Goal: Task Accomplishment & Management: Manage account settings

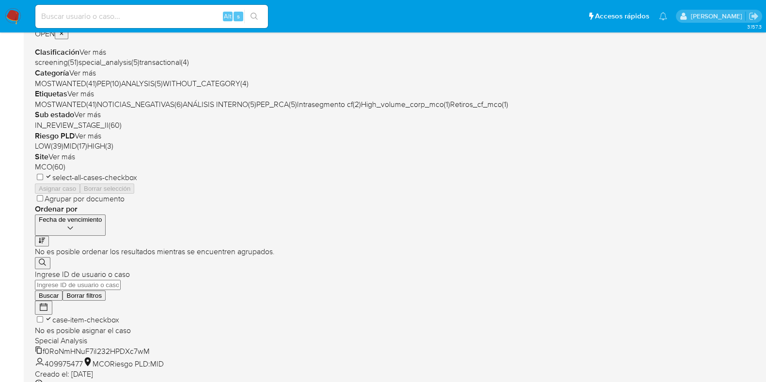
scroll to position [382, 0]
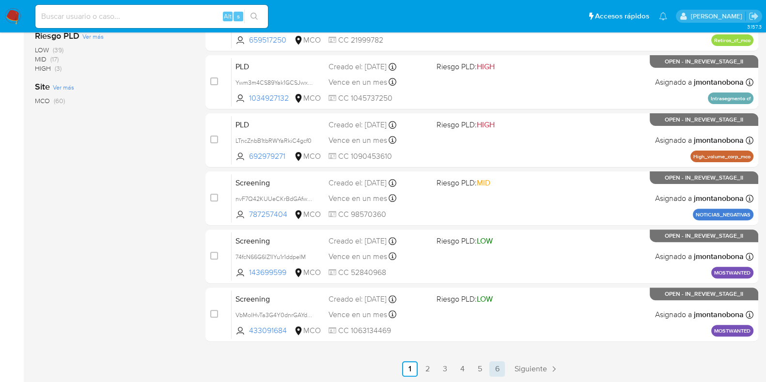
click at [498, 372] on link "6" at bounding box center [497, 369] width 16 height 16
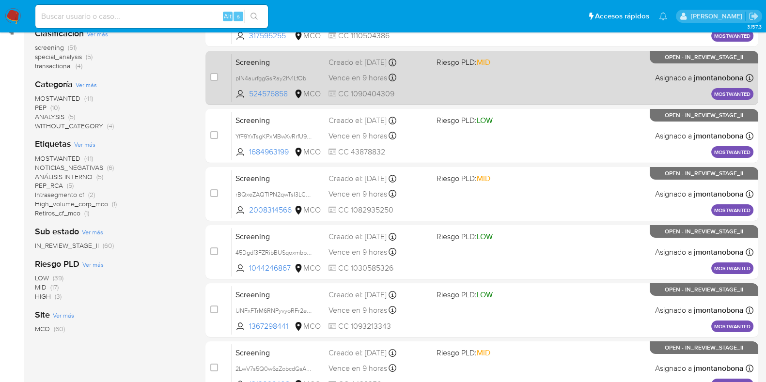
scroll to position [382, 0]
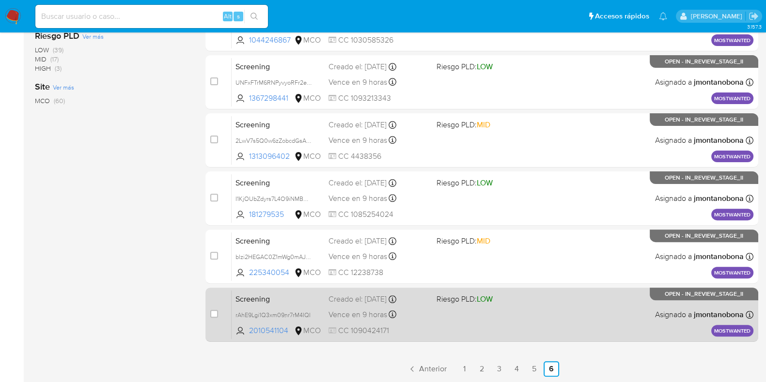
click at [297, 299] on span "Screening" at bounding box center [277, 298] width 85 height 13
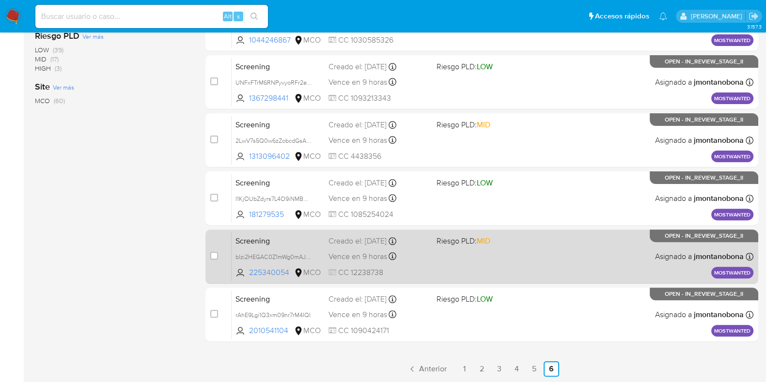
click at [308, 243] on span "Screening" at bounding box center [277, 240] width 85 height 13
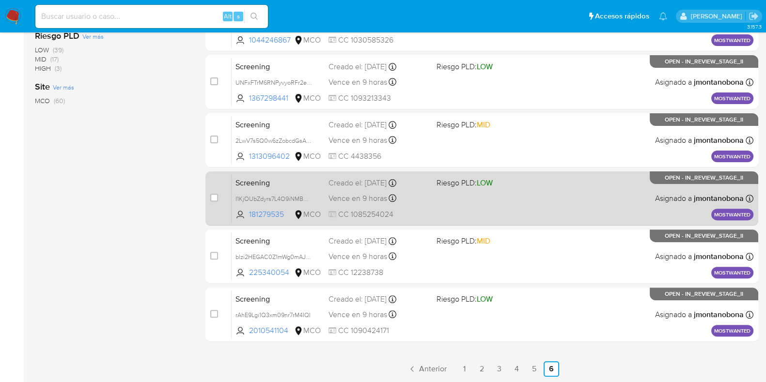
click at [307, 176] on span "Screening" at bounding box center [277, 182] width 85 height 13
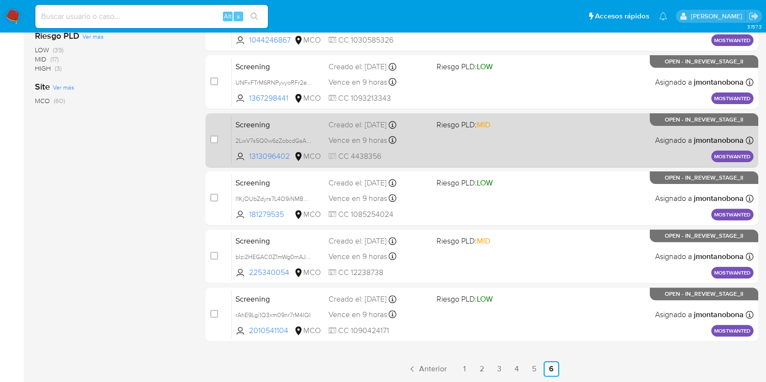
click at [303, 126] on span "Screening" at bounding box center [277, 124] width 85 height 13
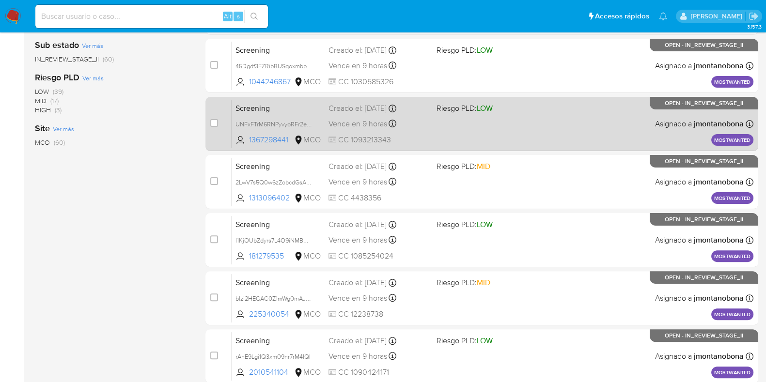
scroll to position [321, 0]
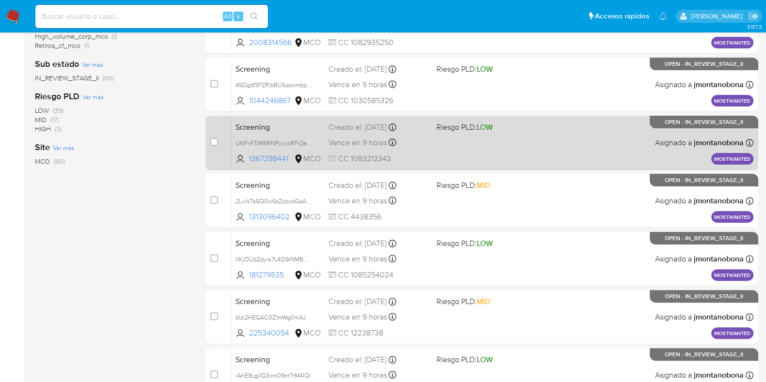
click at [295, 123] on span "Screening" at bounding box center [277, 126] width 85 height 13
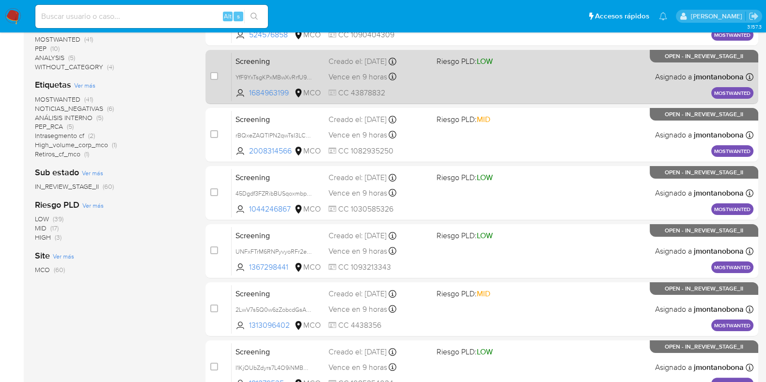
scroll to position [140, 0]
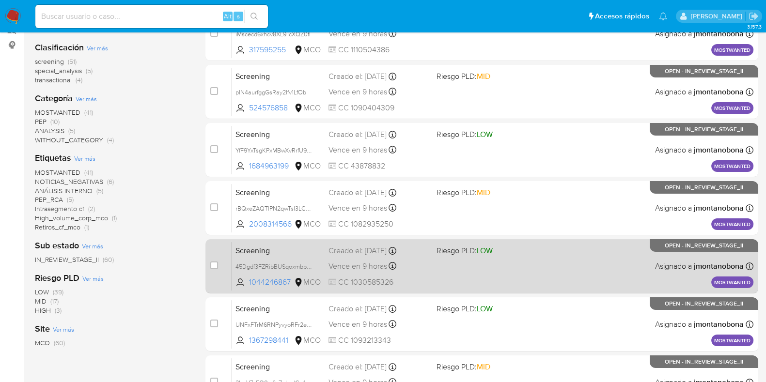
click at [310, 246] on span "Screening" at bounding box center [277, 250] width 85 height 13
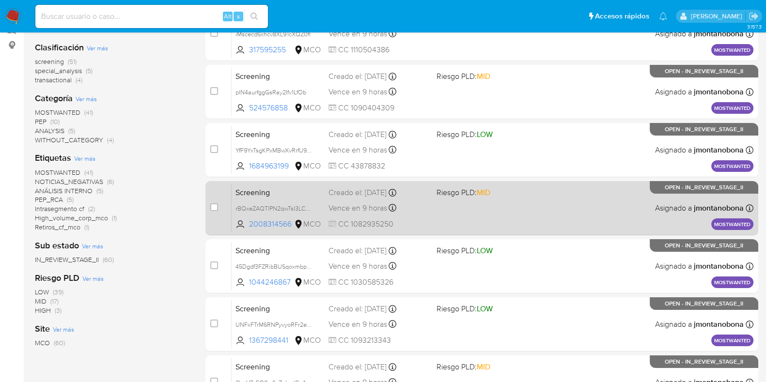
click at [304, 187] on span "Screening" at bounding box center [277, 192] width 85 height 13
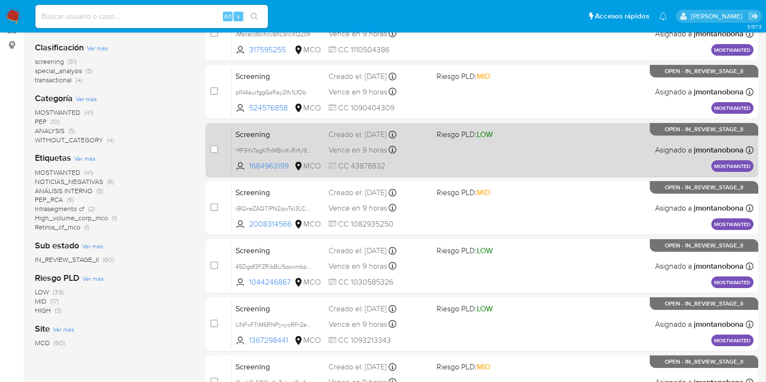
click at [303, 127] on span "Screening" at bounding box center [277, 133] width 85 height 13
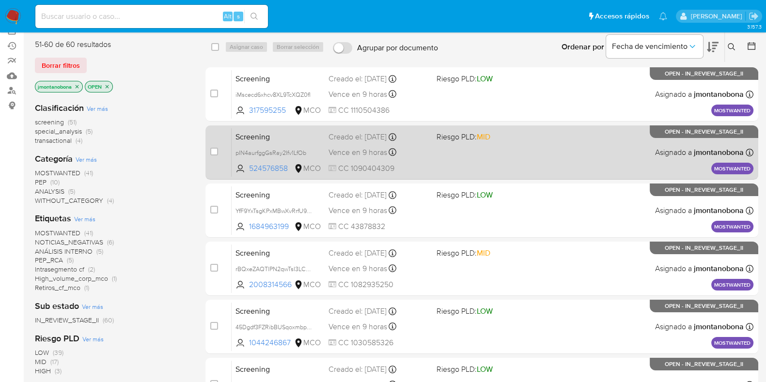
click at [320, 133] on span "Screening" at bounding box center [277, 136] width 85 height 13
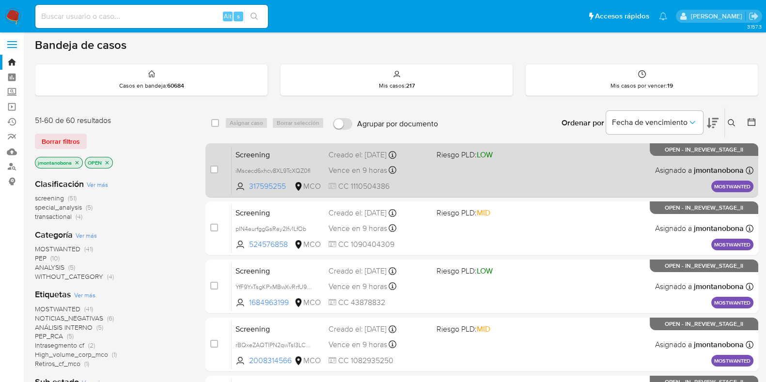
scroll to position [0, 0]
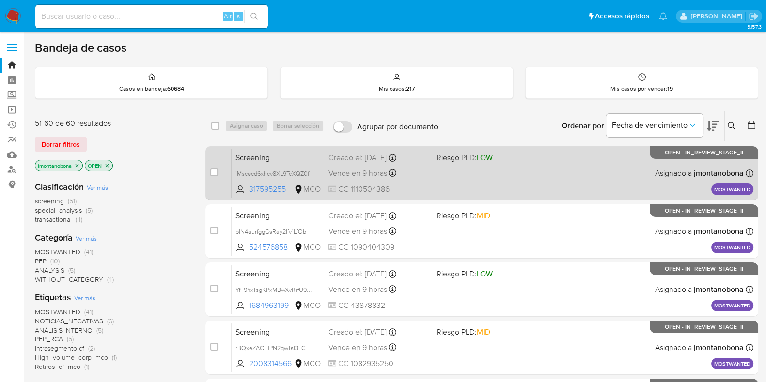
click at [300, 155] on span "Screening" at bounding box center [277, 157] width 85 height 13
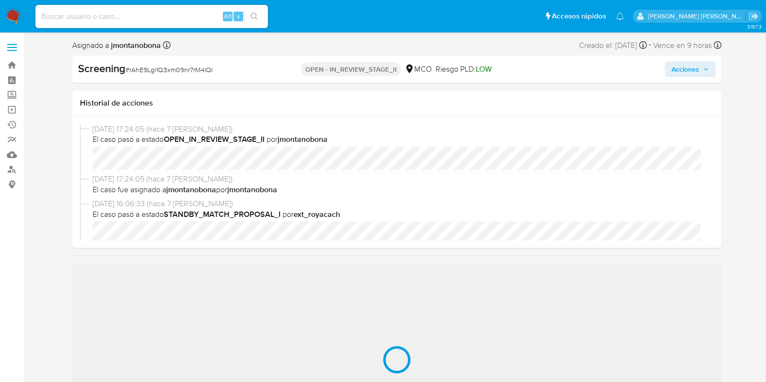
scroll to position [60, 0]
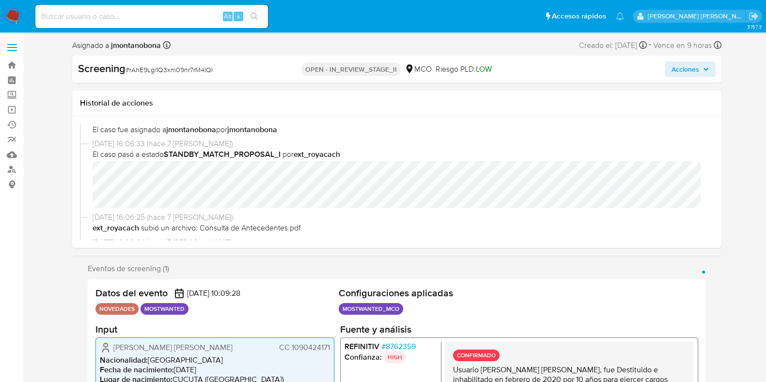
select select "10"
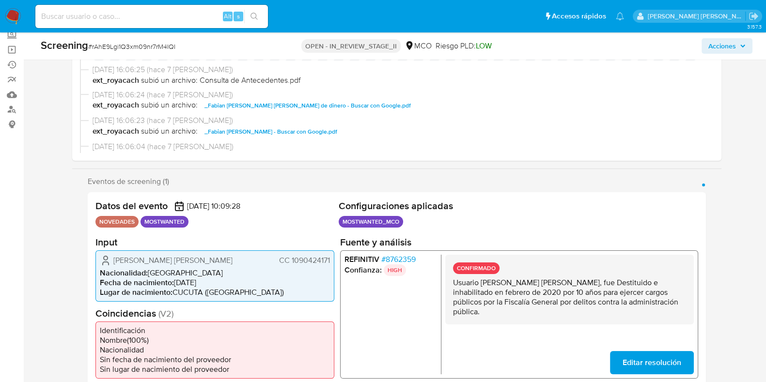
drag, startPoint x: 480, startPoint y: 283, endPoint x: 581, endPoint y: 282, distance: 101.7
click at [581, 282] on p "Usuario [PERSON_NAME], fue Destituido e inhabilitado en [DATE] por 10 años para…" at bounding box center [568, 297] width 233 height 39
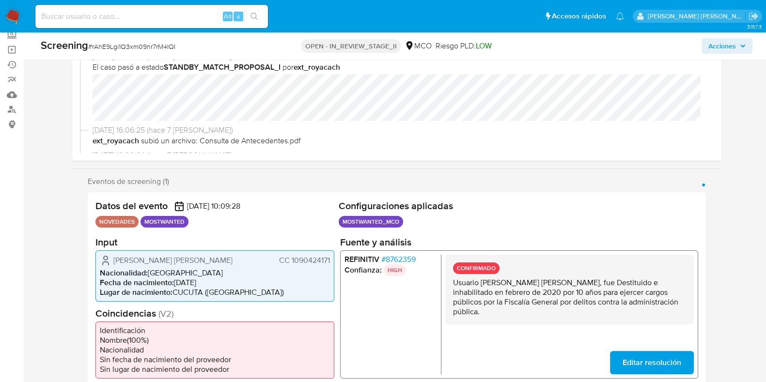
drag, startPoint x: 482, startPoint y: 281, endPoint x: 581, endPoint y: 283, distance: 99.3
click at [581, 283] on p "Usuario Fabian Alberto Caicedo Corzo, fue Destituido e inhabilitado en febrero …" at bounding box center [568, 297] width 233 height 39
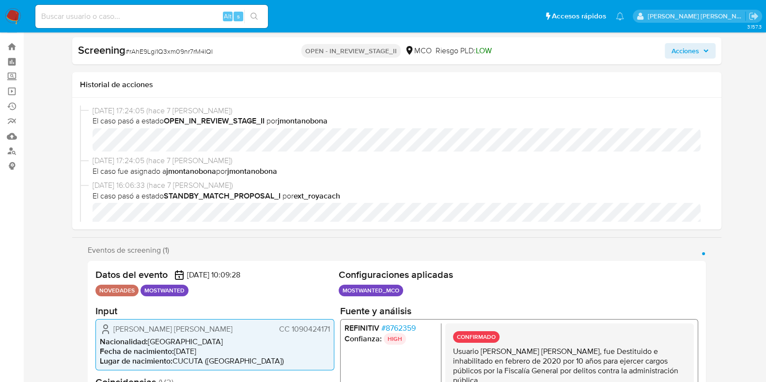
scroll to position [0, 0]
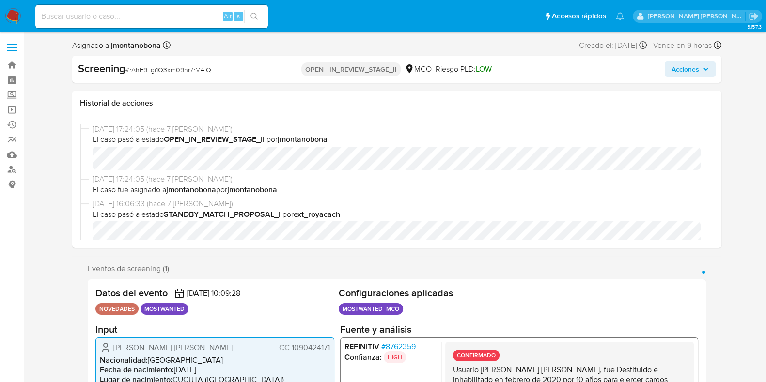
click at [698, 69] on span "Acciones" at bounding box center [685, 70] width 28 height 16
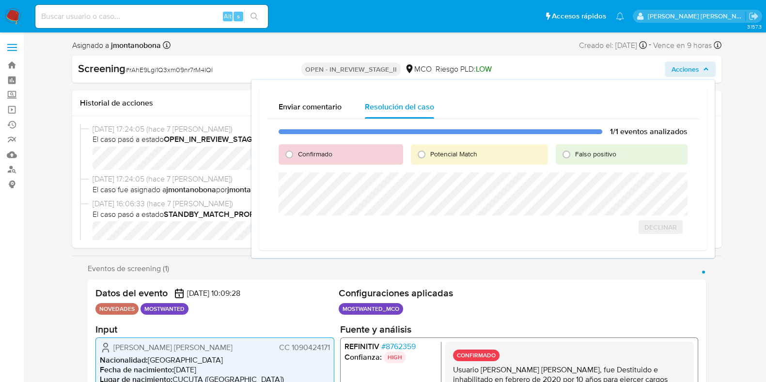
click at [324, 151] on span "Confirmado" at bounding box center [315, 154] width 34 height 10
click at [297, 151] on input "Confirmado" at bounding box center [289, 155] width 16 height 16
radio input "true"
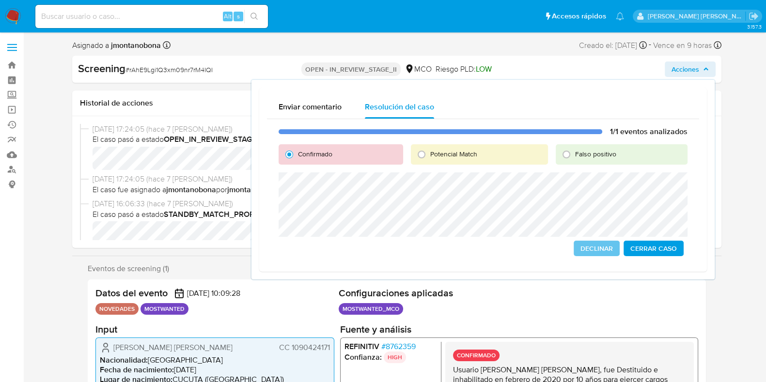
click at [658, 250] on span "Cerrar Caso" at bounding box center [653, 249] width 47 height 14
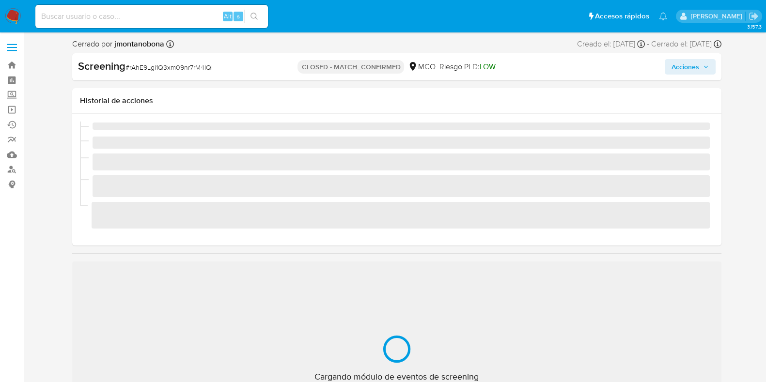
scroll to position [409, 0]
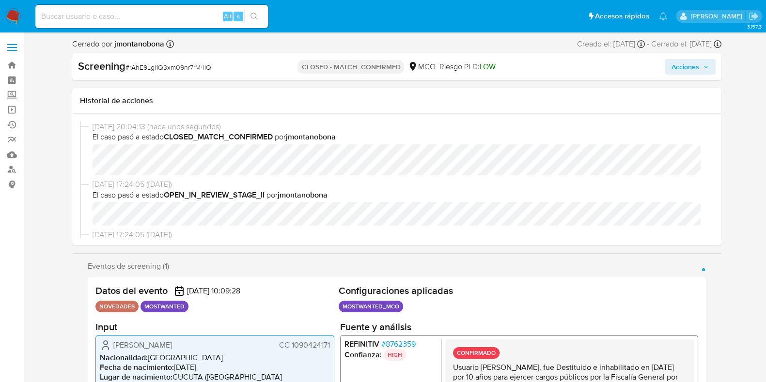
select select "10"
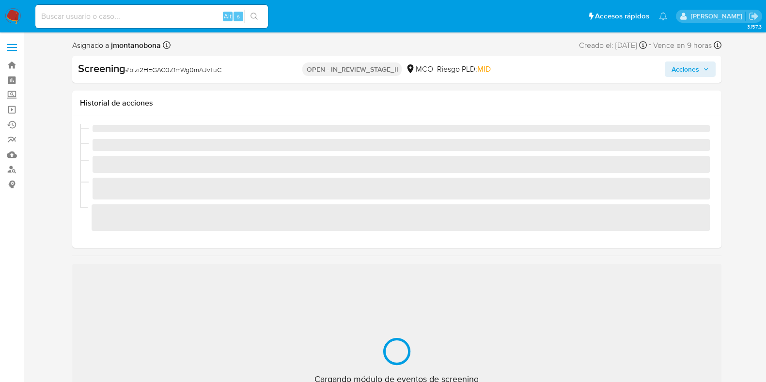
scroll to position [409, 0]
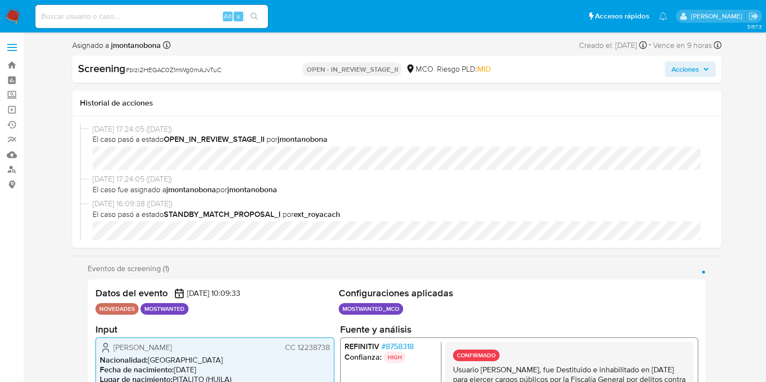
select select "10"
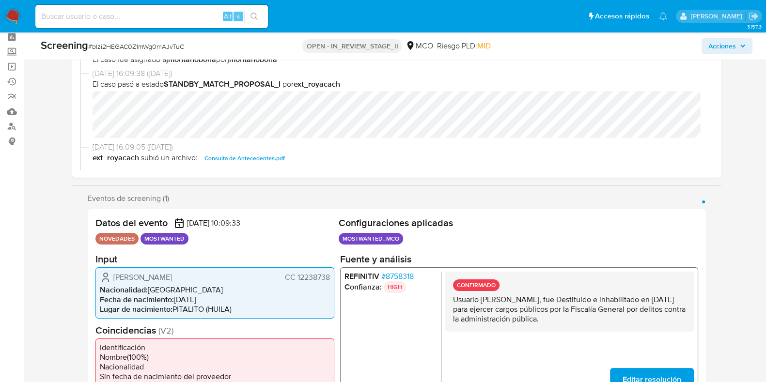
scroll to position [60, 0]
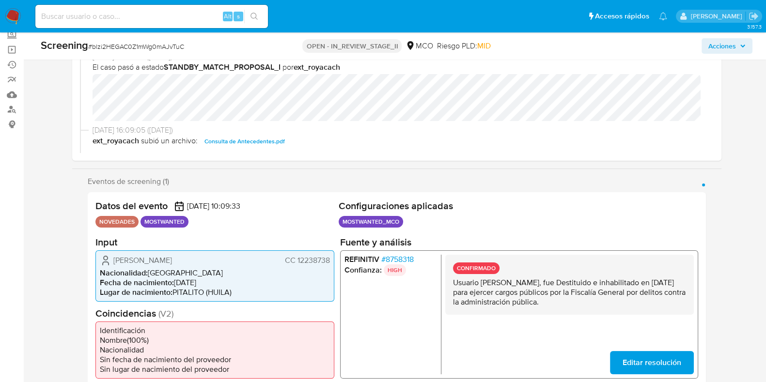
drag, startPoint x: 479, startPoint y: 281, endPoint x: 539, endPoint y: 281, distance: 60.1
click at [539, 281] on p "Usuario Aldemar Muñoz Torres, fue Destituido e inhabilitado en diciembre de 202…" at bounding box center [568, 292] width 233 height 29
click at [513, 281] on p "Usuario [PERSON_NAME], fue Destituido e inhabilitado en diciembre de 2022 para …" at bounding box center [568, 292] width 233 height 29
drag, startPoint x: 480, startPoint y: 280, endPoint x: 556, endPoint y: 286, distance: 75.8
click at [556, 286] on p "Usuario [PERSON_NAME], fue Destituido e inhabilitado en diciembre de 2022 para …" at bounding box center [568, 292] width 233 height 29
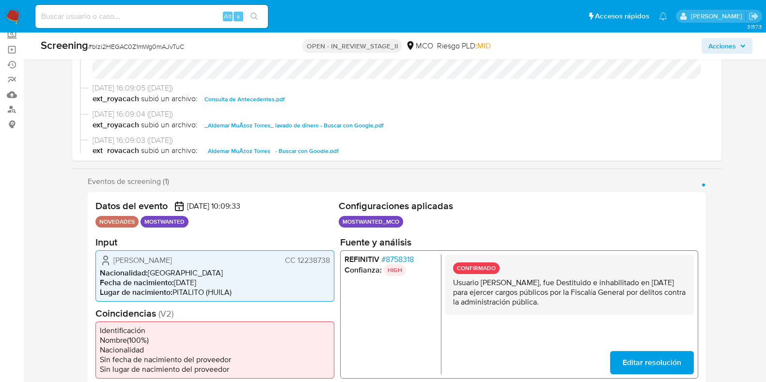
scroll to position [121, 0]
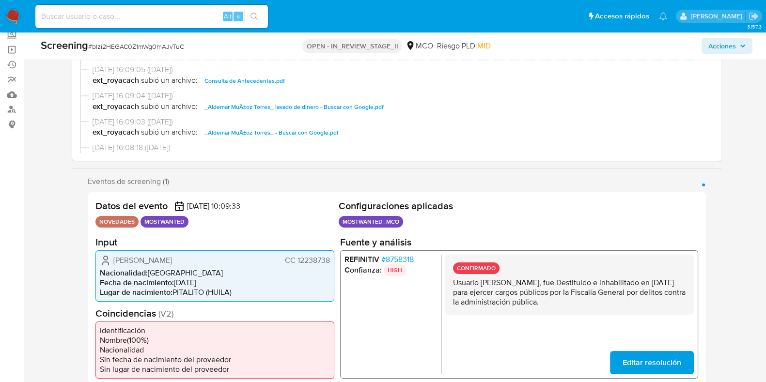
click at [263, 78] on span "Consulta de Antecedentes.pdf" at bounding box center [244, 81] width 80 height 12
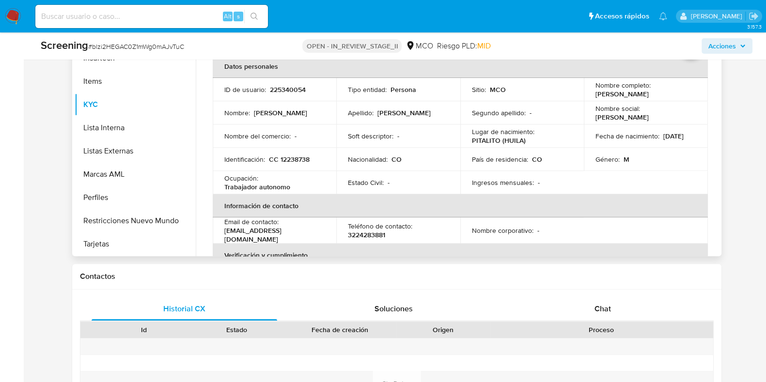
scroll to position [484, 0]
click at [127, 215] on button "Restricciones Nuevo Mundo" at bounding box center [131, 221] width 113 height 23
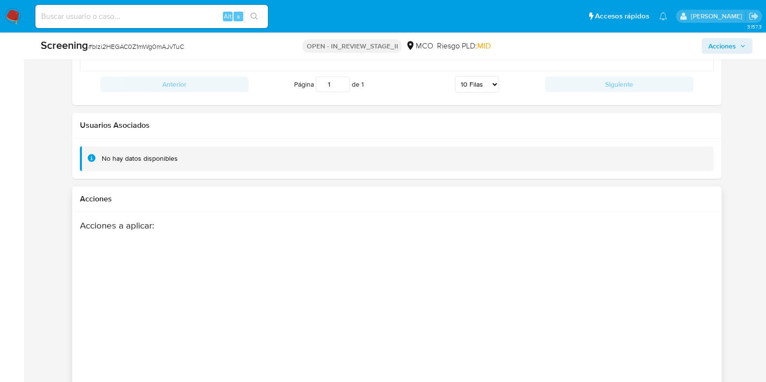
scroll to position [1477, 0]
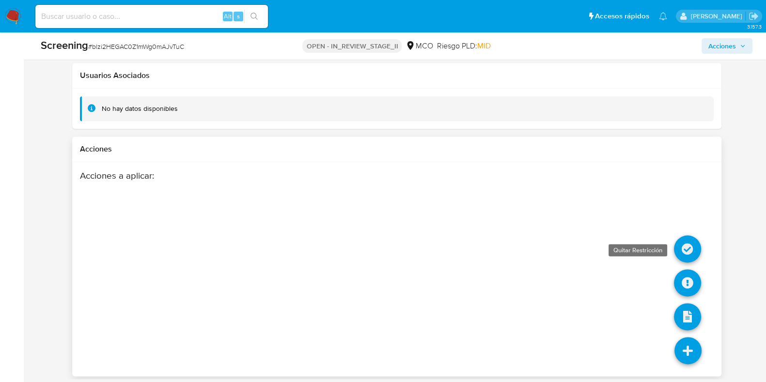
click at [684, 243] on icon at bounding box center [687, 248] width 27 height 27
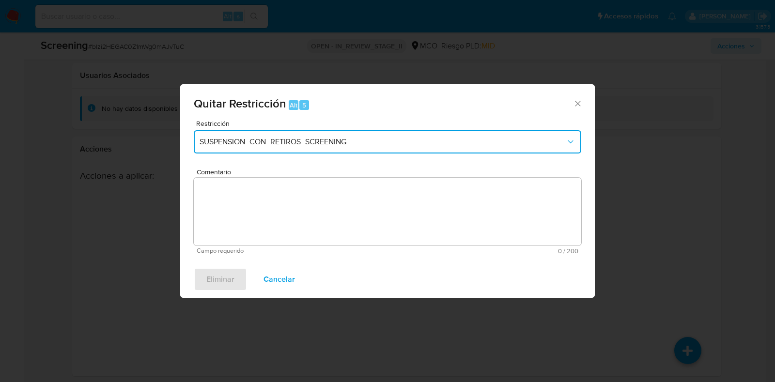
click at [371, 130] on button "SUSPENSION_CON_RETIROS_SCREENING" at bounding box center [388, 141] width 388 height 23
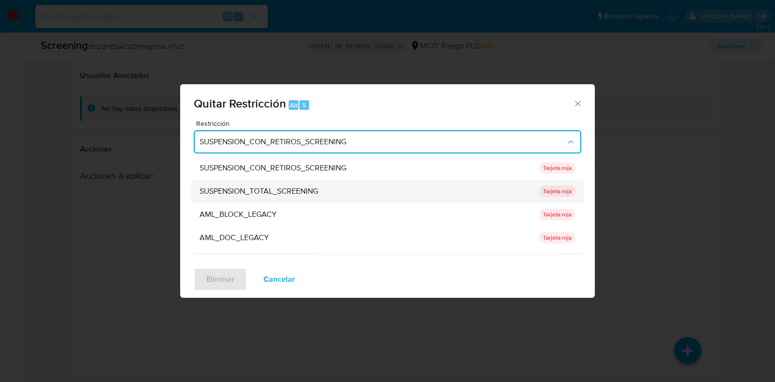
click at [310, 195] on span "SUSPENSION_TOTAL_SCREENING" at bounding box center [259, 192] width 119 height 10
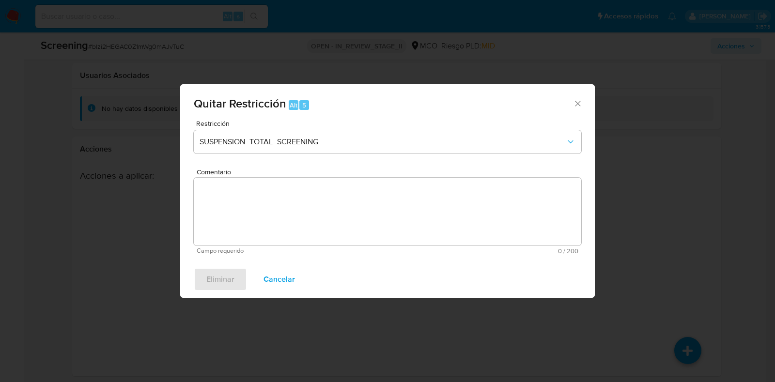
click at [386, 176] on span "Comentario" at bounding box center [391, 172] width 388 height 7
click at [386, 205] on textarea "Comentario" at bounding box center [388, 212] width 388 height 68
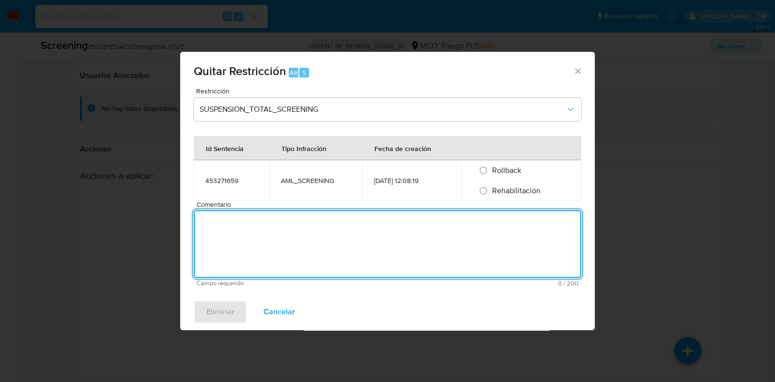
paste textarea "No se encuentran evidencias de delitos LAFT asociados a las inhabilidades regis…"
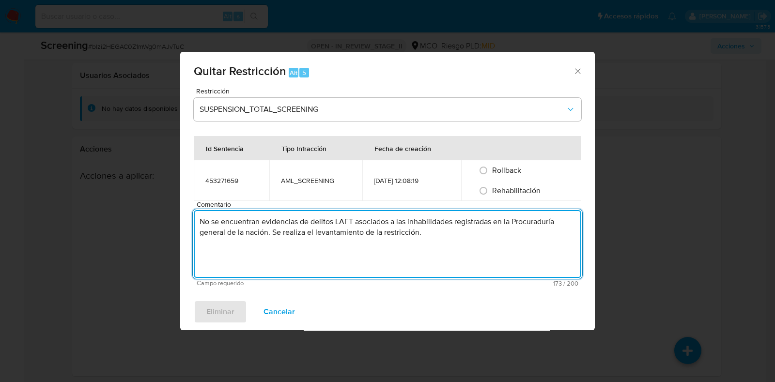
type textarea "No se encuentran evidencias de delitos LAFT asociados a las inhabilidades regis…"
click at [509, 192] on span "Rehabilitación" at bounding box center [516, 190] width 48 height 11
click at [491, 192] on input "Rehabilitación" at bounding box center [484, 191] width 16 height 16
radio input "true"
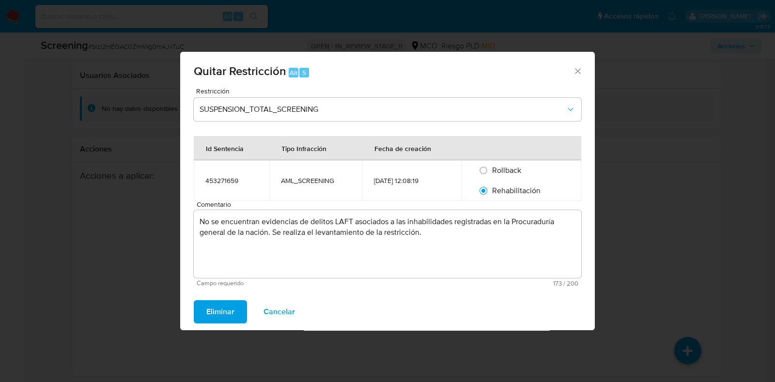
click at [234, 316] on button "Eliminar" at bounding box center [220, 311] width 53 height 23
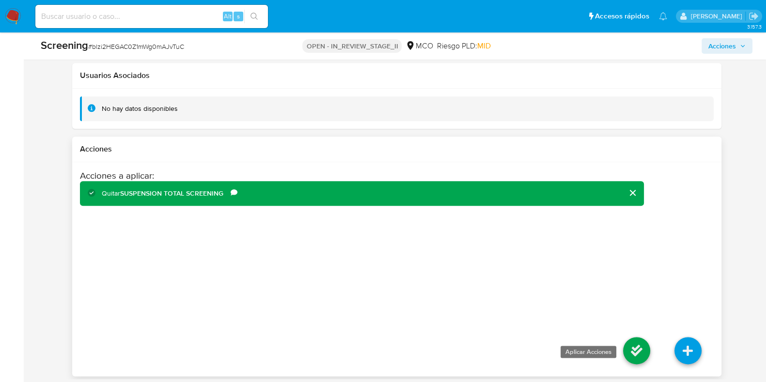
click at [634, 345] on icon at bounding box center [636, 350] width 27 height 27
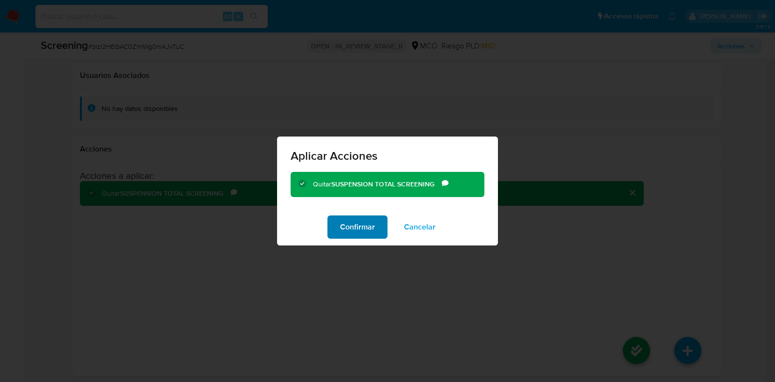
click at [367, 224] on span "Confirmar" at bounding box center [357, 227] width 35 height 21
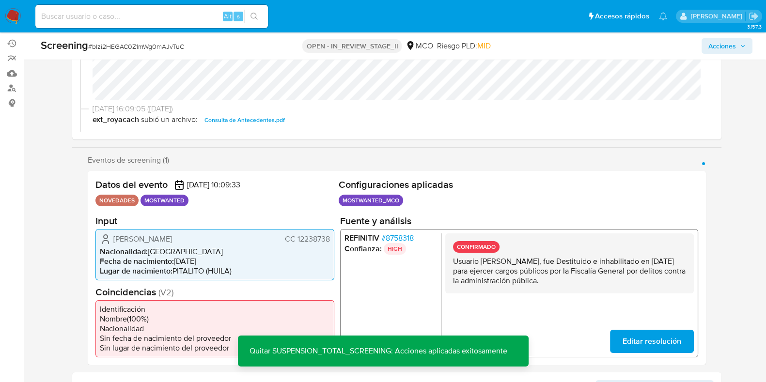
scroll to position [0, 0]
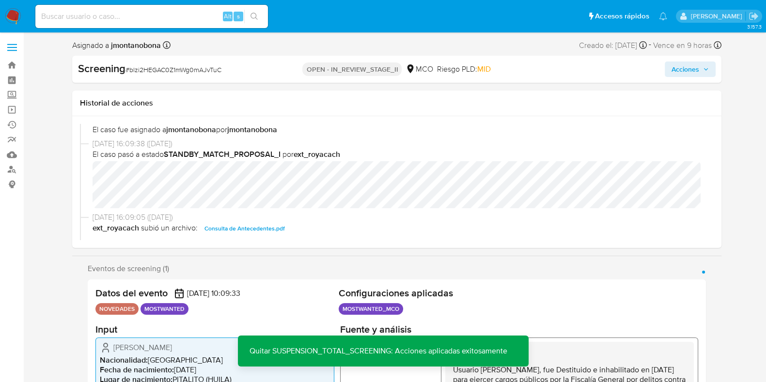
click at [698, 65] on span "Acciones" at bounding box center [685, 70] width 28 height 16
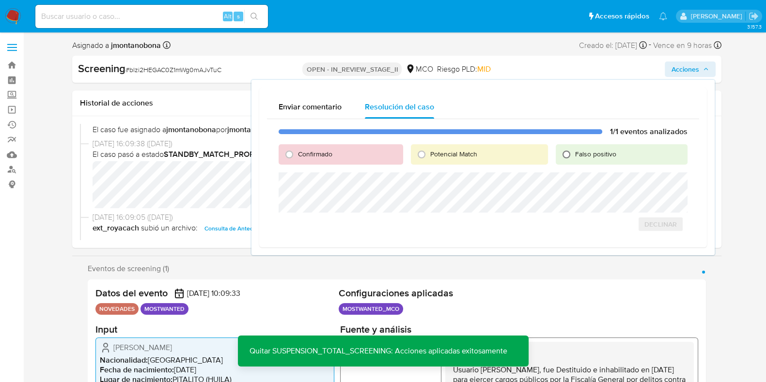
click at [567, 156] on input "Falso positivo" at bounding box center [567, 155] width 16 height 16
radio input "true"
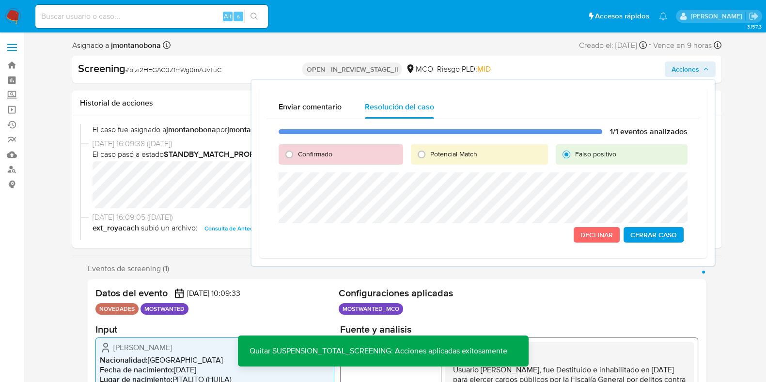
click at [661, 237] on span "Cerrar Caso" at bounding box center [653, 235] width 47 height 14
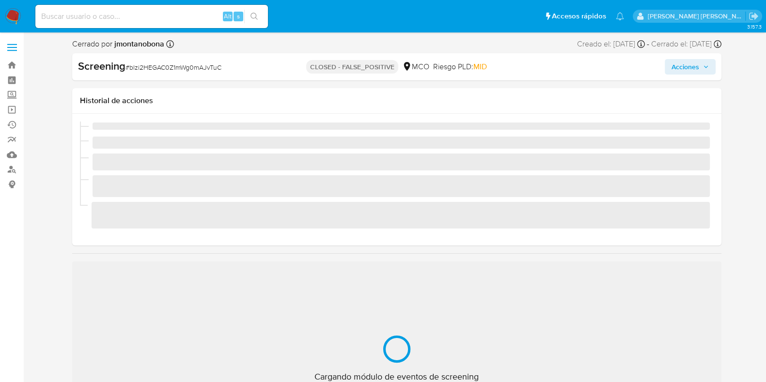
scroll to position [409, 0]
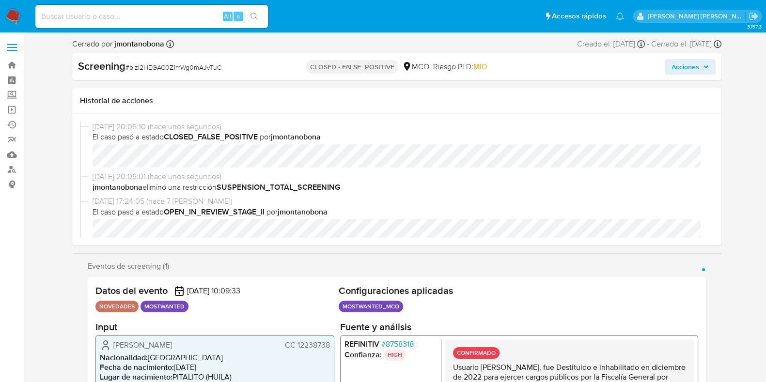
select select "10"
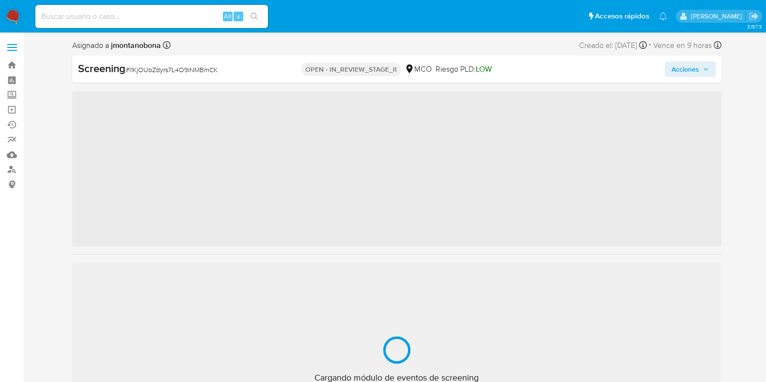
scroll to position [409, 0]
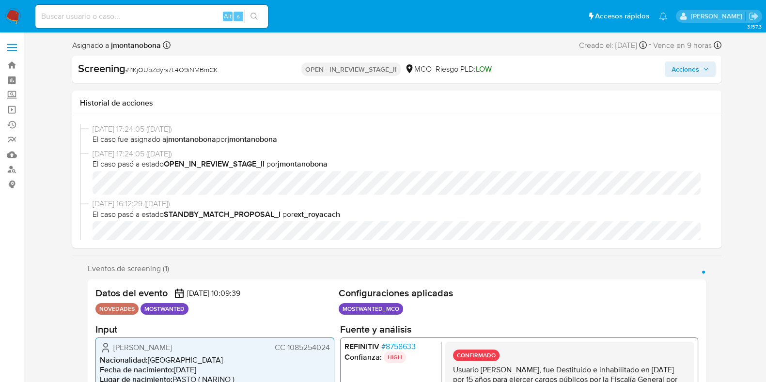
select select "10"
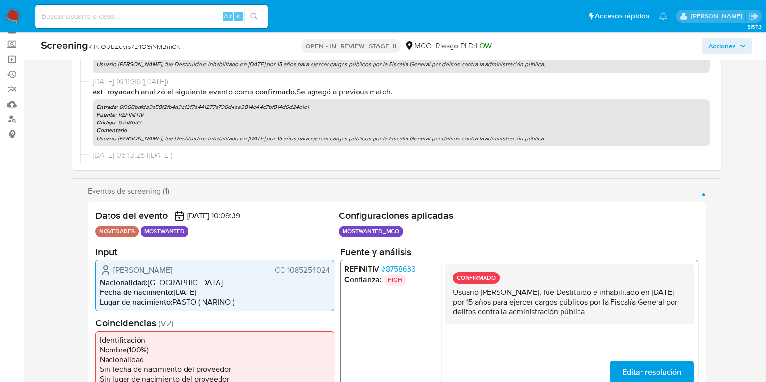
scroll to position [121, 0]
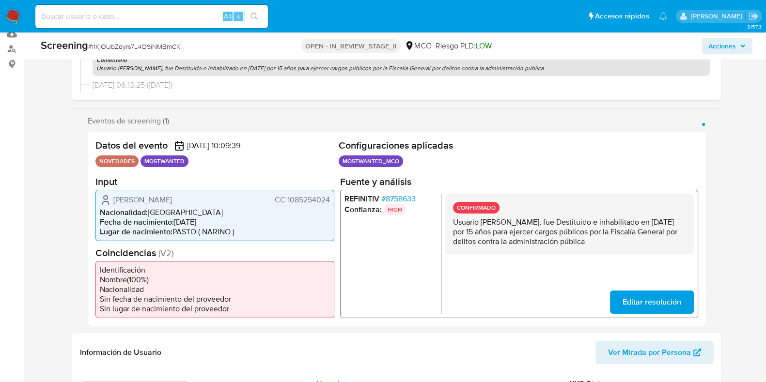
drag, startPoint x: 480, startPoint y: 220, endPoint x: 585, endPoint y: 221, distance: 104.6
click at [585, 221] on p "Usuario [PERSON_NAME], fue Destituido e inhabilitado en [DATE] por 15 años para…" at bounding box center [568, 231] width 233 height 29
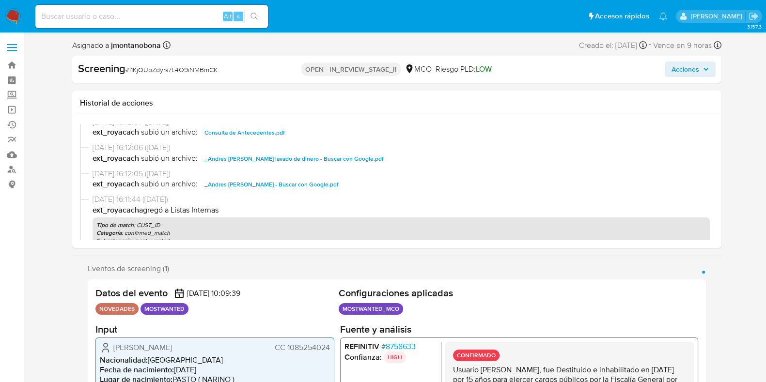
scroll to position [123, 0]
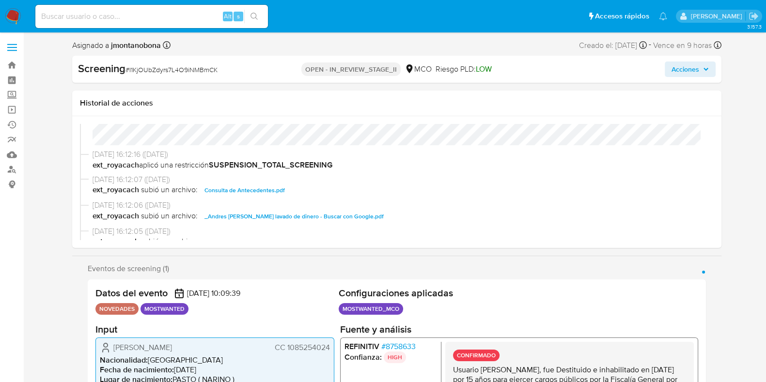
click at [249, 192] on span "Consulta de Antecedentes.pdf" at bounding box center [244, 191] width 80 height 12
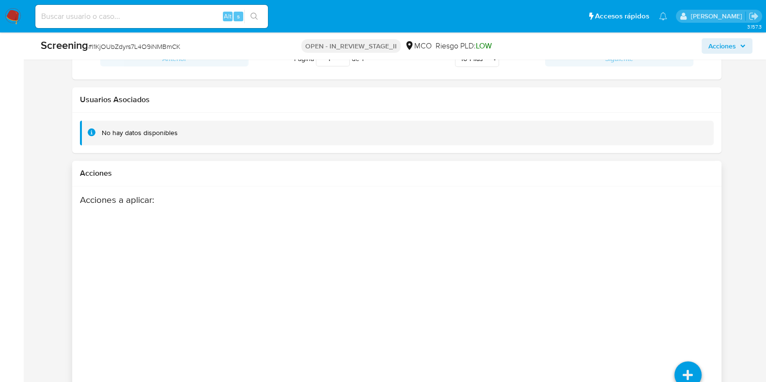
scroll to position [1477, 0]
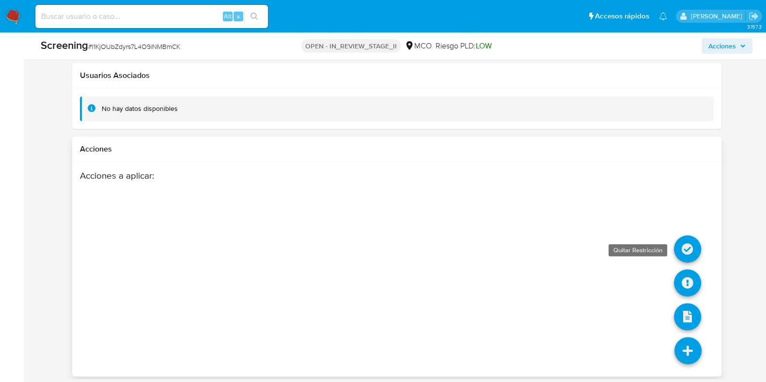
click at [679, 235] on icon at bounding box center [687, 248] width 27 height 27
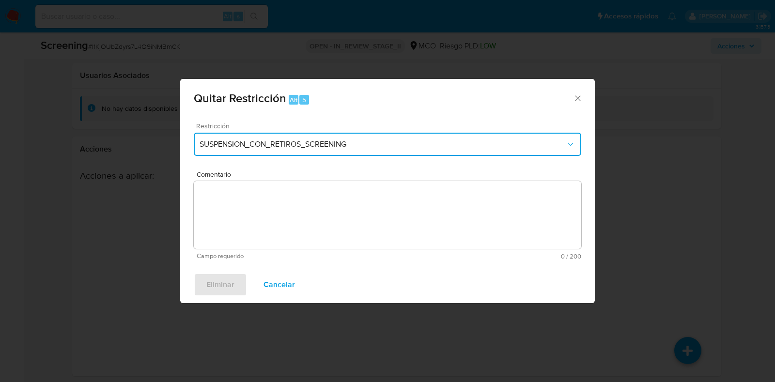
click at [371, 142] on span "SUSPENSION_CON_RETIROS_SCREENING" at bounding box center [383, 145] width 366 height 10
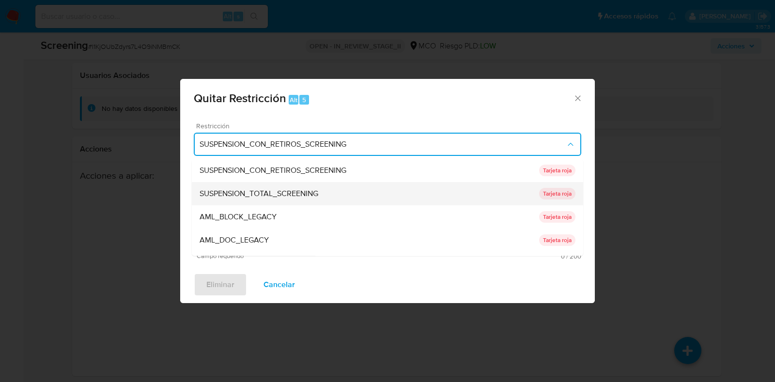
click at [300, 192] on span "SUSPENSION_TOTAL_SCREENING" at bounding box center [259, 194] width 119 height 10
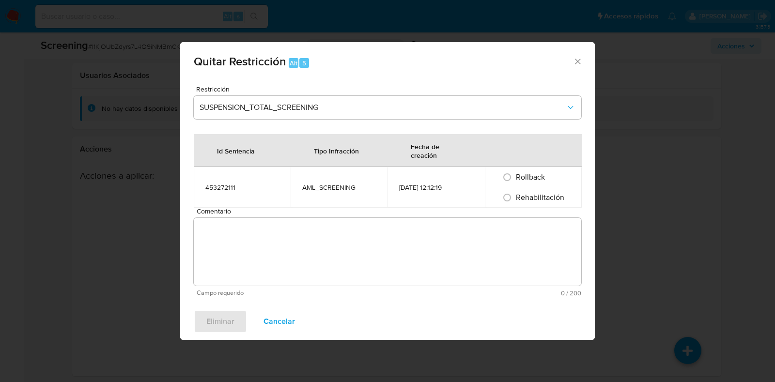
click at [333, 208] on span "Comentario" at bounding box center [391, 211] width 388 height 7
click at [333, 218] on textarea "Comentario" at bounding box center [388, 252] width 388 height 68
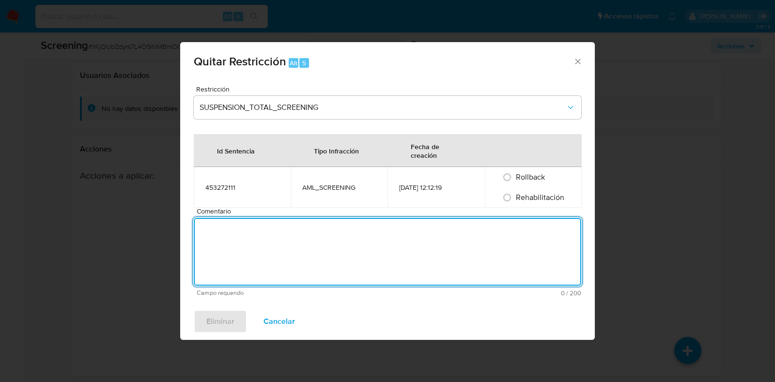
paste textarea "No se encuentran evidencias de delitos LAFT asociados a las inhabilidades regis…"
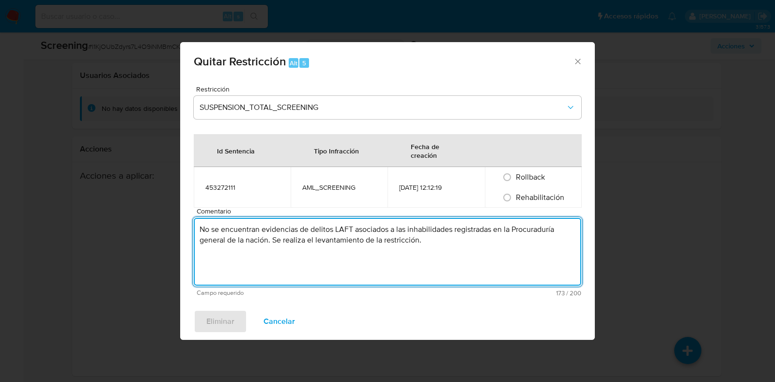
type textarea "No se encuentran evidencias de delitos LAFT asociados a las inhabilidades regis…"
click at [544, 202] on div "Rehabilitación" at bounding box center [534, 197] width 74 height 20
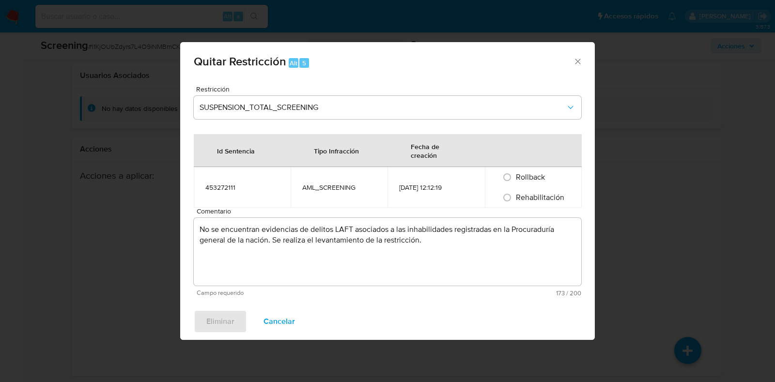
click at [539, 200] on span "Rehabilitación" at bounding box center [540, 197] width 48 height 11
click at [515, 200] on input "Rehabilitación" at bounding box center [507, 198] width 16 height 16
radio input "true"
click at [222, 316] on span "Eliminar" at bounding box center [220, 321] width 28 height 21
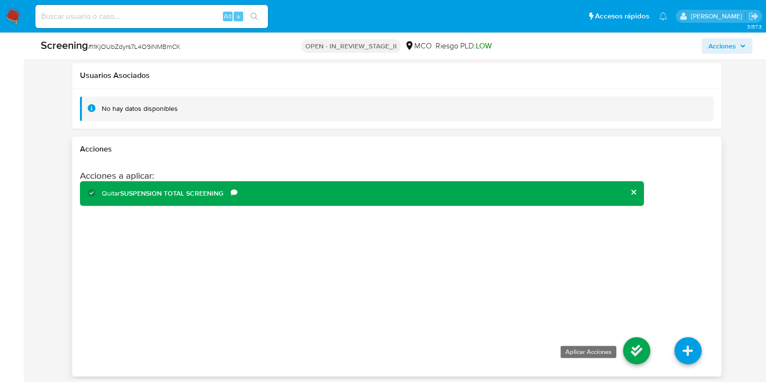
click at [642, 345] on icon at bounding box center [636, 350] width 27 height 27
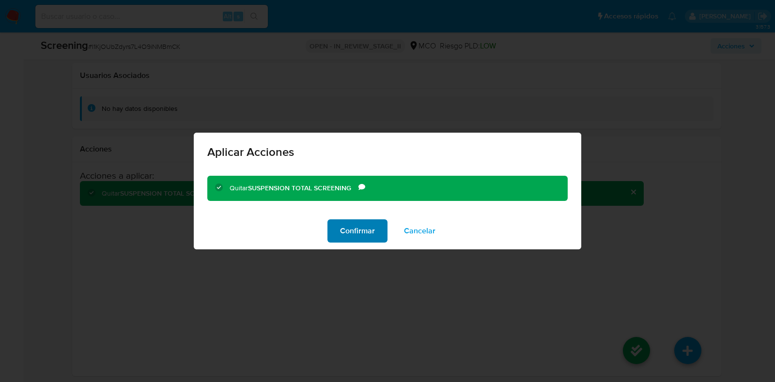
click at [345, 232] on span "Confirmar" at bounding box center [357, 230] width 35 height 21
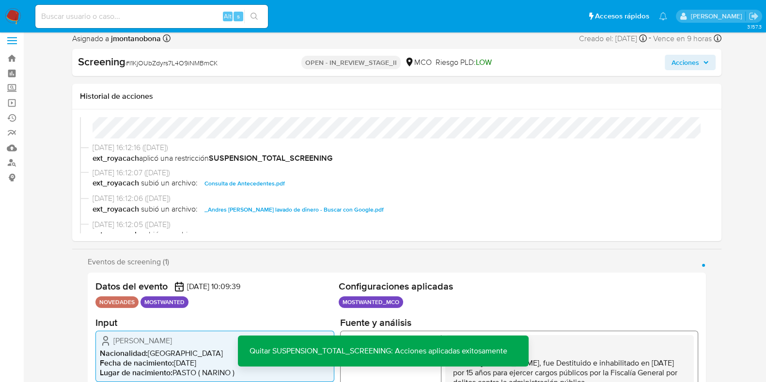
scroll to position [0, 0]
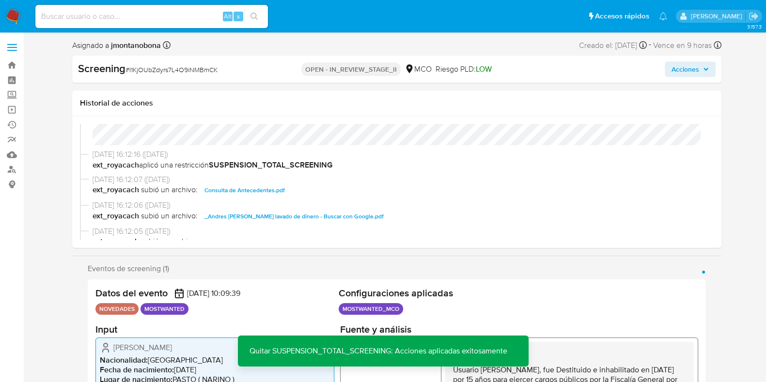
click at [688, 65] on span "Acciones" at bounding box center [685, 70] width 28 height 16
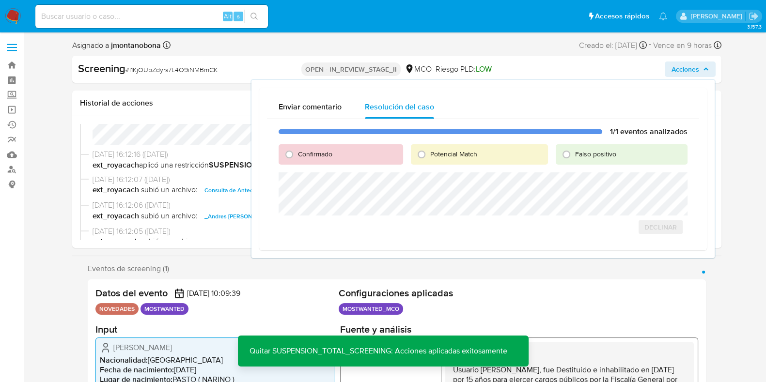
click at [576, 153] on span "Falso positivo" at bounding box center [595, 154] width 41 height 10
click at [574, 153] on input "Falso positivo" at bounding box center [567, 155] width 16 height 16
radio input "true"
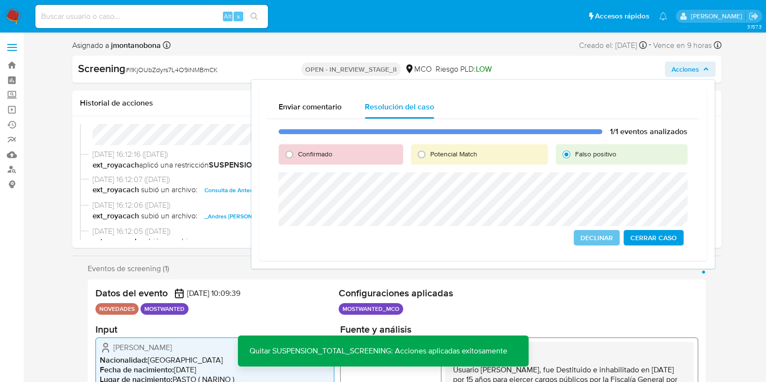
click at [656, 238] on span "Cerrar Caso" at bounding box center [653, 238] width 47 height 14
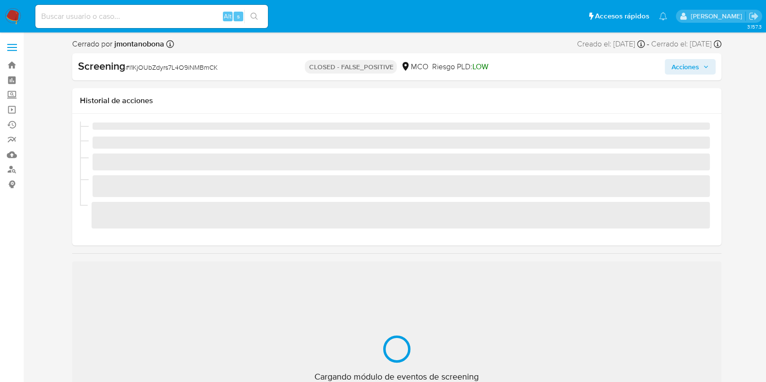
scroll to position [409, 0]
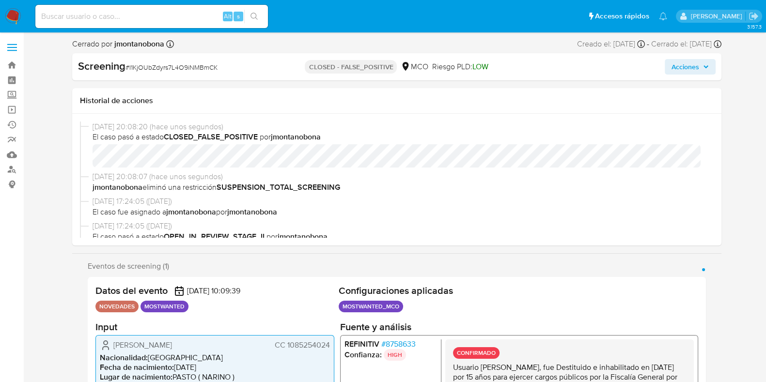
select select "10"
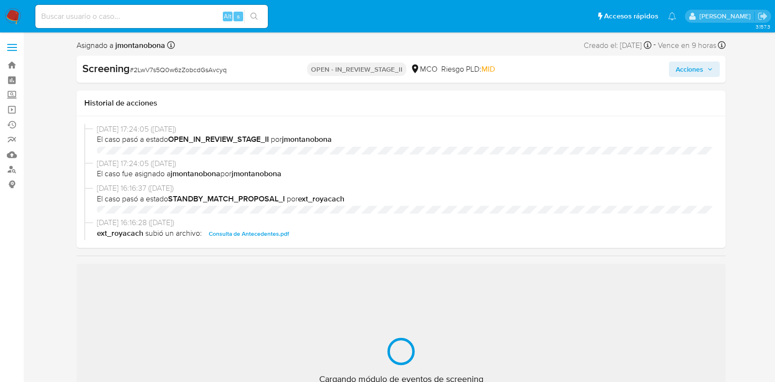
select select "10"
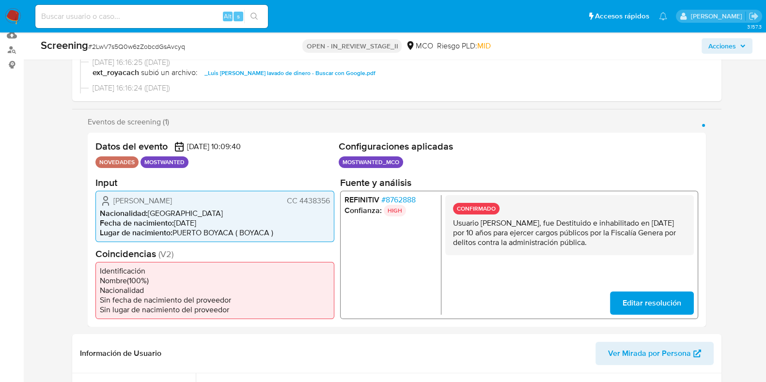
scroll to position [121, 0]
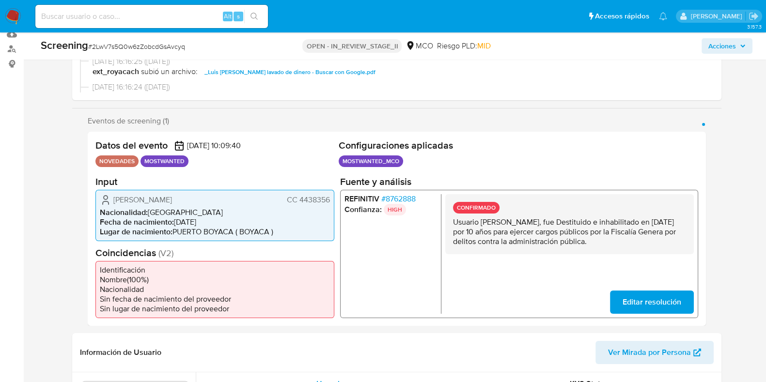
drag, startPoint x: 481, startPoint y: 220, endPoint x: 578, endPoint y: 224, distance: 97.0
click at [578, 224] on p "Usuario [PERSON_NAME] [PERSON_NAME], fue Destituido e inhabilitado en mayo de 2…" at bounding box center [568, 231] width 233 height 29
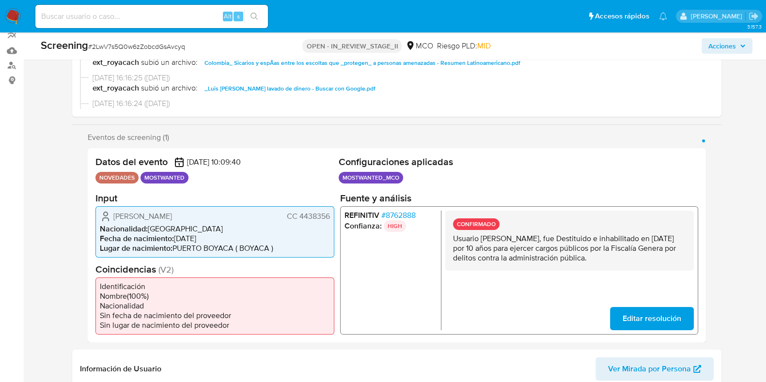
scroll to position [60, 0]
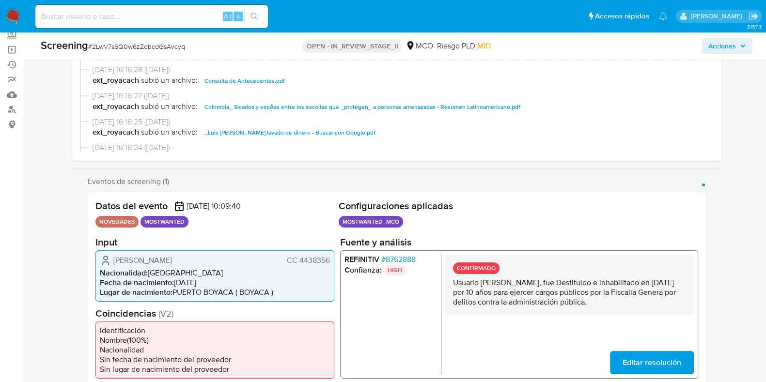
click at [255, 81] on span "Consulta de Antecedentes.pdf" at bounding box center [244, 81] width 80 height 12
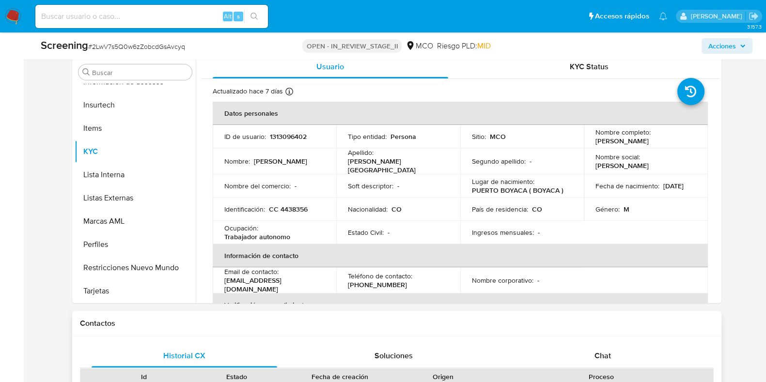
scroll to position [545, 0]
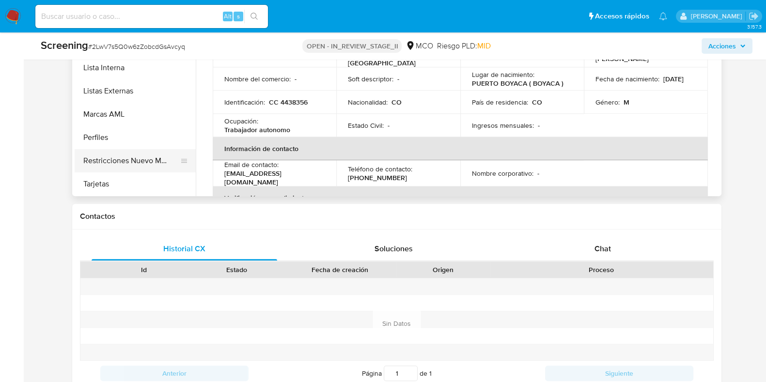
click at [146, 155] on button "Restricciones Nuevo Mundo" at bounding box center [131, 160] width 113 height 23
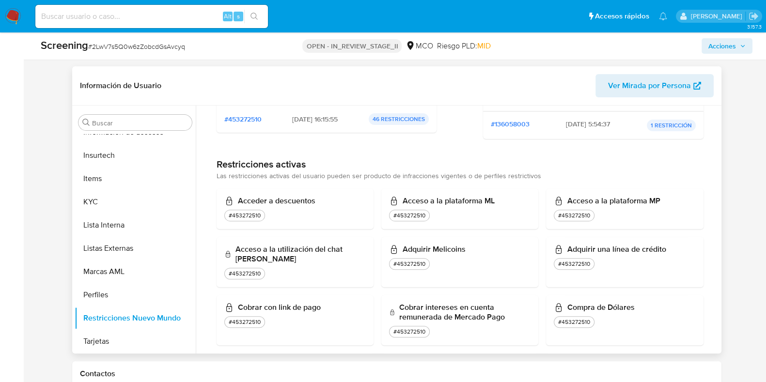
scroll to position [242, 0]
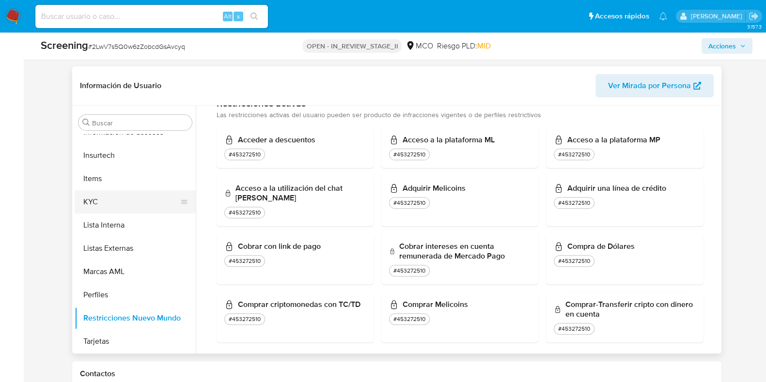
click at [99, 192] on button "KYC" at bounding box center [131, 201] width 113 height 23
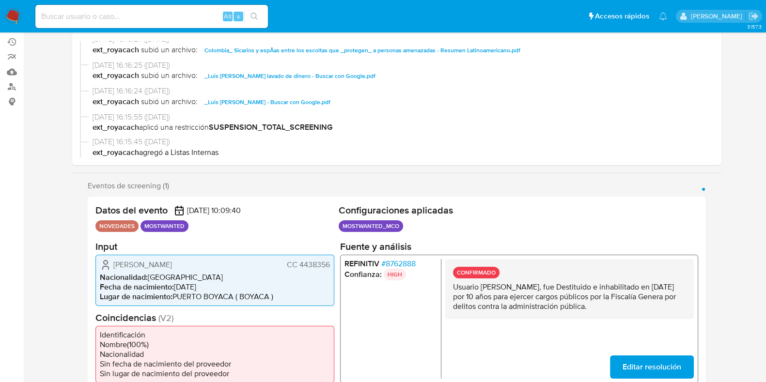
scroll to position [0, 0]
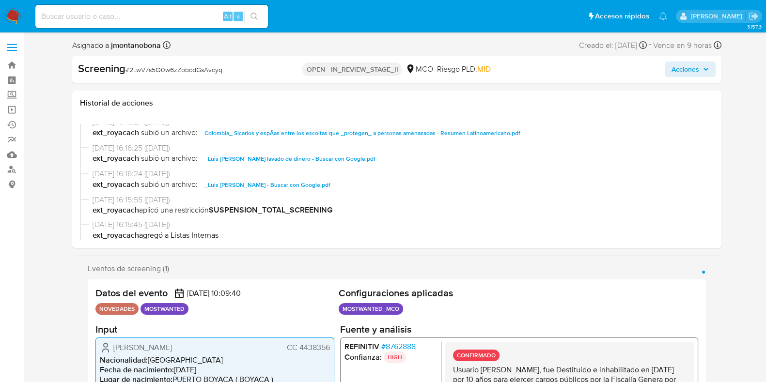
click at [680, 69] on span "Acciones" at bounding box center [685, 70] width 28 height 16
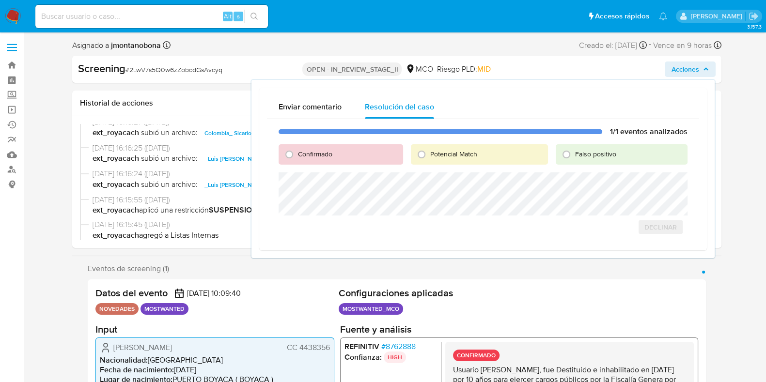
click at [303, 154] on span "Confirmado" at bounding box center [315, 154] width 34 height 10
click at [297, 154] on input "Confirmado" at bounding box center [289, 155] width 16 height 16
radio input "true"
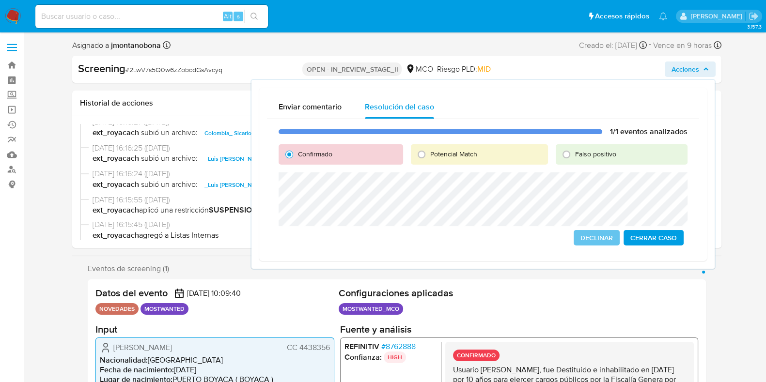
click at [672, 239] on span "Cerrar Caso" at bounding box center [653, 238] width 47 height 14
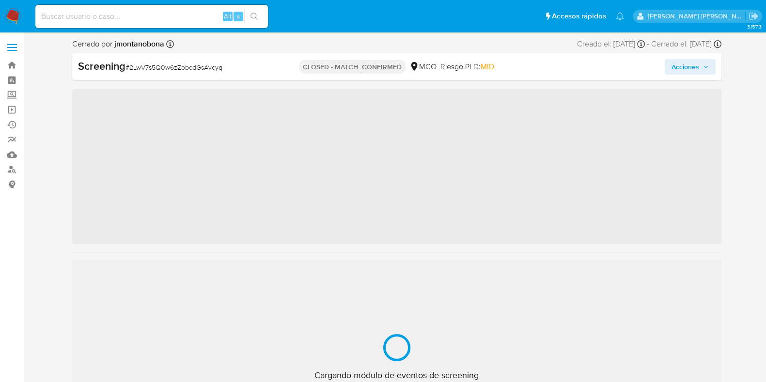
scroll to position [409, 0]
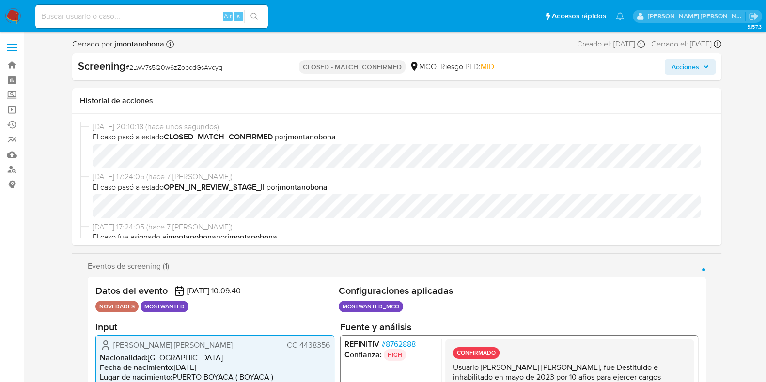
select select "10"
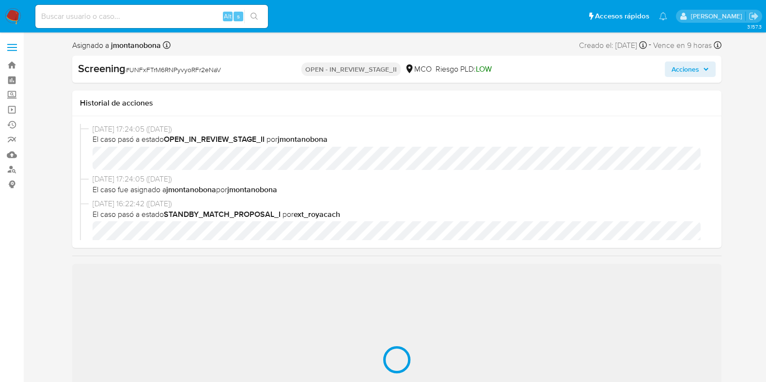
scroll to position [409, 0]
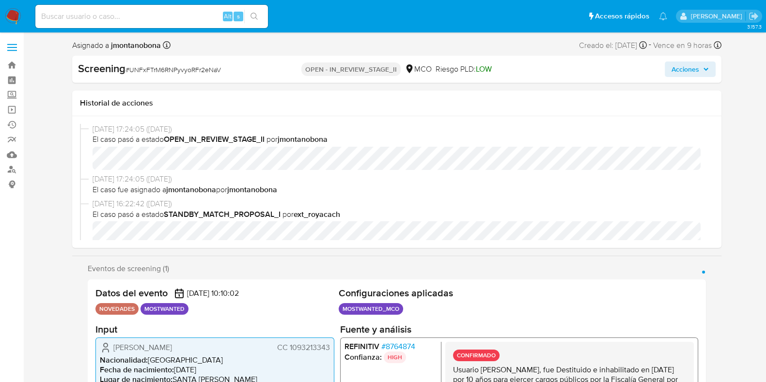
select select "10"
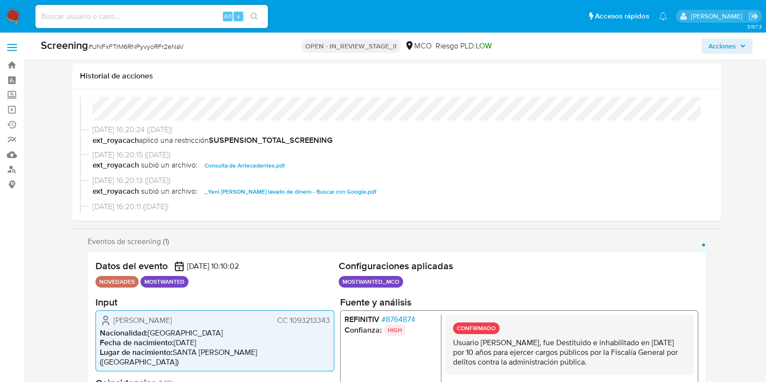
scroll to position [60, 0]
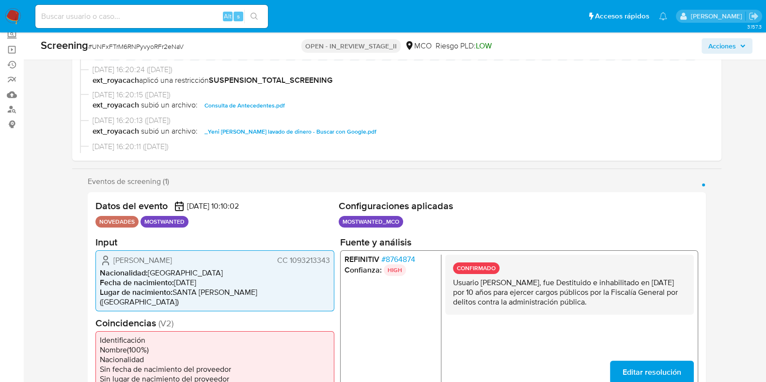
drag, startPoint x: 481, startPoint y: 284, endPoint x: 582, endPoint y: 286, distance: 101.3
click at [582, 286] on p "Usuario [PERSON_NAME], fue Destituido e inhabilitado en [DATE] por 10 años para…" at bounding box center [568, 292] width 233 height 29
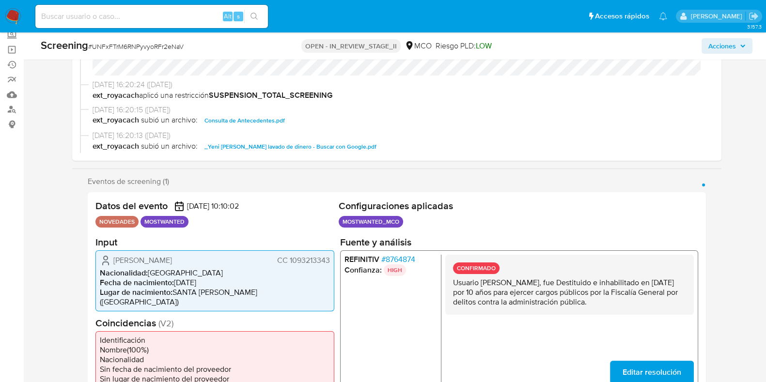
scroll to position [121, 0]
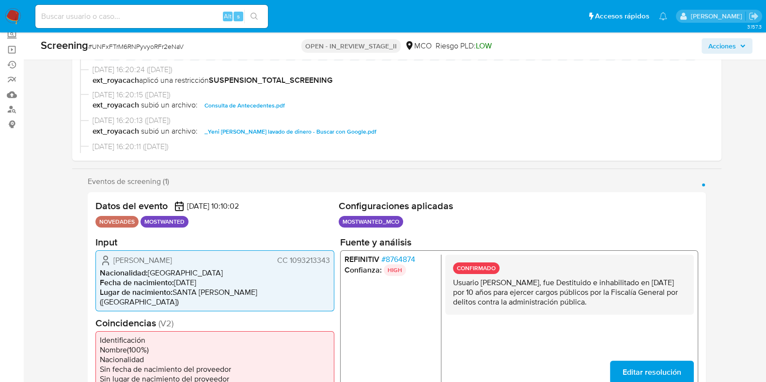
click at [248, 103] on span "Consulta de Antecedentes.pdf" at bounding box center [244, 106] width 80 height 12
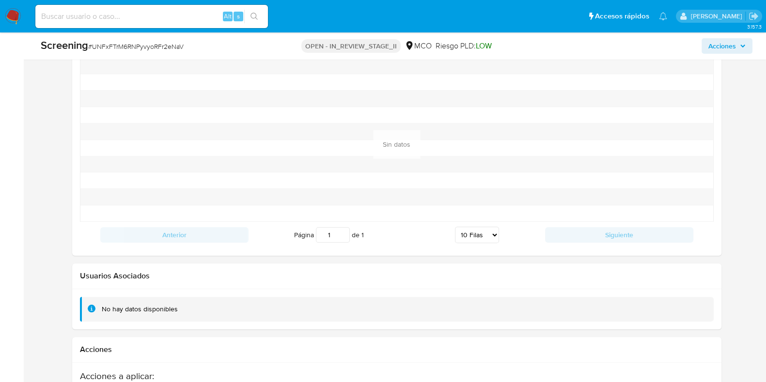
scroll to position [1477, 0]
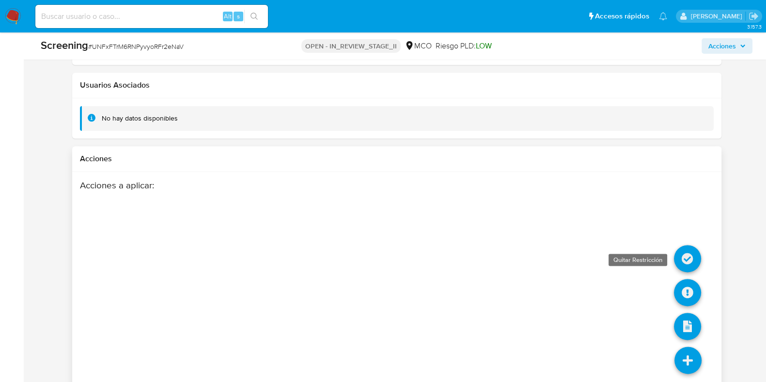
click at [695, 245] on icon at bounding box center [687, 258] width 27 height 27
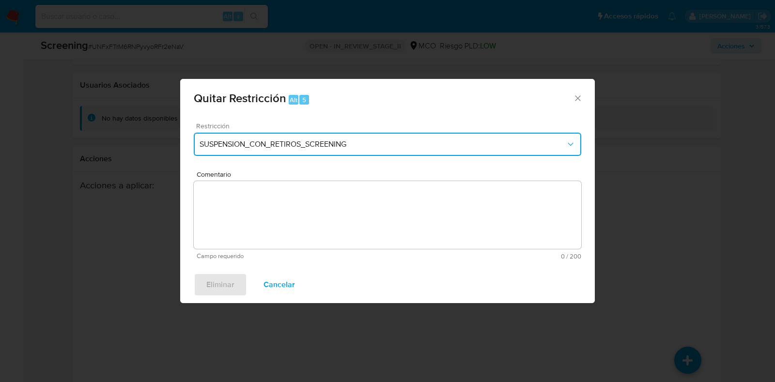
click at [340, 144] on span "SUSPENSION_CON_RETIROS_SCREENING" at bounding box center [383, 145] width 366 height 10
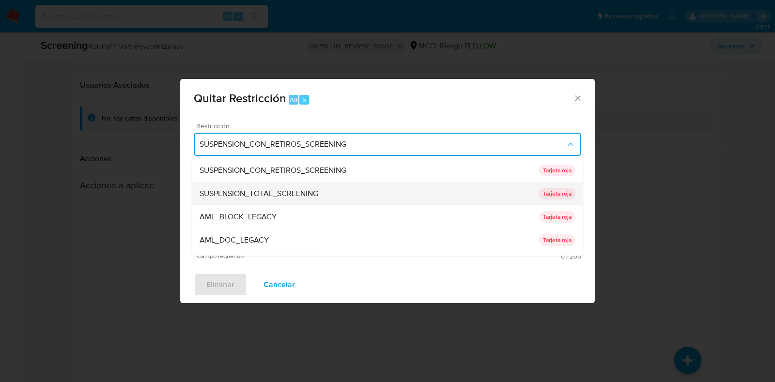
click at [286, 195] on span "SUSPENSION_TOTAL_SCREENING" at bounding box center [259, 194] width 119 height 10
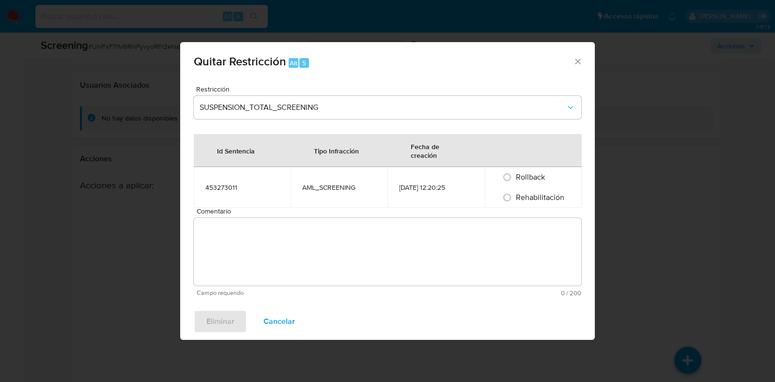
click at [344, 212] on span "Comentario" at bounding box center [391, 211] width 388 height 7
click at [344, 218] on textarea "Comentario" at bounding box center [388, 252] width 388 height 68
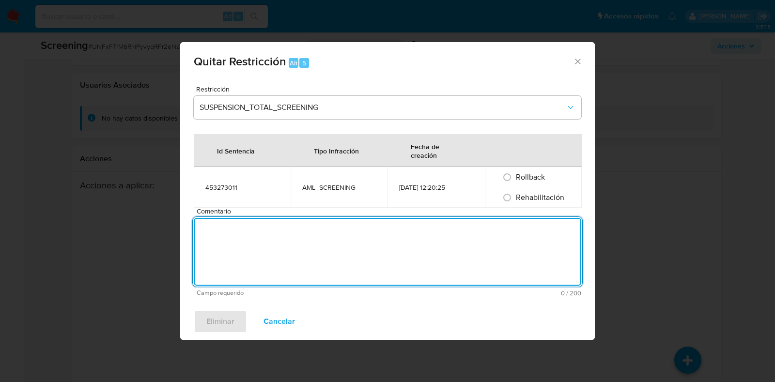
paste textarea "No se encuentran evidencias de delitos LAFT asociados a las inhabilidades regis…"
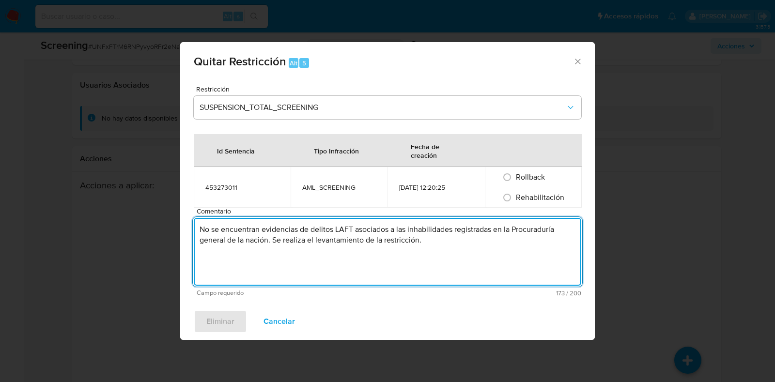
type textarea "No se encuentran evidencias de delitos LAFT asociados a las inhabilidades regis…"
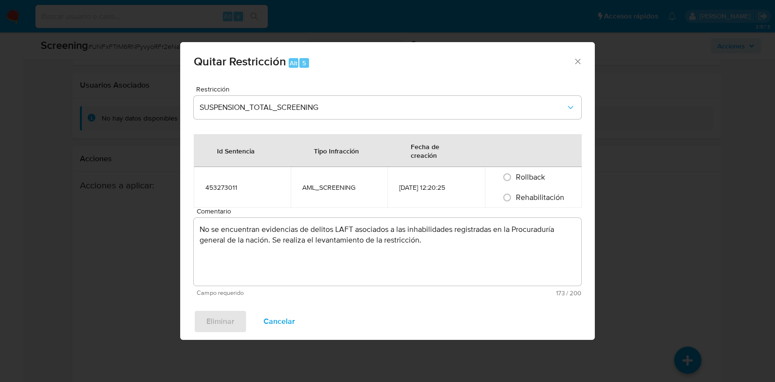
click at [528, 200] on span "Rehabilitación" at bounding box center [540, 197] width 48 height 11
click at [499, 190] on input "Rehabilitación" at bounding box center [507, 198] width 16 height 16
radio input "true"
click at [221, 319] on span "Eliminar" at bounding box center [220, 321] width 28 height 21
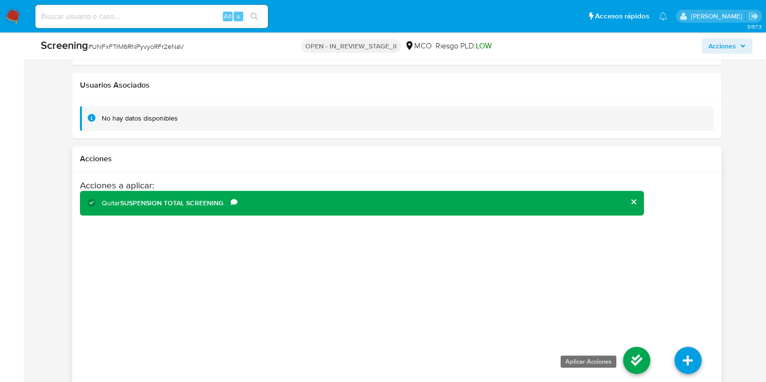
click at [637, 347] on icon at bounding box center [636, 360] width 27 height 27
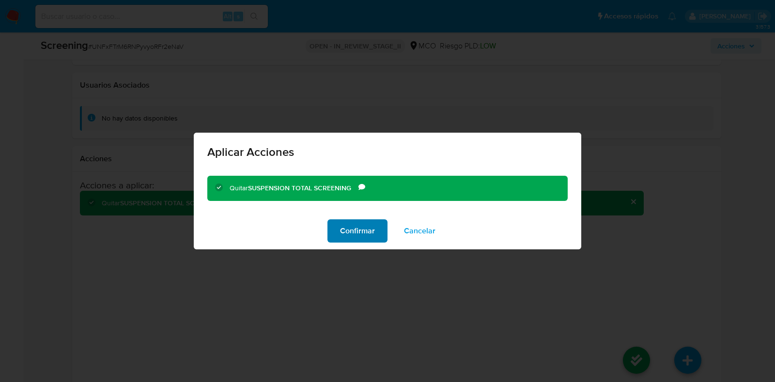
click at [352, 226] on span "Confirmar" at bounding box center [357, 230] width 35 height 21
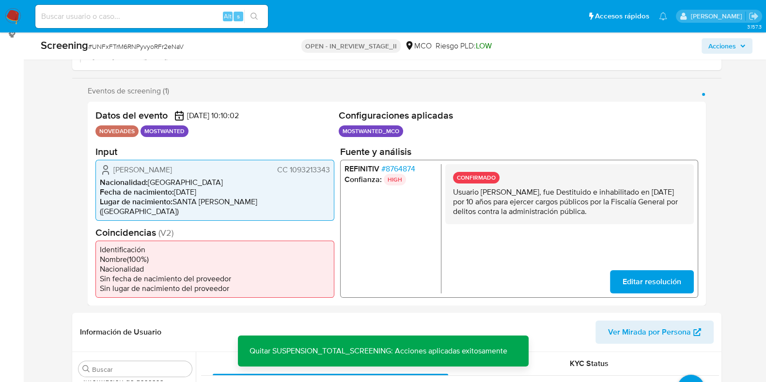
scroll to position [145, 0]
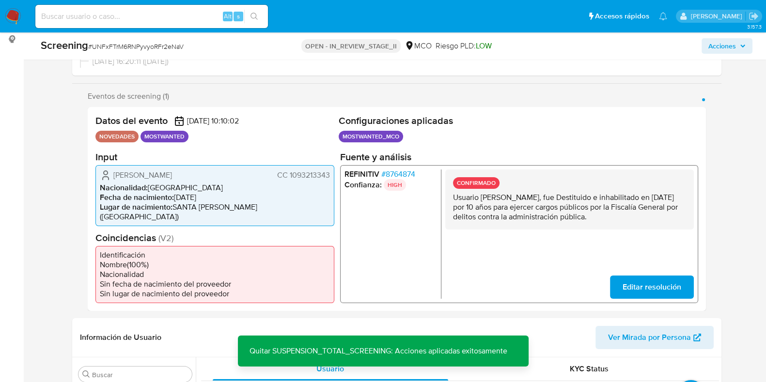
click at [727, 47] on span "Acciones" at bounding box center [722, 46] width 28 height 16
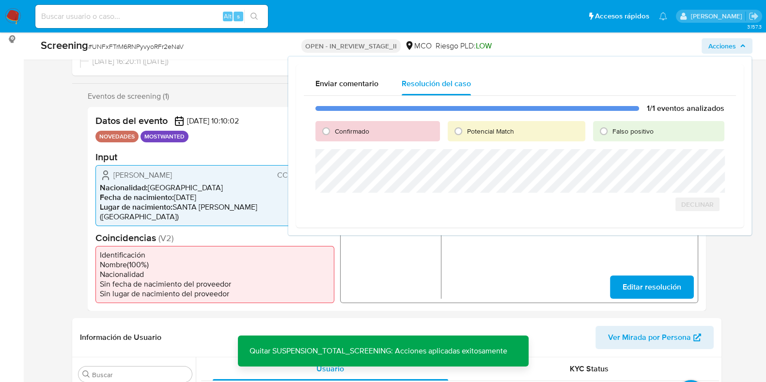
click at [634, 134] on span "Falso positivo" at bounding box center [632, 131] width 41 height 10
click at [611, 134] on input "Falso positivo" at bounding box center [604, 132] width 16 height 16
radio input "true"
click at [683, 212] on span "Cerrar Caso" at bounding box center [690, 215] width 47 height 14
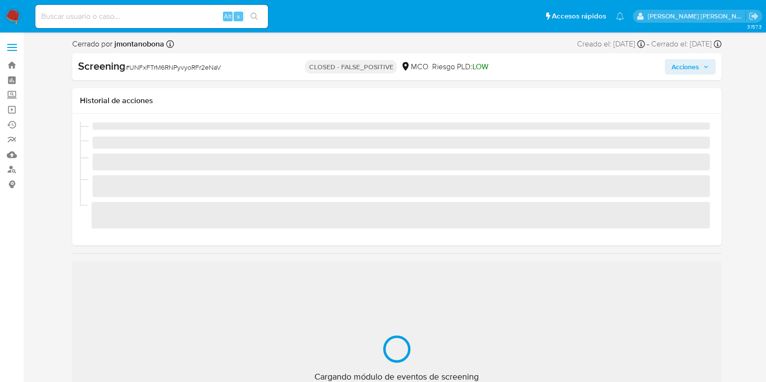
scroll to position [409, 0]
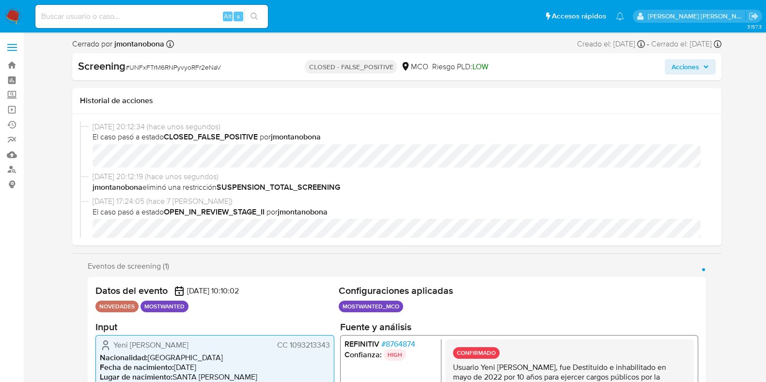
select select "10"
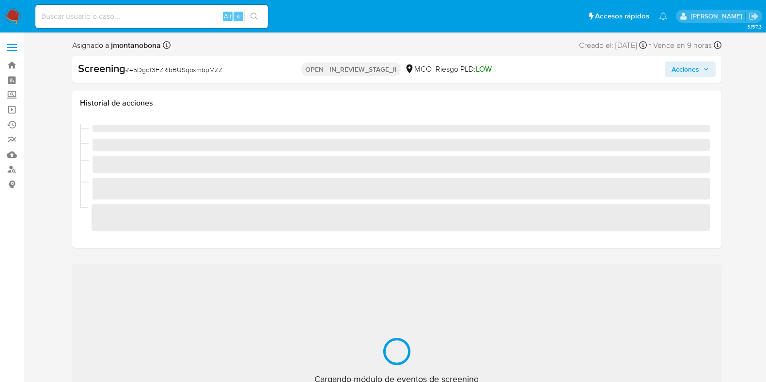
scroll to position [409, 0]
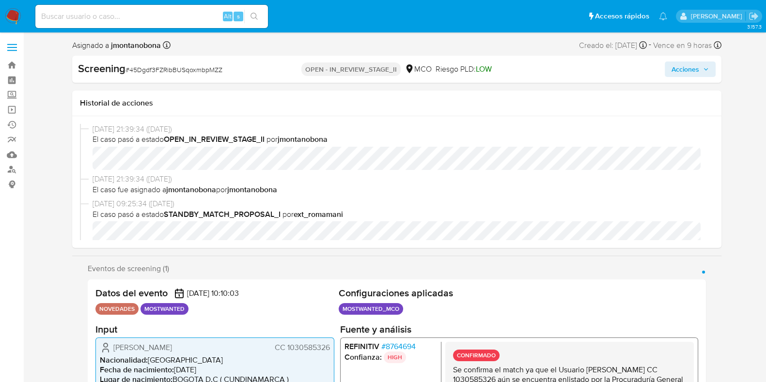
select select "10"
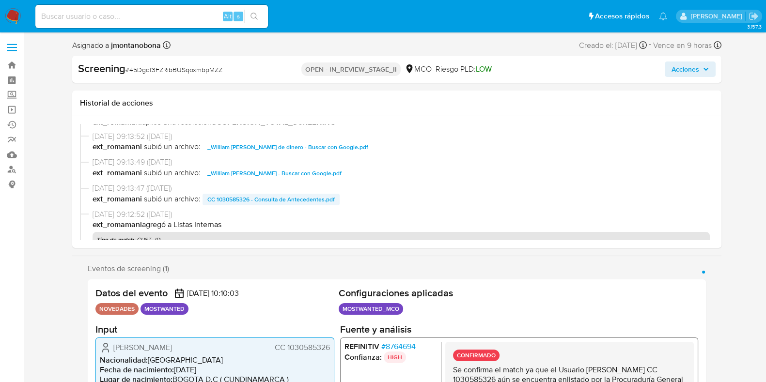
scroll to position [182, 0]
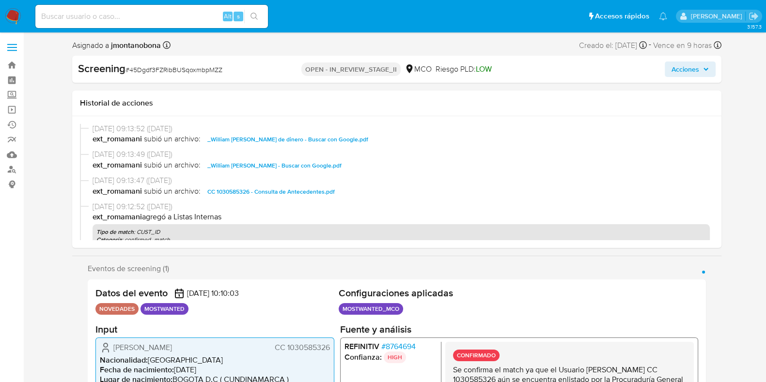
click at [303, 191] on span "CC 1030585326 - Consulta de Antecedentes.pdf" at bounding box center [270, 192] width 127 height 12
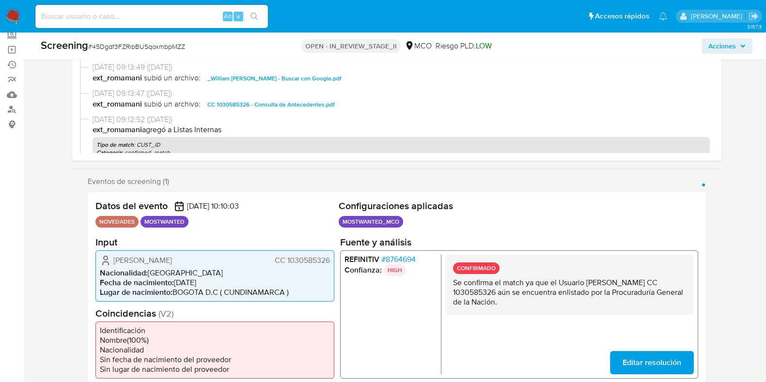
drag, startPoint x: 593, startPoint y: 284, endPoint x: 481, endPoint y: 295, distance: 113.4
click at [481, 295] on p "Se confirma el match ya que el Usuario William Andres Beltran Martinez CC 10305…" at bounding box center [568, 292] width 233 height 29
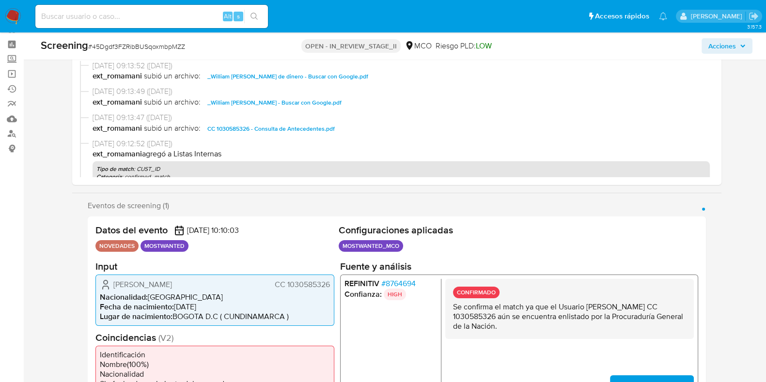
scroll to position [0, 0]
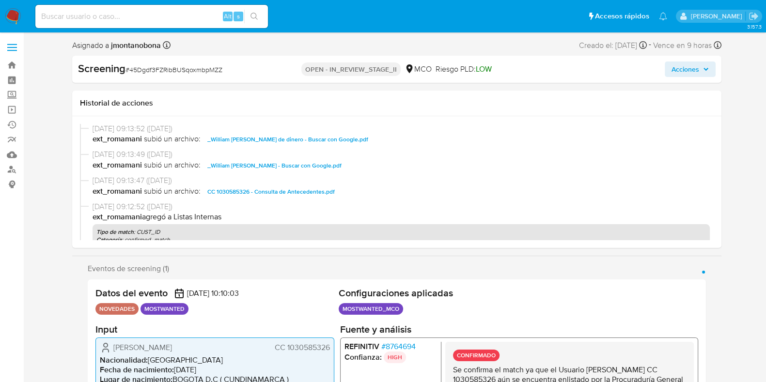
click at [699, 66] on span "Acciones" at bounding box center [685, 70] width 28 height 16
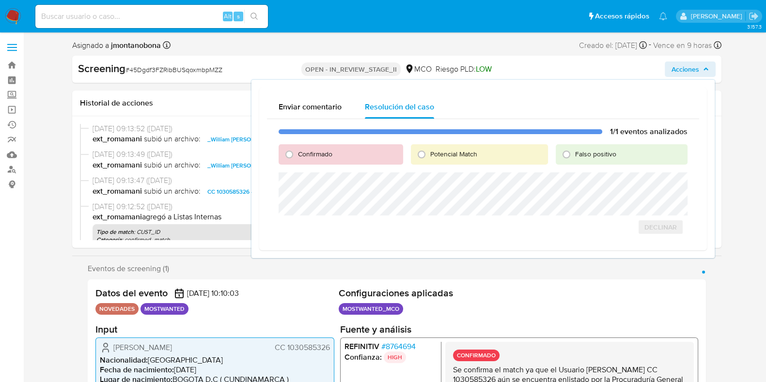
click at [337, 147] on div "Confirmado" at bounding box center [341, 154] width 124 height 20
click at [320, 154] on span "Confirmado" at bounding box center [315, 154] width 34 height 10
click at [297, 154] on input "Confirmado" at bounding box center [289, 155] width 16 height 16
radio input "true"
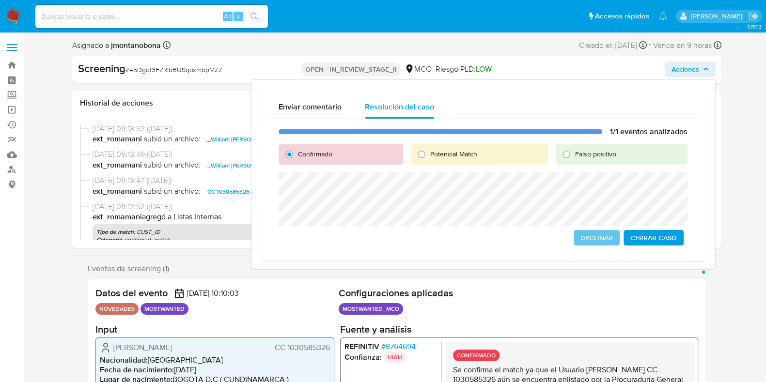
click at [666, 243] on span "Cerrar Caso" at bounding box center [653, 238] width 47 height 14
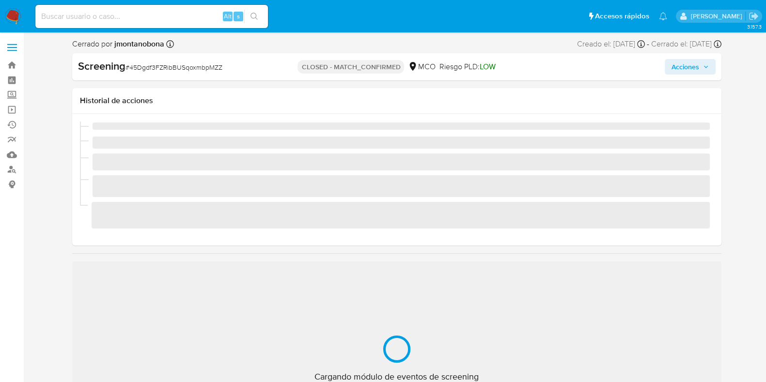
scroll to position [409, 0]
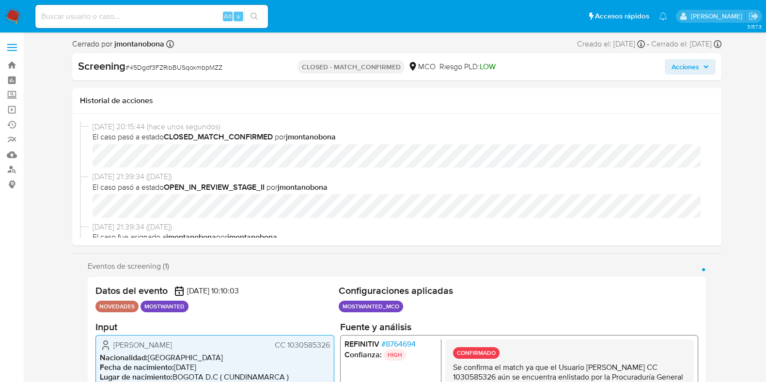
select select "10"
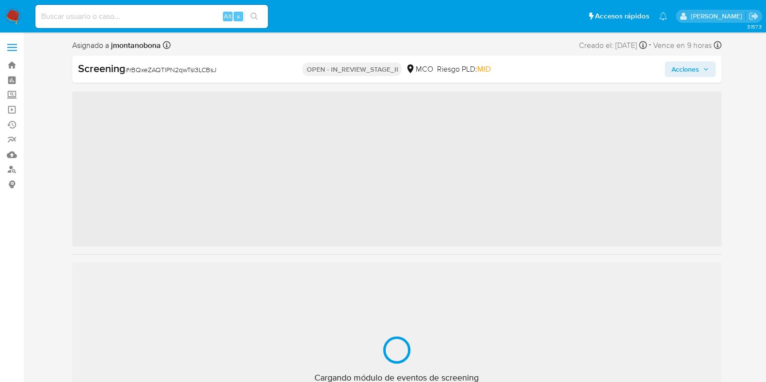
scroll to position [409, 0]
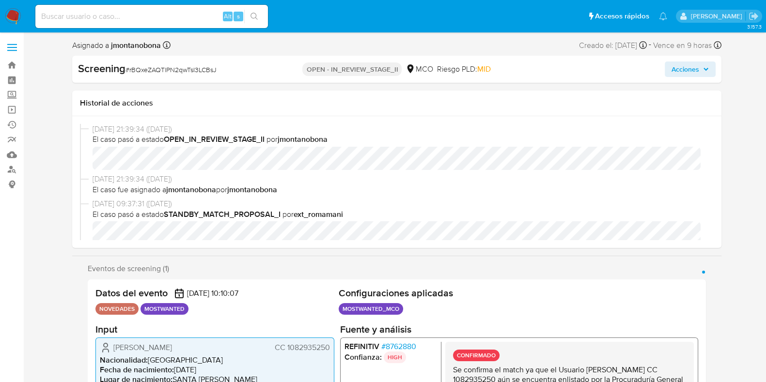
select select "10"
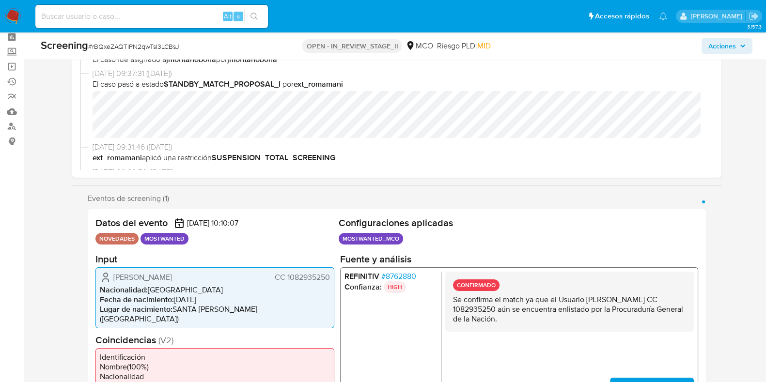
scroll to position [60, 0]
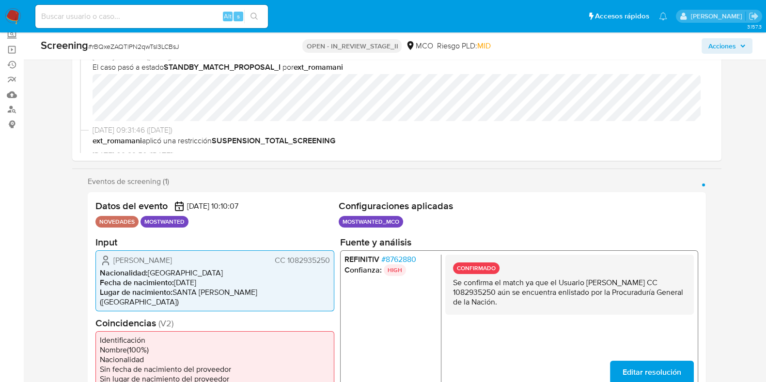
drag, startPoint x: 588, startPoint y: 282, endPoint x: 681, endPoint y: 279, distance: 93.1
click at [681, 279] on p "Se confirma el match ya que el Usuario [PERSON_NAME] CC 1082935250 aún se encue…" at bounding box center [568, 292] width 233 height 29
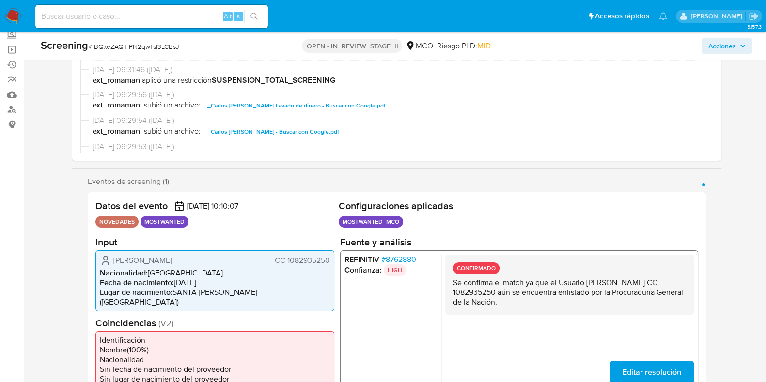
scroll to position [182, 0]
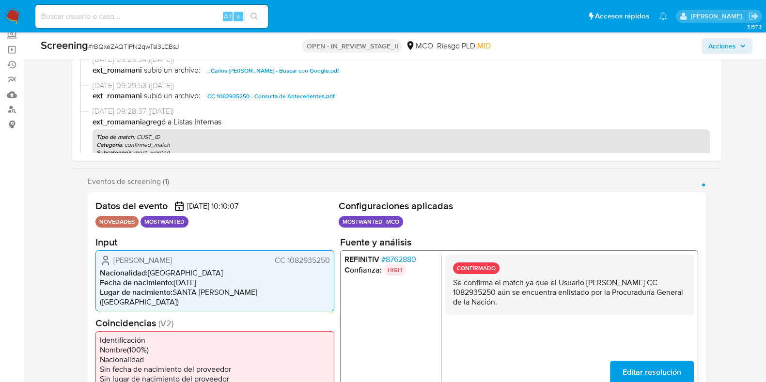
click at [293, 95] on span "CC 1082935250 - Consulta de Antecedentes.pdf" at bounding box center [270, 97] width 127 height 12
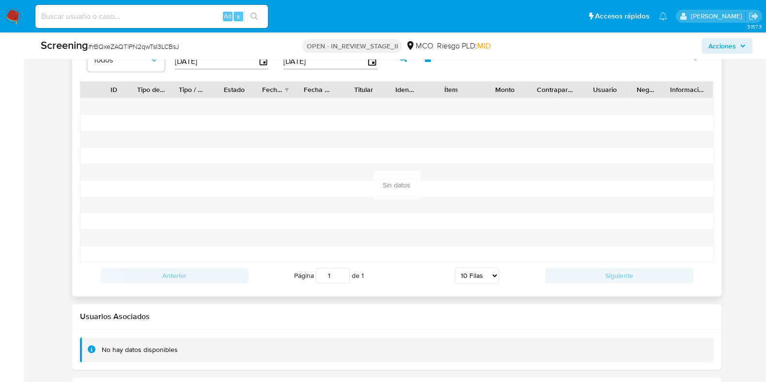
scroll to position [1477, 0]
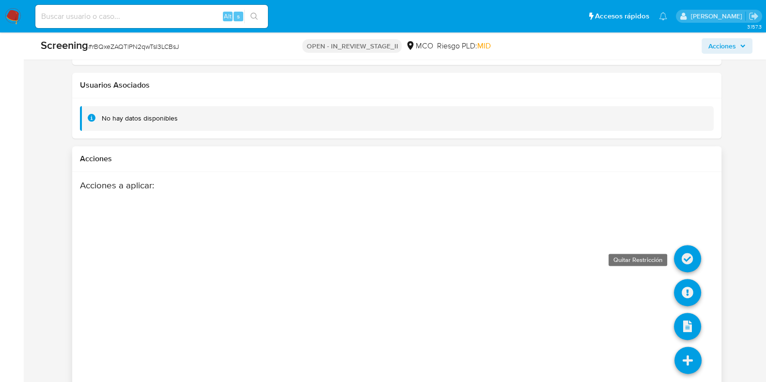
click at [694, 245] on icon at bounding box center [687, 258] width 27 height 27
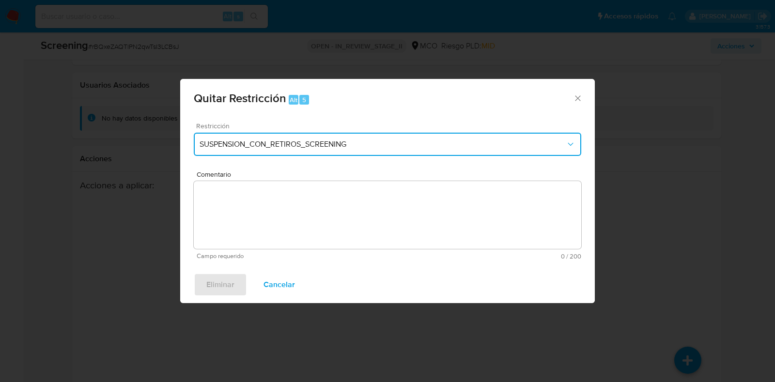
click at [385, 150] on button "SUSPENSION_CON_RETIROS_SCREENING" at bounding box center [388, 144] width 388 height 23
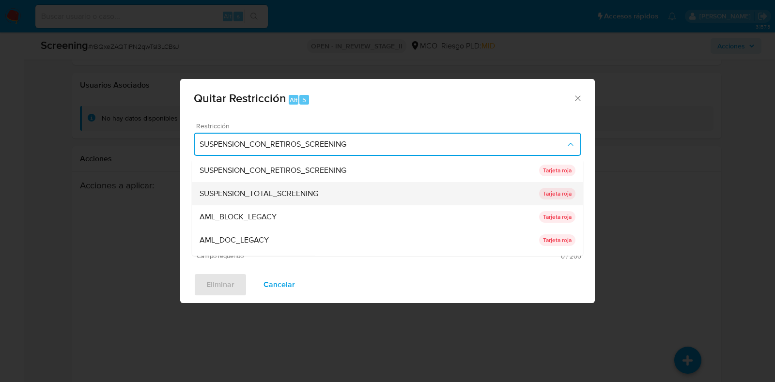
click at [322, 187] on div "SUSPENSION_TOTAL_SCREENING" at bounding box center [370, 194] width 340 height 23
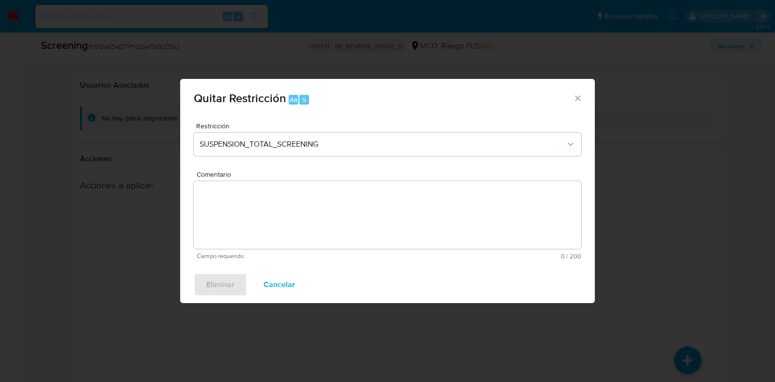
click at [327, 216] on div "Comentario Campo requerido 0 / 200 200 caracteres restantes" at bounding box center [388, 215] width 388 height 89
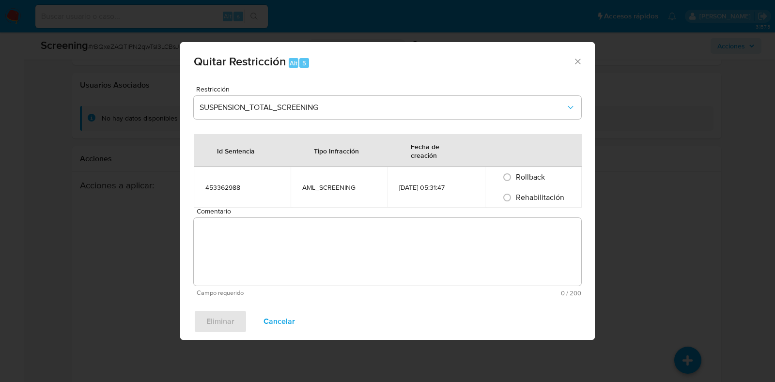
click at [336, 236] on textarea "Comentario" at bounding box center [388, 252] width 388 height 68
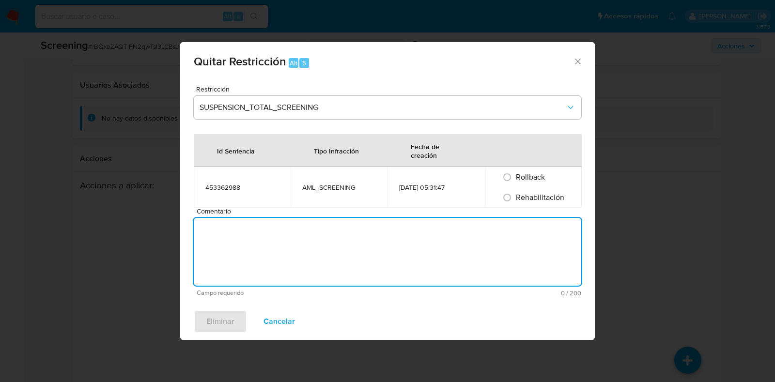
paste textarea "No se encuentran evidencias de delitos LAFT asociados a las inhabilidades regis…"
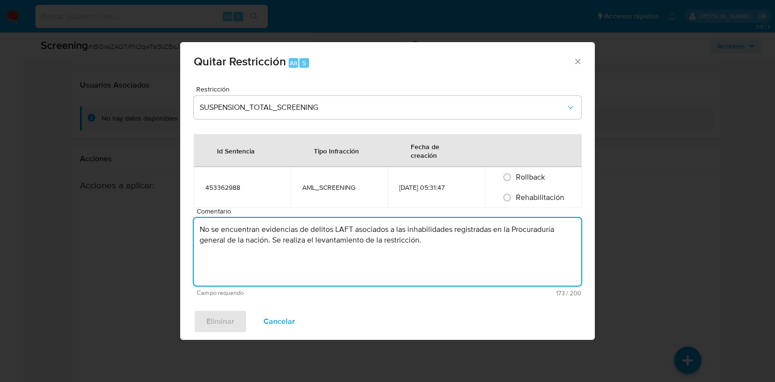
type textarea "No se encuentran evidencias de delitos LAFT asociados a las inhabilidades regis…"
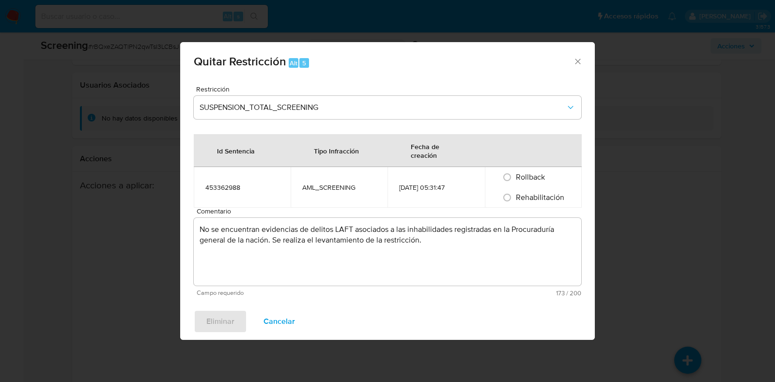
click at [536, 200] on span "Rehabilitación" at bounding box center [540, 197] width 48 height 11
click at [515, 200] on input "Rehabilitación" at bounding box center [507, 198] width 16 height 16
radio input "true"
click at [225, 317] on span "Eliminar" at bounding box center [220, 321] width 28 height 21
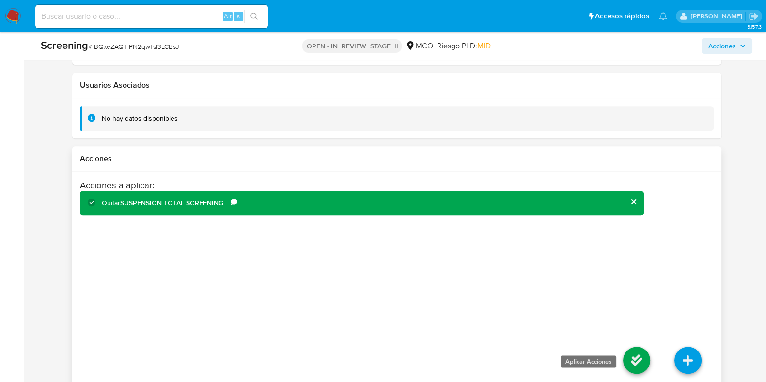
click at [638, 353] on icon at bounding box center [636, 360] width 27 height 27
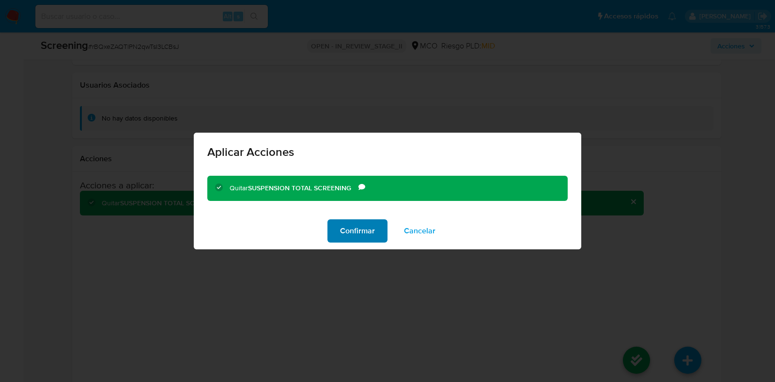
click at [346, 230] on span "Confirmar" at bounding box center [357, 230] width 35 height 21
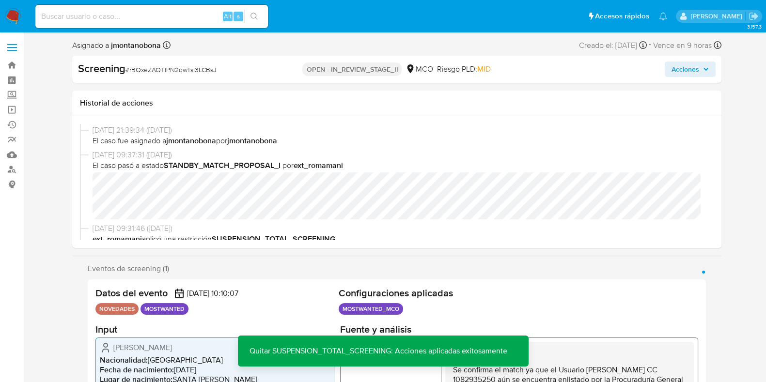
scroll to position [0, 0]
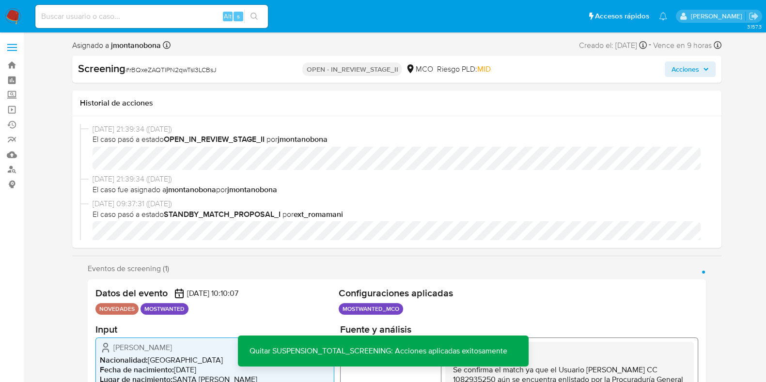
click at [696, 66] on span "Acciones" at bounding box center [685, 70] width 28 height 16
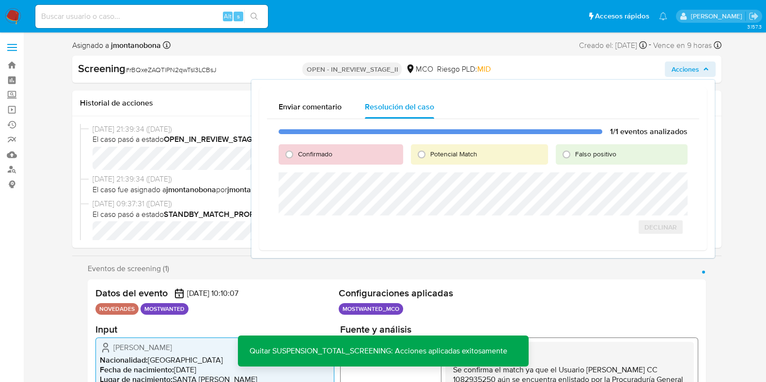
click at [604, 155] on span "Falso positivo" at bounding box center [595, 154] width 41 height 10
click at [574, 155] on input "Falso positivo" at bounding box center [567, 155] width 16 height 16
radio input "true"
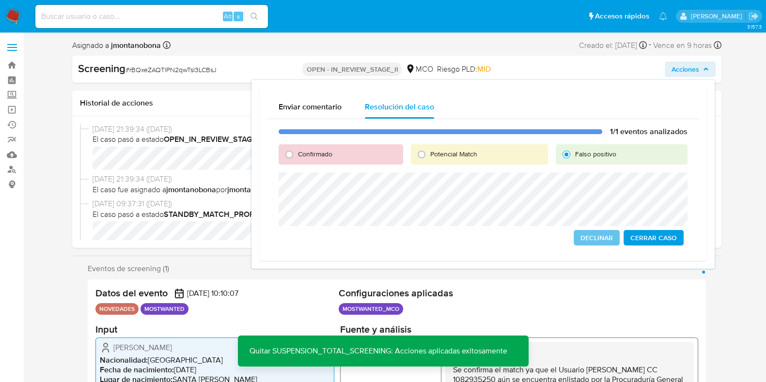
click at [661, 240] on span "Cerrar Caso" at bounding box center [653, 238] width 47 height 14
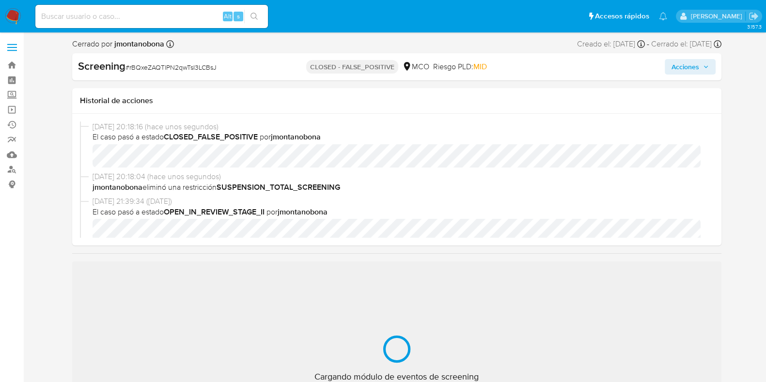
scroll to position [409, 0]
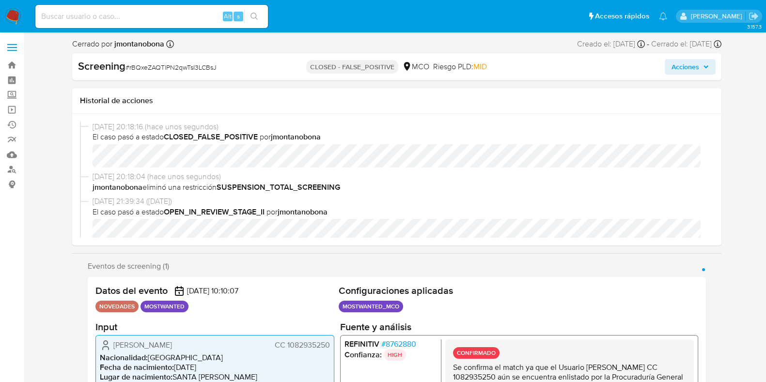
select select "10"
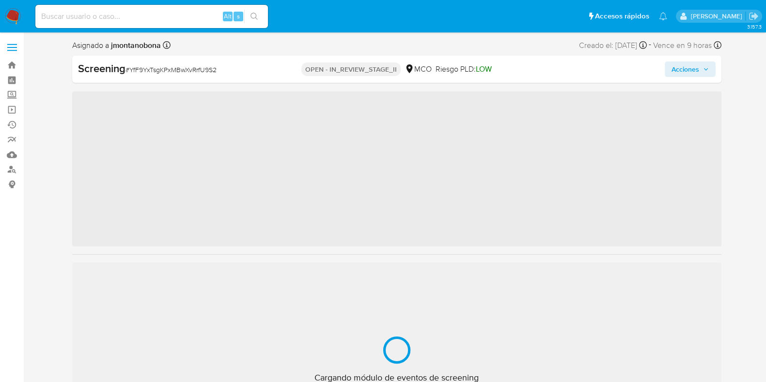
scroll to position [409, 0]
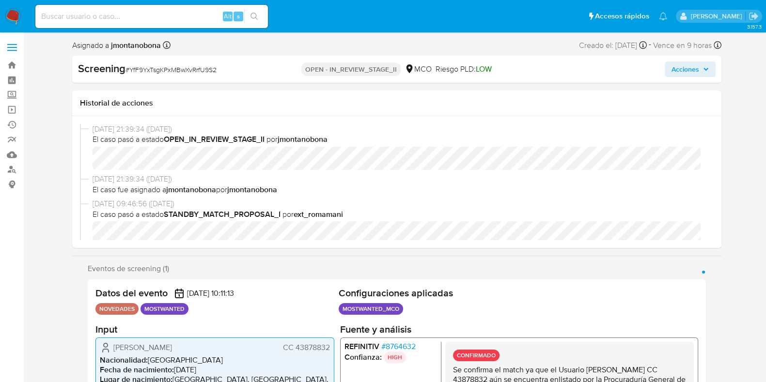
select select "10"
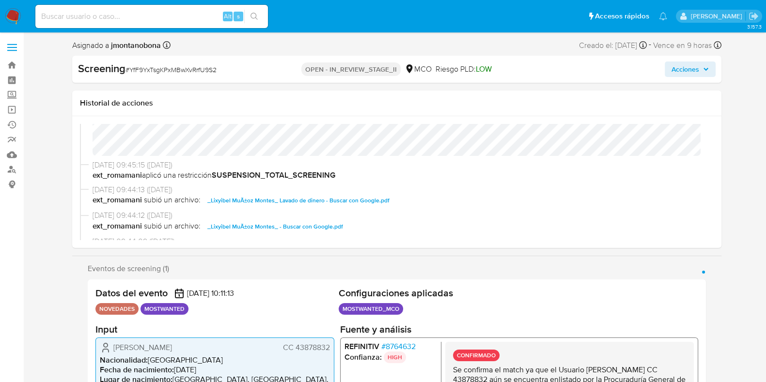
scroll to position [182, 0]
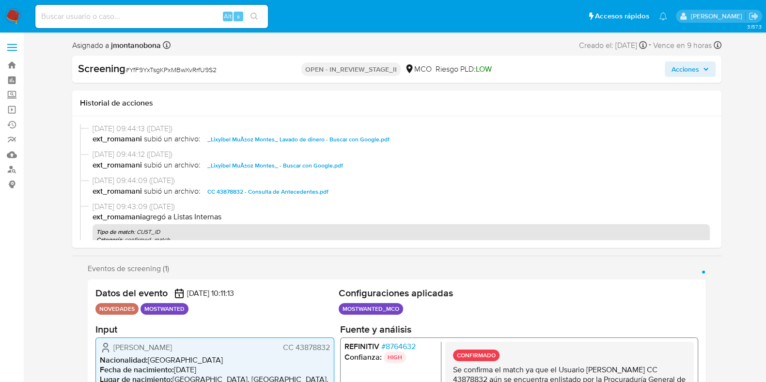
click at [294, 192] on span "CC 43878832 - Consulta de Antecedentes.pdf" at bounding box center [267, 192] width 121 height 12
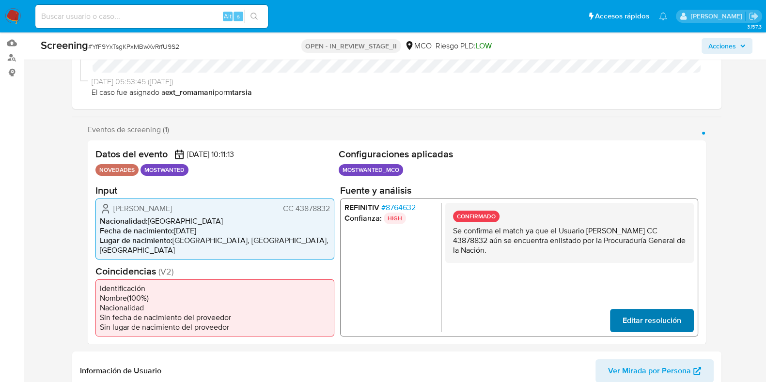
scroll to position [121, 0]
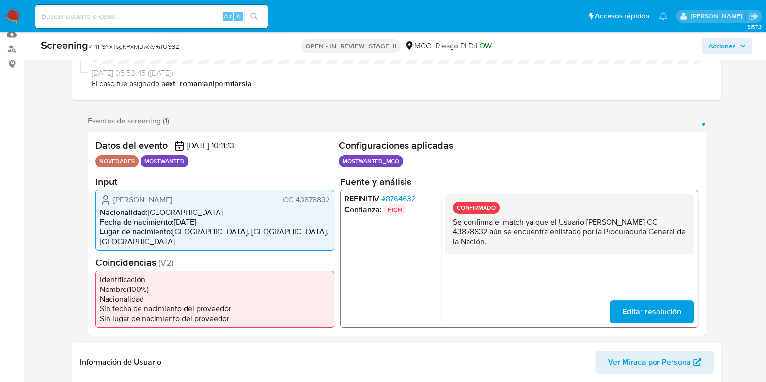
drag, startPoint x: 586, startPoint y: 222, endPoint x: 663, endPoint y: 221, distance: 77.0
click at [663, 221] on p "Se confirma el match ya que el Usuario Lixyibel Muñoz Montes CC 43878832 aún se…" at bounding box center [568, 231] width 233 height 29
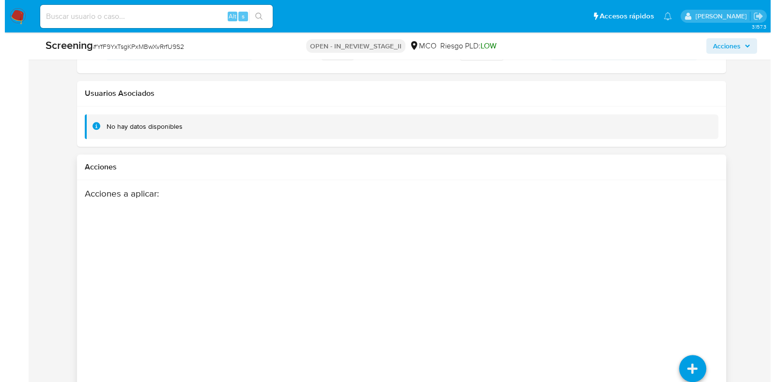
scroll to position [1477, 0]
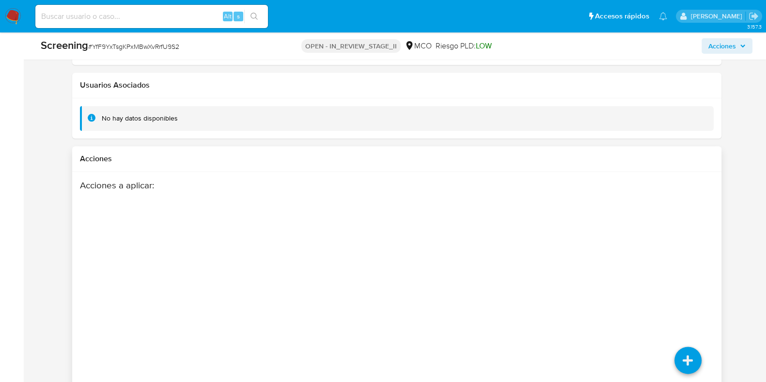
click at [693, 246] on div "Acciones a aplicar :" at bounding box center [397, 257] width 634 height 155
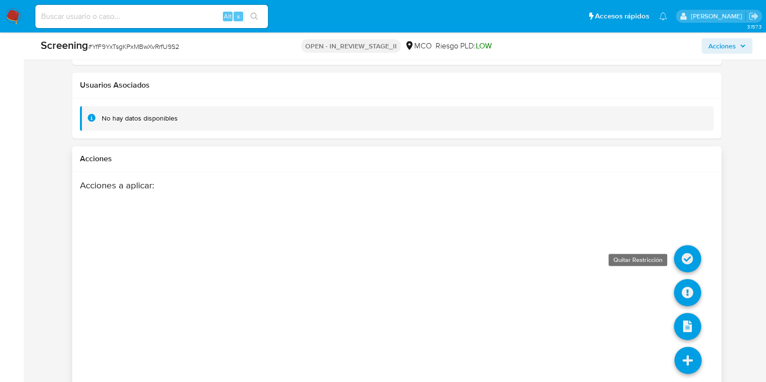
click at [688, 248] on icon at bounding box center [687, 258] width 27 height 27
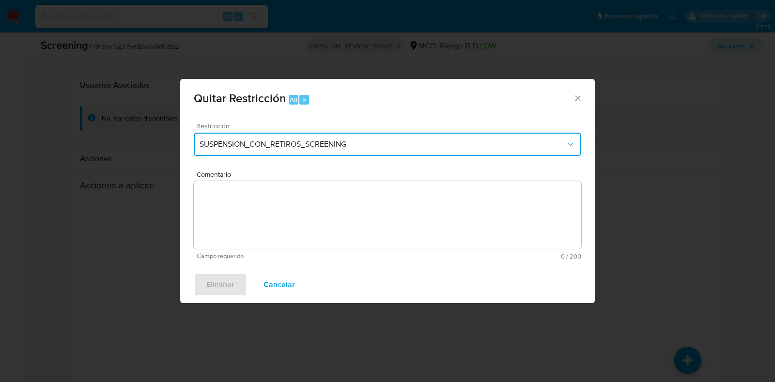
click at [311, 140] on span "SUSPENSION_CON_RETIROS_SCREENING" at bounding box center [383, 145] width 366 height 10
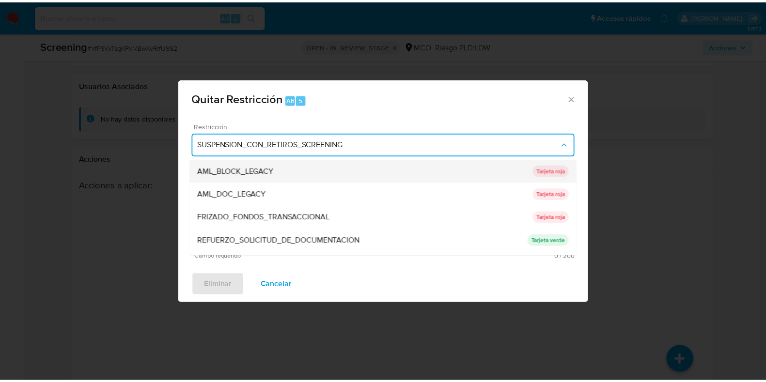
scroll to position [0, 0]
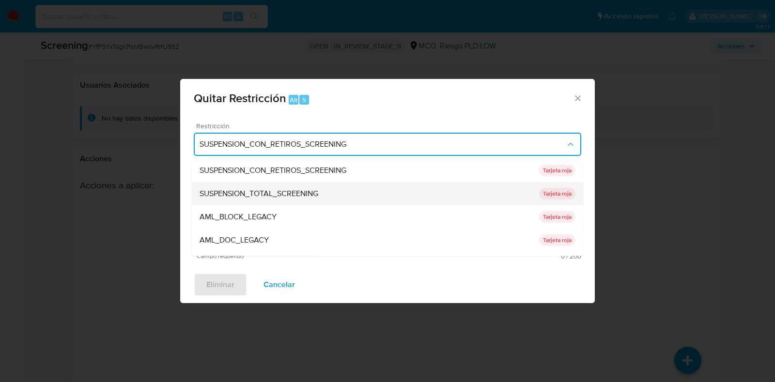
click at [296, 195] on span "SUSPENSION_TOTAL_SCREENING" at bounding box center [259, 194] width 119 height 10
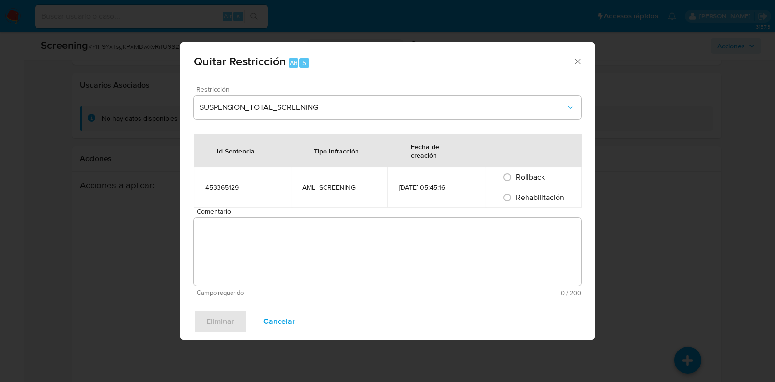
click at [278, 258] on textarea "Comentario" at bounding box center [388, 252] width 388 height 68
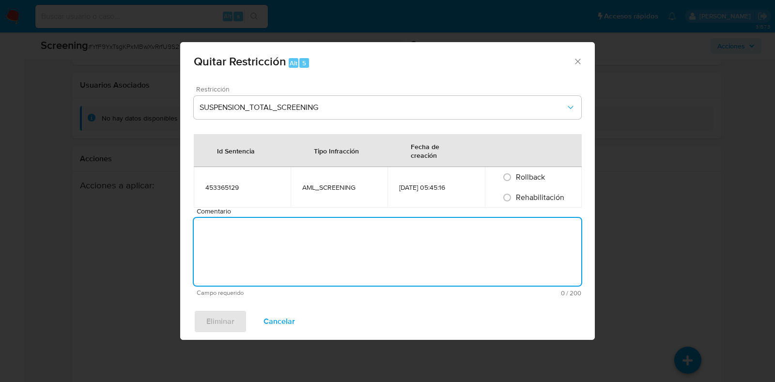
paste textarea "No se encuentran evidencias de delitos LAFT asociados a las inhabilidades regis…"
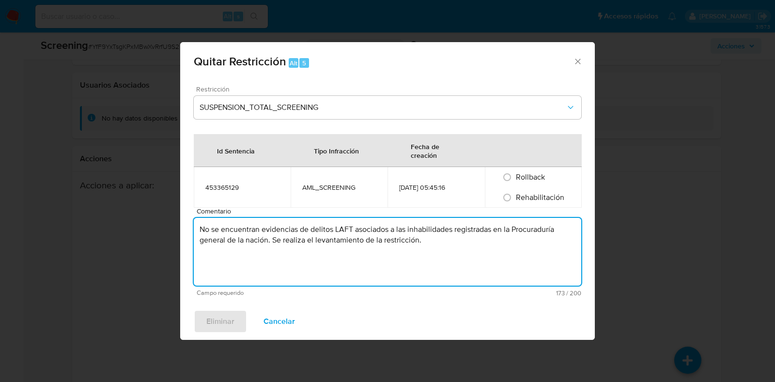
type textarea "No se encuentran evidencias de delitos LAFT asociados a las inhabilidades regis…"
click at [516, 203] on div "Rehabilitación" at bounding box center [534, 197] width 74 height 20
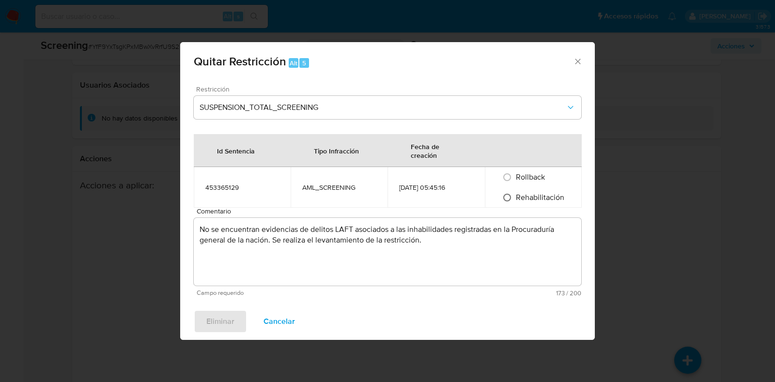
click at [508, 202] on input "Rehabilitación" at bounding box center [507, 198] width 16 height 16
radio input "true"
click at [223, 321] on span "Eliminar" at bounding box center [220, 321] width 28 height 21
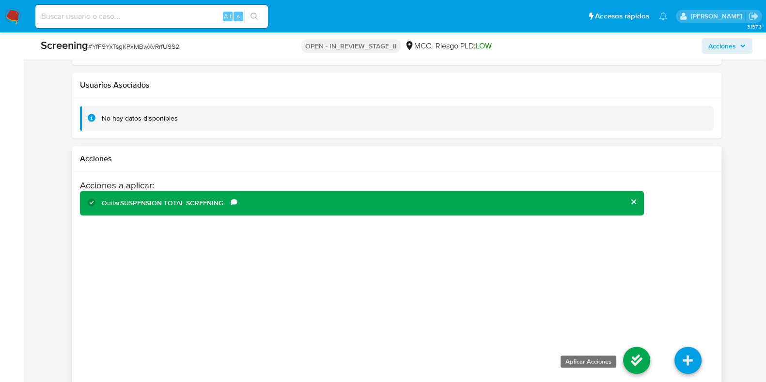
click at [636, 347] on icon at bounding box center [636, 360] width 27 height 27
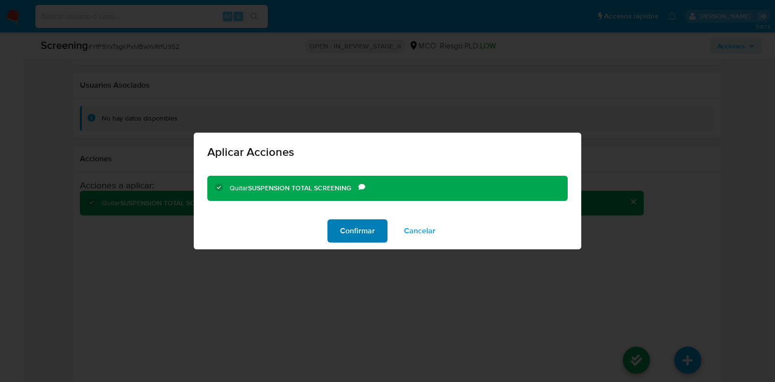
click at [363, 230] on span "Confirmar" at bounding box center [357, 230] width 35 height 21
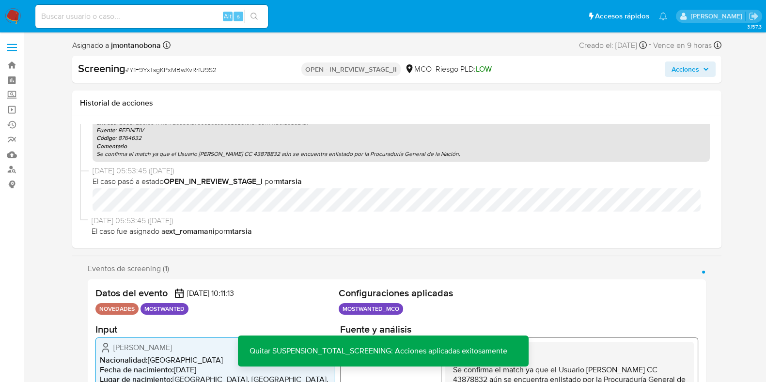
click at [705, 70] on icon "button" at bounding box center [706, 69] width 6 height 6
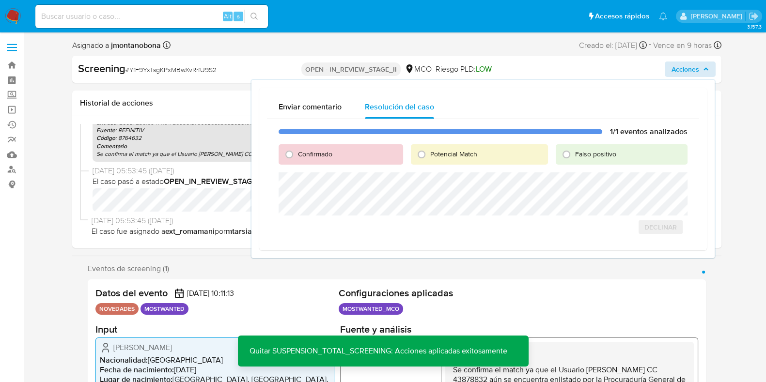
click at [596, 160] on div "Falso positivo" at bounding box center [621, 154] width 131 height 20
click at [595, 154] on span "Falso positivo" at bounding box center [595, 154] width 41 height 10
click at [574, 154] on input "Falso positivo" at bounding box center [567, 155] width 16 height 16
radio input "true"
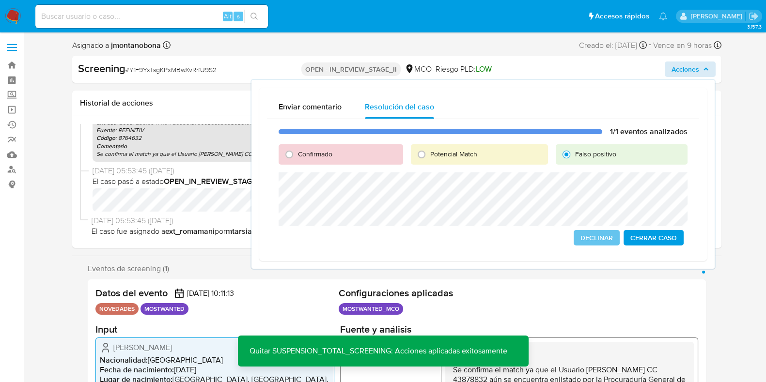
click at [653, 238] on span "Cerrar Caso" at bounding box center [653, 238] width 47 height 14
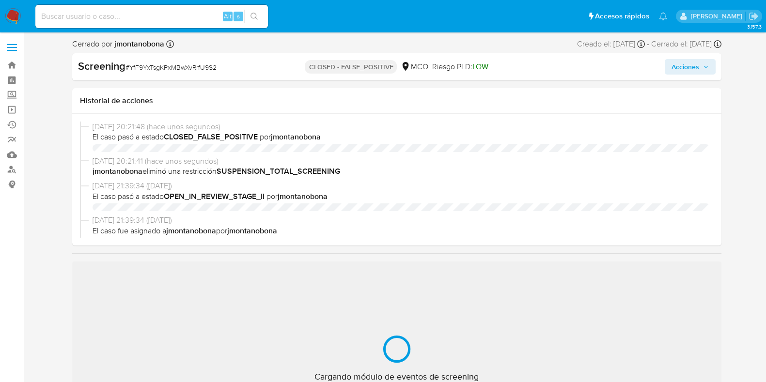
scroll to position [409, 0]
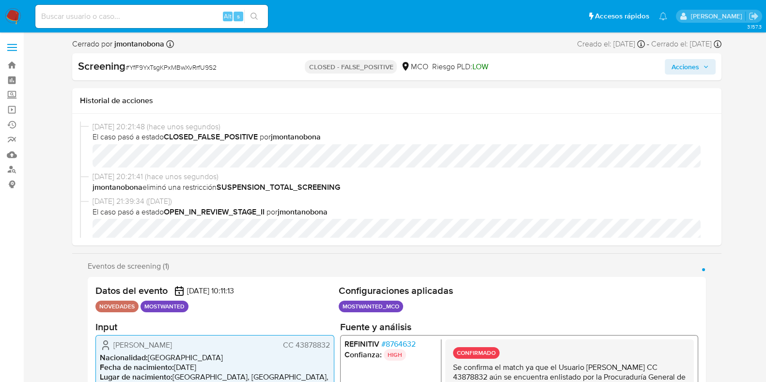
select select "10"
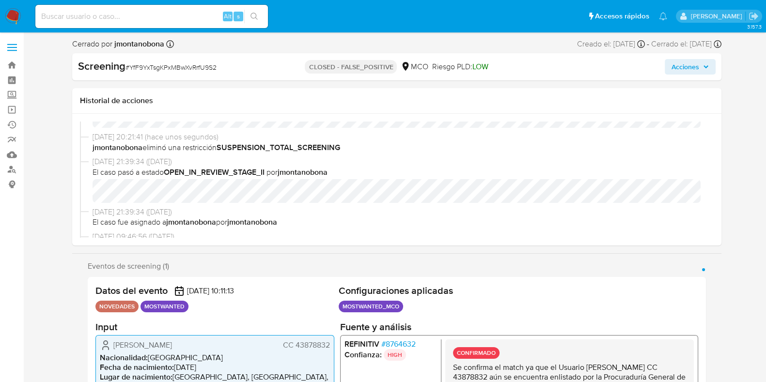
scroll to position [0, 0]
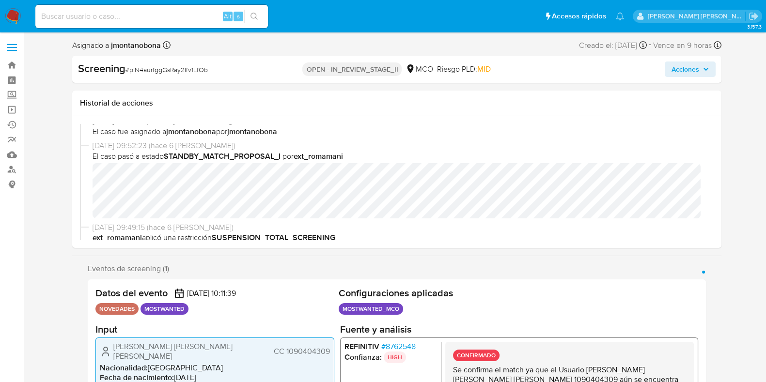
scroll to position [60, 0]
select select "10"
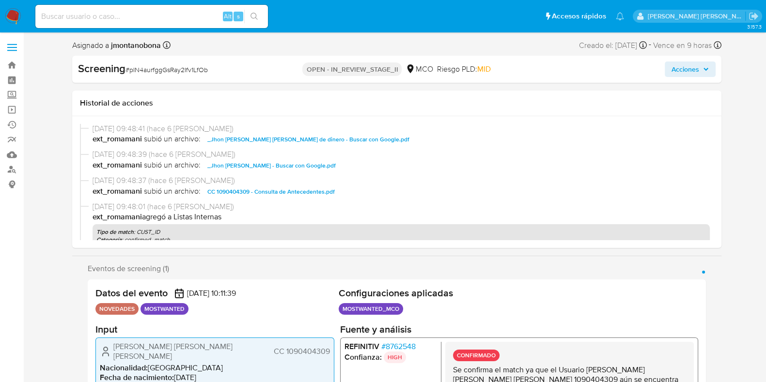
scroll to position [121, 0]
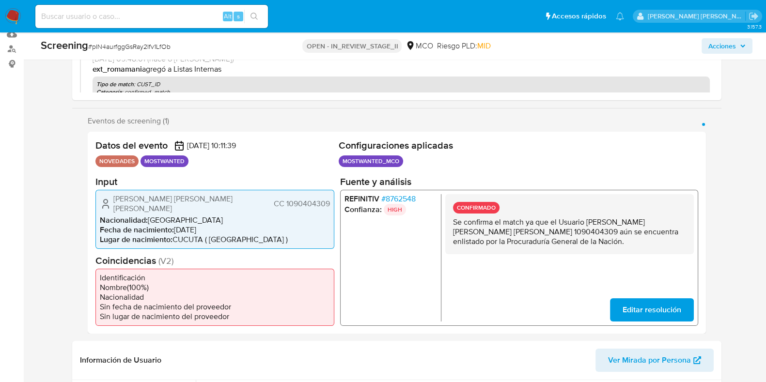
drag, startPoint x: 587, startPoint y: 221, endPoint x: 480, endPoint y: 234, distance: 107.8
click at [480, 234] on p "Se confirma el match ya que el Usuario Jhon Salvador Gomez Valencia CC 10904043…" at bounding box center [568, 231] width 233 height 29
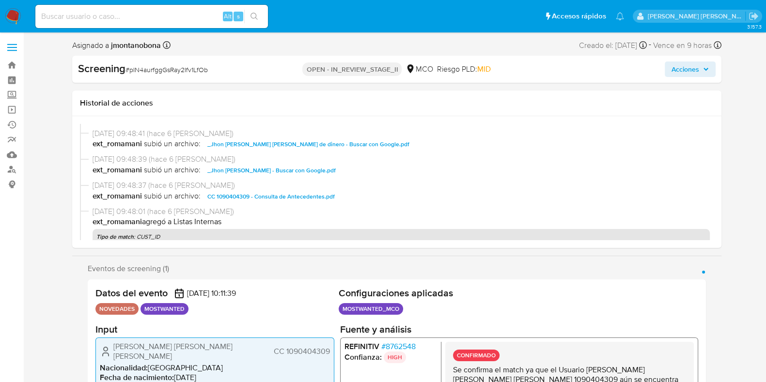
scroll to position [182, 0]
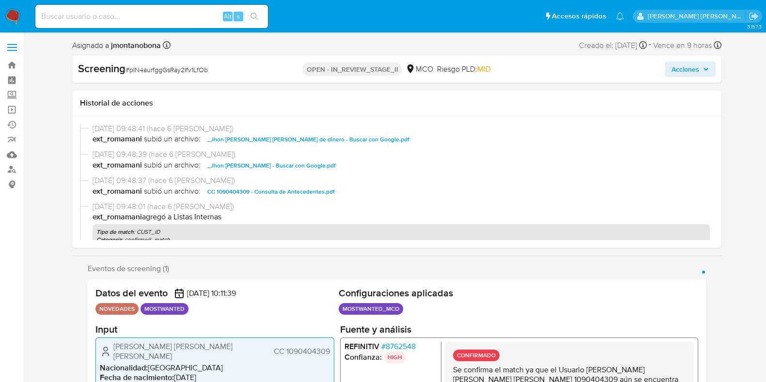
click at [297, 191] on span "CC 1090404309 - Consulta de Antecedentes.pdf" at bounding box center [270, 192] width 127 height 12
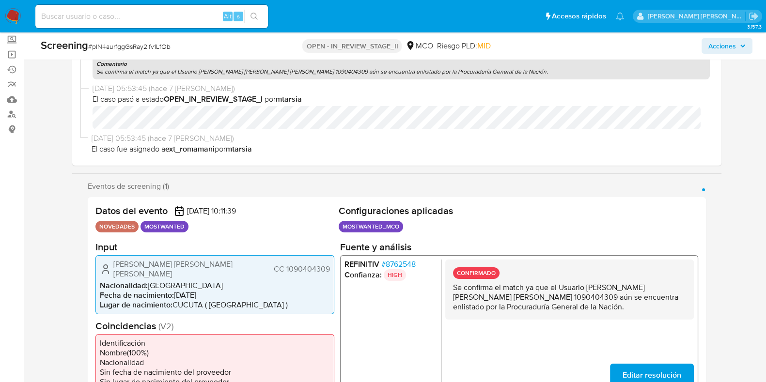
scroll to position [0, 0]
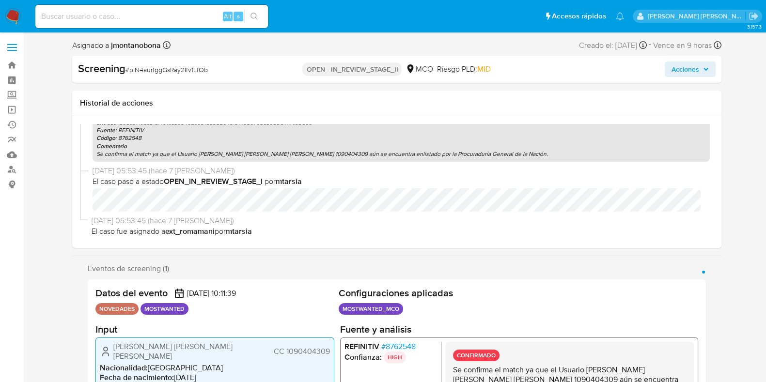
click at [684, 66] on span "Acciones" at bounding box center [685, 70] width 28 height 16
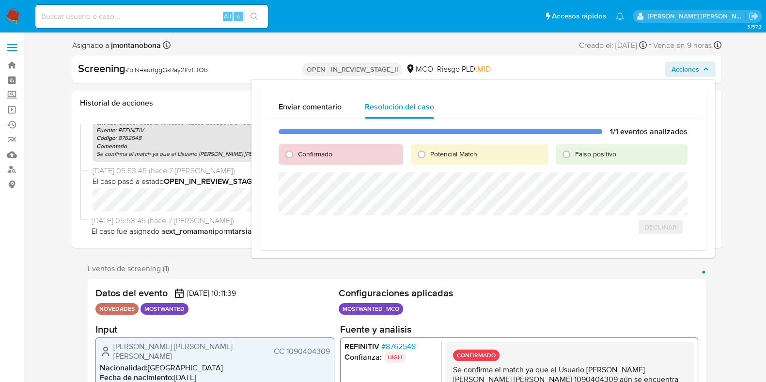
click at [593, 156] on span "Falso positivo" at bounding box center [595, 154] width 41 height 10
click at [574, 156] on input "Falso positivo" at bounding box center [567, 155] width 16 height 16
radio input "true"
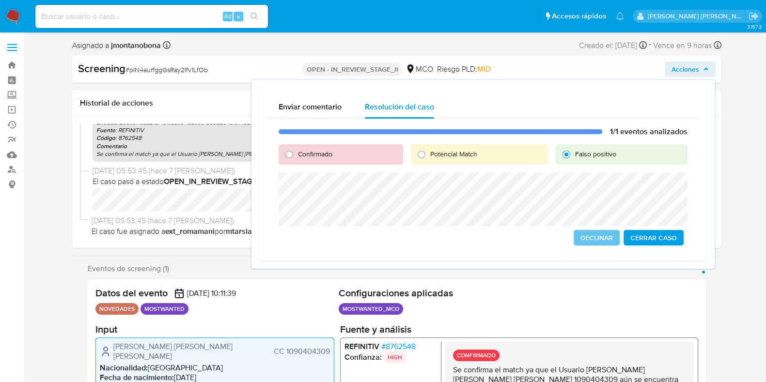
drag, startPoint x: 664, startPoint y: 238, endPoint x: 736, endPoint y: 122, distance: 137.5
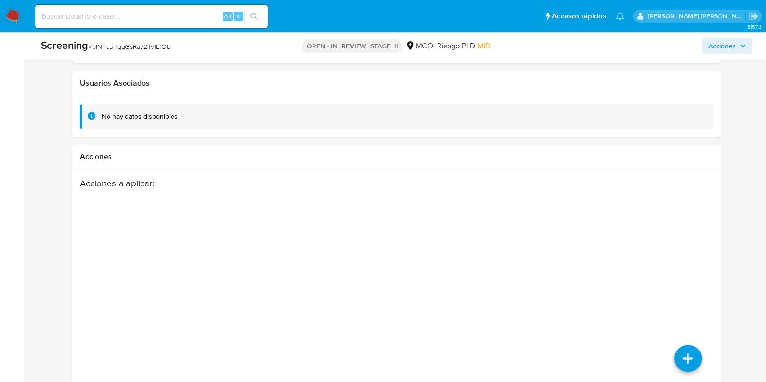
scroll to position [1477, 0]
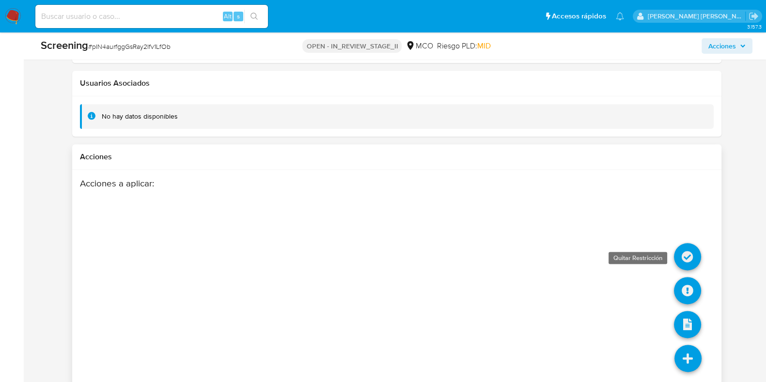
click at [686, 246] on icon at bounding box center [687, 256] width 27 height 27
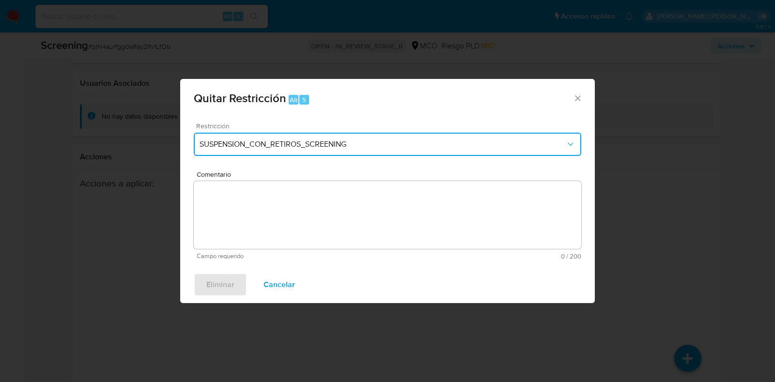
click at [363, 149] on button "SUSPENSION_CON_RETIROS_SCREENING" at bounding box center [388, 144] width 388 height 23
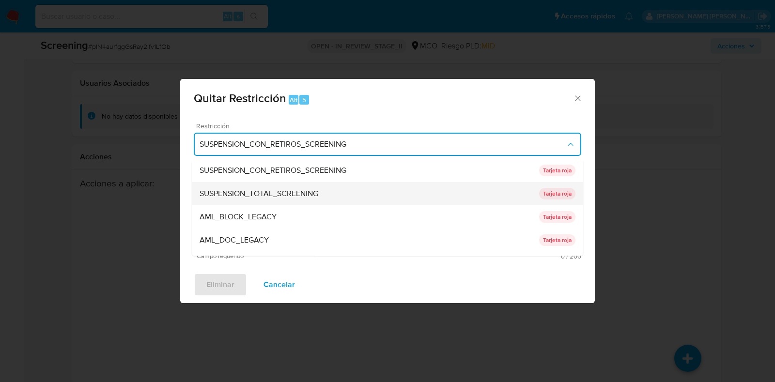
click at [297, 189] on span "SUSPENSION_TOTAL_SCREENING" at bounding box center [259, 194] width 119 height 10
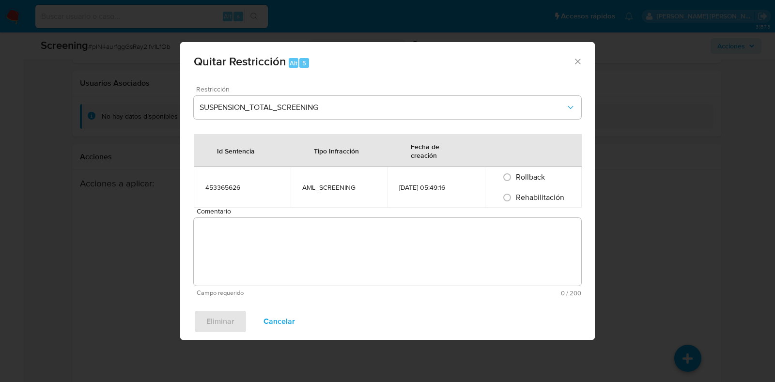
click at [294, 213] on span "Comentario" at bounding box center [391, 211] width 388 height 7
click at [294, 218] on textarea "Comentario" at bounding box center [388, 252] width 388 height 68
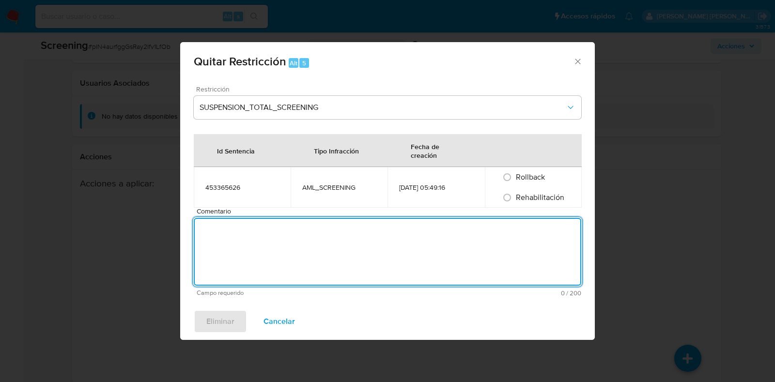
paste textarea "No se encuentran evidencias de delitos LAFT asociados a las inhabilidades regis…"
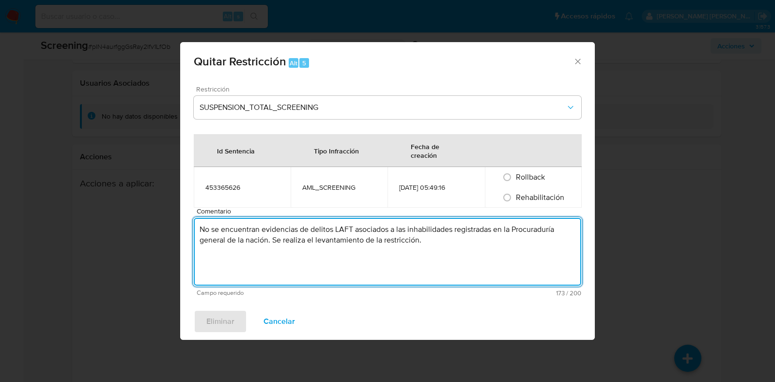
type textarea "No se encuentran evidencias de delitos LAFT asociados a las inhabilidades regis…"
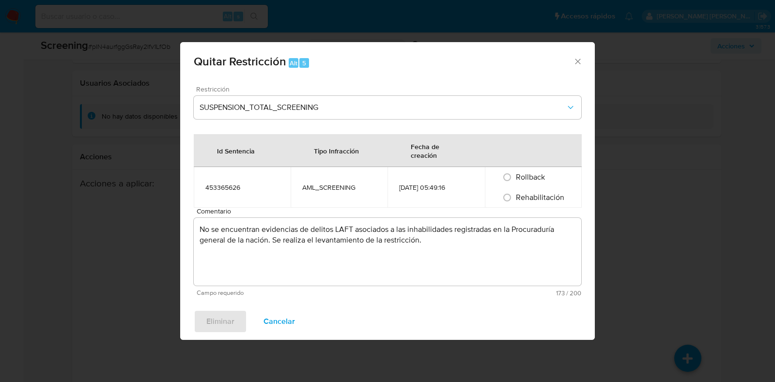
click at [524, 190] on div "Rehabilitación" at bounding box center [534, 197] width 74 height 20
click at [526, 199] on span "Rehabilitación" at bounding box center [540, 197] width 48 height 11
click at [515, 199] on input "Rehabilitación" at bounding box center [507, 198] width 16 height 16
radio input "true"
click at [222, 325] on span "Eliminar" at bounding box center [220, 321] width 28 height 21
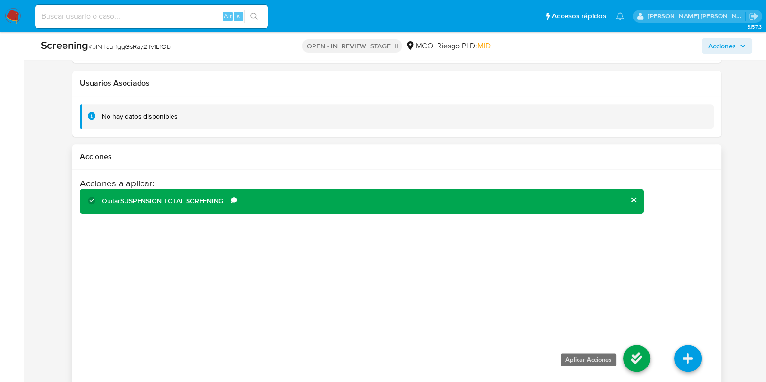
click at [633, 345] on icon at bounding box center [636, 358] width 27 height 27
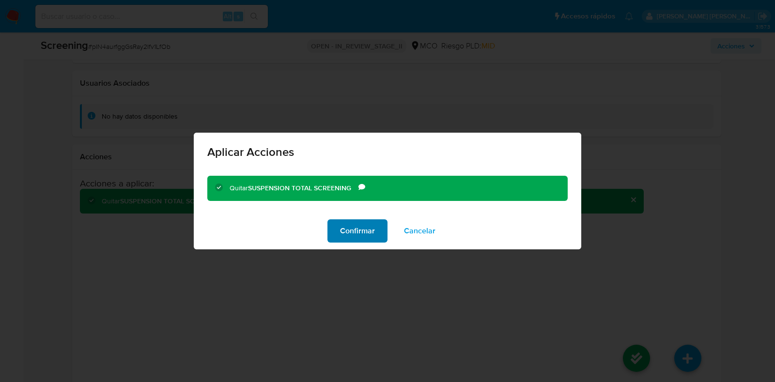
click at [375, 230] on button "Confirmar" at bounding box center [357, 230] width 60 height 23
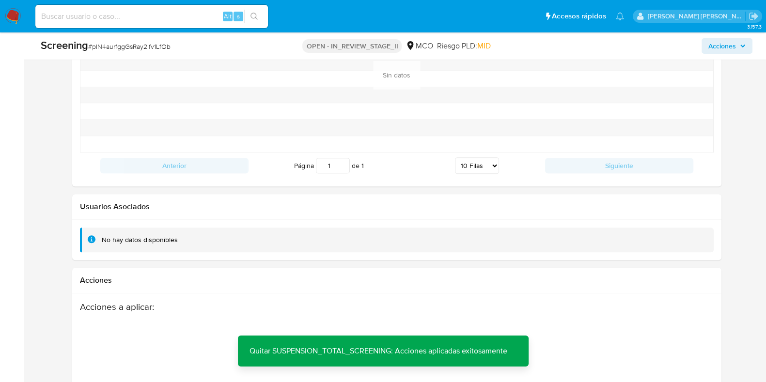
scroll to position [1175, 0]
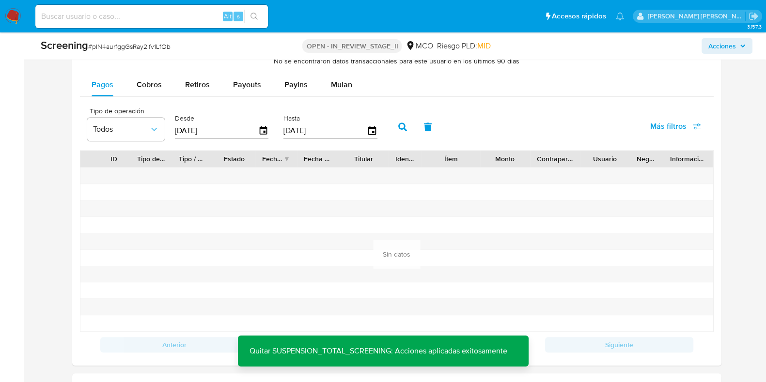
click at [738, 49] on span "Acciones" at bounding box center [726, 46] width 37 height 14
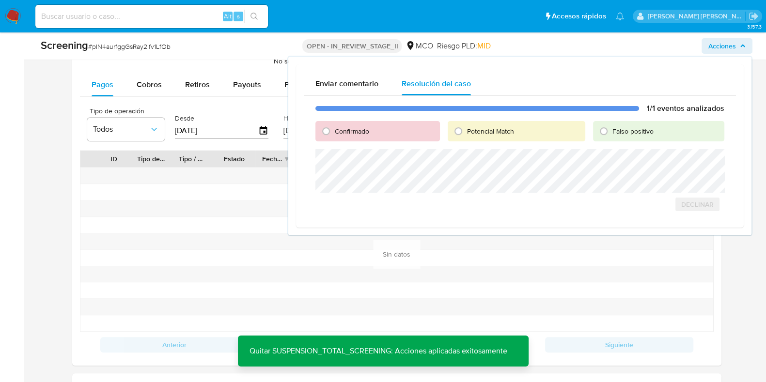
click at [635, 135] on span "Falso positivo" at bounding box center [632, 131] width 41 height 10
click at [611, 135] on input "Falso positivo" at bounding box center [604, 132] width 16 height 16
radio input "true"
click at [696, 213] on span "Cerrar Caso" at bounding box center [690, 215] width 47 height 14
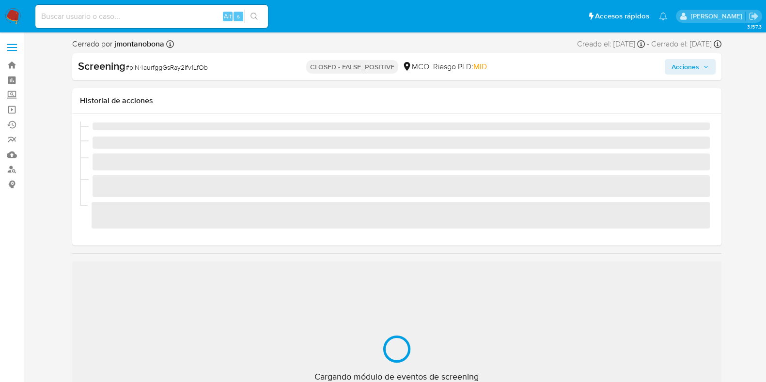
scroll to position [409, 0]
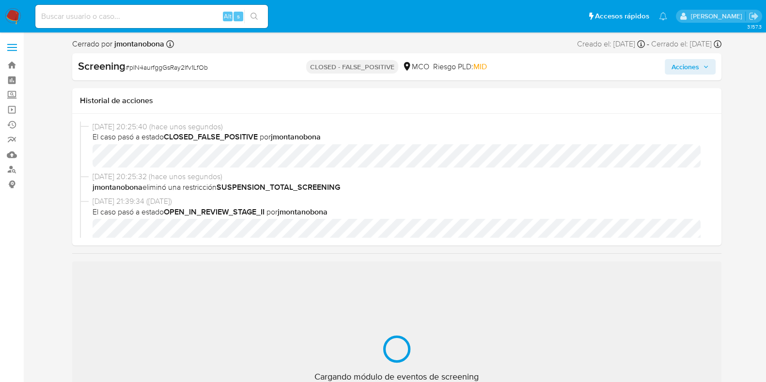
select select "10"
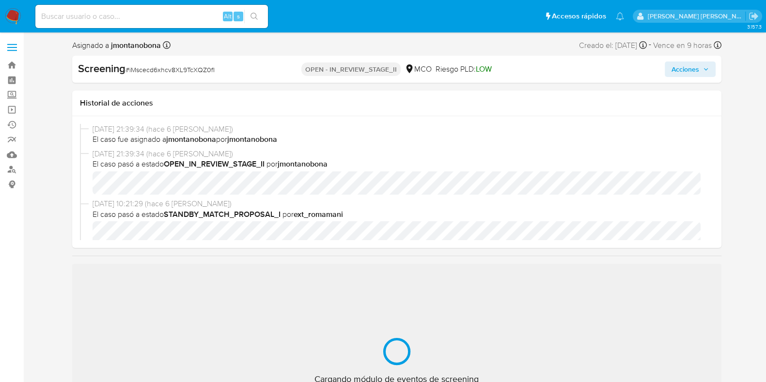
scroll to position [409, 0]
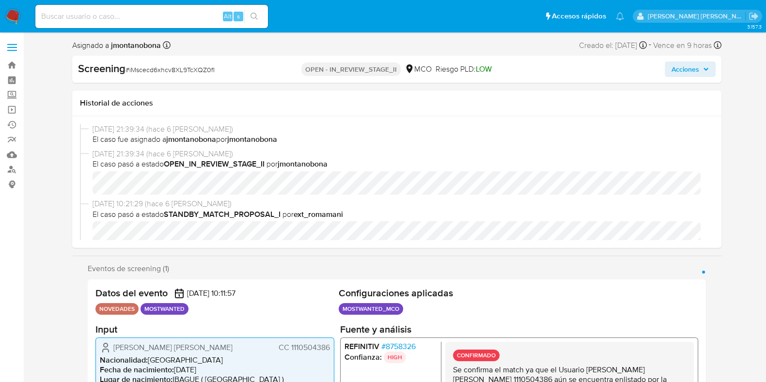
select select "10"
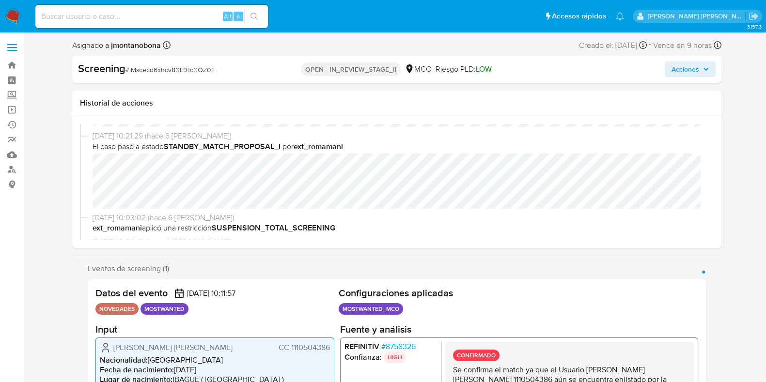
scroll to position [182, 0]
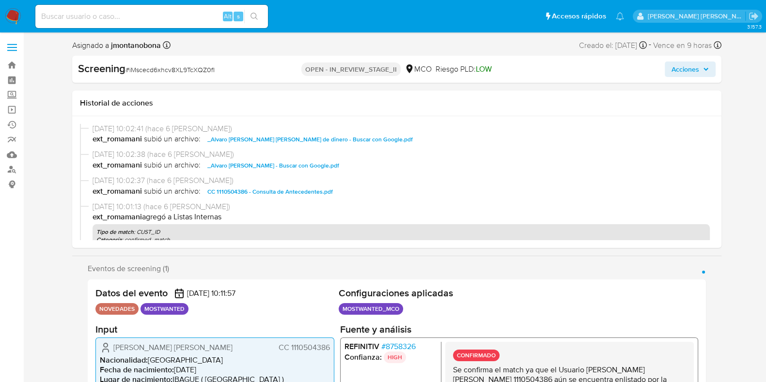
click at [307, 191] on span "CC 1110504386 - Consulta de Antecedentes.pdf" at bounding box center [269, 192] width 125 height 12
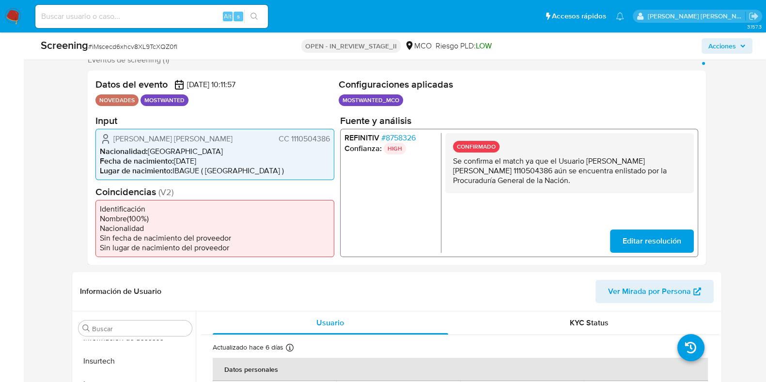
drag, startPoint x: 586, startPoint y: 162, endPoint x: 683, endPoint y: 163, distance: 96.9
click at [683, 163] on p "Se confirma el match ya que el Usuario [PERSON_NAME] [PERSON_NAME] 1110504386 a…" at bounding box center [568, 170] width 233 height 29
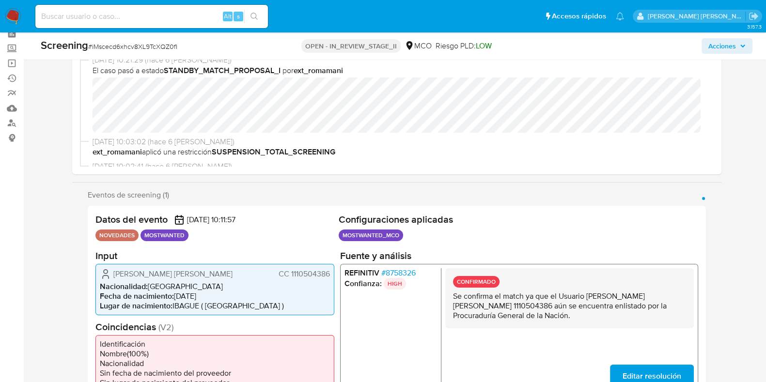
scroll to position [0, 0]
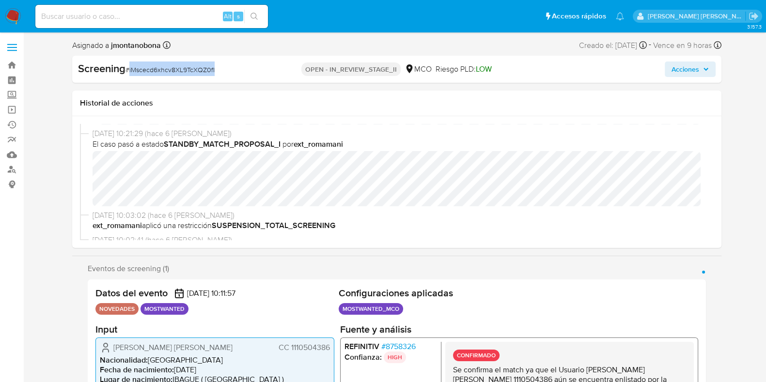
drag, startPoint x: 223, startPoint y: 65, endPoint x: 130, endPoint y: 67, distance: 93.0
click at [130, 67] on div "Screening # iMscecd6xhcv8XL9TcXQZ0fI" at bounding box center [182, 69] width 209 height 15
copy span "iMscecd6xhcv8XL9TcXQZ0fI"
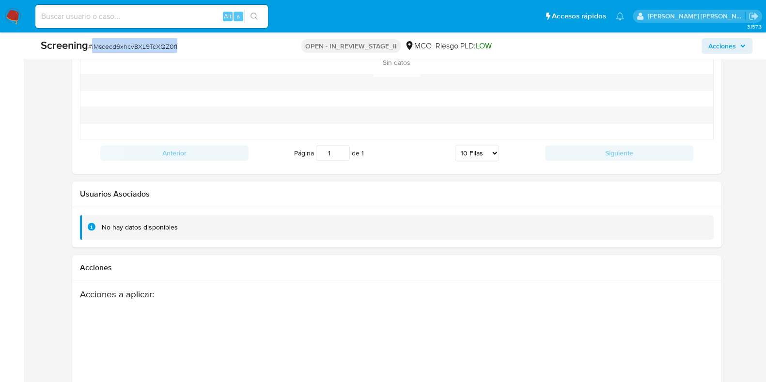
scroll to position [1477, 0]
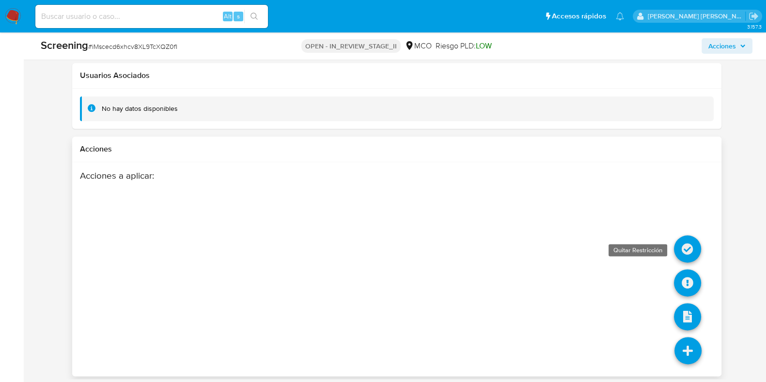
click at [696, 239] on icon at bounding box center [687, 248] width 27 height 27
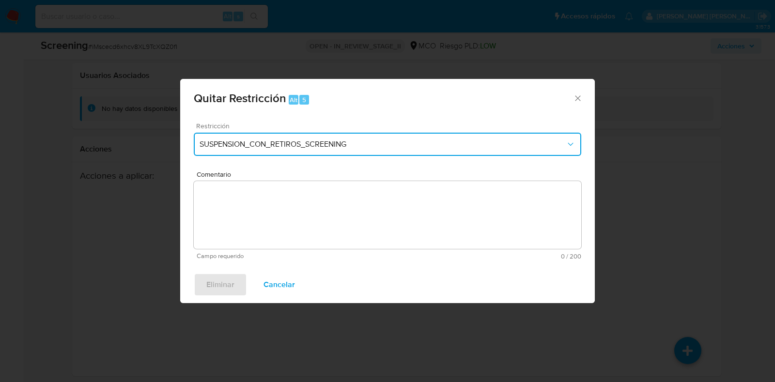
click at [356, 143] on span "SUSPENSION_CON_RETIROS_SCREENING" at bounding box center [383, 145] width 366 height 10
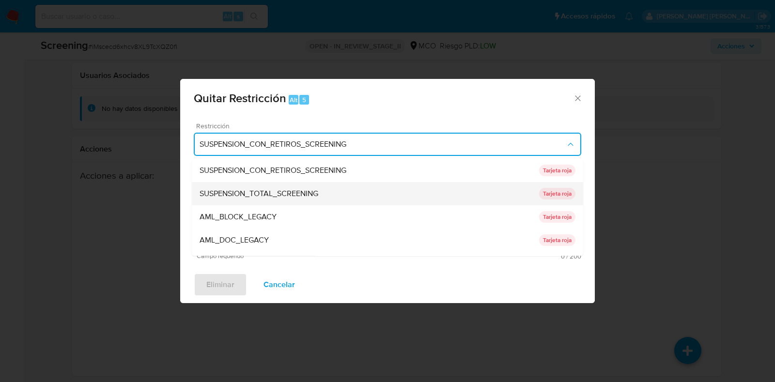
click at [305, 189] on span "SUSPENSION_TOTAL_SCREENING" at bounding box center [259, 194] width 119 height 10
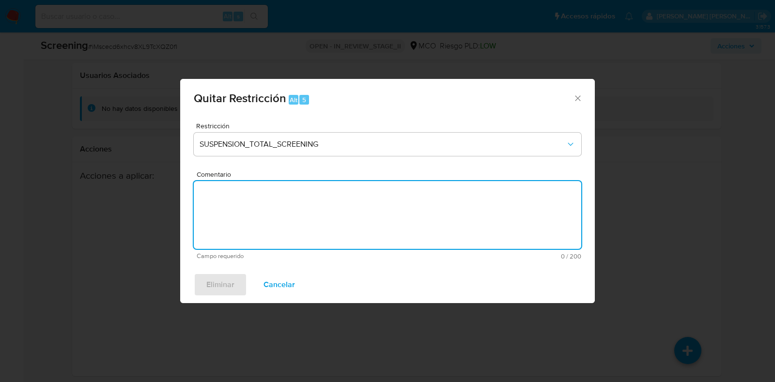
click at [320, 221] on textarea "Comentario" at bounding box center [388, 215] width 388 height 68
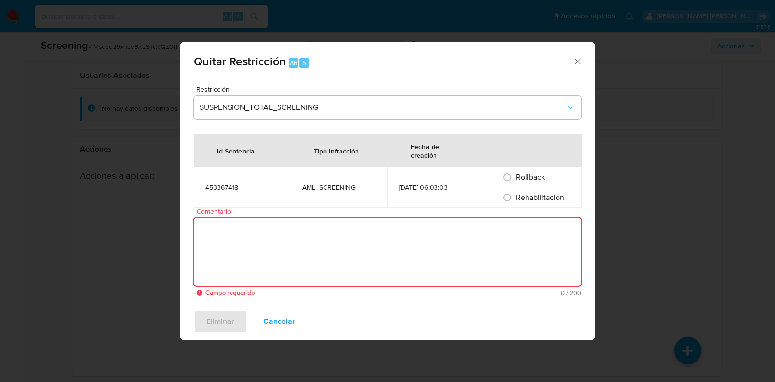
paste textarea "No se encuentran evidencias de delitos LAFT asociados a las inhabilidades regis…"
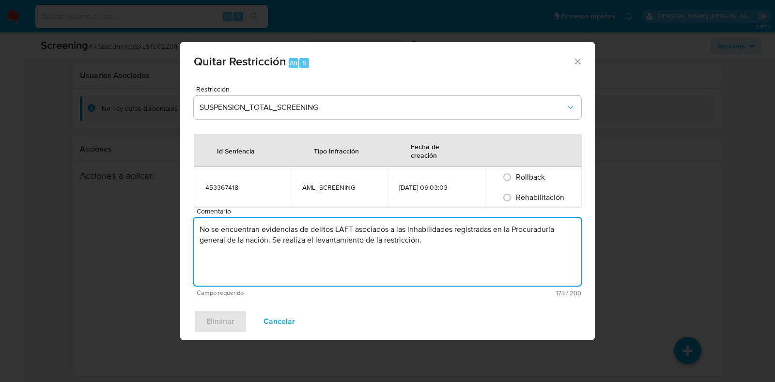
type textarea "No se encuentran evidencias de delitos LAFT asociados a las inhabilidades regis…"
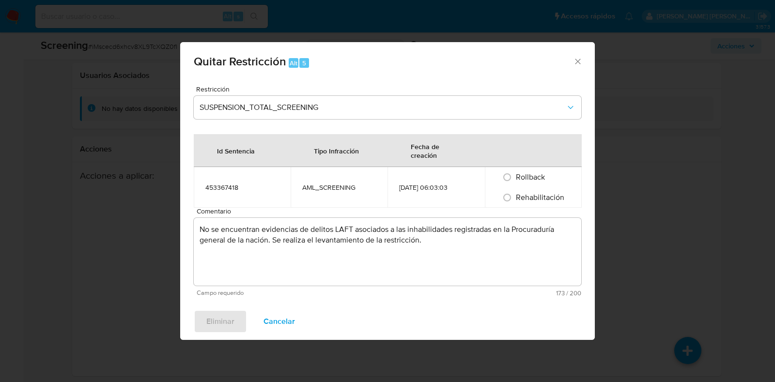
click at [538, 196] on span "Rehabilitación" at bounding box center [540, 197] width 48 height 11
click at [515, 196] on input "Rehabilitación" at bounding box center [507, 198] width 16 height 16
radio input "true"
click at [223, 321] on span "Eliminar" at bounding box center [220, 321] width 28 height 21
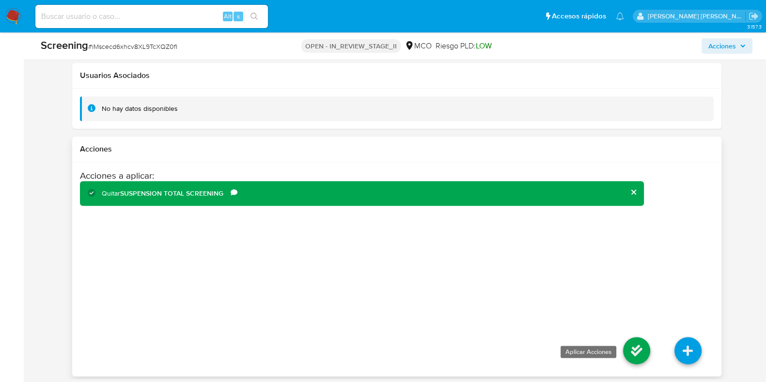
click at [639, 345] on icon at bounding box center [636, 350] width 27 height 27
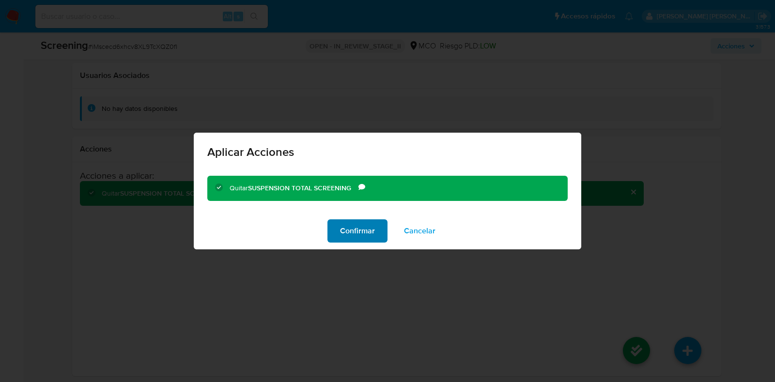
click at [349, 226] on span "Confirmar" at bounding box center [357, 230] width 35 height 21
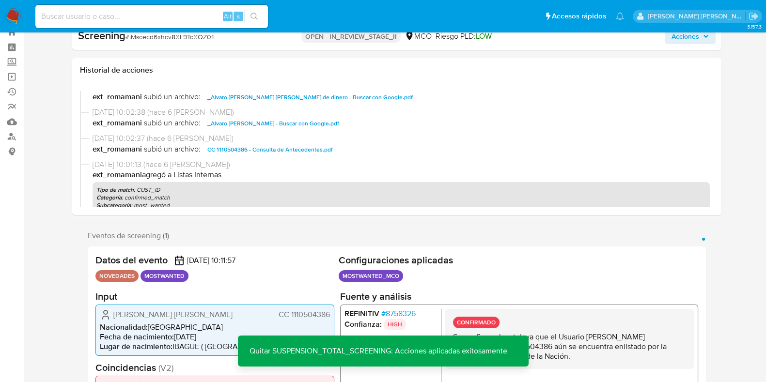
scroll to position [0, 0]
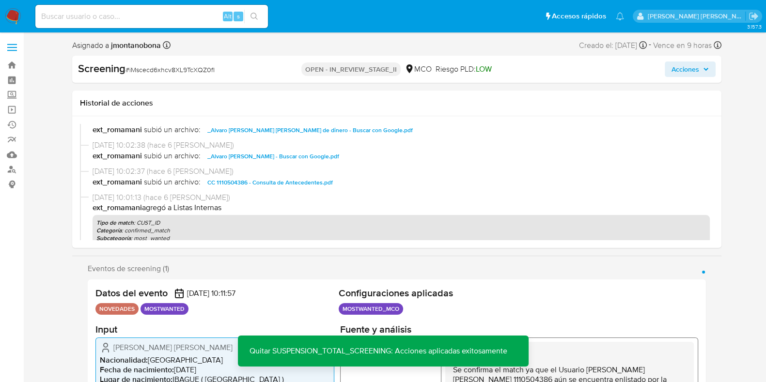
click at [703, 69] on icon "button" at bounding box center [706, 69] width 6 height 6
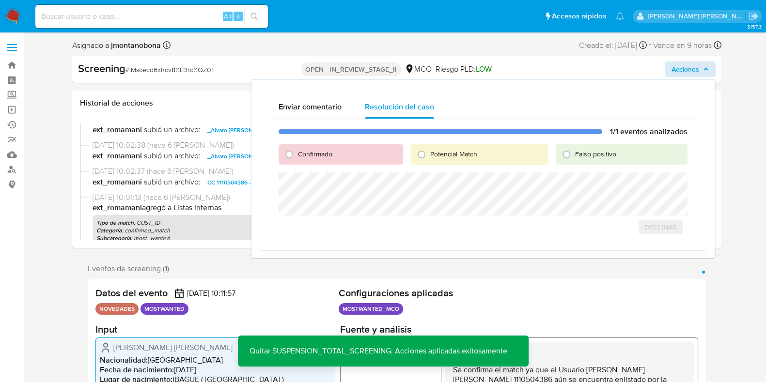
click at [588, 154] on span "Falso positivo" at bounding box center [595, 154] width 41 height 10
click at [574, 154] on input "Falso positivo" at bounding box center [567, 155] width 16 height 16
radio input "true"
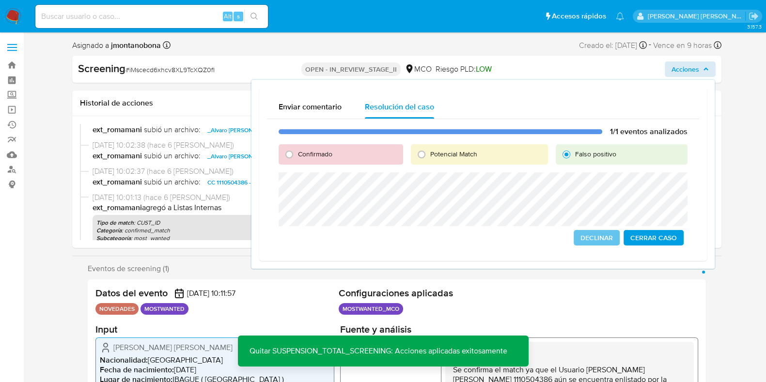
click at [660, 236] on span "Cerrar Caso" at bounding box center [653, 238] width 47 height 14
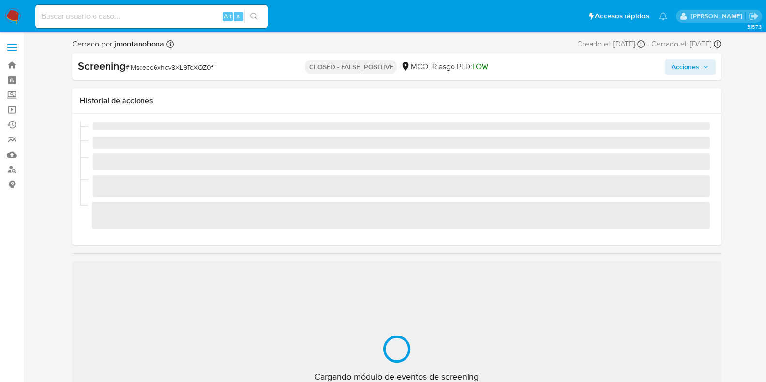
scroll to position [409, 0]
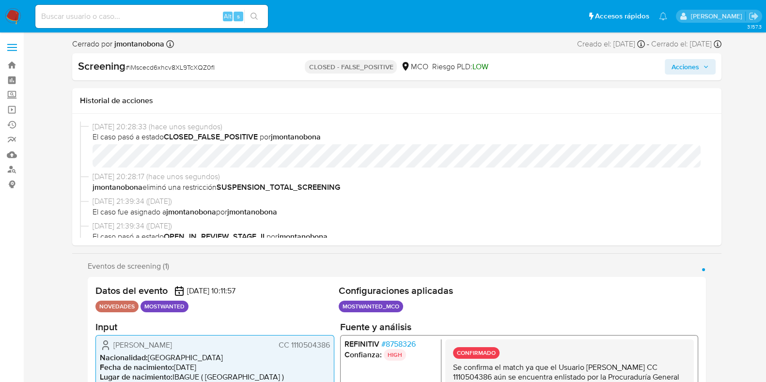
select select "10"
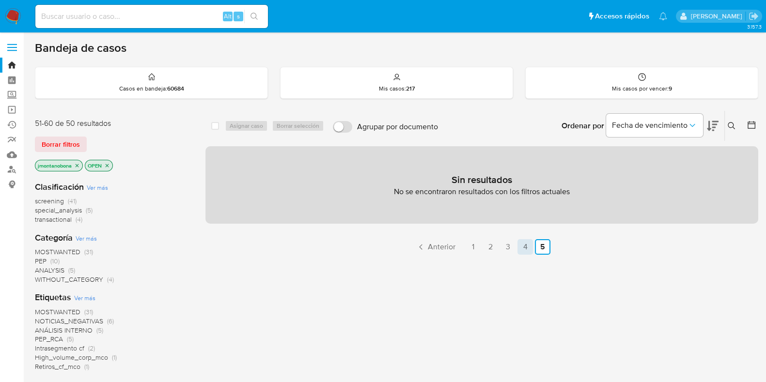
click at [531, 248] on link "4" at bounding box center [525, 247] width 16 height 16
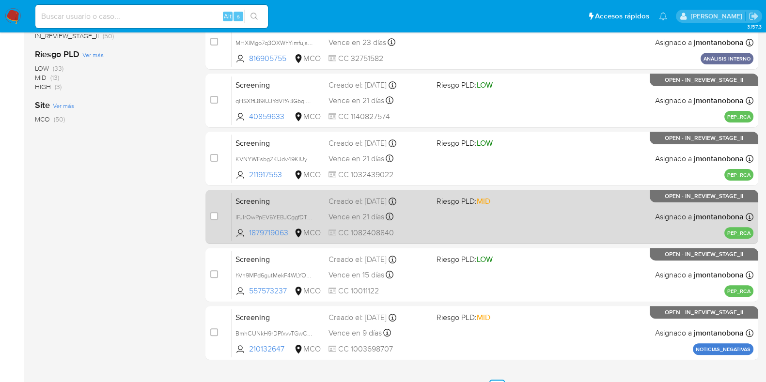
scroll to position [382, 0]
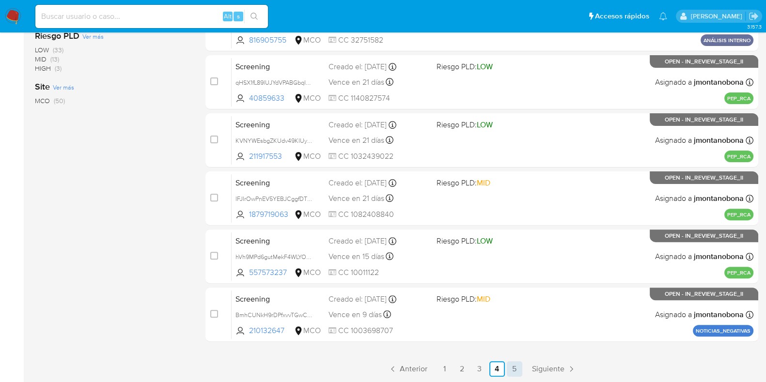
click at [520, 368] on link "5" at bounding box center [515, 369] width 16 height 16
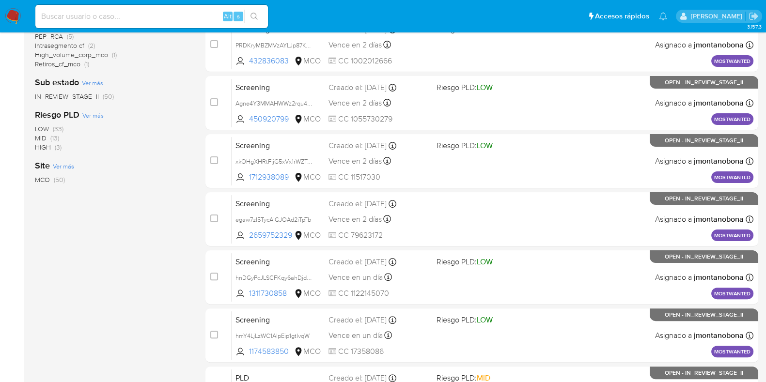
scroll to position [382, 0]
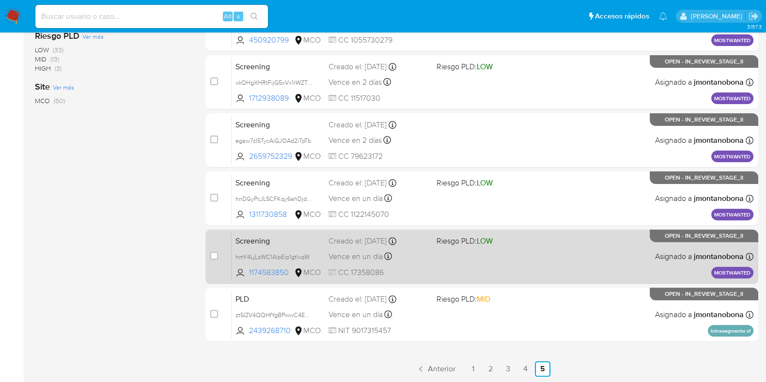
click at [318, 238] on span "Screening" at bounding box center [277, 240] width 85 height 13
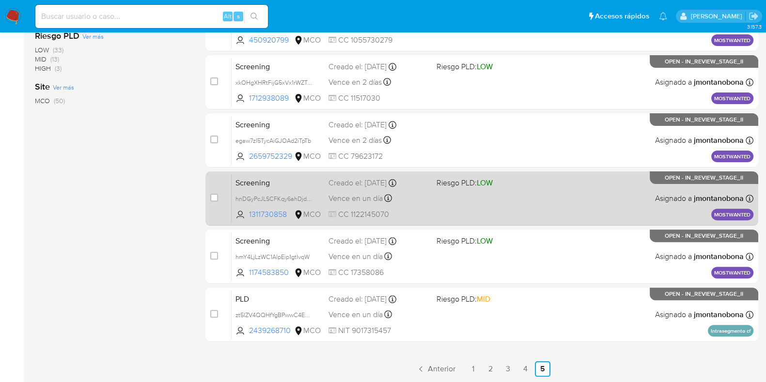
click at [297, 182] on span "Screening" at bounding box center [277, 182] width 85 height 13
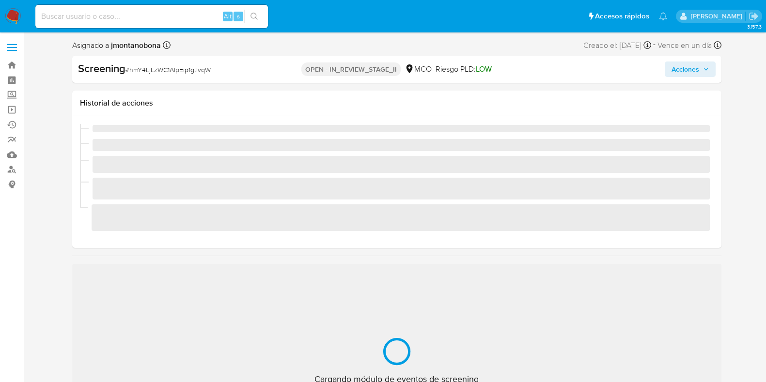
scroll to position [409, 0]
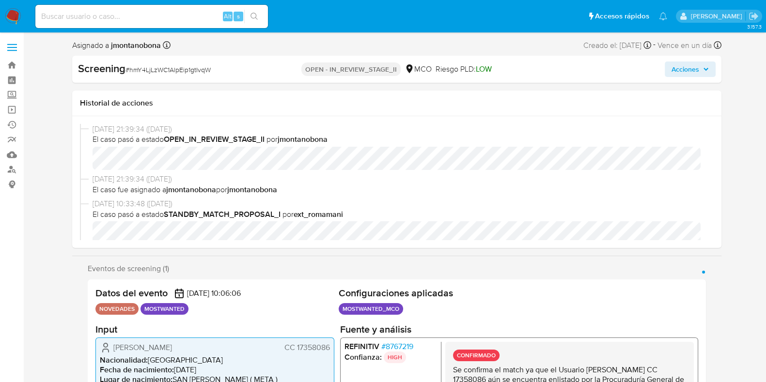
select select "10"
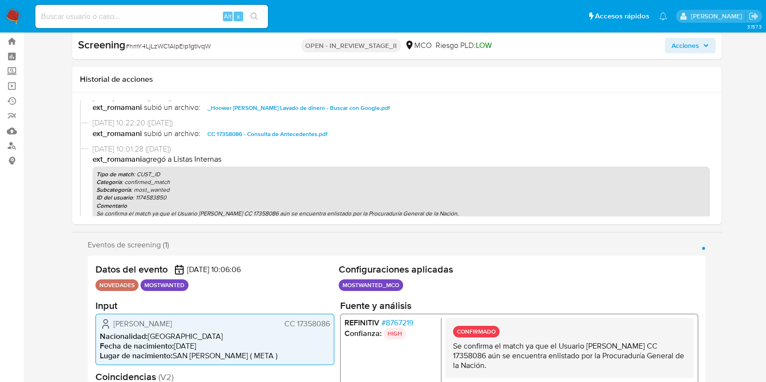
scroll to position [60, 0]
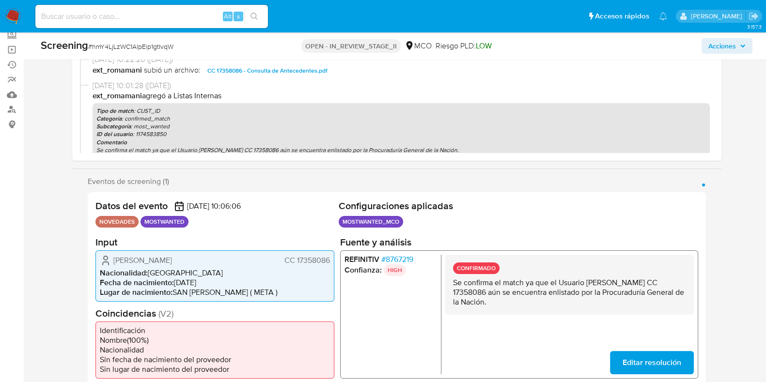
drag, startPoint x: 587, startPoint y: 283, endPoint x: 472, endPoint y: 291, distance: 115.1
click at [472, 291] on p "Se confirma el match ya que el Usuario Hoower [PERSON_NAME] CC 17358086 aún se …" at bounding box center [568, 292] width 233 height 29
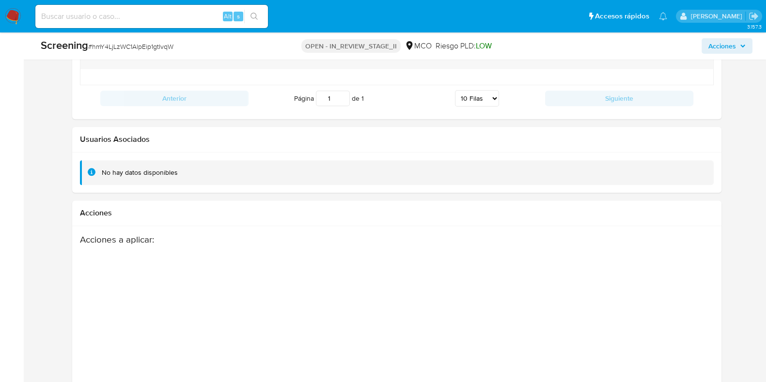
scroll to position [1477, 0]
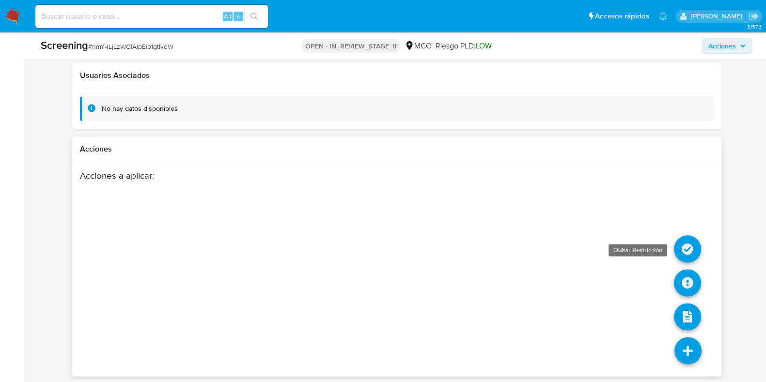
click at [690, 247] on icon at bounding box center [687, 248] width 27 height 27
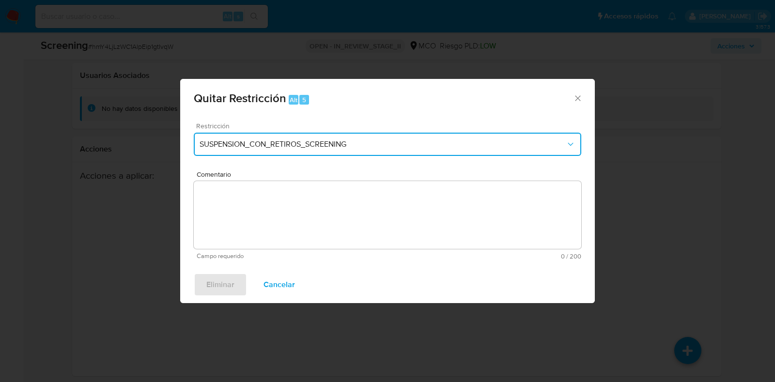
click at [343, 145] on span "SUSPENSION_CON_RETIROS_SCREENING" at bounding box center [383, 145] width 366 height 10
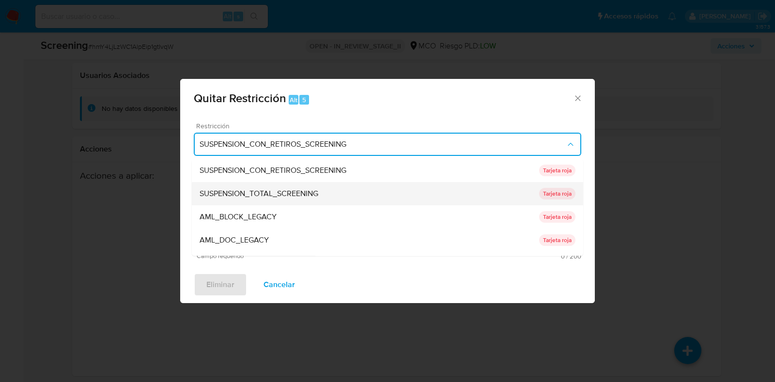
click at [280, 189] on span "SUSPENSION_TOTAL_SCREENING" at bounding box center [259, 194] width 119 height 10
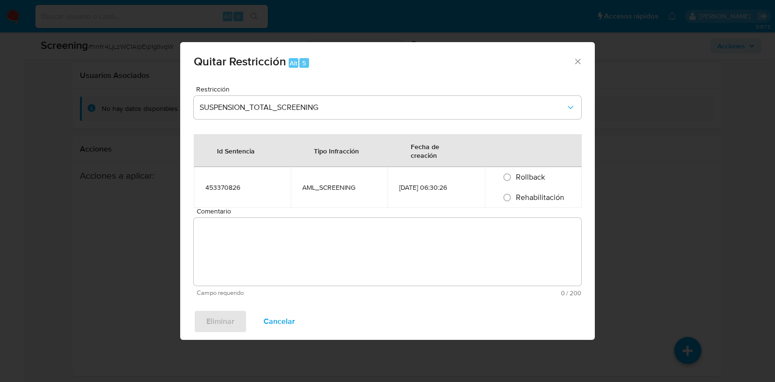
click at [345, 223] on textarea "Comentario" at bounding box center [388, 252] width 388 height 68
click at [509, 205] on input "Rehabilitación" at bounding box center [507, 198] width 16 height 16
radio input "true"
click at [393, 254] on textarea "Comentario" at bounding box center [388, 252] width 388 height 68
paste textarea "No se encuentran evidencias de delitos LAFT asociados a las inhabilidades regis…"
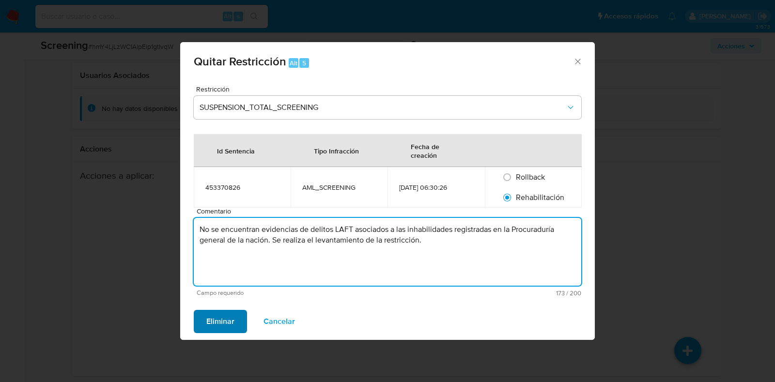
type textarea "No se encuentran evidencias de delitos LAFT asociados a las inhabilidades regis…"
click at [230, 319] on span "Eliminar" at bounding box center [220, 321] width 28 height 21
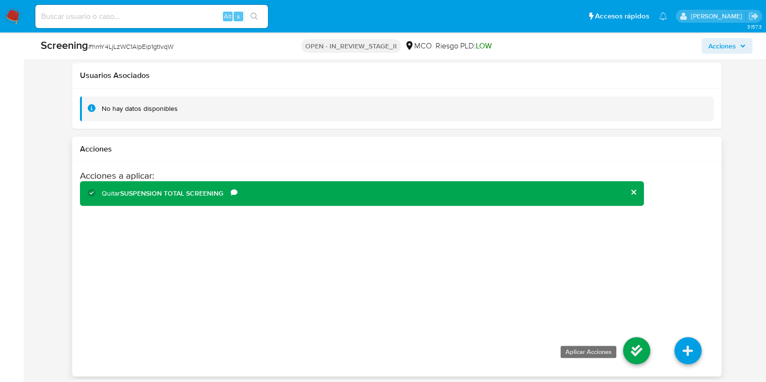
click at [637, 352] on icon at bounding box center [636, 350] width 27 height 27
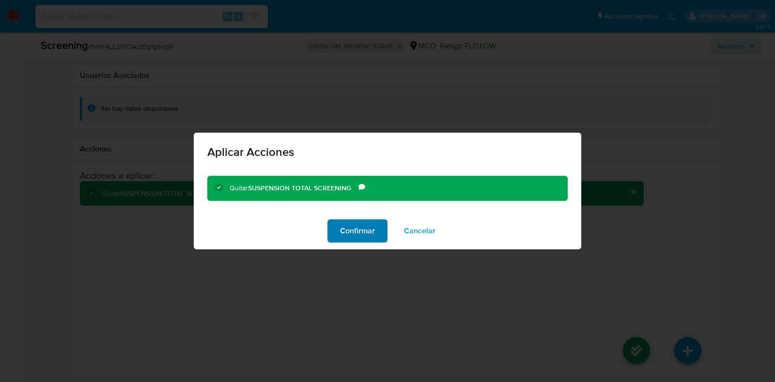
click at [353, 230] on span "Confirmar" at bounding box center [357, 230] width 35 height 21
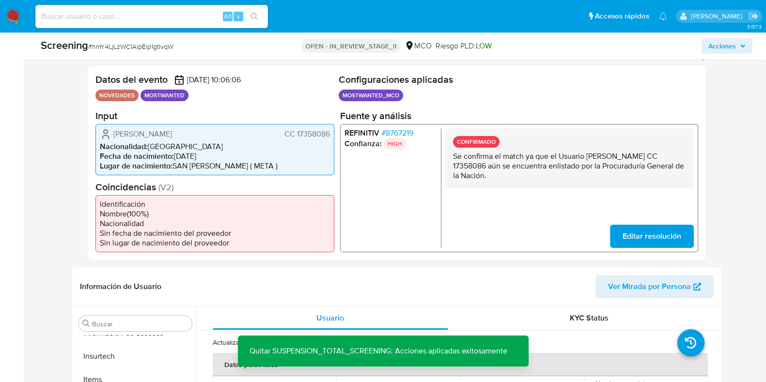
scroll to position [24, 0]
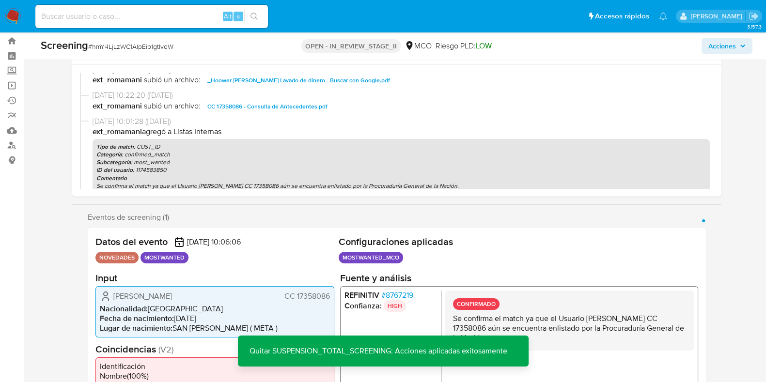
click at [738, 47] on span "Acciones" at bounding box center [726, 46] width 37 height 14
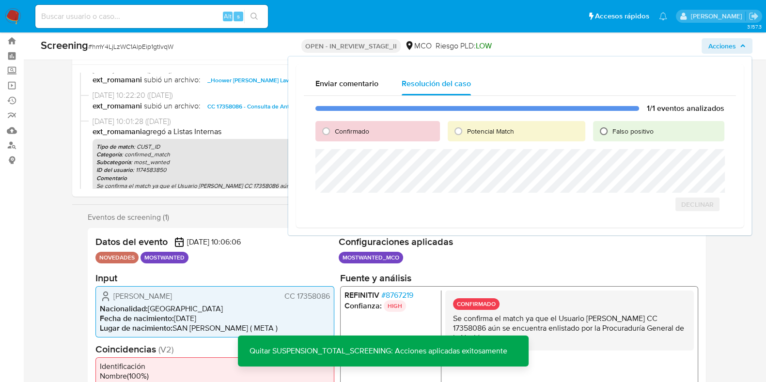
click at [604, 131] on input "Falso positivo" at bounding box center [604, 132] width 16 height 16
radio input "true"
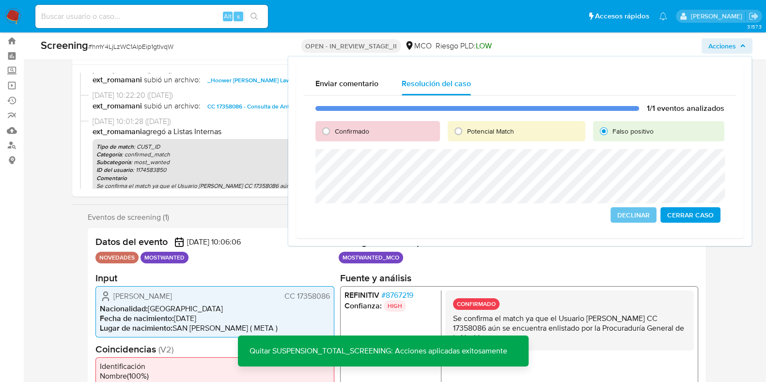
click at [688, 209] on span "Cerrar Caso" at bounding box center [690, 215] width 47 height 14
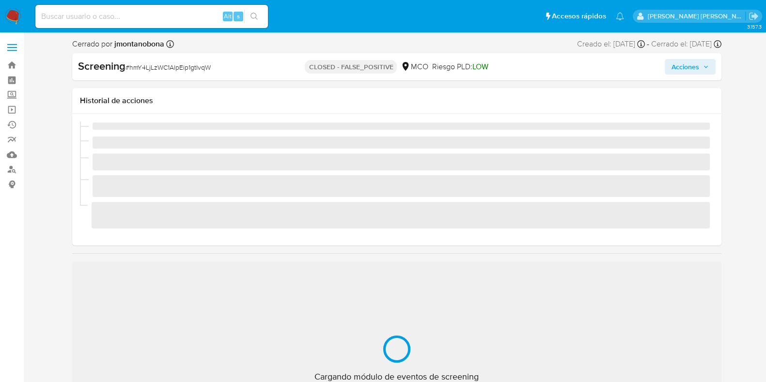
scroll to position [409, 0]
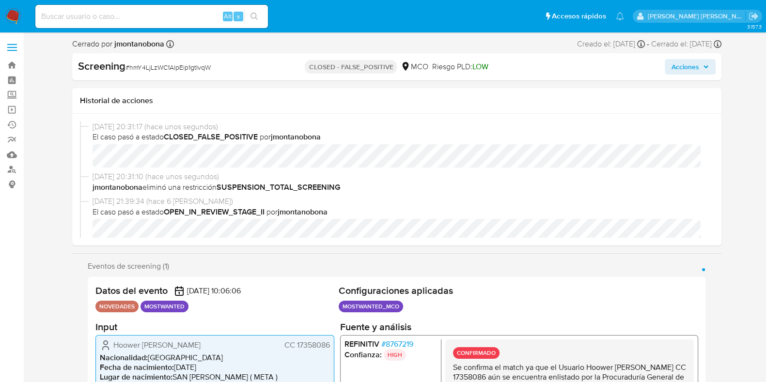
select select "10"
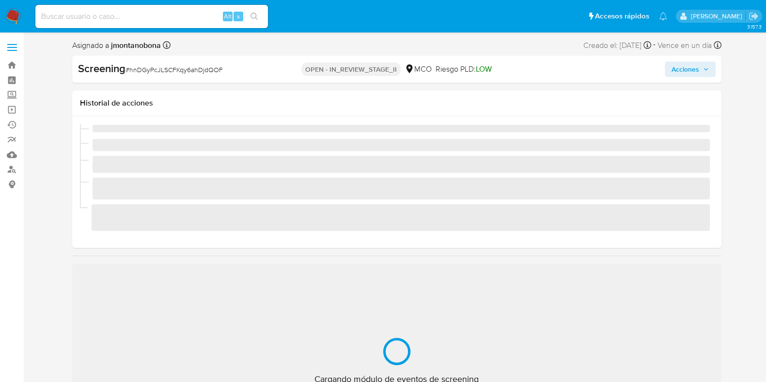
scroll to position [409, 0]
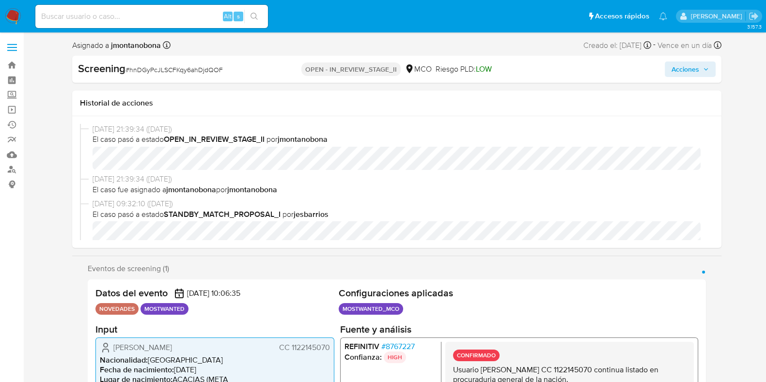
select select "10"
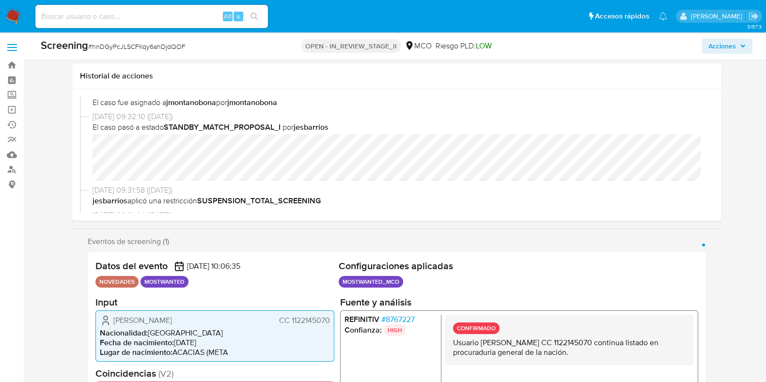
scroll to position [121, 0]
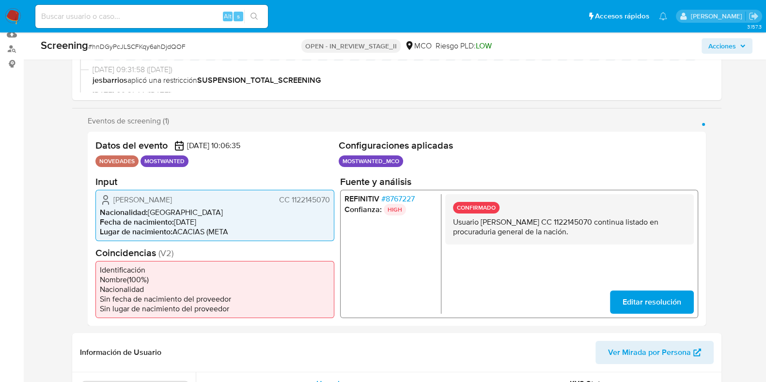
drag, startPoint x: 481, startPoint y: 222, endPoint x: 566, endPoint y: 223, distance: 85.3
click at [566, 223] on p "Usuario [PERSON_NAME] CC 1122145070 continua listado en procuraduria general de…" at bounding box center [568, 226] width 233 height 19
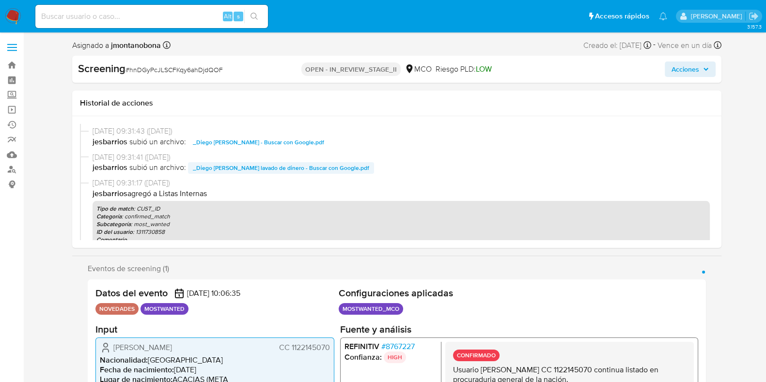
scroll to position [182, 0]
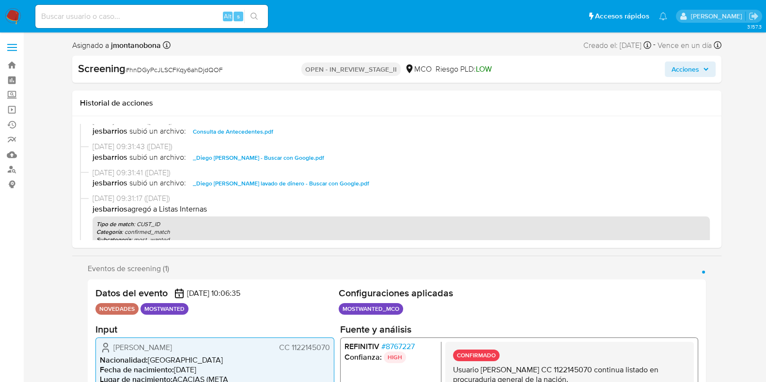
click at [232, 133] on span "Consulta de Antecedentes.pdf" at bounding box center [233, 132] width 80 height 12
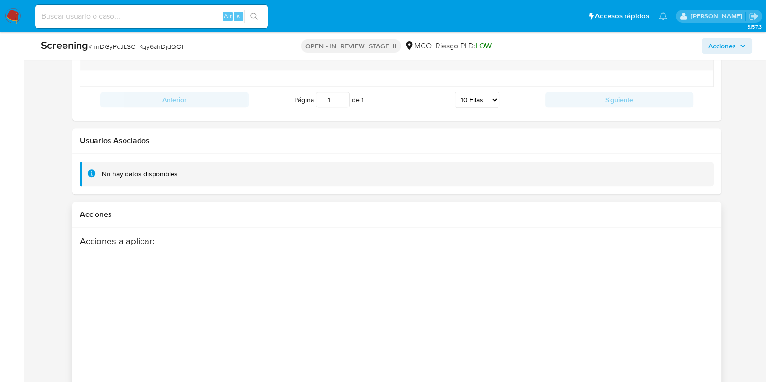
scroll to position [1477, 0]
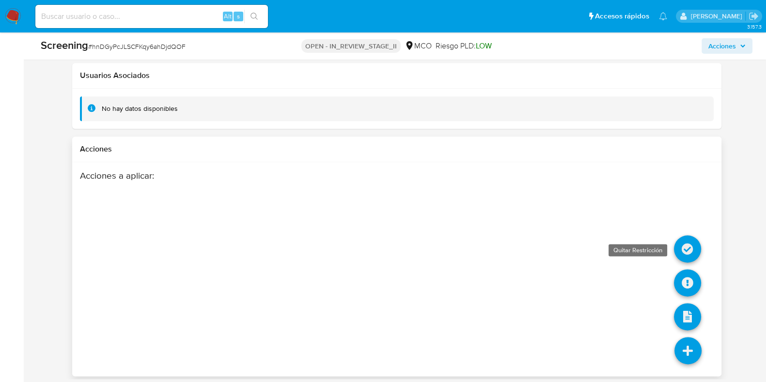
click at [683, 242] on icon at bounding box center [687, 248] width 27 height 27
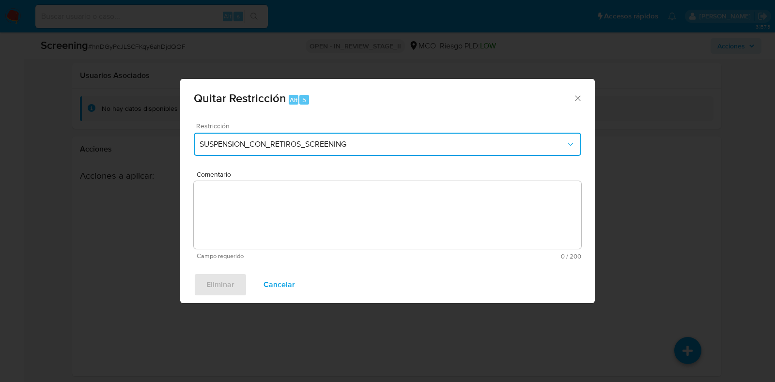
click at [366, 155] on button "SUSPENSION_CON_RETIROS_SCREENING" at bounding box center [388, 144] width 388 height 23
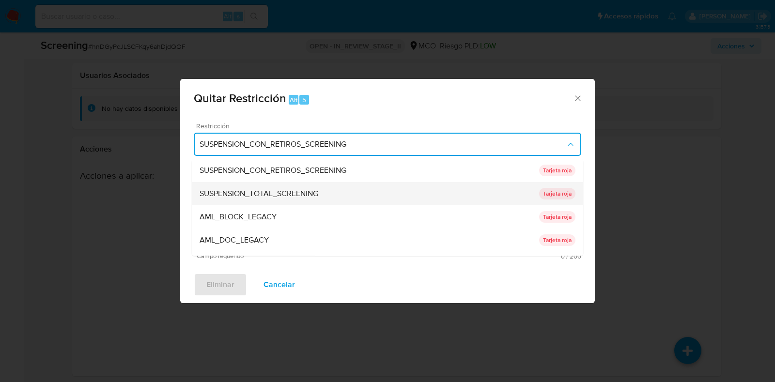
click at [317, 190] on span "SUSPENSION_TOTAL_SCREENING" at bounding box center [259, 194] width 119 height 10
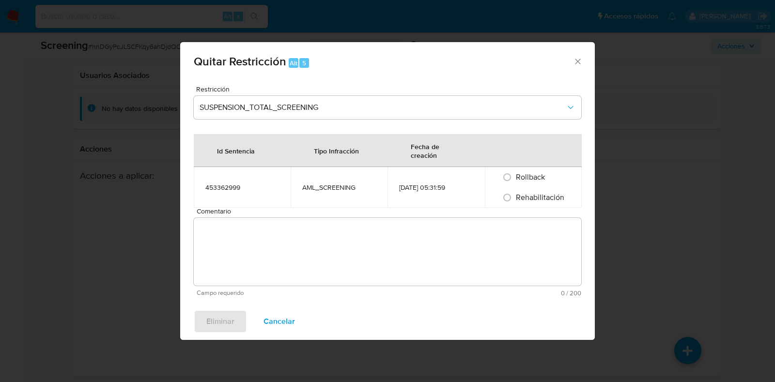
click at [323, 246] on textarea "Comentario" at bounding box center [388, 252] width 388 height 68
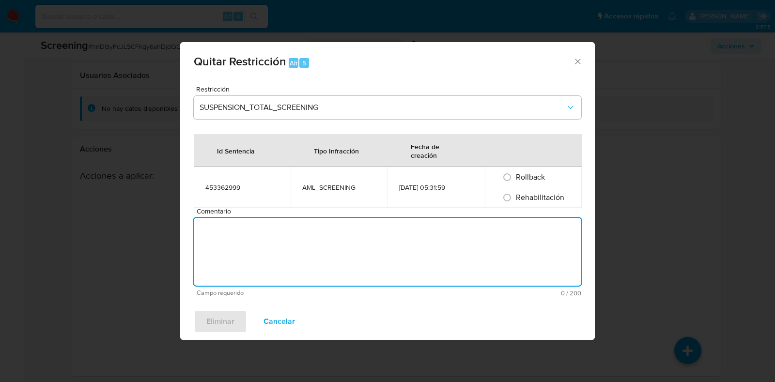
paste textarea "No se encuentran evidencias de delitos LAFT asociados a las inhabilidades regis…"
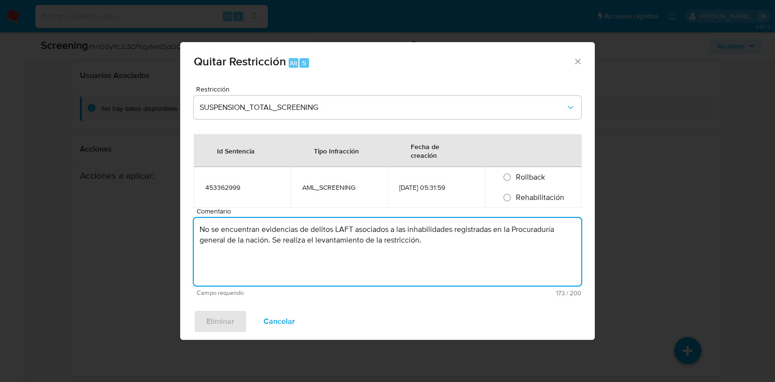
type textarea "No se encuentran evidencias de delitos LAFT asociados a las inhabilidades regis…"
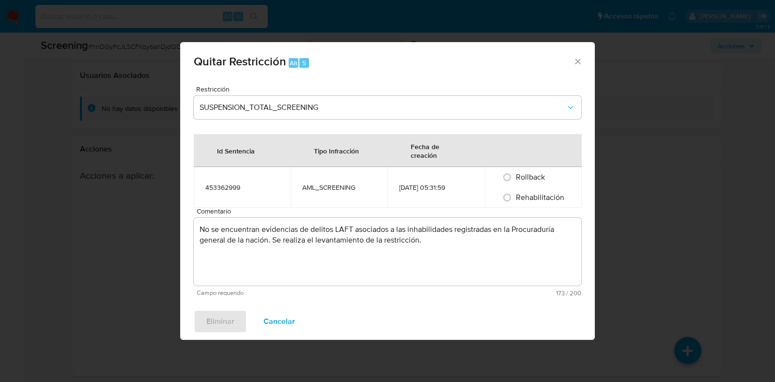
click at [525, 192] on span "Rehabilitación" at bounding box center [540, 197] width 48 height 11
click at [515, 192] on input "Rehabilitación" at bounding box center [507, 198] width 16 height 16
radio input "true"
click at [220, 323] on span "Eliminar" at bounding box center [220, 321] width 28 height 21
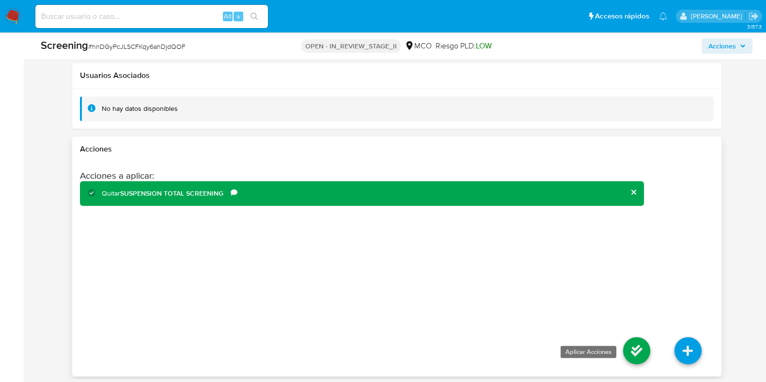
click at [634, 344] on icon at bounding box center [636, 350] width 27 height 27
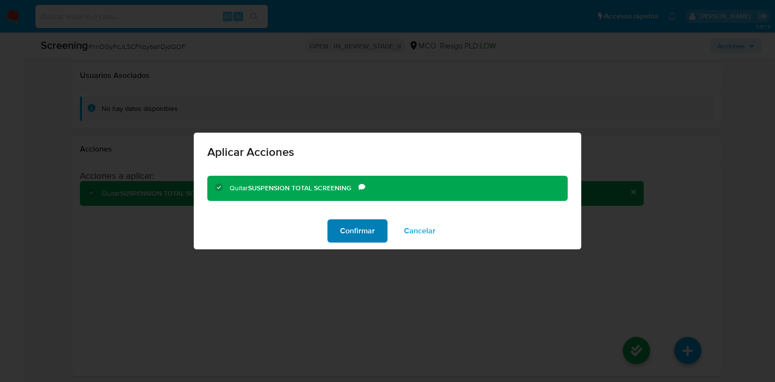
click at [353, 227] on span "Confirmar" at bounding box center [357, 230] width 35 height 21
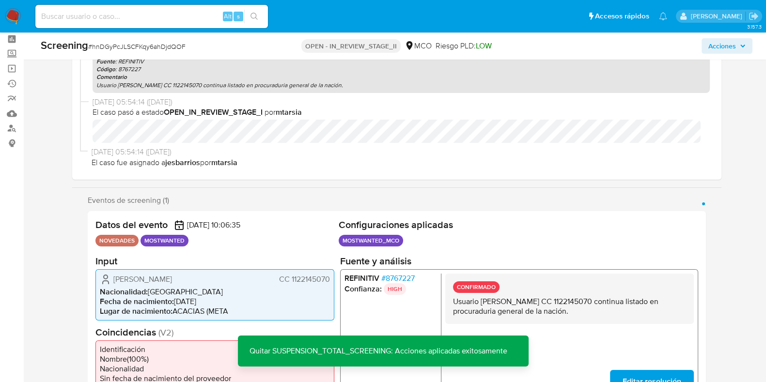
scroll to position [0, 0]
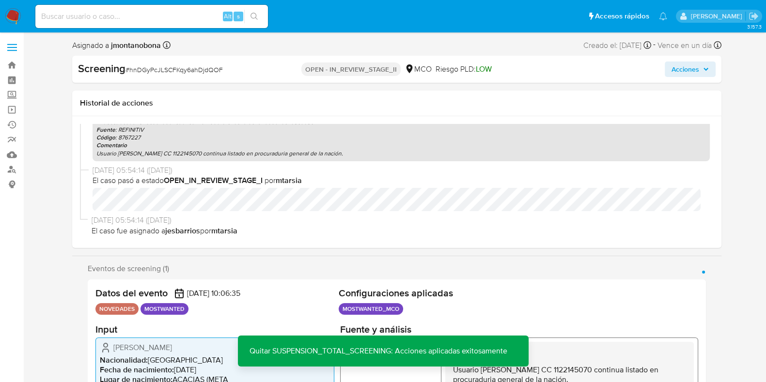
click at [698, 68] on span "Acciones" at bounding box center [685, 70] width 28 height 16
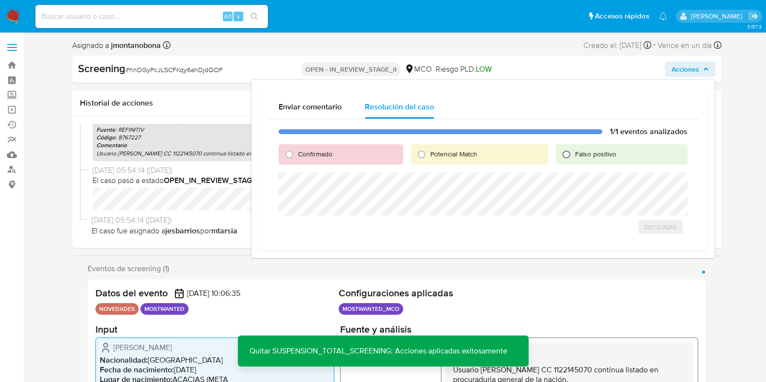
click at [565, 154] on input "Falso positivo" at bounding box center [567, 155] width 16 height 16
radio input "true"
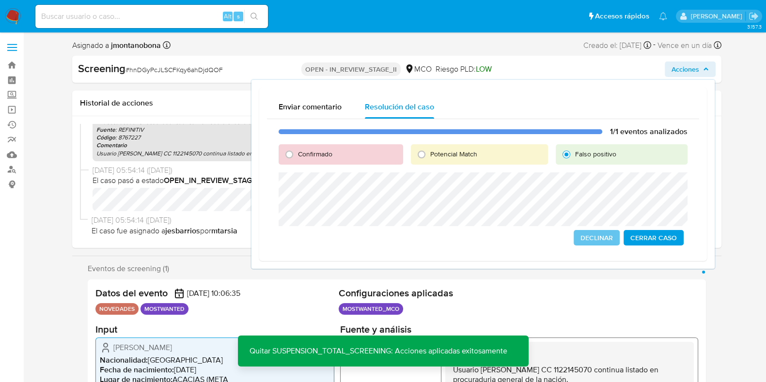
click at [666, 233] on span "Cerrar Caso" at bounding box center [653, 238] width 47 height 14
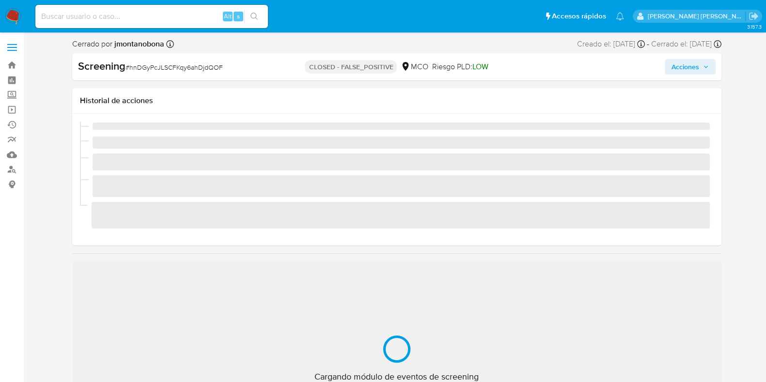
scroll to position [409, 0]
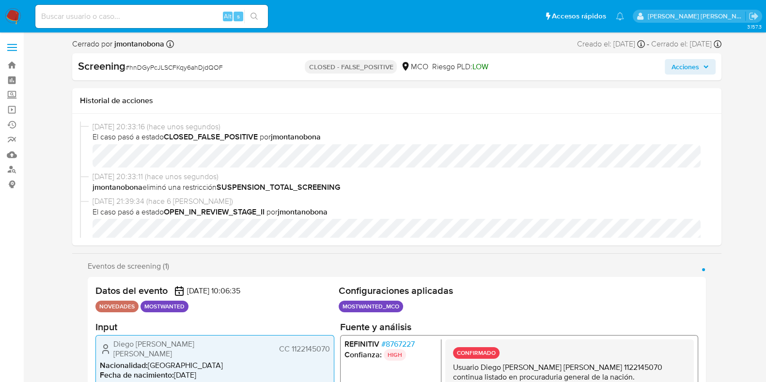
select select "10"
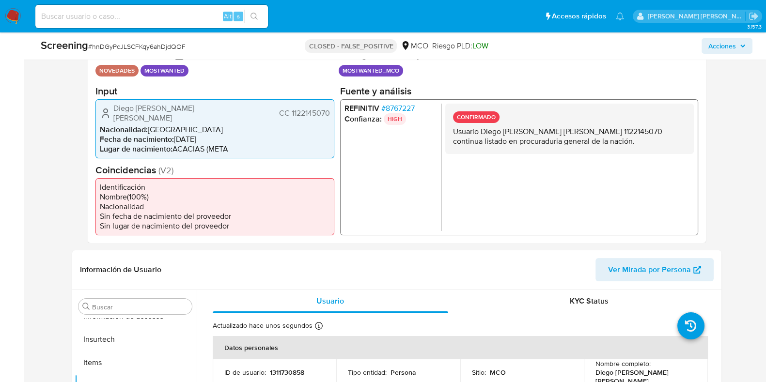
scroll to position [0, 0]
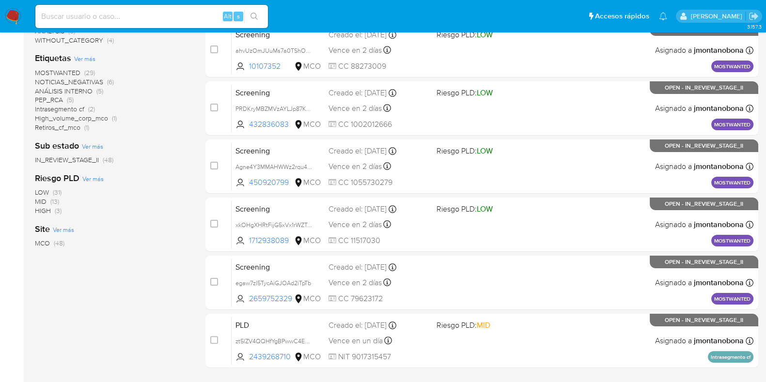
scroll to position [265, 0]
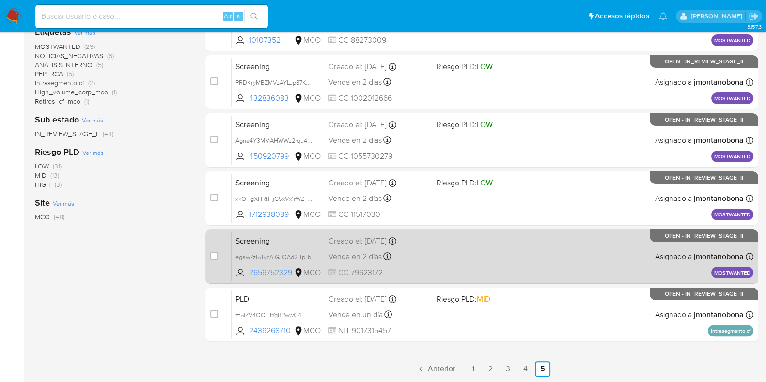
click at [306, 234] on span "Screening" at bounding box center [277, 240] width 85 height 13
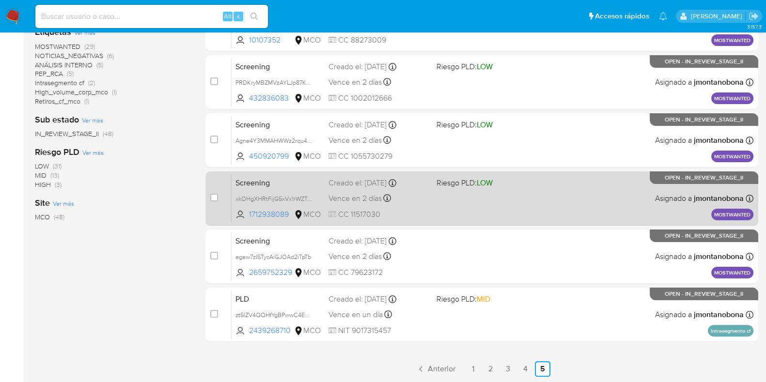
click at [296, 178] on span "Screening" at bounding box center [277, 182] width 85 height 13
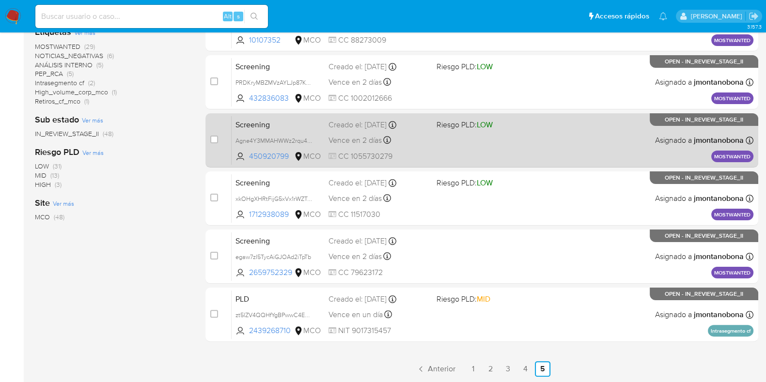
click at [305, 124] on span "Screening" at bounding box center [277, 124] width 85 height 13
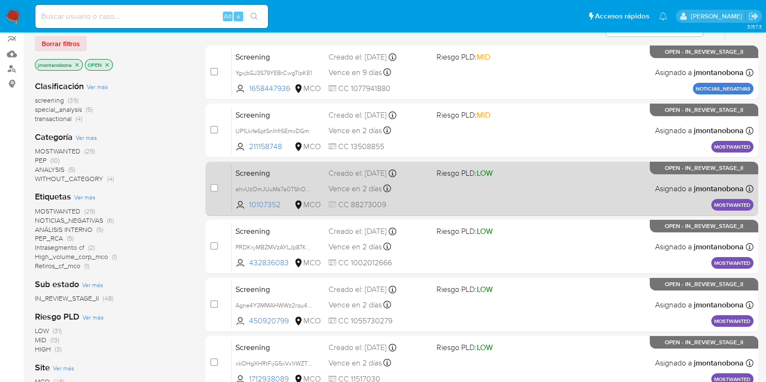
scroll to position [84, 0]
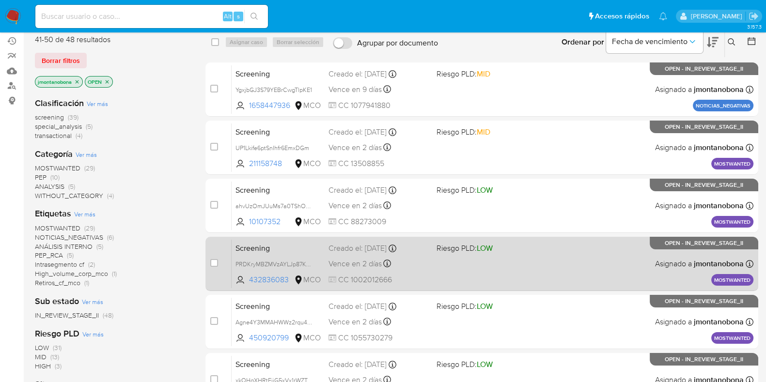
click at [292, 251] on span "Screening" at bounding box center [277, 247] width 85 height 13
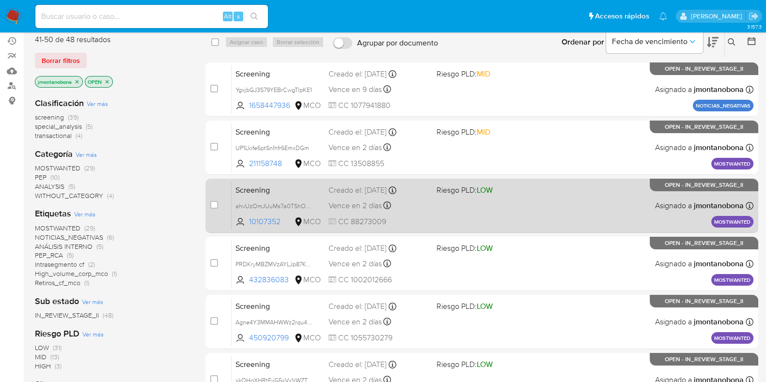
click at [303, 186] on span "Screening" at bounding box center [277, 189] width 85 height 13
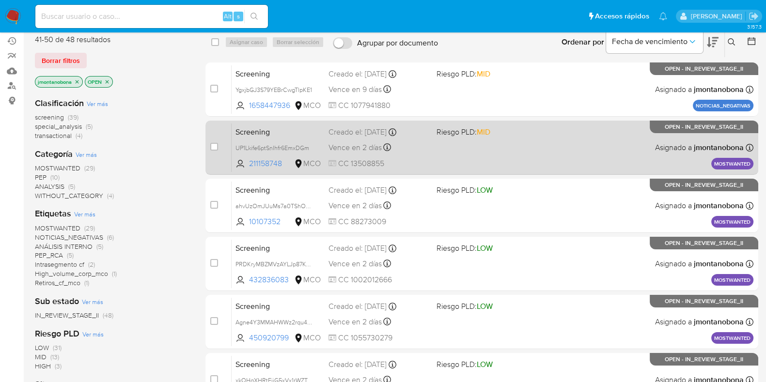
click at [285, 127] on span "Screening" at bounding box center [277, 131] width 85 height 13
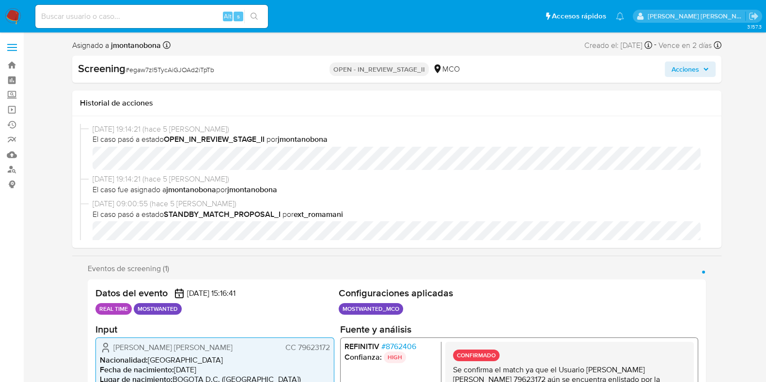
scroll to position [60, 0]
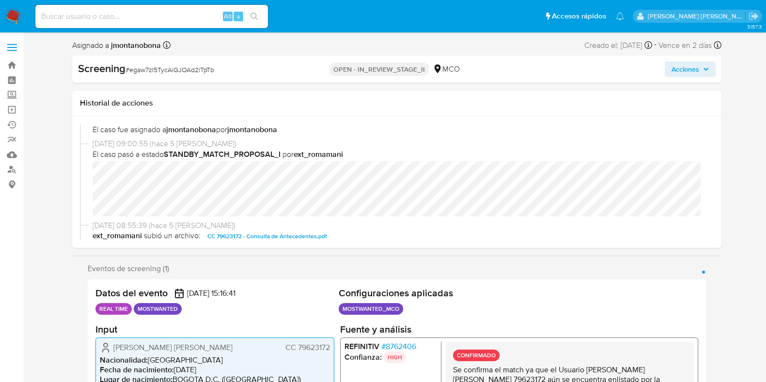
select select "10"
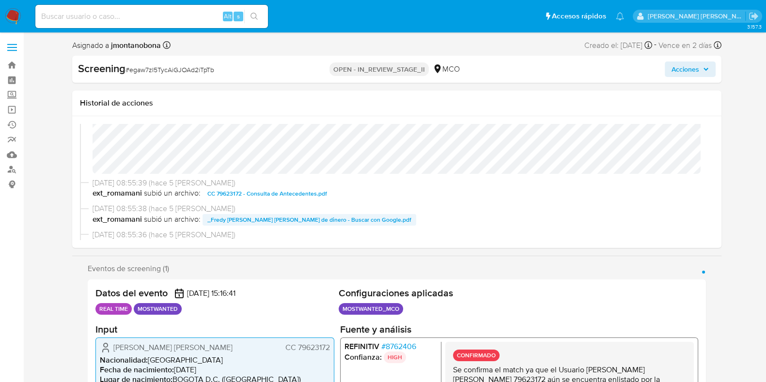
scroll to position [121, 0]
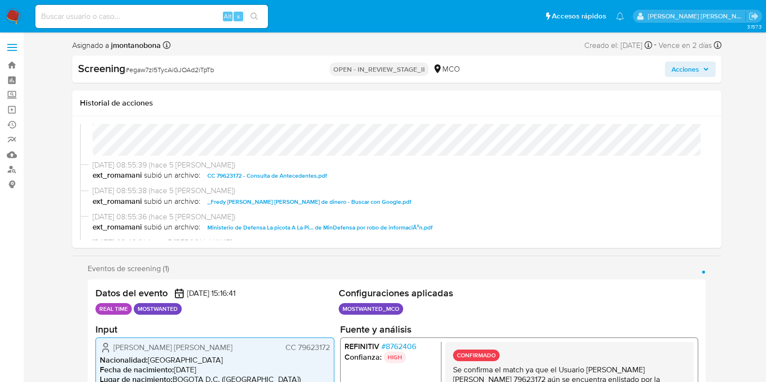
click at [297, 173] on span "CC 79623172 - Consulta de Antecedentes.pdf" at bounding box center [267, 176] width 120 height 12
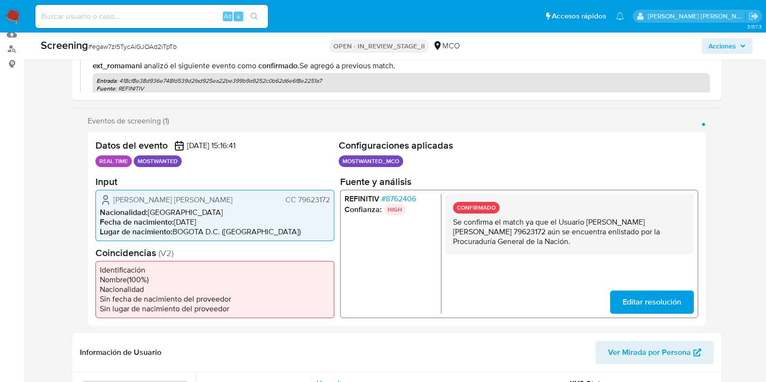
drag, startPoint x: 586, startPoint y: 221, endPoint x: 480, endPoint y: 233, distance: 107.2
click at [480, 233] on p "Se confirma el match ya que el Usuario Fredy Alexander Medaglia Martinez CC 796…" at bounding box center [568, 231] width 233 height 29
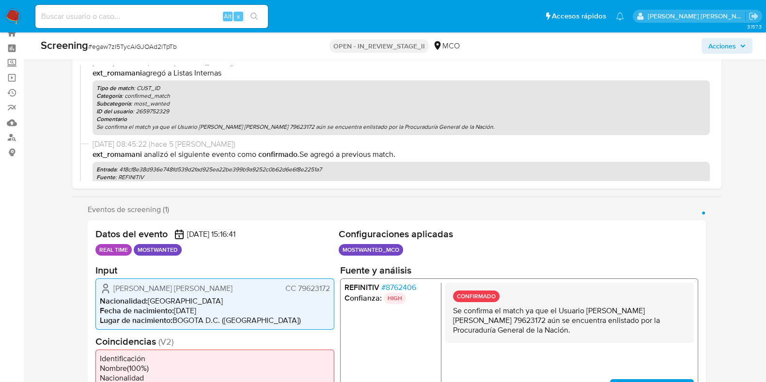
scroll to position [0, 0]
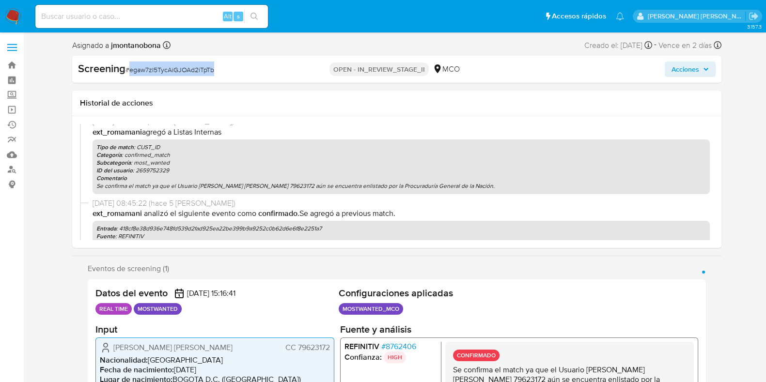
drag, startPoint x: 216, startPoint y: 66, endPoint x: 131, endPoint y: 69, distance: 85.3
click at [131, 69] on div "Screening # egaw7zI5TycAiGJOAd2iTpTb" at bounding box center [182, 69] width 209 height 15
copy span "egaw7zI5TycAiGJOAd2iTpTb"
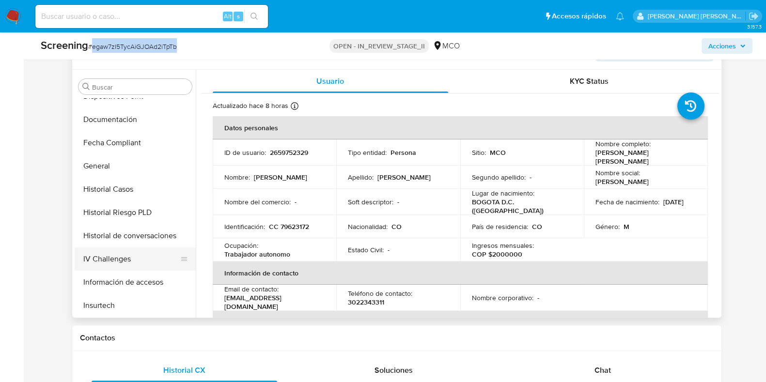
scroll to position [242, 0]
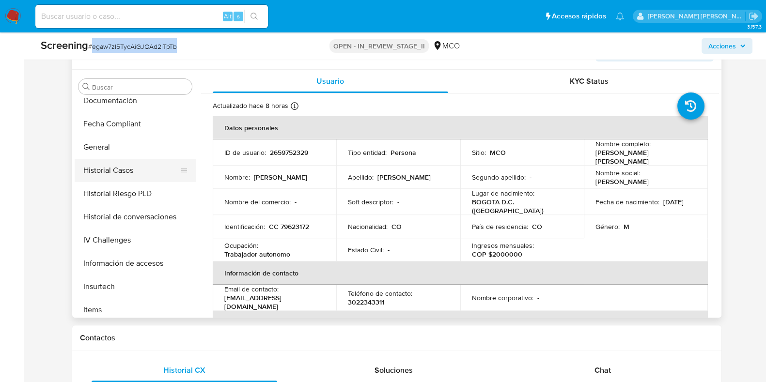
click at [127, 171] on button "Historial Casos" at bounding box center [131, 170] width 113 height 23
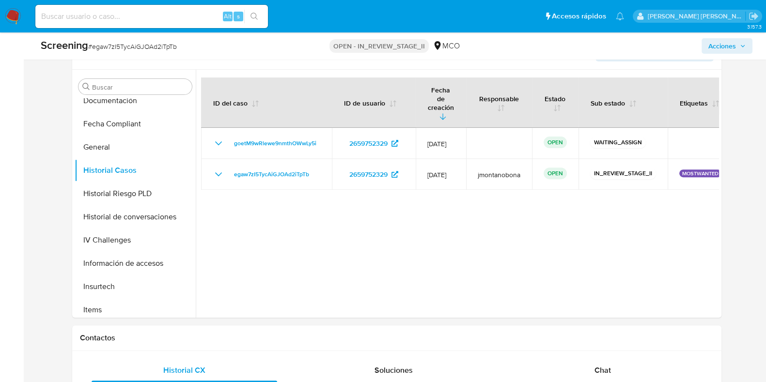
drag, startPoint x: 571, startPoint y: 226, endPoint x: 735, endPoint y: 214, distance: 164.7
drag, startPoint x: 611, startPoint y: 156, endPoint x: 673, endPoint y: 173, distance: 63.8
click at [706, 163] on tr "egaw7zI5TycAiGJOAd2iTpTb 2659752329 02/Sept/2025 jmontanobona OPEN IN_REVIEW_ST…" at bounding box center [467, 174] width 532 height 31
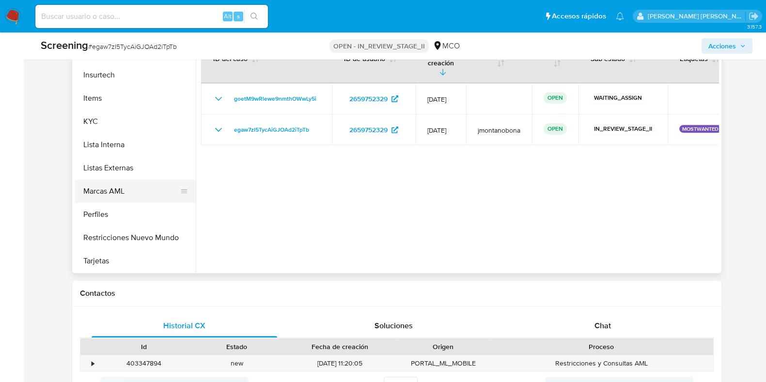
scroll to position [484, 0]
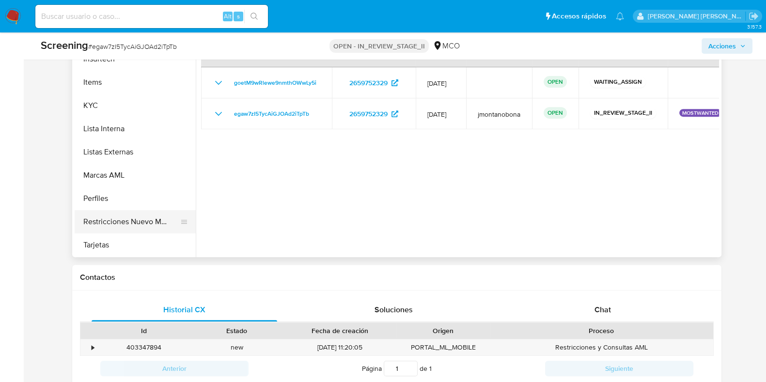
click at [117, 215] on button "Restricciones Nuevo Mundo" at bounding box center [131, 221] width 113 height 23
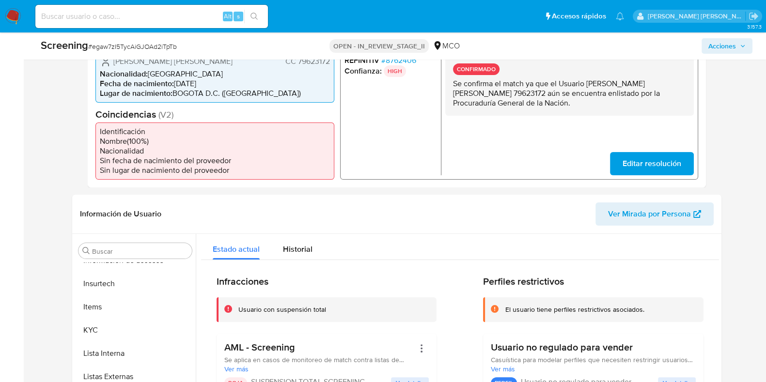
scroll to position [60, 0]
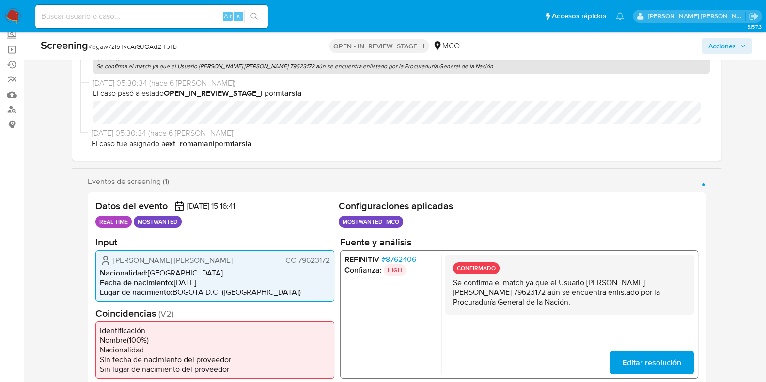
drag, startPoint x: 586, startPoint y: 282, endPoint x: 482, endPoint y: 295, distance: 104.9
click at [482, 295] on p "Se confirma el match ya que el Usuario Fredy Alexander Medaglia Martinez CC 796…" at bounding box center [568, 292] width 233 height 29
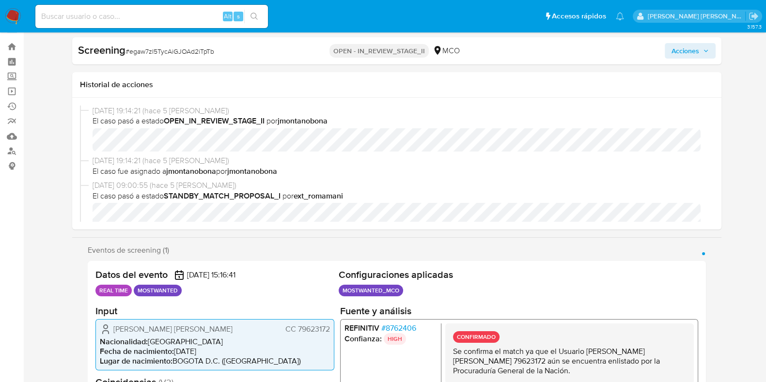
scroll to position [0, 0]
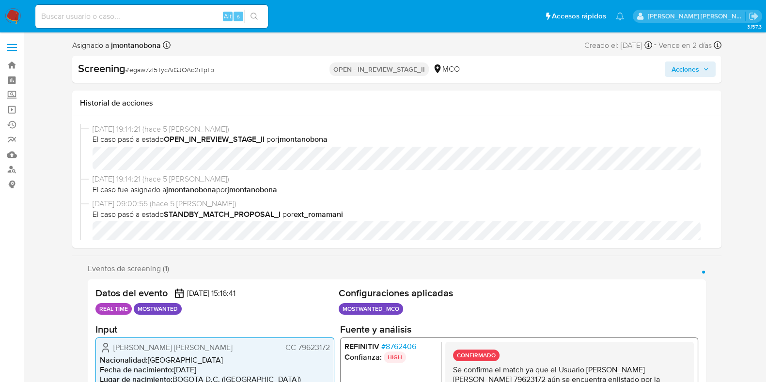
click at [685, 71] on span "Acciones" at bounding box center [685, 70] width 28 height 16
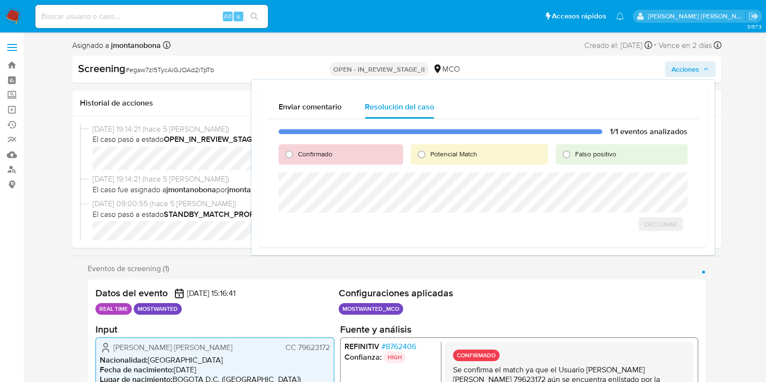
click at [312, 157] on span "Confirmado" at bounding box center [315, 154] width 34 height 10
click at [297, 157] on input "Confirmado" at bounding box center [289, 155] width 16 height 16
radio input "true"
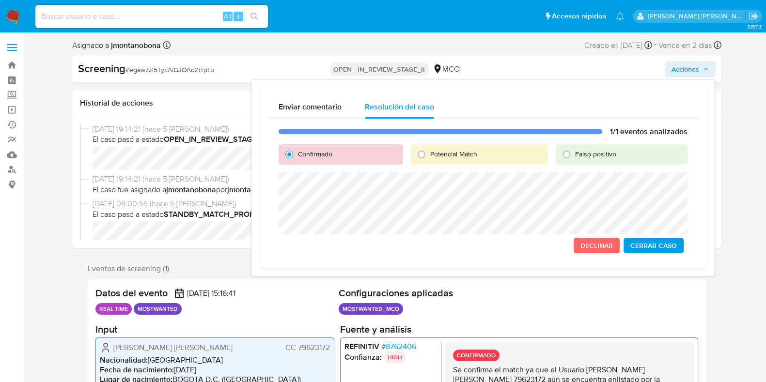
click at [663, 245] on span "Cerrar Caso" at bounding box center [653, 246] width 47 height 14
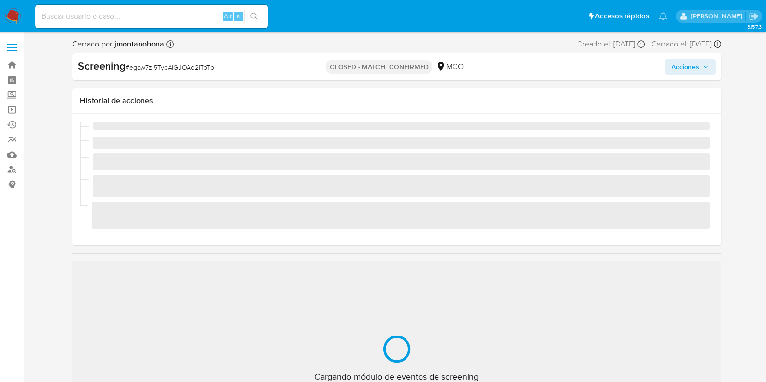
scroll to position [409, 0]
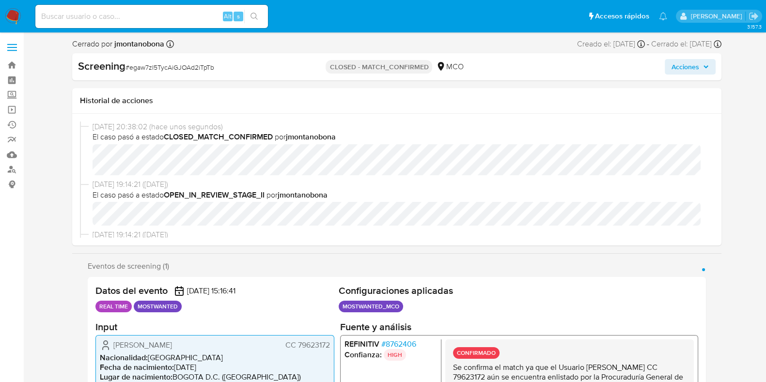
select select "10"
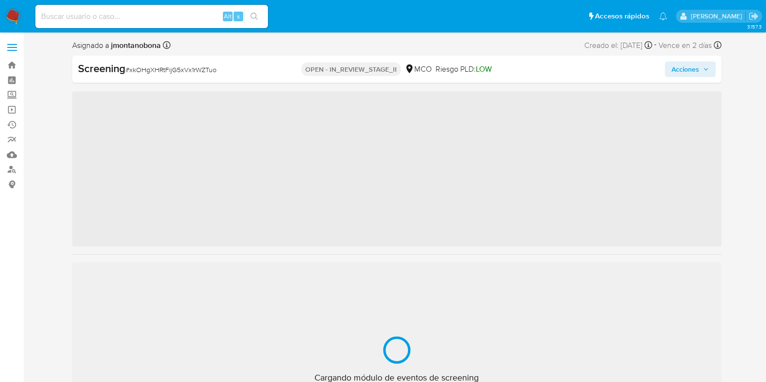
scroll to position [409, 0]
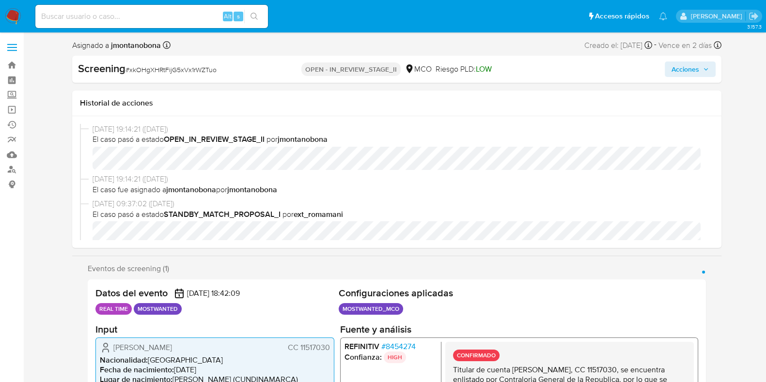
select select "10"
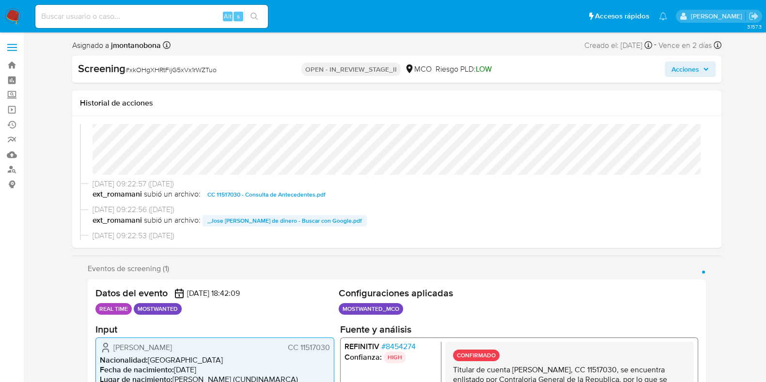
scroll to position [121, 0]
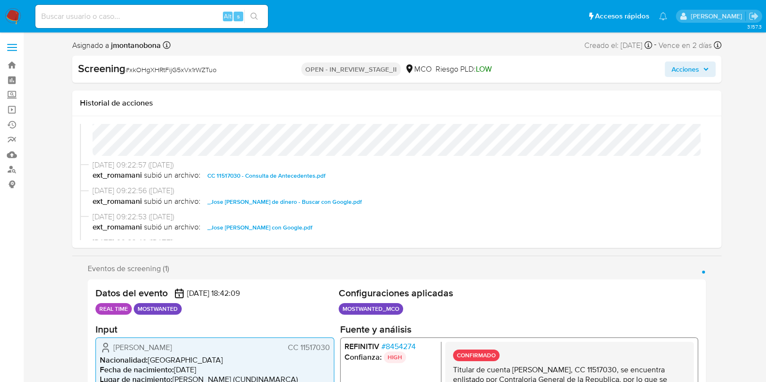
click at [299, 175] on span "CC 11517030 - Consulta de Antecedentes.pdf" at bounding box center [266, 176] width 118 height 12
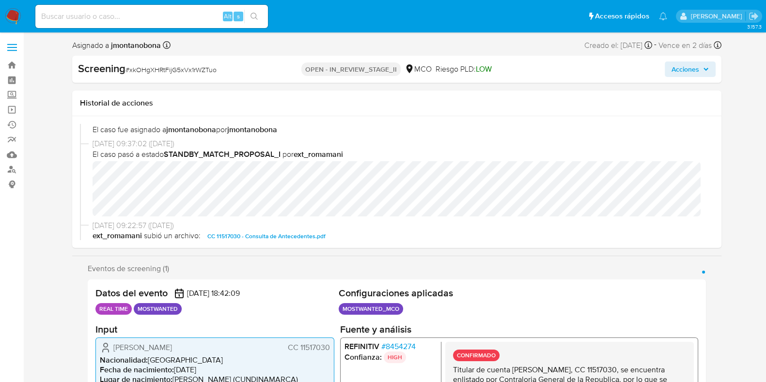
scroll to position [60, 0]
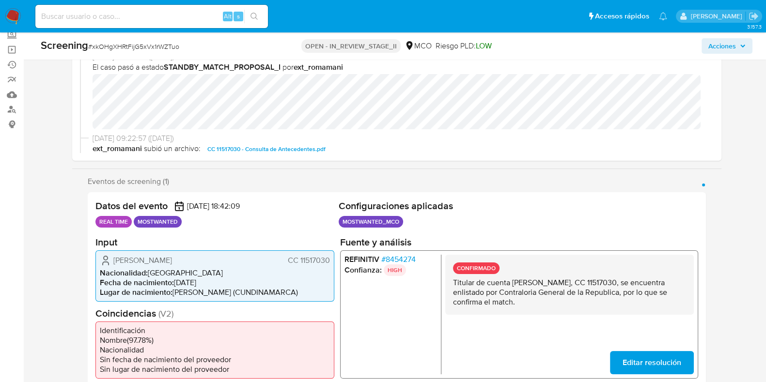
drag, startPoint x: 513, startPoint y: 282, endPoint x: 593, endPoint y: 283, distance: 79.9
click at [593, 283] on p "Titular de cuenta Jose Javier Gomez Ortiz, CC 11517030, se encuentra enlistado …" at bounding box center [568, 292] width 233 height 29
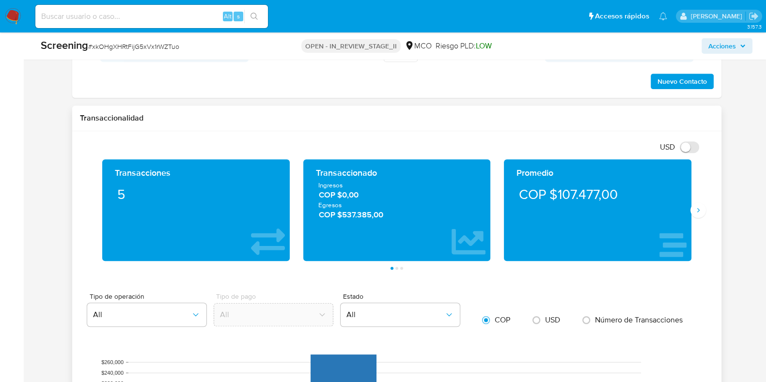
scroll to position [864, 0]
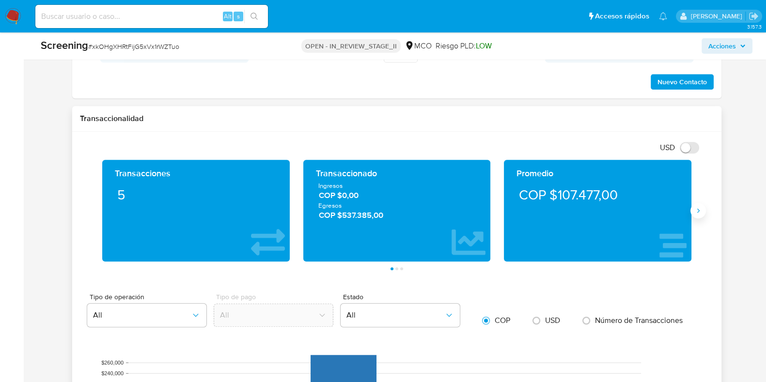
click at [699, 211] on icon "Siguiente" at bounding box center [698, 211] width 8 height 8
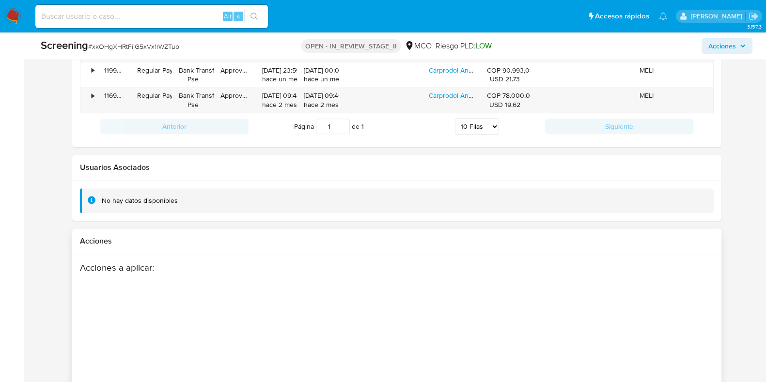
scroll to position [1590, 0]
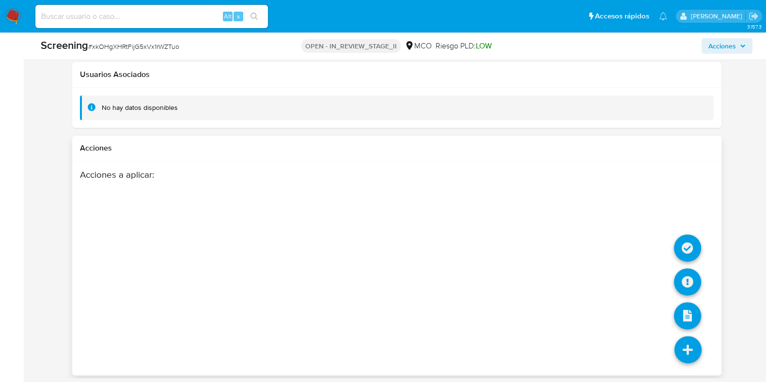
click at [688, 349] on icon at bounding box center [687, 349] width 27 height 27
click at [687, 247] on icon at bounding box center [687, 247] width 27 height 27
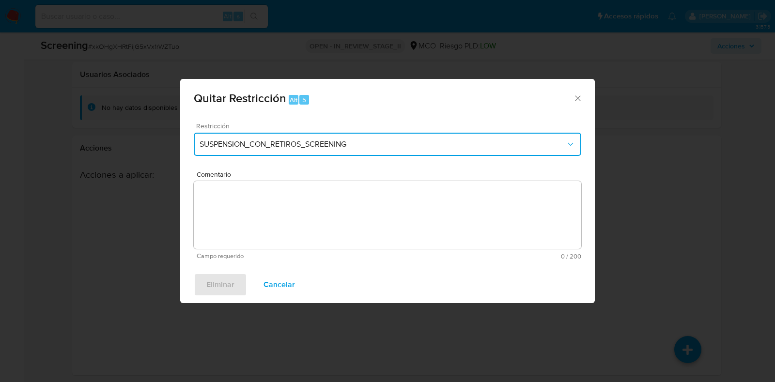
click at [326, 146] on span "SUSPENSION_CON_RETIROS_SCREENING" at bounding box center [383, 145] width 366 height 10
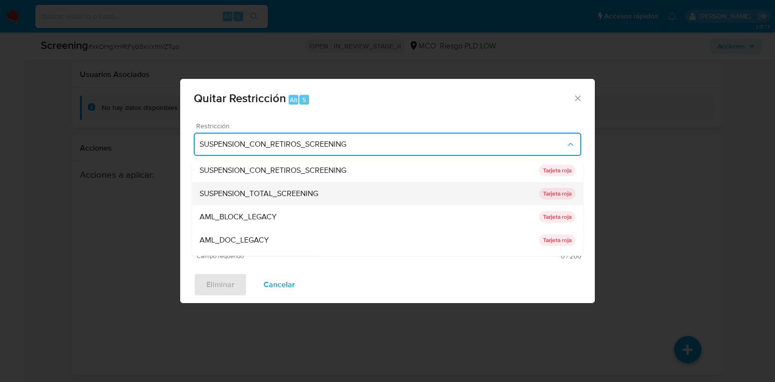
click at [269, 197] on span "SUSPENSION_TOTAL_SCREENING" at bounding box center [259, 194] width 119 height 10
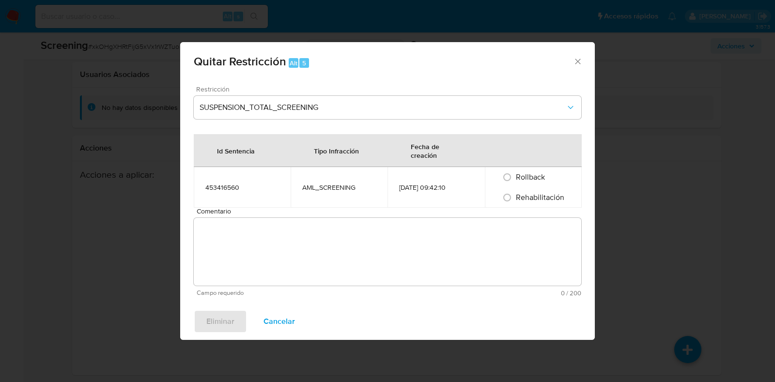
click at [337, 217] on div "Comentario Campo requerido 0 / 200 200 caracteres restantes" at bounding box center [388, 252] width 388 height 89
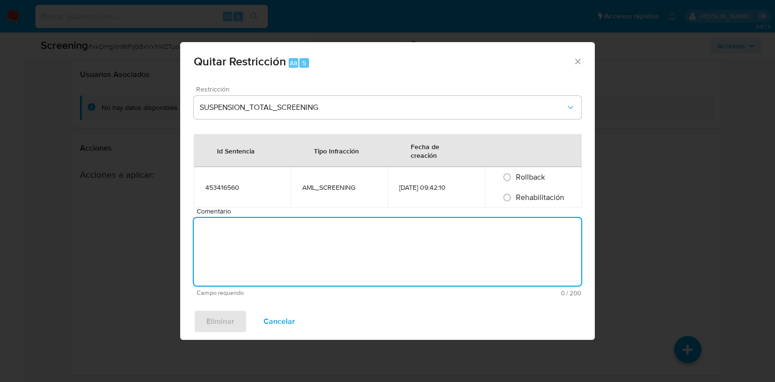
click at [356, 238] on textarea "Comentario" at bounding box center [388, 252] width 388 height 68
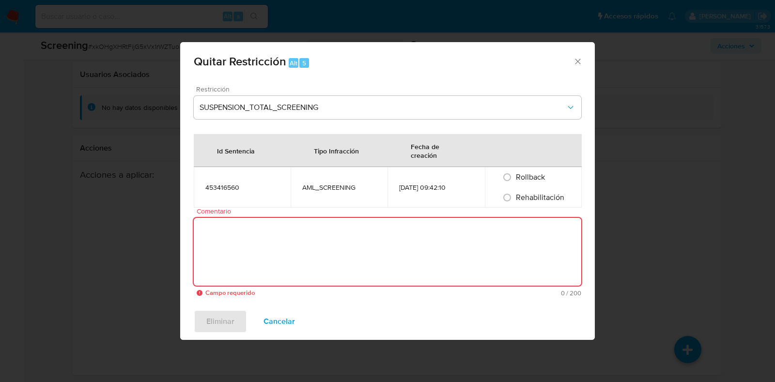
click at [338, 252] on textarea "Comentario" at bounding box center [388, 252] width 388 height 68
paste textarea "Se evidencia que la persona presenta la inhabilidad de 14 años debido a hechos …"
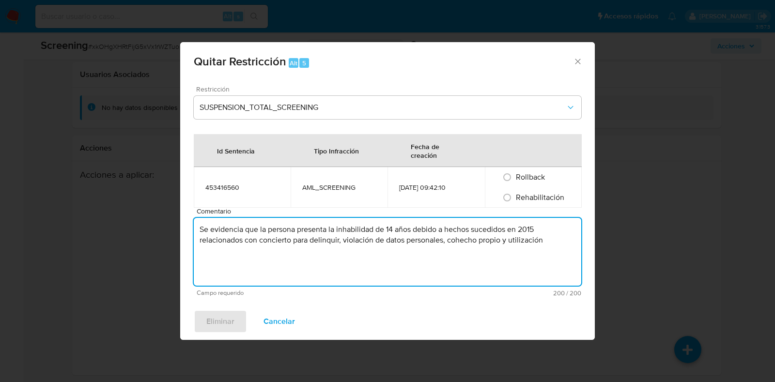
type textarea "Se evidencia que la persona presenta la inhabilidad de 14 años debido a hechos …"
click at [522, 205] on div "Rehabilitación" at bounding box center [534, 197] width 74 height 20
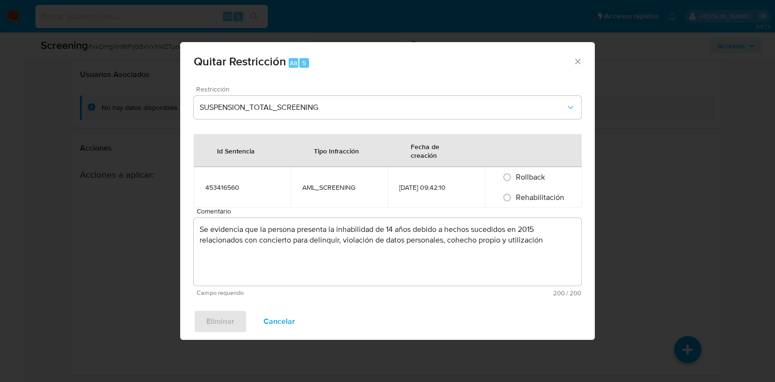
click at [524, 202] on span "Rehabilitación" at bounding box center [540, 197] width 48 height 11
click at [515, 202] on input "Rehabilitación" at bounding box center [507, 198] width 16 height 16
radio input "true"
drag, startPoint x: 230, startPoint y: 320, endPoint x: 571, endPoint y: 244, distance: 349.4
click at [571, 244] on div "Quitar Restricción Alt 5 Restricción SUSPENSION_TOTAL_SCREENING Id Sentencia Ti…" at bounding box center [387, 191] width 415 height 298
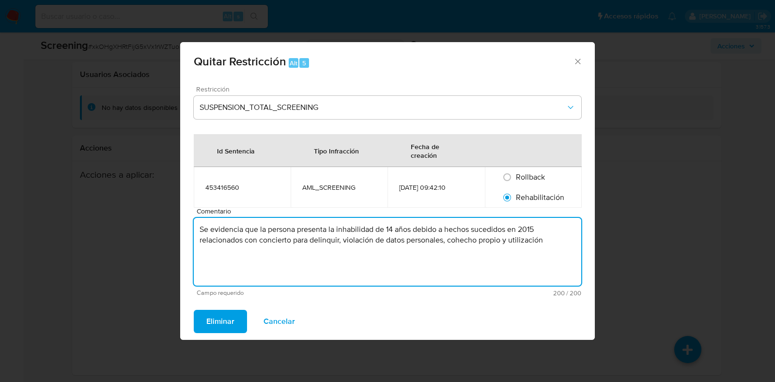
click at [503, 257] on textarea "Se evidencia que la persona presenta la inhabilidad de 14 años debido a hechos …" at bounding box center [388, 252] width 388 height 68
drag, startPoint x: 560, startPoint y: 253, endPoint x: 70, endPoint y: 181, distance: 495.5
click at [72, 181] on div "Quitar Restricción Alt 5 Restricción SUSPENSION_TOTAL_SCREENING Id Sentencia Ti…" at bounding box center [387, 191] width 775 height 382
paste textarea "No se encuentran evidencias de delitos LAFT asociados a las inhabilidades regis…"
type textarea "No se encuentran evidencias de delitos LAFT asociados a las inhabilidades regis…"
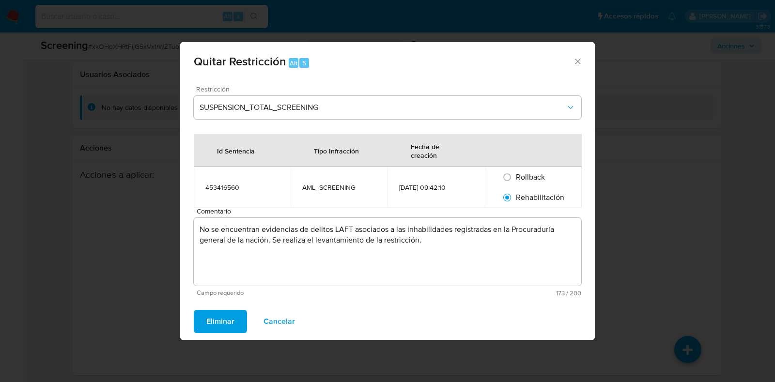
click at [238, 317] on button "Eliminar" at bounding box center [220, 321] width 53 height 23
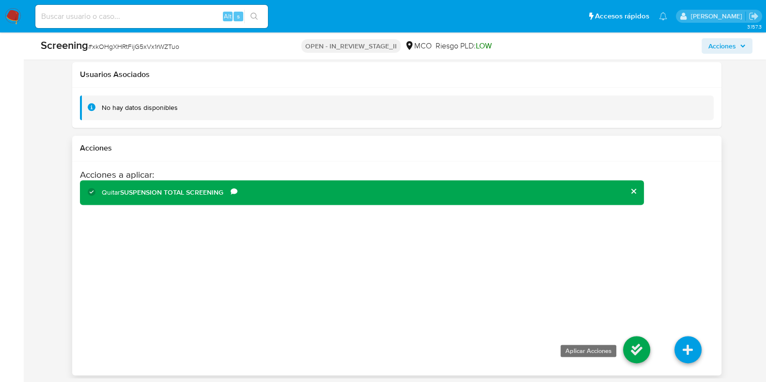
click at [637, 354] on icon at bounding box center [636, 349] width 27 height 27
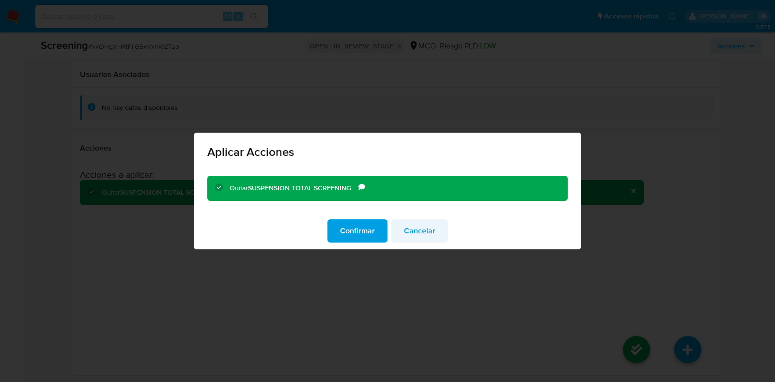
drag, startPoint x: 366, startPoint y: 233, endPoint x: 392, endPoint y: 242, distance: 28.2
click at [366, 234] on span "Confirmar" at bounding box center [357, 230] width 35 height 21
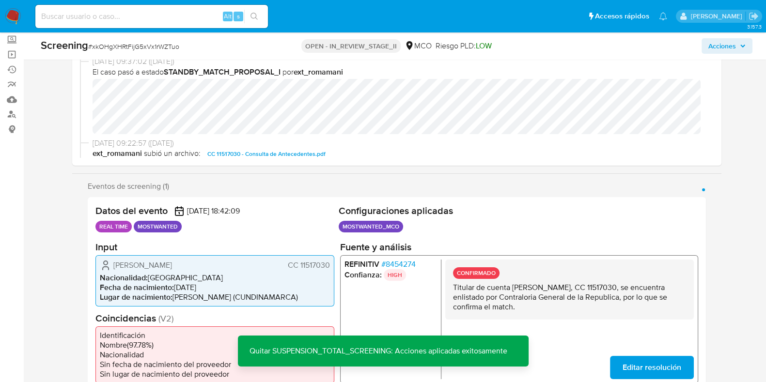
scroll to position [0, 0]
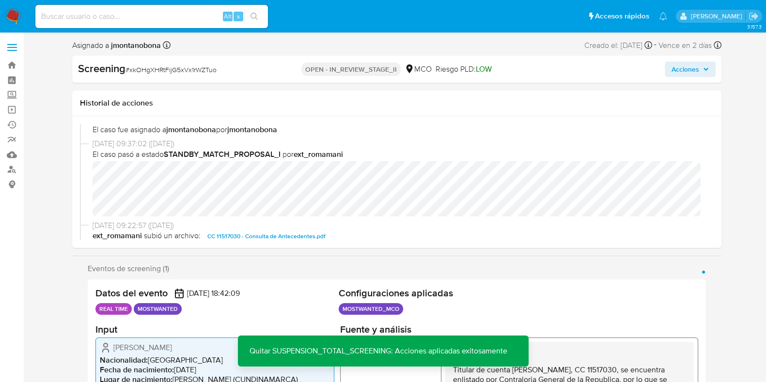
click at [704, 72] on span "Acciones" at bounding box center [689, 69] width 37 height 14
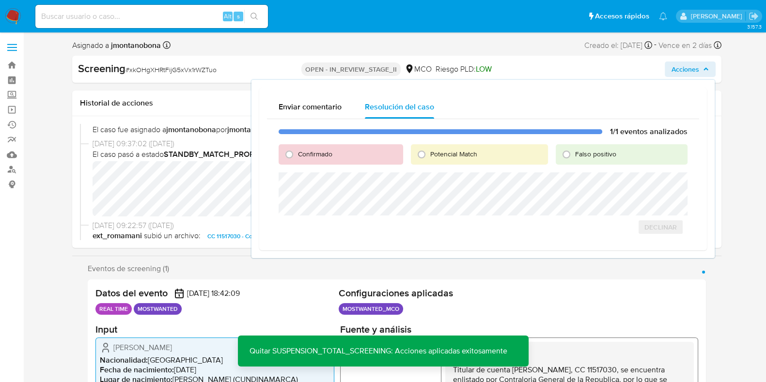
click at [601, 158] on span "Falso positivo" at bounding box center [595, 154] width 41 height 10
click at [574, 158] on input "Falso positivo" at bounding box center [567, 155] width 16 height 16
radio input "true"
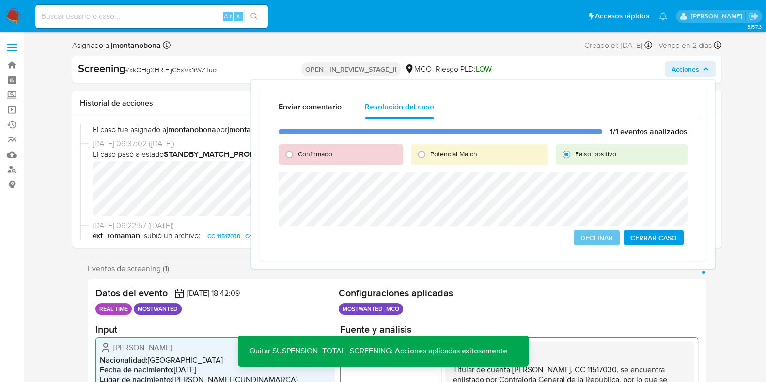
click at [662, 243] on span "Cerrar Caso" at bounding box center [653, 238] width 47 height 14
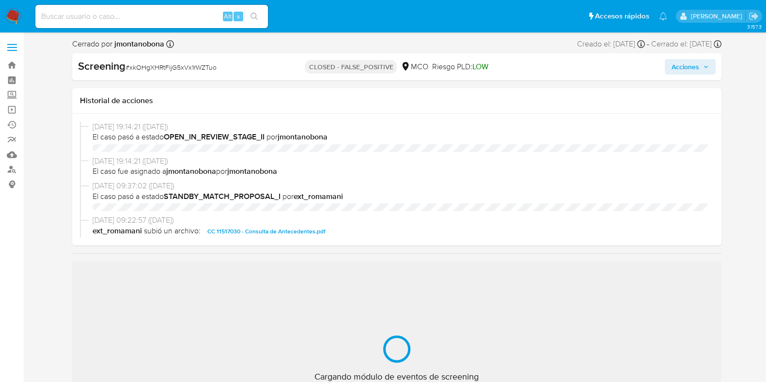
scroll to position [409, 0]
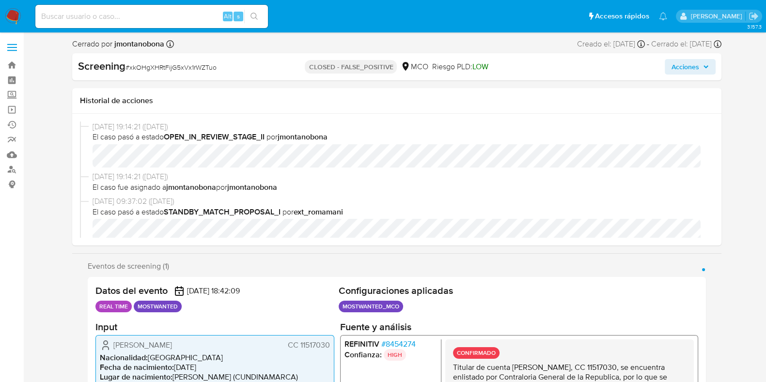
select select "10"
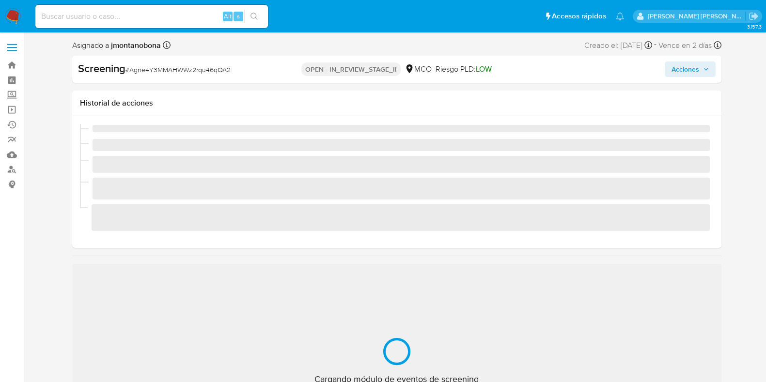
scroll to position [409, 0]
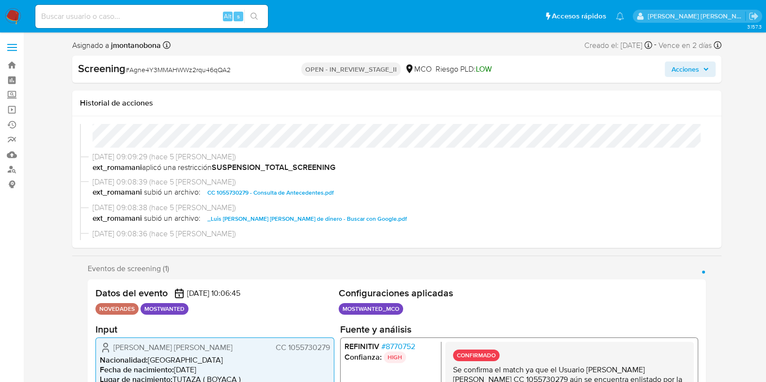
select select "10"
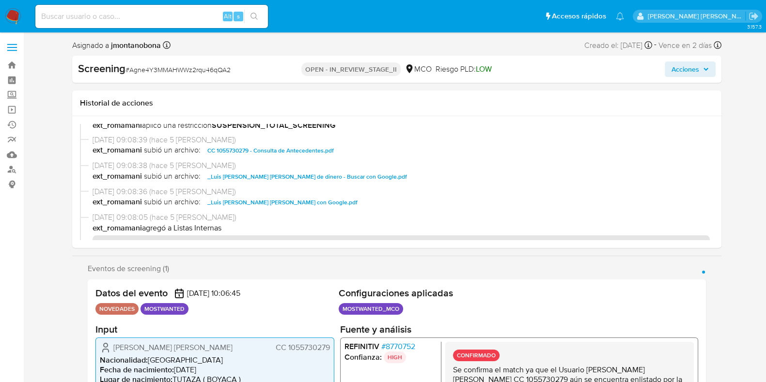
scroll to position [182, 0]
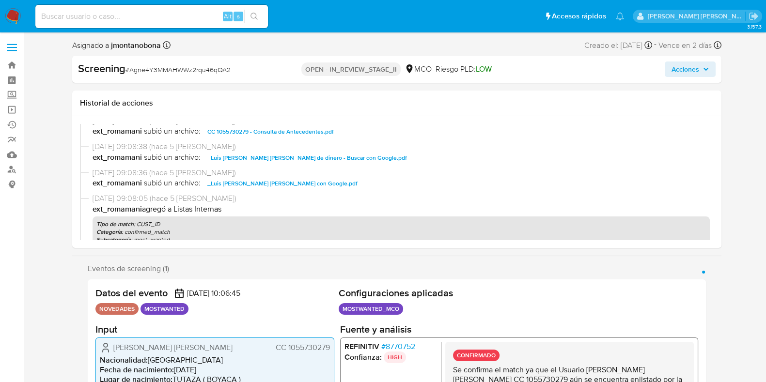
click at [312, 132] on span "CC 1055730279 - Consulta de Antecedentes.pdf" at bounding box center [270, 132] width 126 height 12
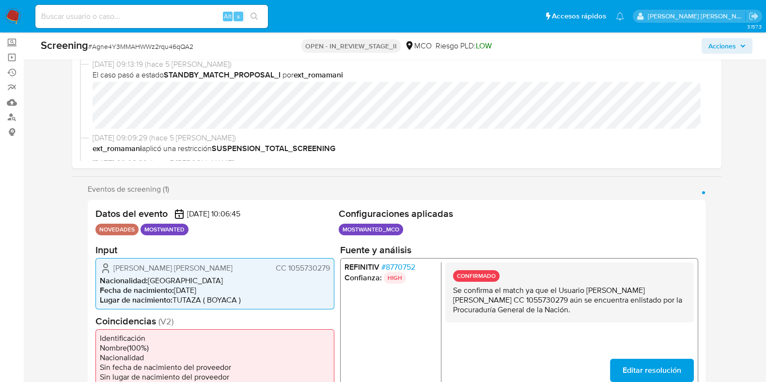
scroll to position [60, 0]
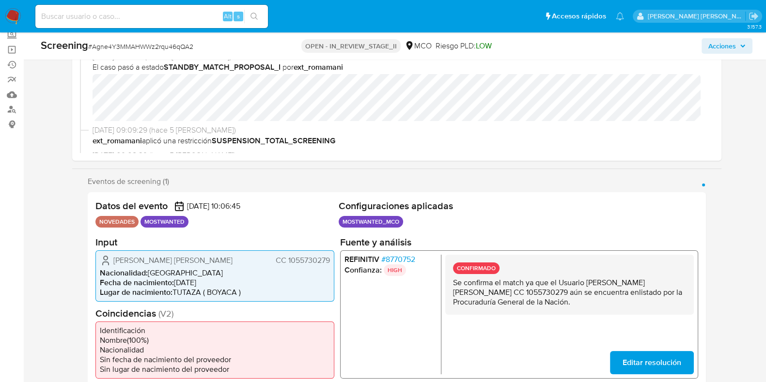
drag, startPoint x: 586, startPoint y: 282, endPoint x: 675, endPoint y: 282, distance: 89.1
click at [675, 282] on p "Se confirma el match ya que el Usuario [PERSON_NAME] [PERSON_NAME] CC 105573027…" at bounding box center [568, 292] width 233 height 29
click at [649, 283] on p "Se confirma el match ya que el Usuario [PERSON_NAME] [PERSON_NAME] CC 105573027…" at bounding box center [568, 292] width 233 height 29
drag, startPoint x: 587, startPoint y: 281, endPoint x: 678, endPoint y: 284, distance: 91.6
click at [678, 284] on p "Se confirma el match ya que el Usuario [PERSON_NAME] [PERSON_NAME] CC 105573027…" at bounding box center [568, 292] width 233 height 29
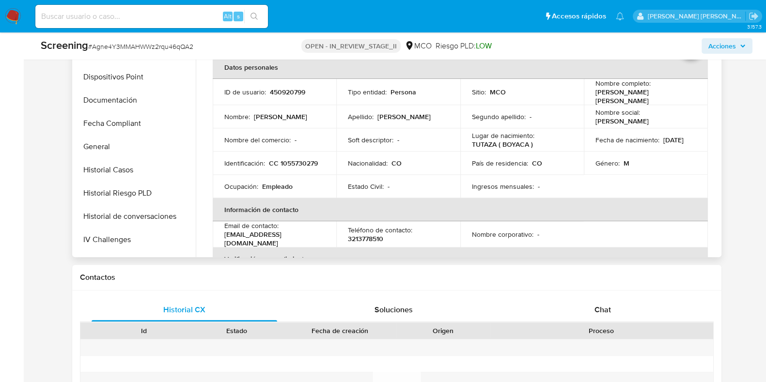
scroll to position [242, 0]
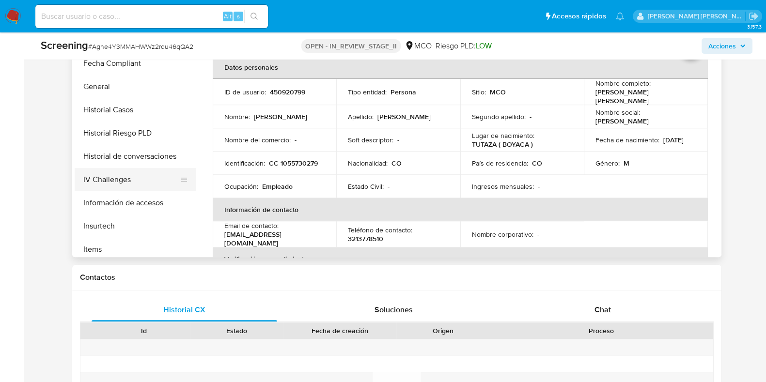
click at [117, 172] on button "IV Challenges" at bounding box center [131, 179] width 113 height 23
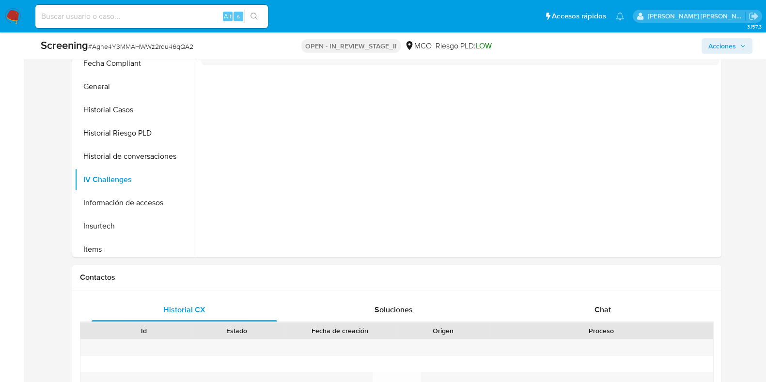
scroll to position [363, 0]
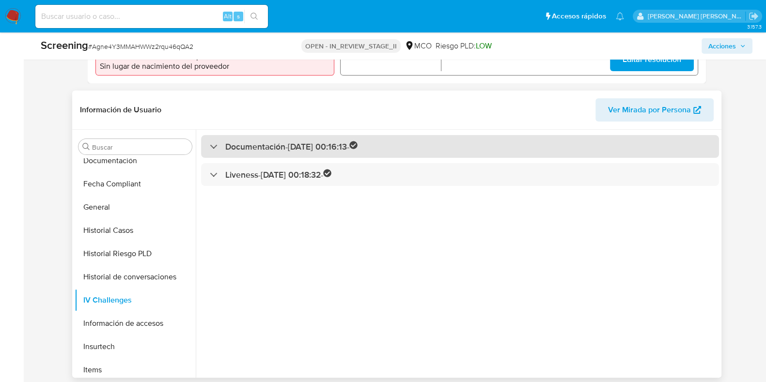
click at [249, 141] on h3 "Documentación - [DATE] 00:16:13 -" at bounding box center [291, 146] width 133 height 11
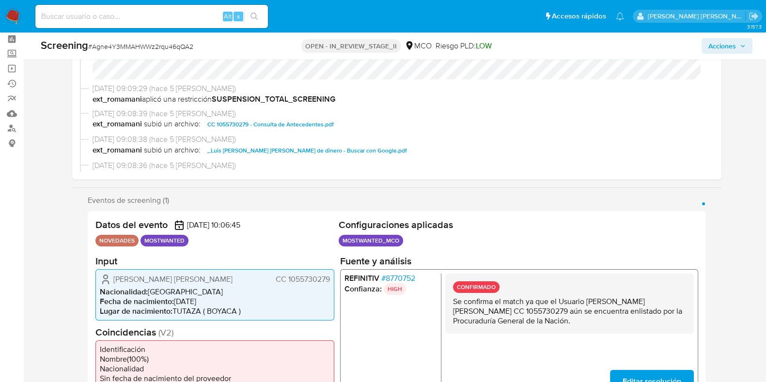
scroll to position [60, 0]
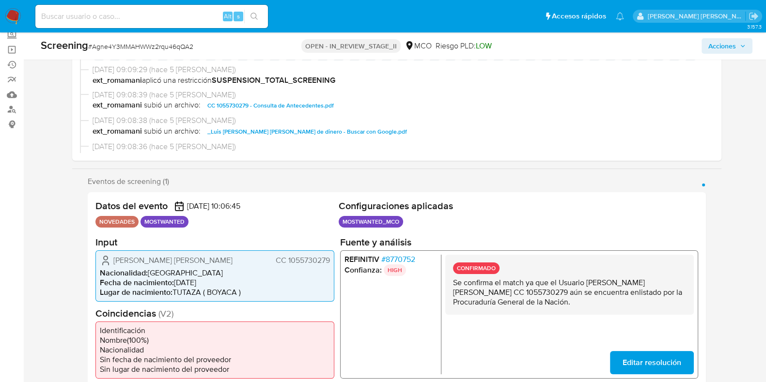
drag, startPoint x: 586, startPoint y: 282, endPoint x: 677, endPoint y: 284, distance: 90.6
click at [677, 284] on p "Se confirma el match ya que el Usuario [PERSON_NAME] [PERSON_NAME] CC 105573027…" at bounding box center [568, 292] width 233 height 29
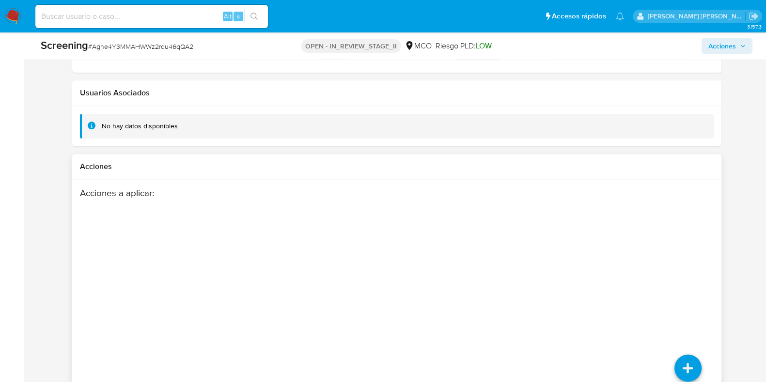
scroll to position [1477, 0]
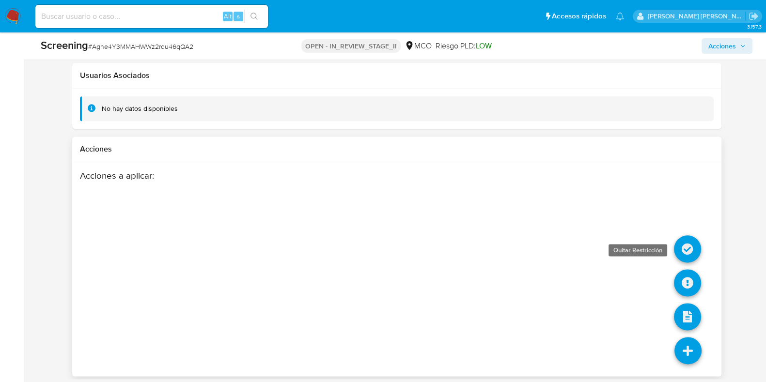
click at [687, 246] on icon at bounding box center [687, 248] width 27 height 27
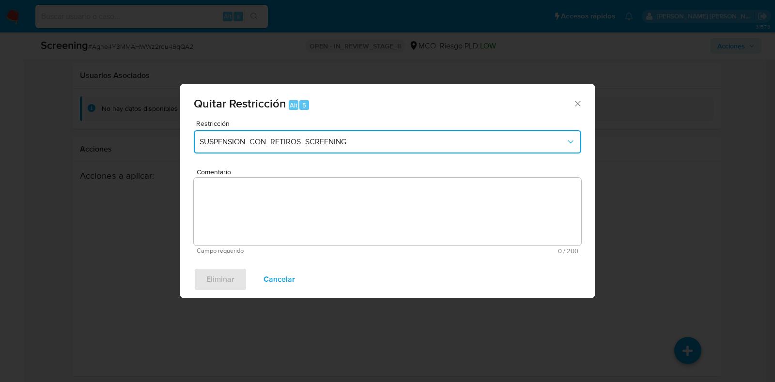
click at [363, 146] on span "SUSPENSION_CON_RETIROS_SCREENING" at bounding box center [383, 142] width 366 height 10
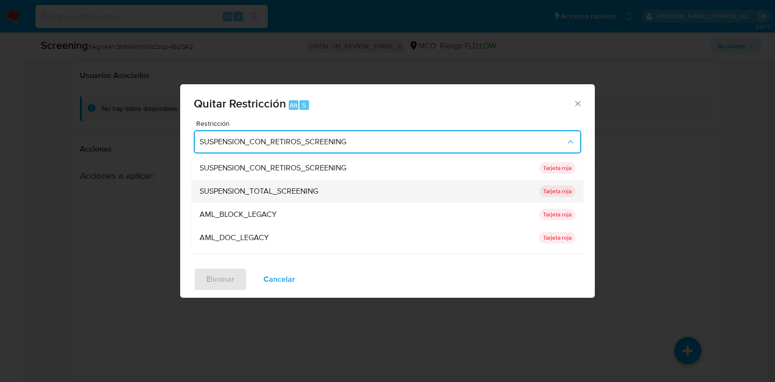
click at [325, 194] on div "SUSPENSION_TOTAL_SCREENING" at bounding box center [367, 191] width 334 height 23
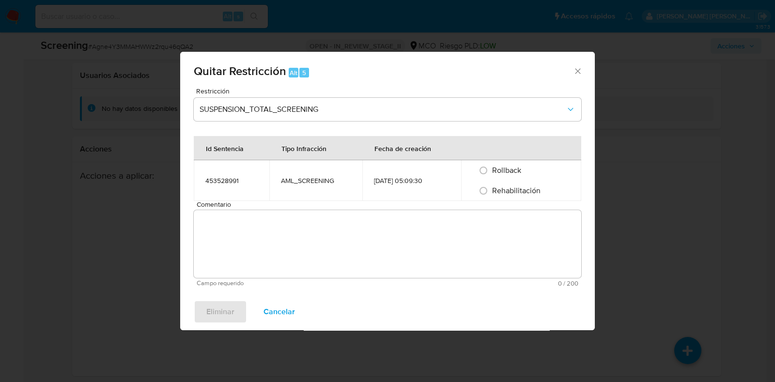
click at [346, 228] on textarea "Comentario" at bounding box center [388, 244] width 388 height 68
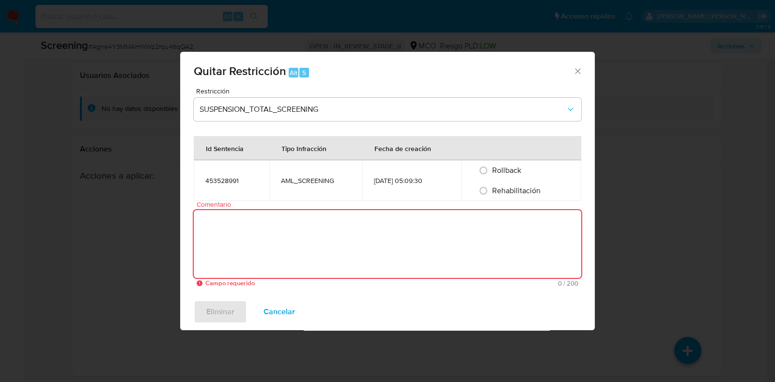
click at [323, 234] on textarea "Comentario" at bounding box center [388, 244] width 388 height 68
paste textarea "[PERSON_NAME] [PERSON_NAME]"
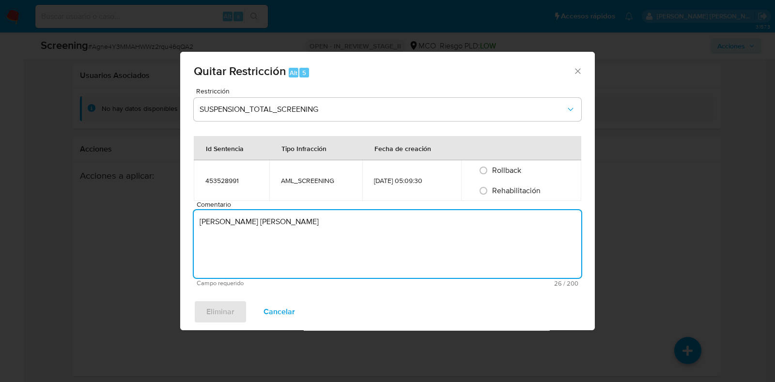
drag, startPoint x: 315, startPoint y: 231, endPoint x: 140, endPoint y: 214, distance: 176.2
click at [141, 214] on div "Quitar Restricción Alt 5 Restricción SUSPENSION_TOTAL_SCREENING Id Sentencia Ti…" at bounding box center [387, 191] width 775 height 382
paste textarea "No se encuentran evidencias de delitos LAFT asociados a las inhabilidades regis…"
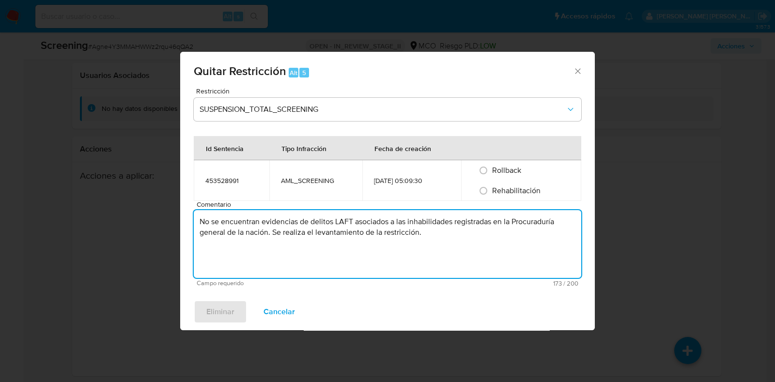
type textarea "No se encuentran evidencias de delitos LAFT asociados a las inhabilidades regis…"
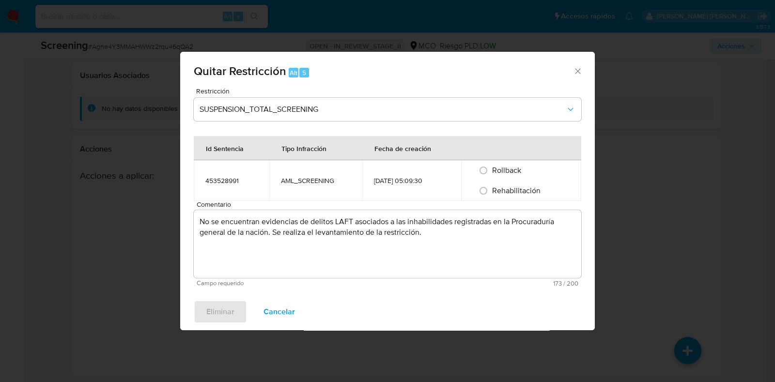
click at [523, 197] on div "Rehabilitación" at bounding box center [521, 191] width 97 height 20
click at [509, 191] on span "Rehabilitación" at bounding box center [516, 190] width 48 height 11
click at [491, 191] on input "Rehabilitación" at bounding box center [484, 191] width 16 height 16
radio input "true"
click at [225, 311] on span "Eliminar" at bounding box center [220, 311] width 28 height 21
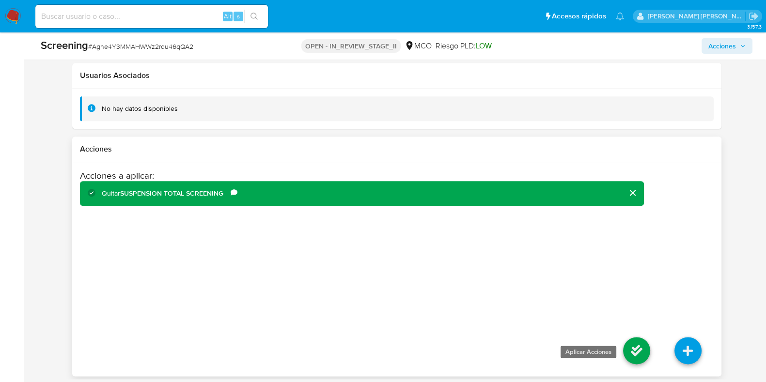
click at [642, 351] on icon at bounding box center [636, 350] width 27 height 27
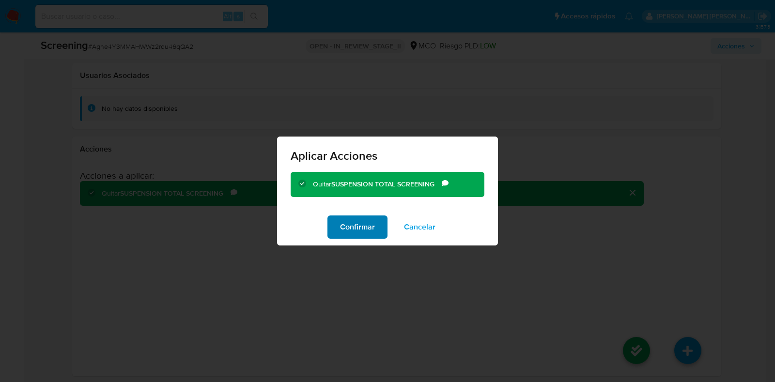
click at [350, 224] on span "Confirmar" at bounding box center [357, 227] width 35 height 21
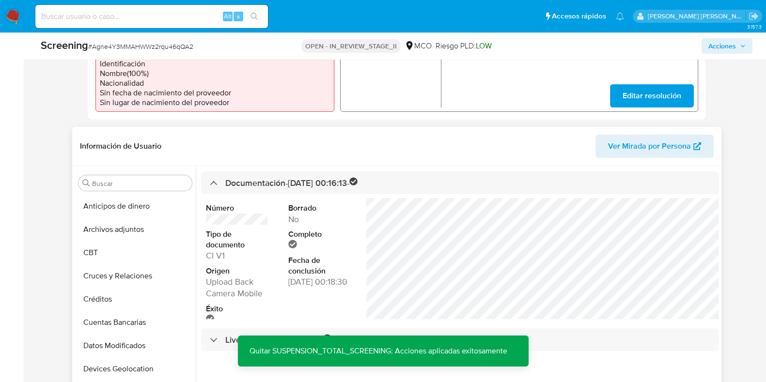
scroll to position [0, 0]
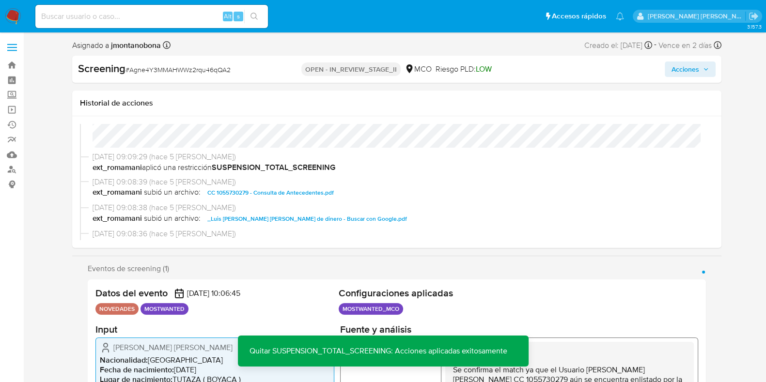
click at [703, 69] on icon "button" at bounding box center [706, 69] width 6 height 6
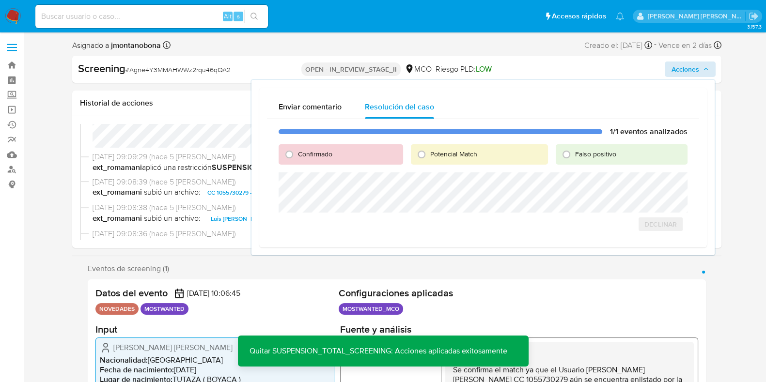
click at [592, 152] on span "Falso positivo" at bounding box center [595, 154] width 41 height 10
click at [574, 152] on input "Falso positivo" at bounding box center [567, 155] width 16 height 16
radio input "true"
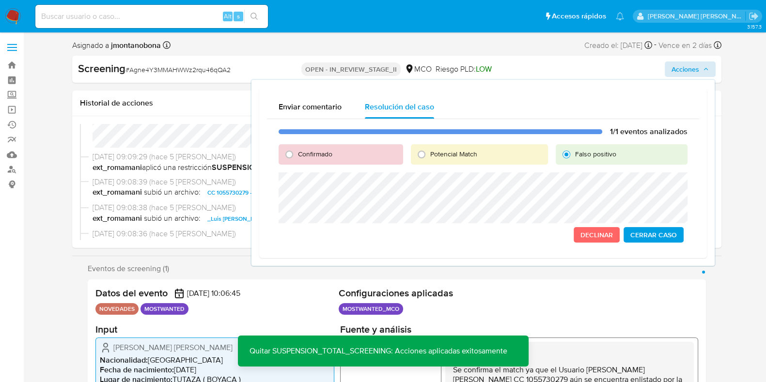
click at [666, 238] on span "Cerrar Caso" at bounding box center [653, 235] width 47 height 14
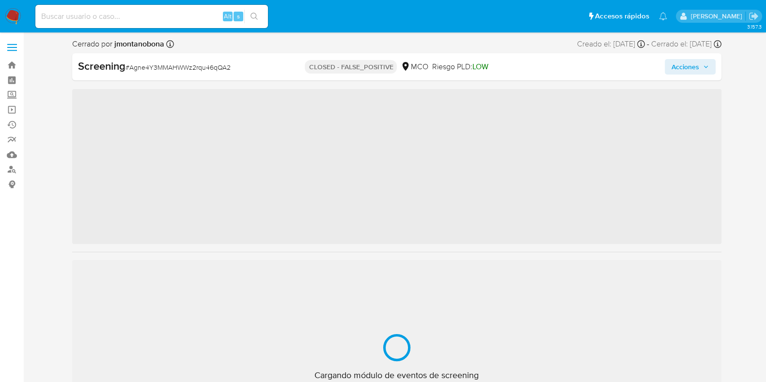
scroll to position [409, 0]
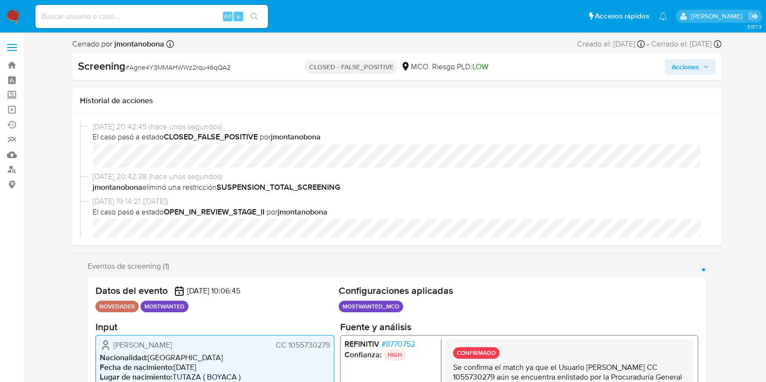
select select "10"
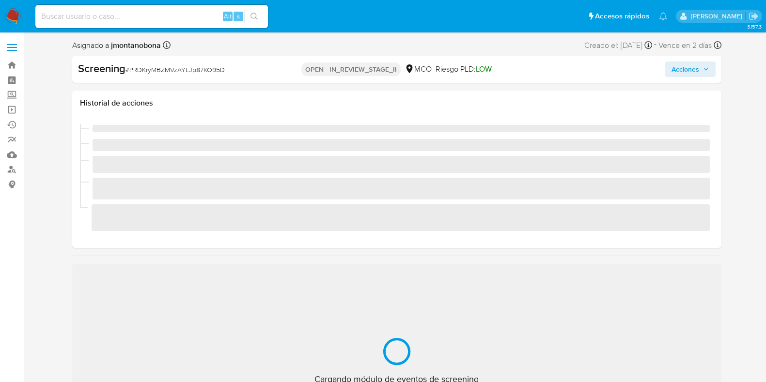
scroll to position [409, 0]
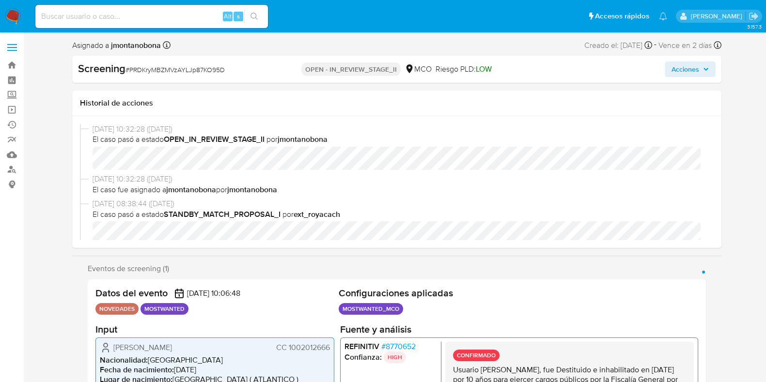
select select "10"
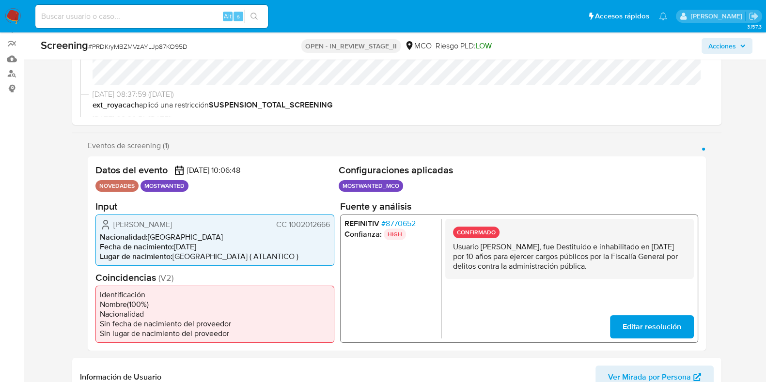
scroll to position [121, 0]
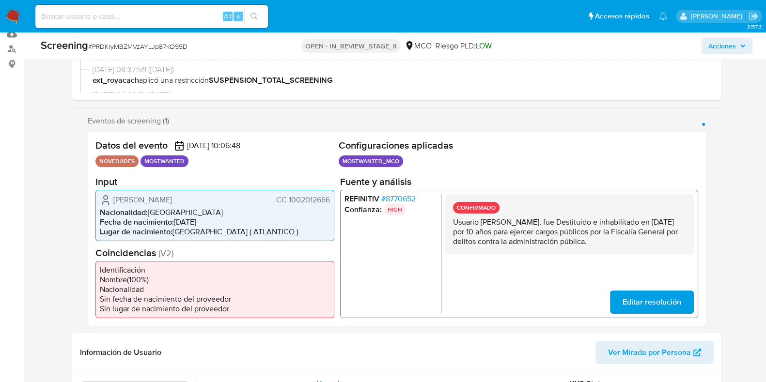
drag, startPoint x: 480, startPoint y: 221, endPoint x: 623, endPoint y: 225, distance: 143.0
click at [579, 223] on p "Usuario [PERSON_NAME], fue Destituido e inhabilitado en [DATE] por 10 años para…" at bounding box center [568, 231] width 233 height 29
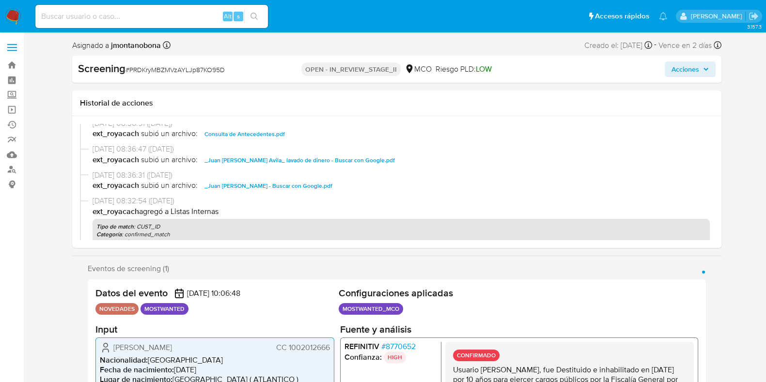
scroll to position [182, 0]
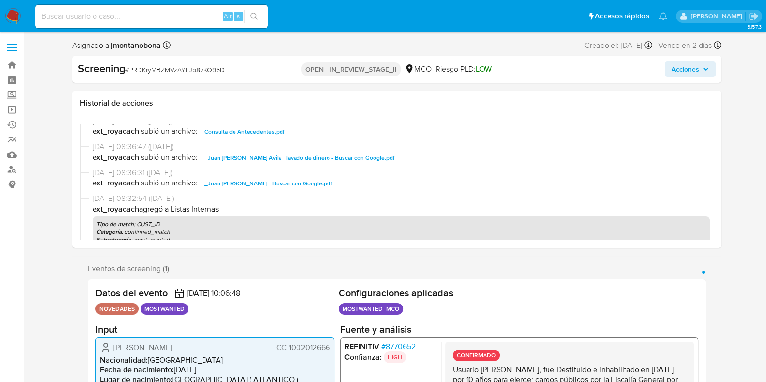
click at [254, 135] on span "Consulta de Antecedentes.pdf" at bounding box center [244, 132] width 80 height 12
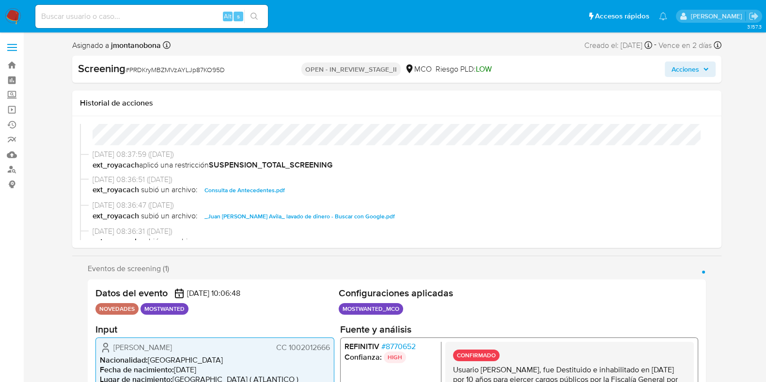
scroll to position [62, 0]
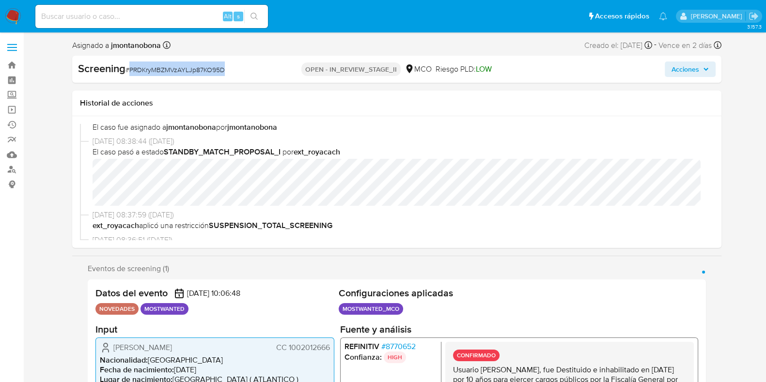
drag, startPoint x: 228, startPoint y: 68, endPoint x: 130, endPoint y: 70, distance: 97.9
click at [130, 70] on div "Screening # PRDKryMBZMVzAYLJp87KO95D" at bounding box center [182, 69] width 209 height 15
copy span "PRDKryMBZMVzAYLJp87KO95D"
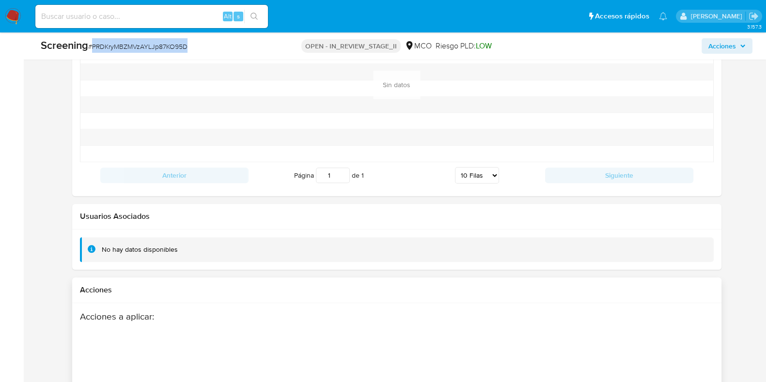
scroll to position [1477, 0]
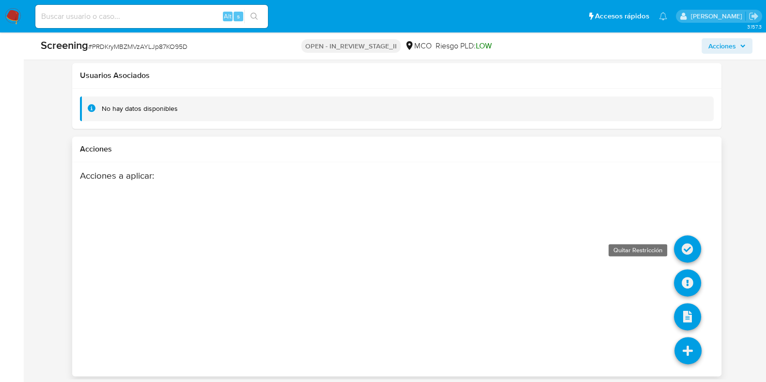
click at [689, 253] on icon at bounding box center [687, 248] width 27 height 27
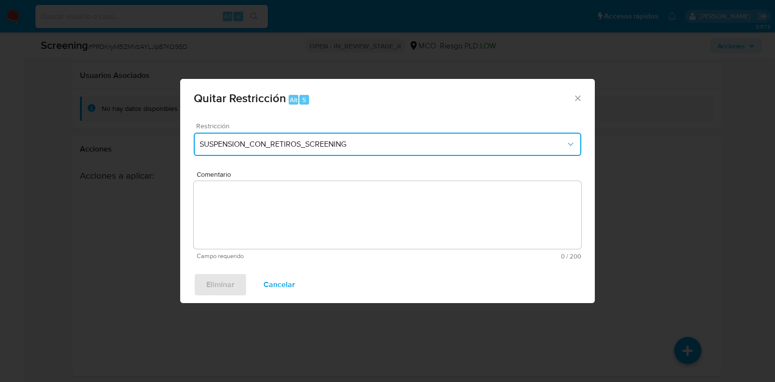
click at [303, 144] on span "SUSPENSION_CON_RETIROS_SCREENING" at bounding box center [383, 145] width 366 height 10
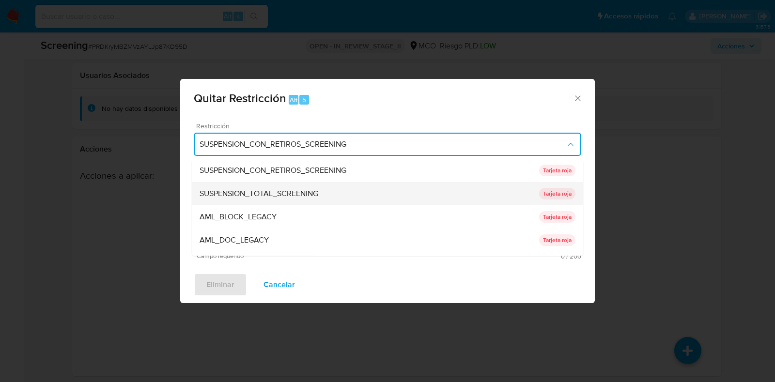
click at [275, 192] on span "SUSPENSION_TOTAL_SCREENING" at bounding box center [259, 194] width 119 height 10
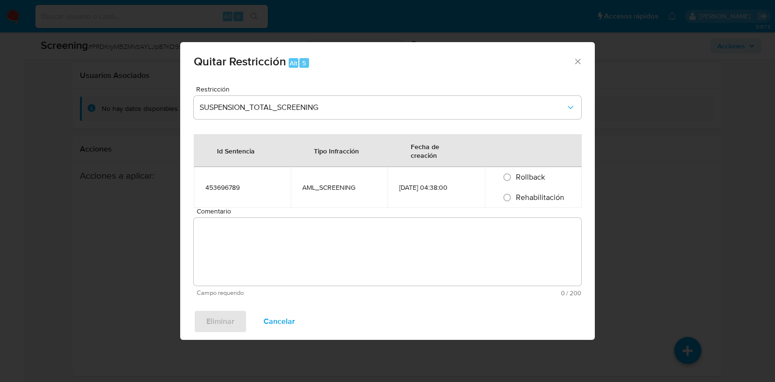
click at [356, 215] on span "Comentario" at bounding box center [391, 211] width 388 height 7
click at [356, 218] on textarea "Comentario" at bounding box center [388, 252] width 388 height 68
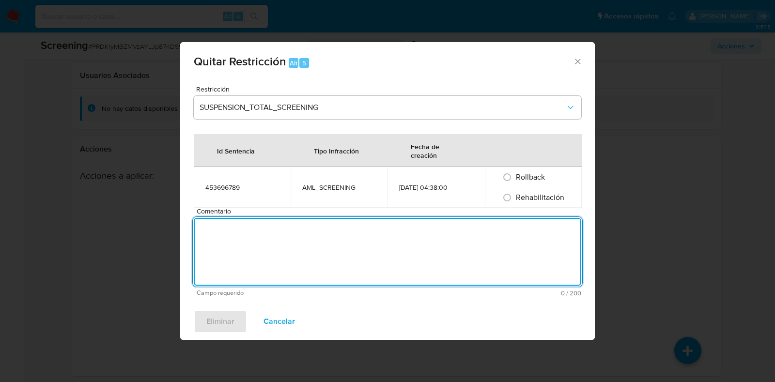
click at [547, 201] on span "Rehabilitación" at bounding box center [540, 197] width 48 height 11
click at [515, 201] on input "Rehabilitación" at bounding box center [507, 198] width 16 height 16
radio input "true"
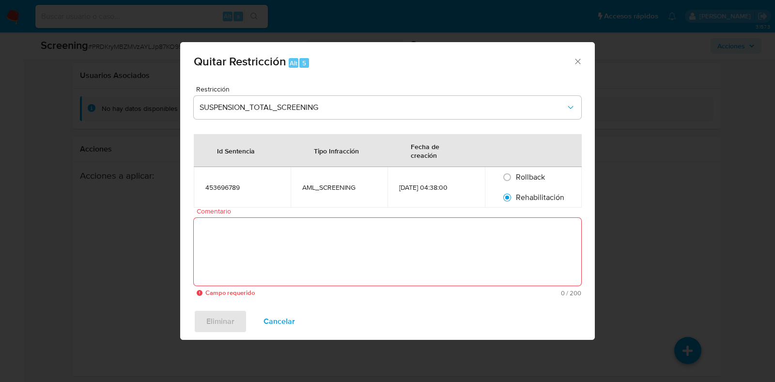
click at [350, 258] on textarea "Comentario" at bounding box center [388, 252] width 388 height 68
click at [334, 249] on textarea "Comentario" at bounding box center [388, 252] width 388 height 68
paste textarea "Se evidencia que la persona presenta la inhabilidad de 10 años relacionada con …"
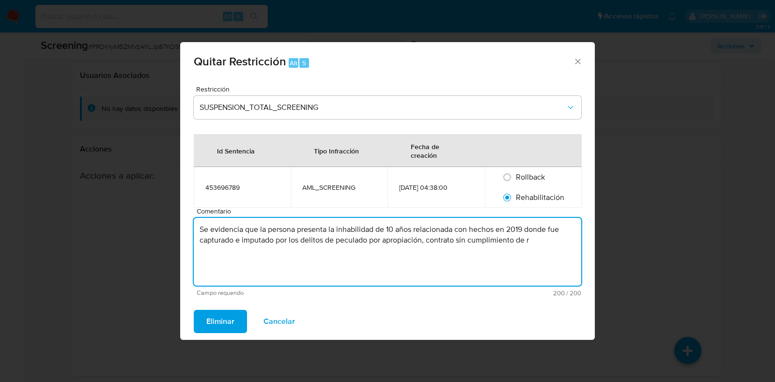
drag, startPoint x: 530, startPoint y: 254, endPoint x: 0, endPoint y: 142, distance: 541.5
click at [0, 142] on div "Quitar Restricción Alt 5 Restricción SUSPENSION_TOTAL_SCREENING Id Sentencia Ti…" at bounding box center [387, 191] width 775 height 382
paste textarea "No se encuentran evidencias de delitos LAFT asociados a las inhabilidades regis…"
type textarea "No se encuentran evidencias de delitos LAFT asociados a las inhabilidades regis…"
click at [218, 317] on span "Eliminar" at bounding box center [220, 321] width 28 height 21
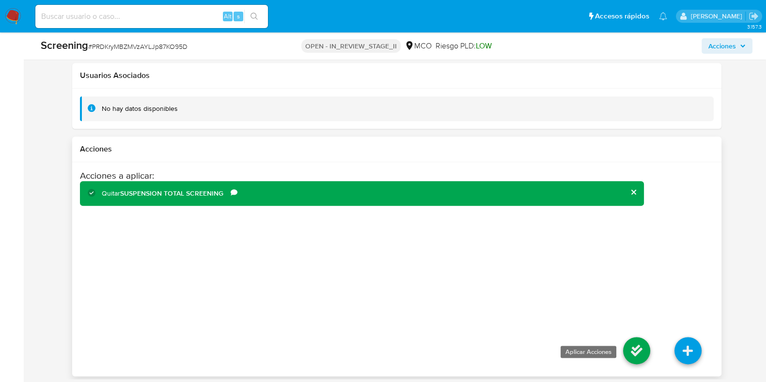
click at [639, 349] on icon at bounding box center [636, 350] width 27 height 27
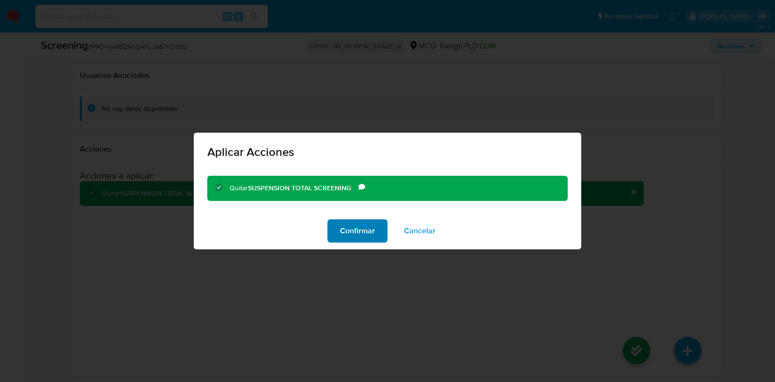
click at [356, 228] on span "Confirmar" at bounding box center [357, 230] width 35 height 21
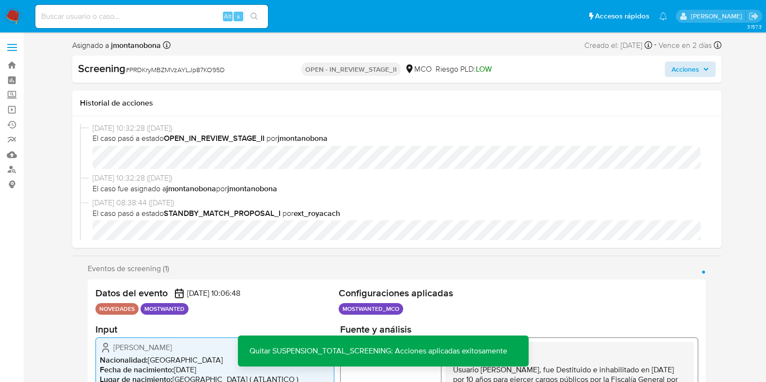
scroll to position [0, 0]
click at [703, 67] on icon "button" at bounding box center [706, 69] width 6 height 6
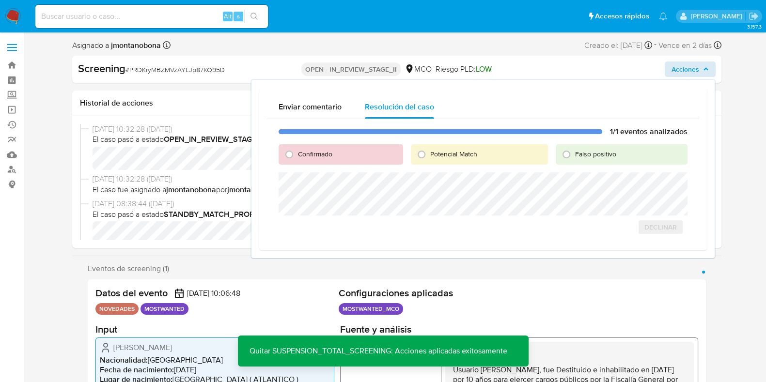
click at [581, 158] on span "Falso positivo" at bounding box center [595, 154] width 41 height 10
click at [574, 158] on input "Falso positivo" at bounding box center [567, 155] width 16 height 16
radio input "true"
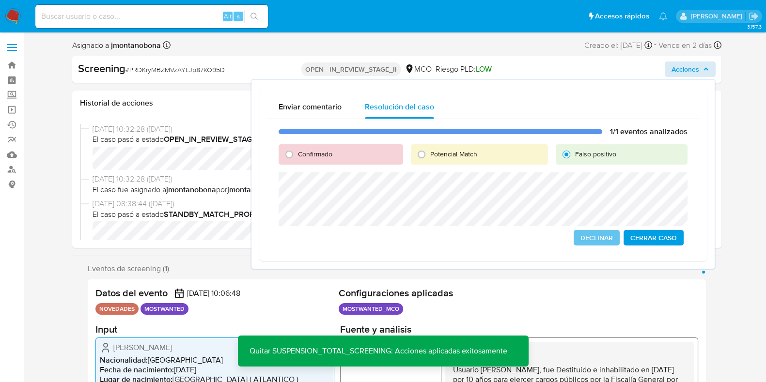
click at [660, 238] on span "Cerrar Caso" at bounding box center [653, 238] width 47 height 14
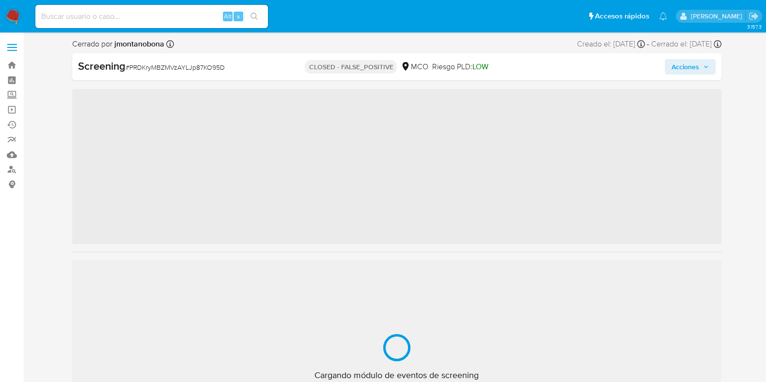
scroll to position [409, 0]
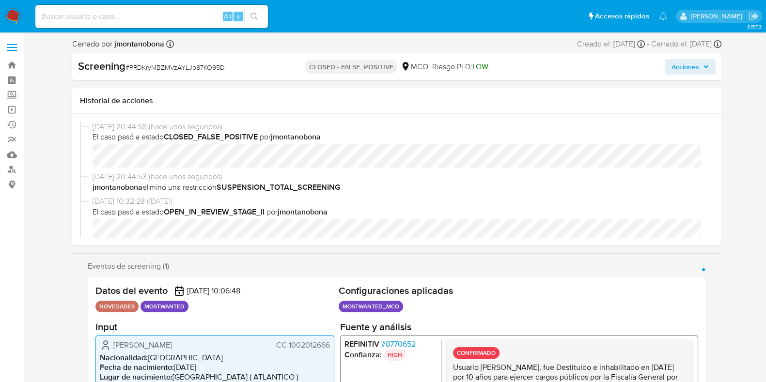
select select "10"
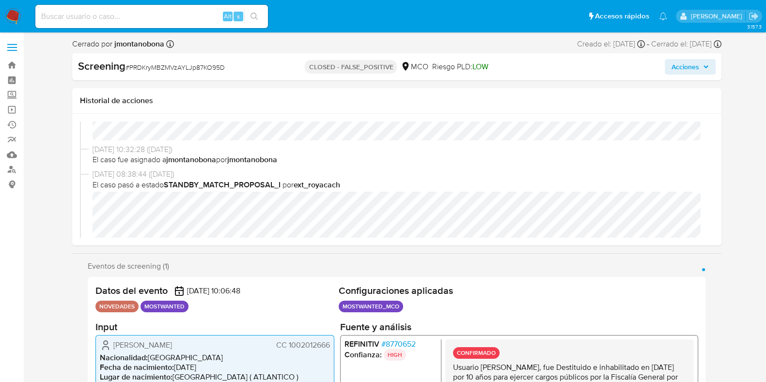
scroll to position [121, 0]
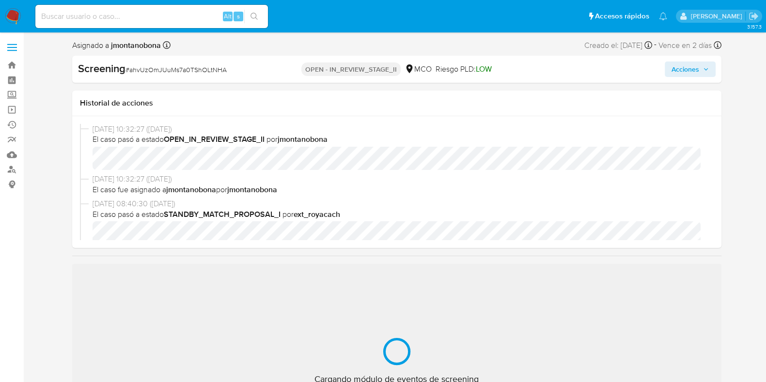
scroll to position [409, 0]
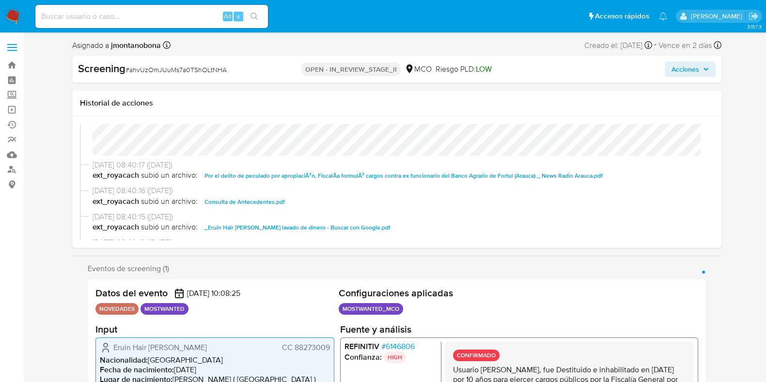
select select "10"
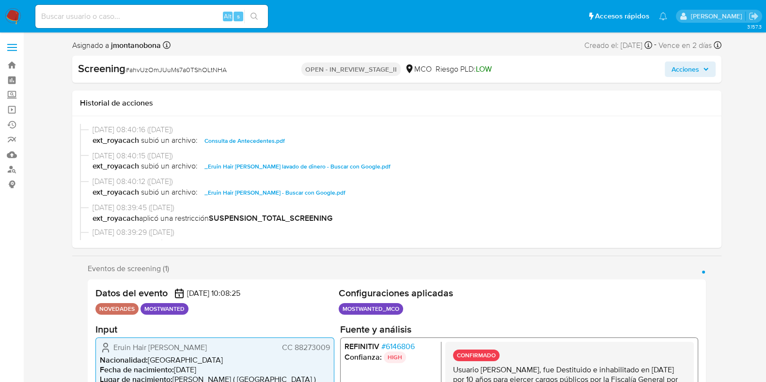
click at [257, 140] on span "Consulta de Antecedentes.pdf" at bounding box center [244, 141] width 80 height 12
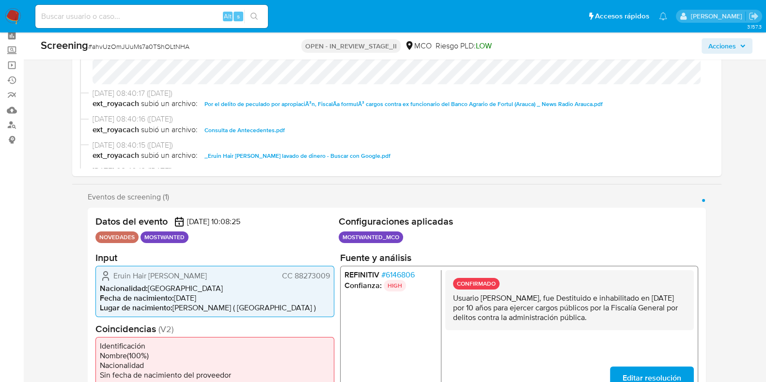
scroll to position [121, 0]
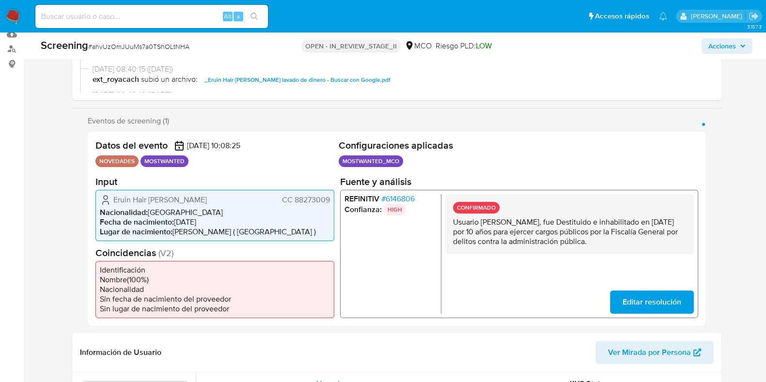
drag, startPoint x: 483, startPoint y: 219, endPoint x: 574, endPoint y: 221, distance: 90.1
click at [574, 221] on p "Usuario [PERSON_NAME], fue Destituido e inhabilitado en [DATE] por 10 años para…" at bounding box center [568, 231] width 233 height 29
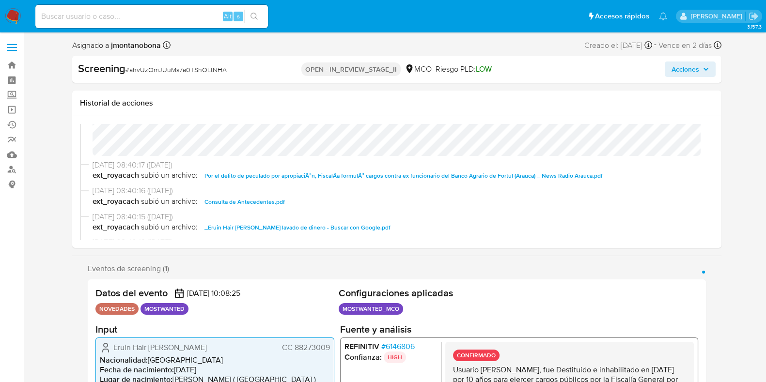
click at [310, 175] on span "Por el delito de peculado por apropiaciÃ³n, FiscalÃ­a formulÃ³ cargos contra ex…" at bounding box center [403, 176] width 398 height 12
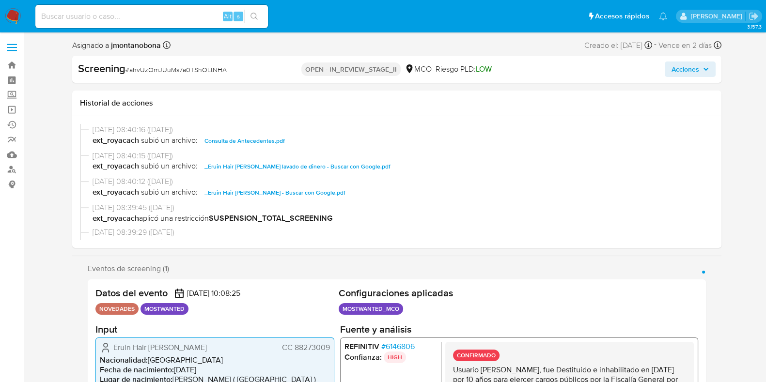
click at [370, 165] on span "_Eruin Hair Villamizar Vargas_ lavado de dinero - Buscar con Google.pdf" at bounding box center [297, 167] width 186 height 12
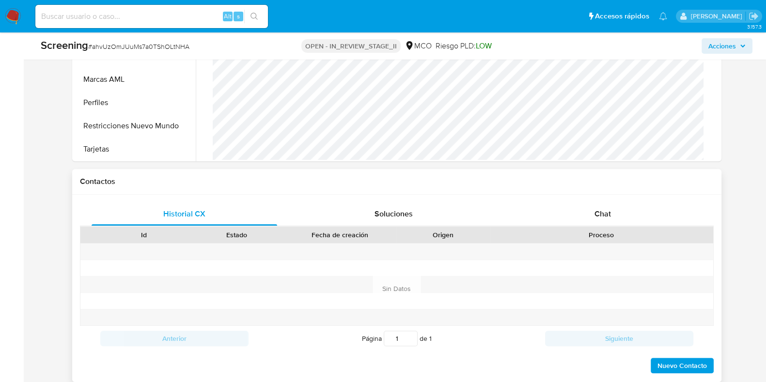
scroll to position [847, 0]
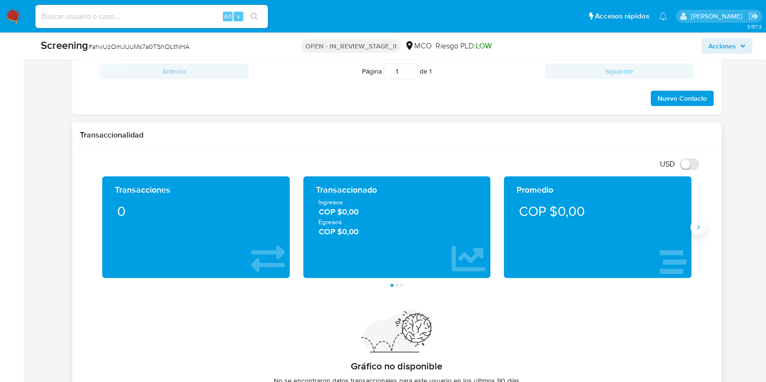
click at [700, 227] on icon "Siguiente" at bounding box center [698, 227] width 8 height 8
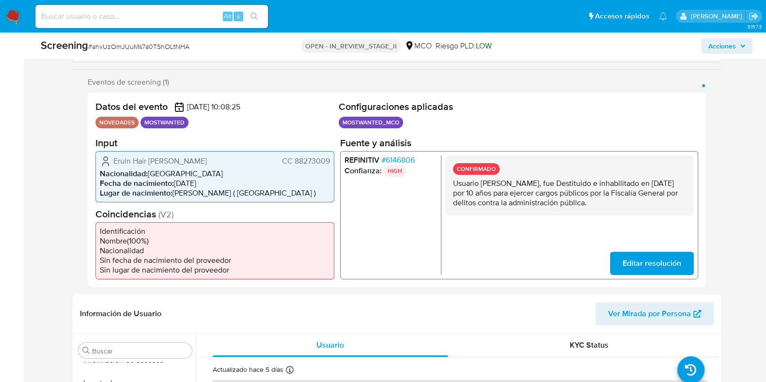
scroll to position [0, 0]
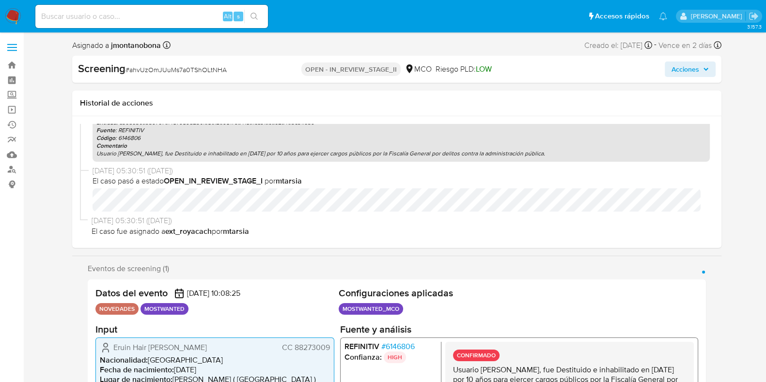
click at [688, 67] on span "Acciones" at bounding box center [685, 70] width 28 height 16
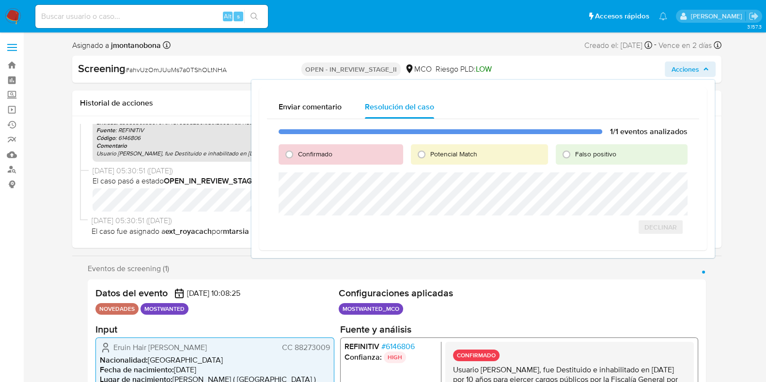
click at [609, 152] on span "Falso positivo" at bounding box center [595, 154] width 41 height 10
click at [574, 152] on input "Falso positivo" at bounding box center [567, 155] width 16 height 16
radio input "true"
click at [311, 158] on span "Confirmado" at bounding box center [315, 154] width 34 height 10
click at [297, 158] on input "Confirmado" at bounding box center [289, 155] width 16 height 16
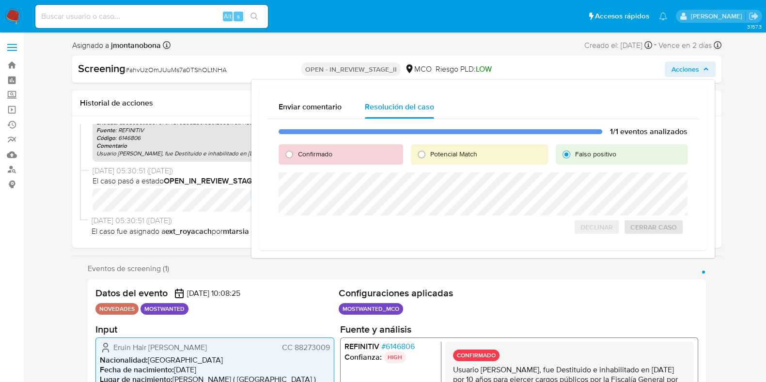
radio input "true"
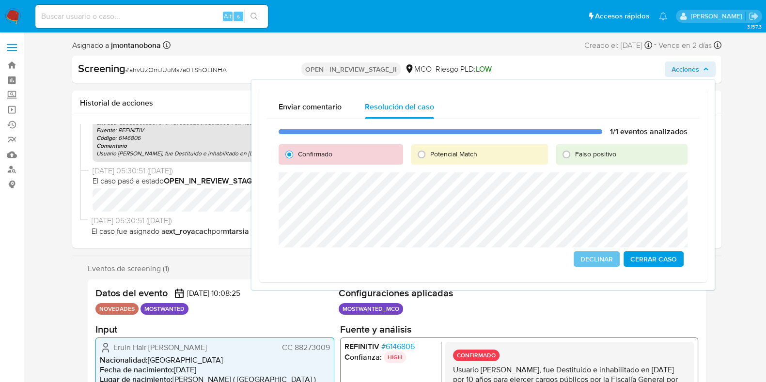
click at [670, 261] on span "Cerrar Caso" at bounding box center [653, 259] width 47 height 14
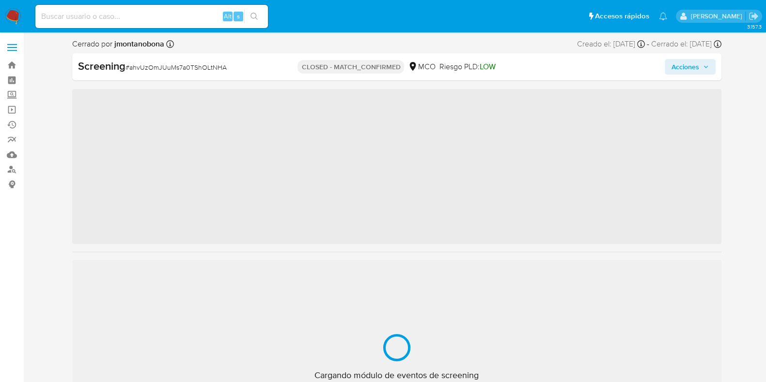
scroll to position [409, 0]
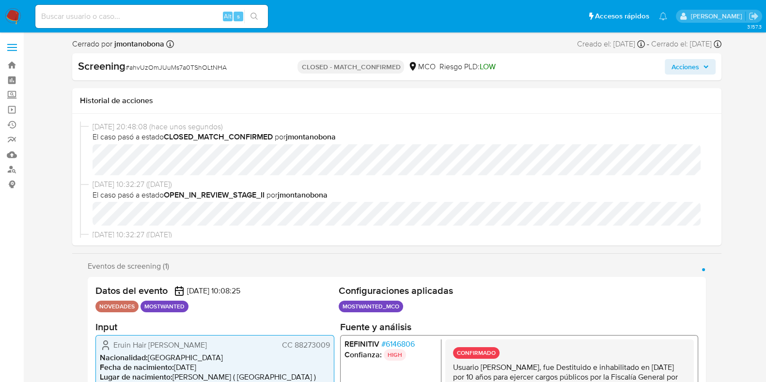
select select "10"
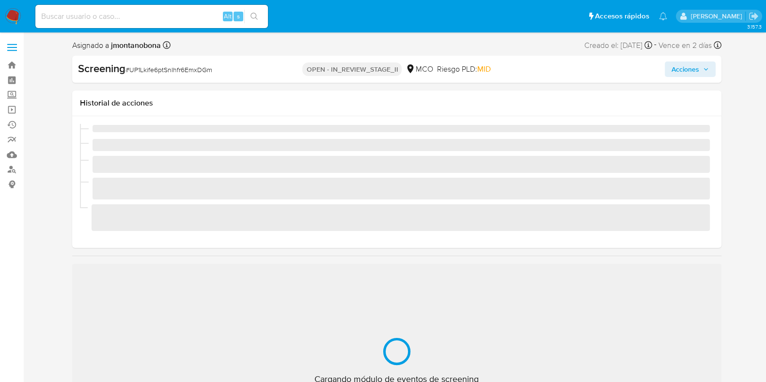
scroll to position [409, 0]
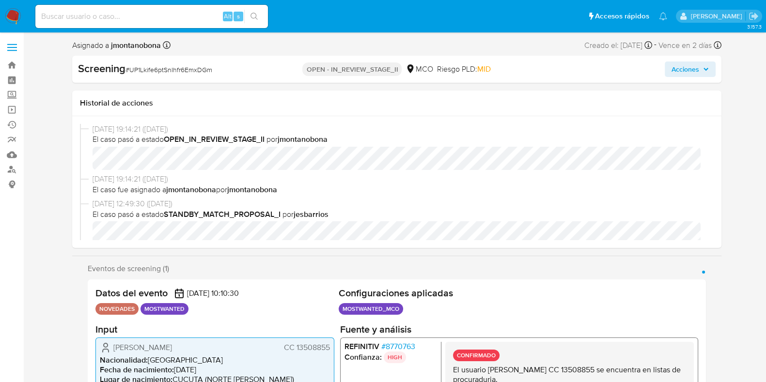
select select "10"
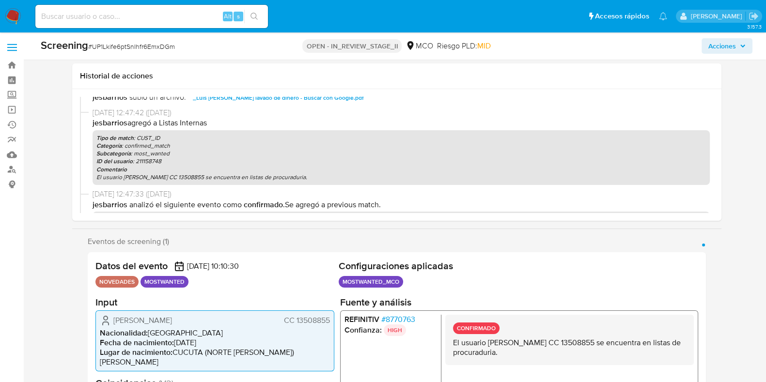
scroll to position [121, 0]
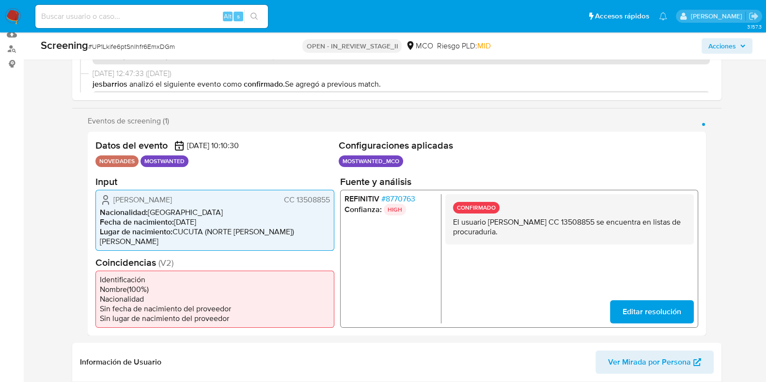
drag, startPoint x: 488, startPoint y: 223, endPoint x: 569, endPoint y: 224, distance: 80.9
click at [569, 224] on p "El usuario [PERSON_NAME] CC 13508855 se encuentra en listas de procuraduria." at bounding box center [568, 226] width 233 height 19
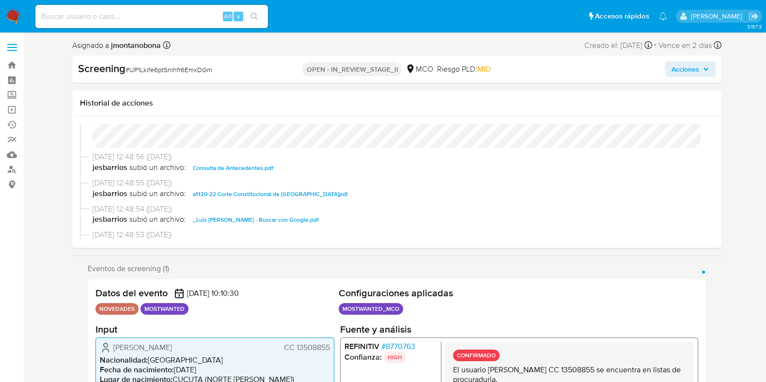
click at [252, 168] on span "Consulta de Antecedentes.pdf" at bounding box center [233, 168] width 80 height 12
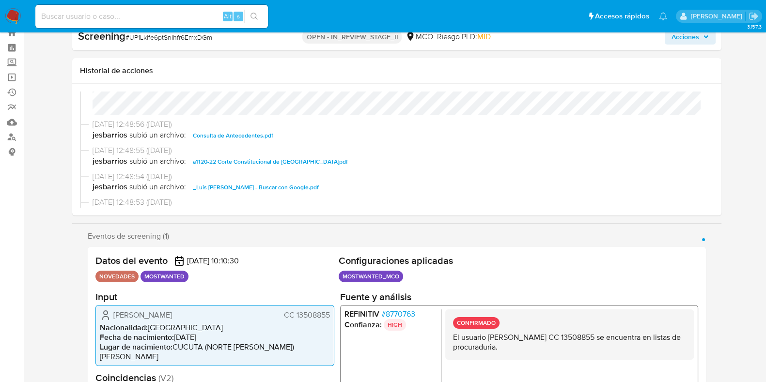
scroll to position [0, 0]
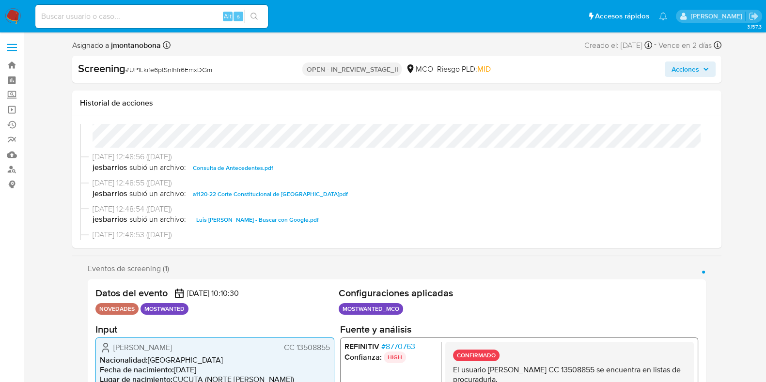
click at [696, 65] on span "Acciones" at bounding box center [685, 70] width 28 height 16
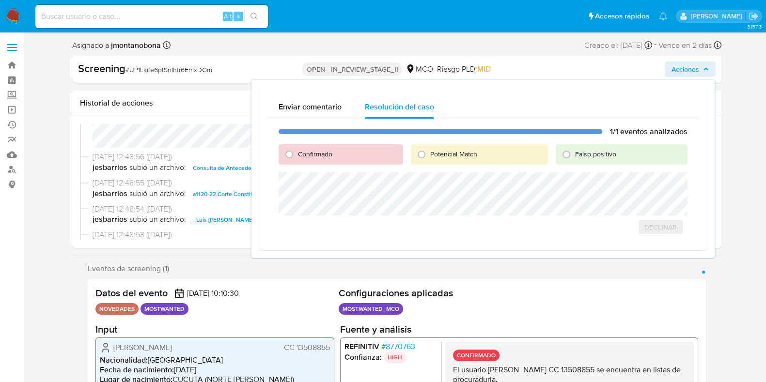
click at [596, 154] on span "Falso positivo" at bounding box center [595, 154] width 41 height 10
click at [574, 154] on input "Falso positivo" at bounding box center [567, 155] width 16 height 16
radio input "true"
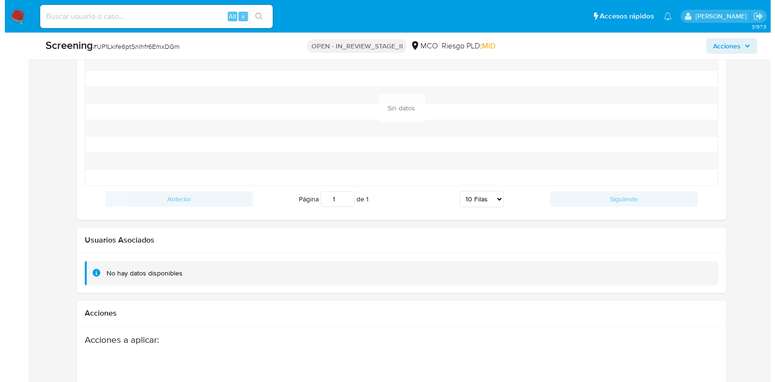
scroll to position [1422, 0]
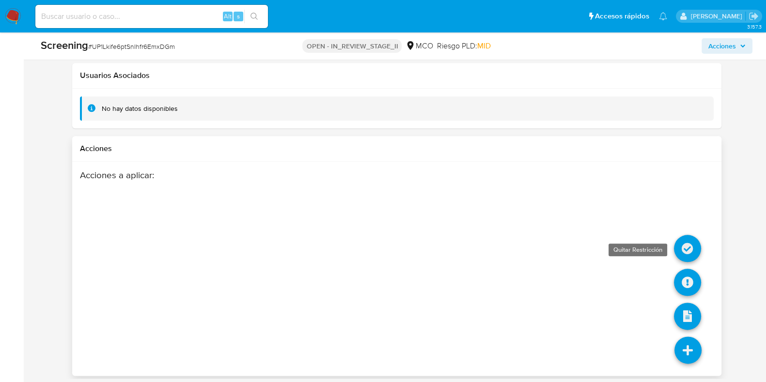
click at [692, 236] on icon at bounding box center [687, 248] width 27 height 27
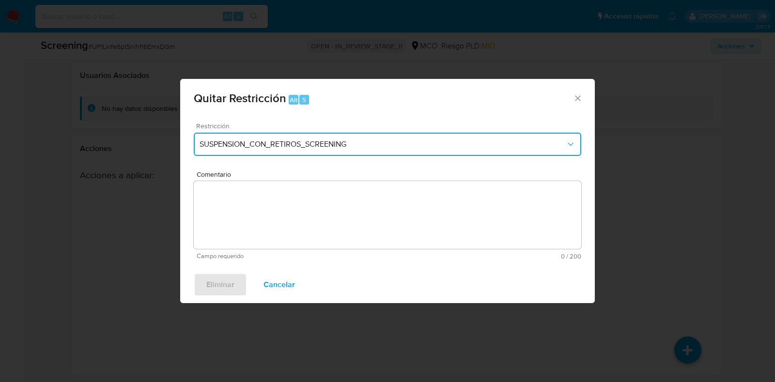
click at [354, 140] on span "SUSPENSION_CON_RETIROS_SCREENING" at bounding box center [383, 145] width 366 height 10
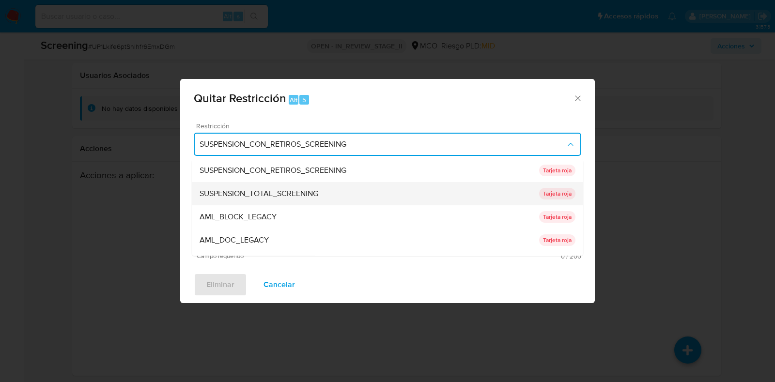
click at [299, 190] on span "SUSPENSION_TOTAL_SCREENING" at bounding box center [259, 194] width 119 height 10
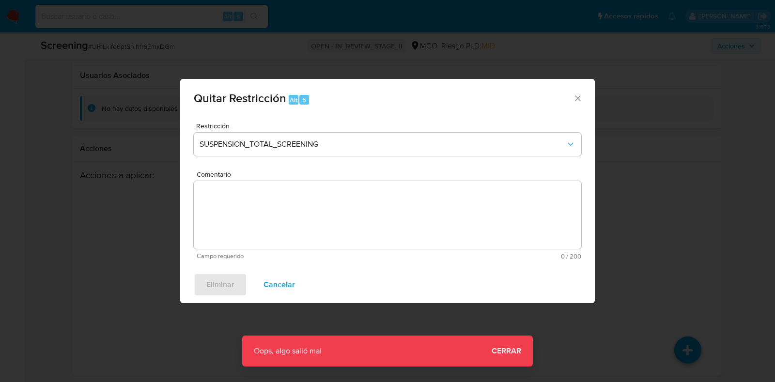
click at [326, 218] on textarea "Comentario" at bounding box center [388, 215] width 388 height 68
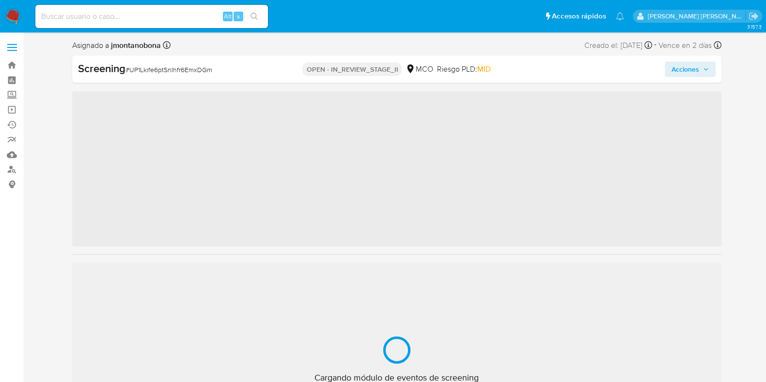
scroll to position [409, 0]
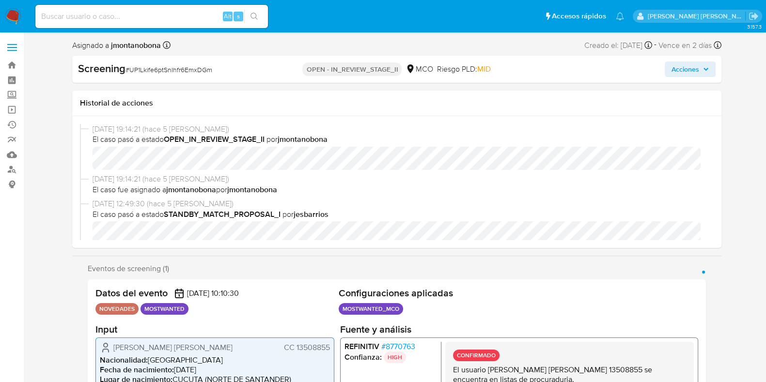
select select "10"
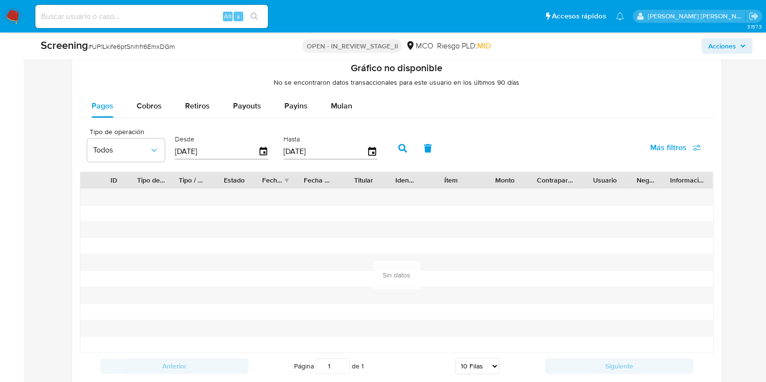
scroll to position [1422, 0]
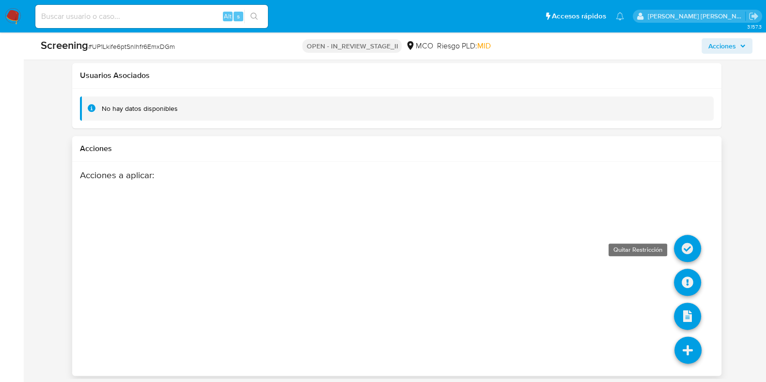
click at [688, 241] on icon at bounding box center [687, 248] width 27 height 27
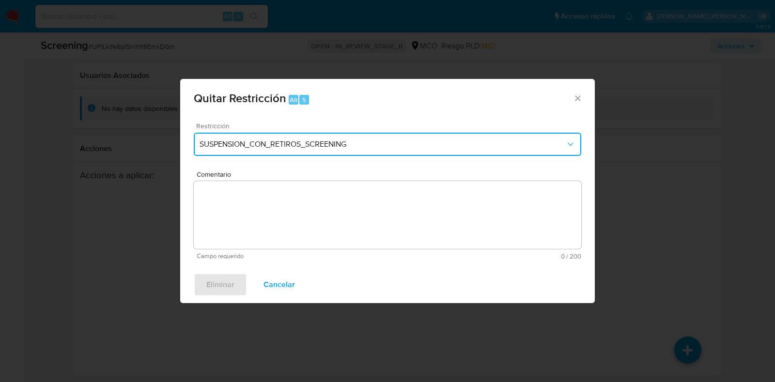
click at [327, 137] on button "SUSPENSION_CON_RETIROS_SCREENING" at bounding box center [388, 144] width 388 height 23
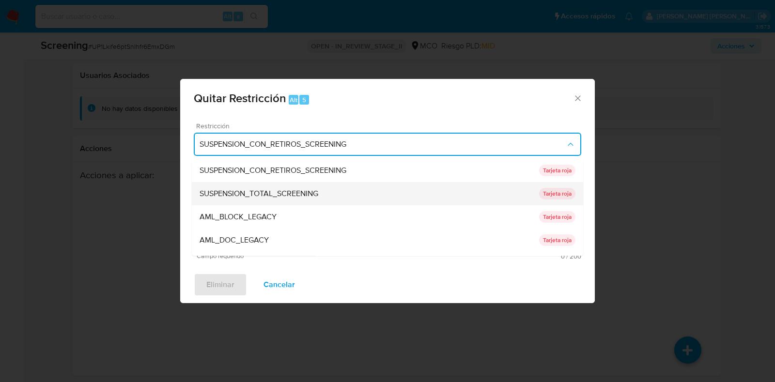
click at [277, 187] on div "SUSPENSION_TOTAL_SCREENING" at bounding box center [370, 194] width 340 height 23
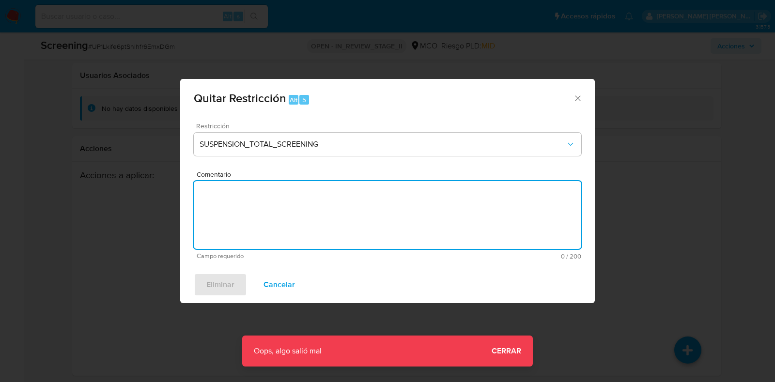
click at [347, 217] on textarea "Comentario" at bounding box center [388, 215] width 388 height 68
click at [581, 98] on icon "Cerrar ventana" at bounding box center [578, 98] width 10 height 10
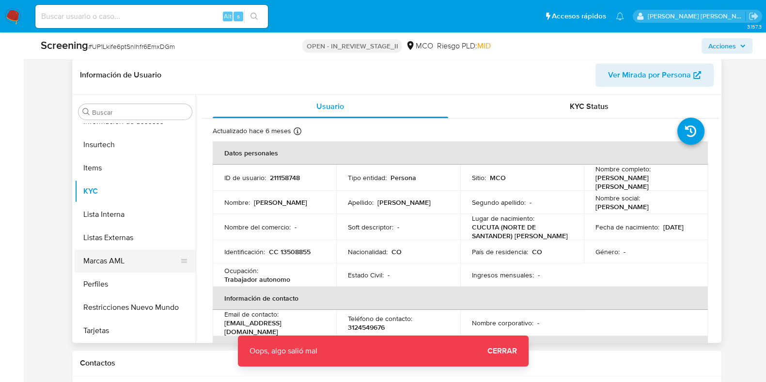
scroll to position [392, 0]
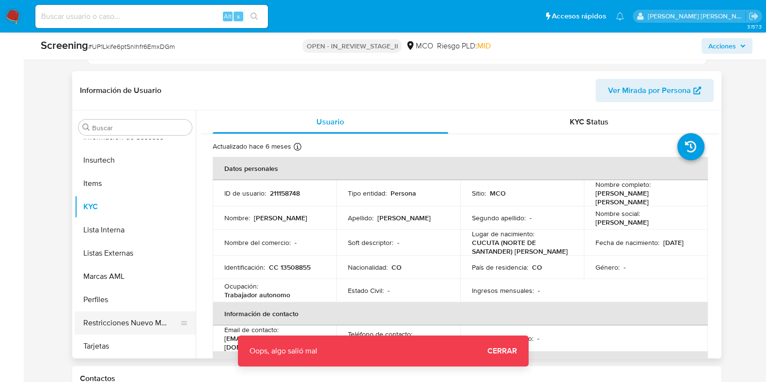
click at [124, 317] on button "Restricciones Nuevo Mundo" at bounding box center [131, 322] width 113 height 23
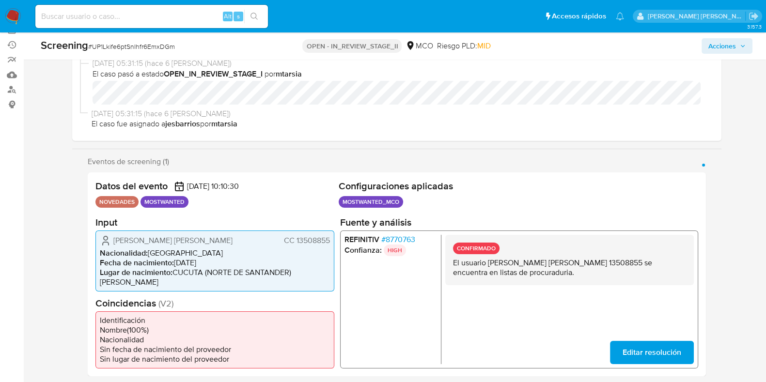
scroll to position [0, 0]
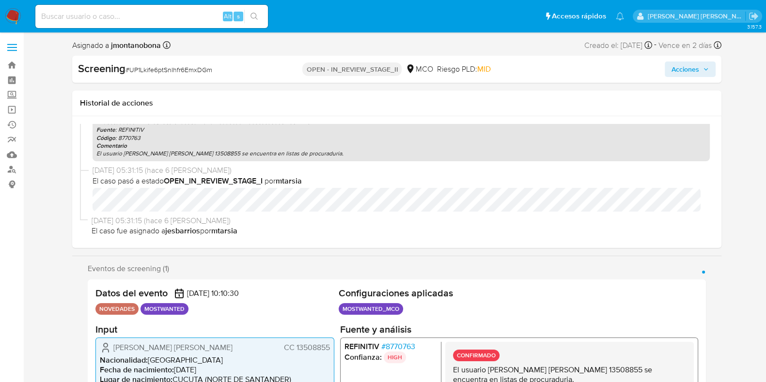
click at [697, 64] on span "Acciones" at bounding box center [685, 70] width 28 height 16
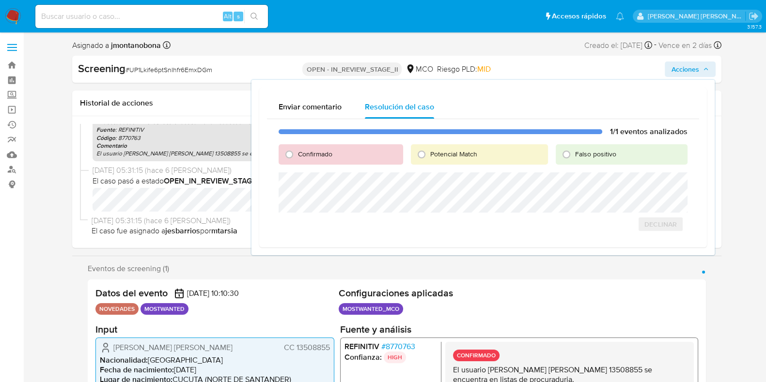
click at [582, 157] on span "Falso positivo" at bounding box center [595, 154] width 41 height 10
click at [574, 157] on input "Falso positivo" at bounding box center [567, 155] width 16 height 16
radio input "true"
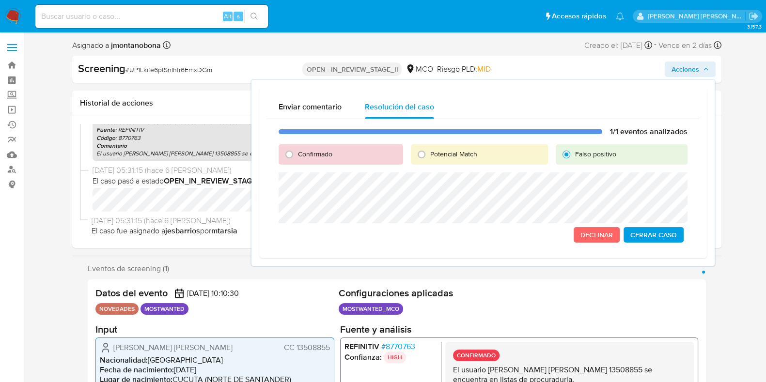
click at [671, 234] on span "Cerrar Caso" at bounding box center [653, 235] width 47 height 14
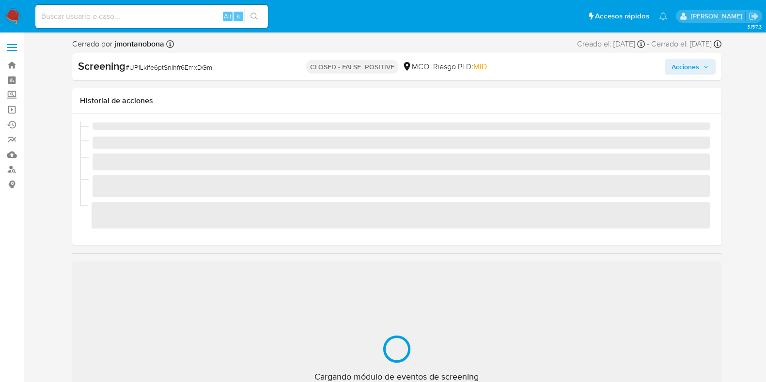
scroll to position [409, 0]
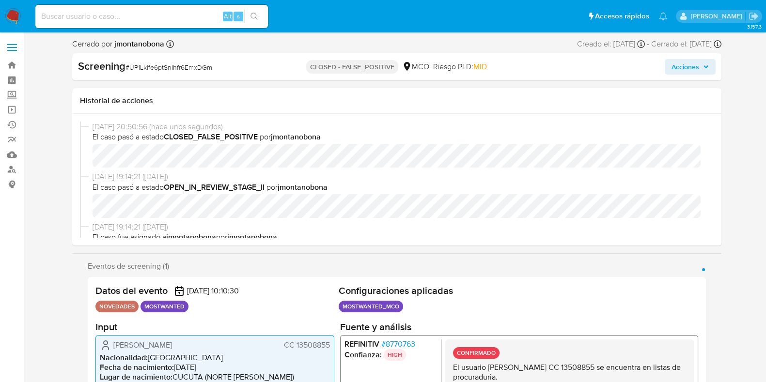
select select "10"
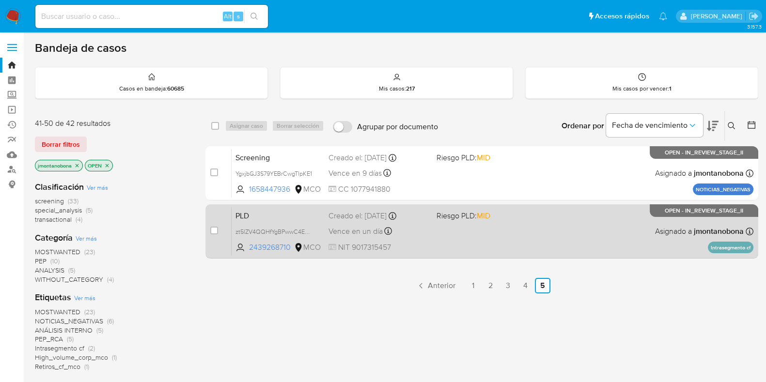
click at [297, 214] on span "PLD" at bounding box center [277, 215] width 85 height 13
click at [287, 213] on span "PLD" at bounding box center [277, 215] width 85 height 13
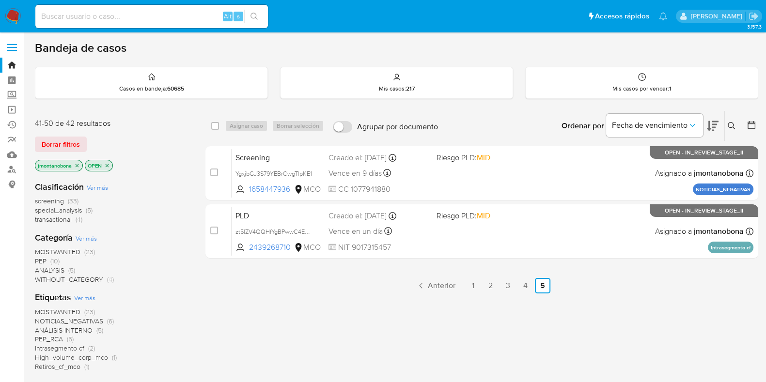
click at [76, 167] on icon "close-filter" at bounding box center [77, 166] width 6 height 6
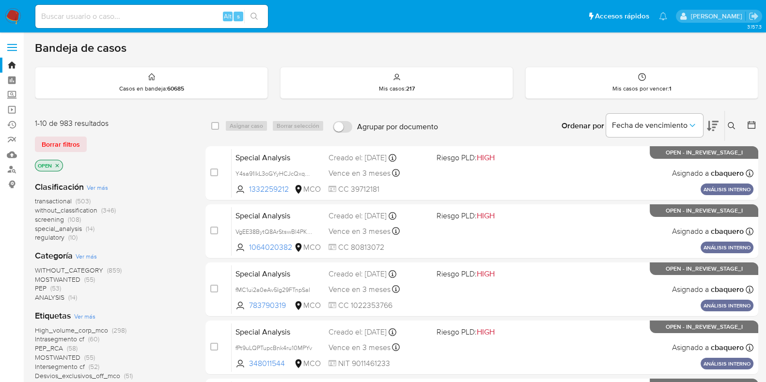
click at [60, 163] on p "OPEN" at bounding box center [48, 165] width 27 height 11
click at [59, 165] on icon "close-filter" at bounding box center [57, 166] width 6 height 6
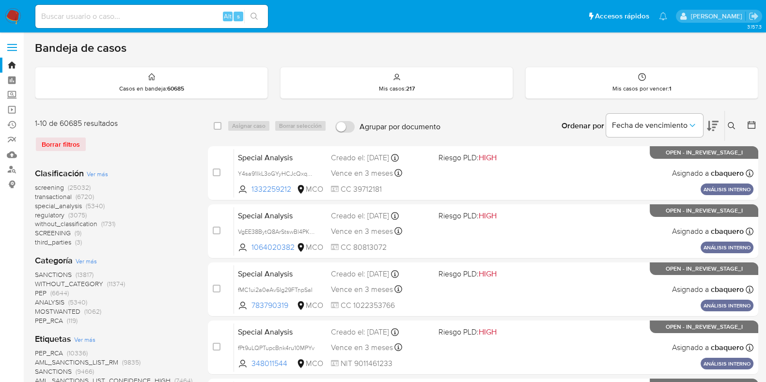
click at [729, 125] on icon at bounding box center [732, 126] width 8 height 8
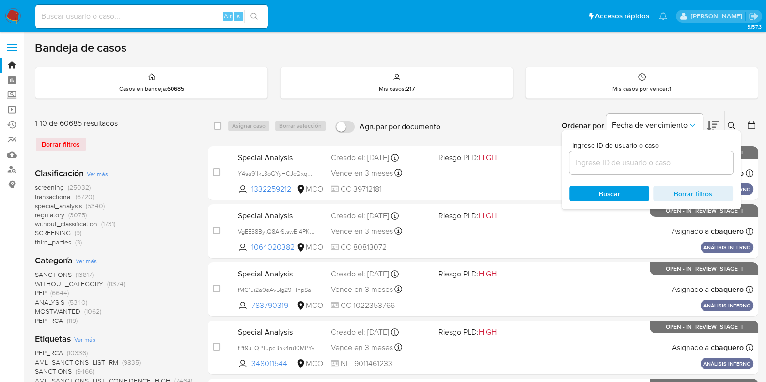
click at [603, 168] on input at bounding box center [651, 162] width 164 height 13
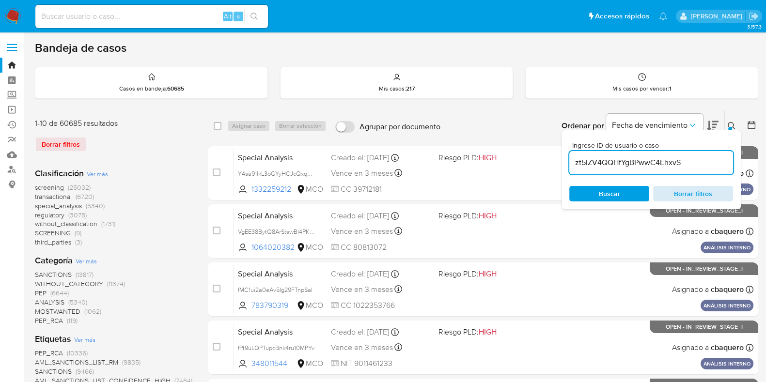
type input "zt5lZV4QQHfYgBPwwC4EhxvS"
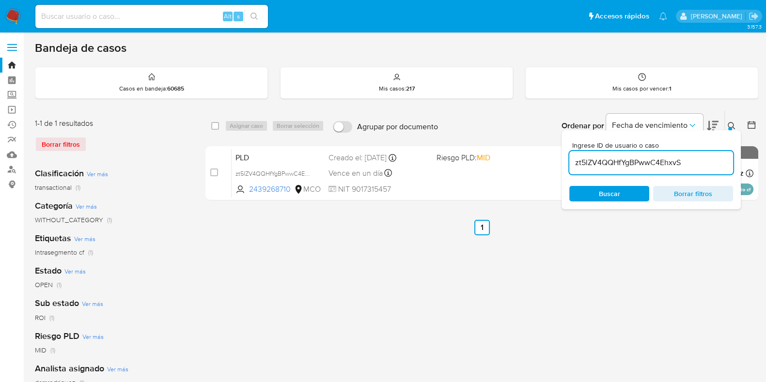
click at [727, 120] on button at bounding box center [733, 126] width 16 height 12
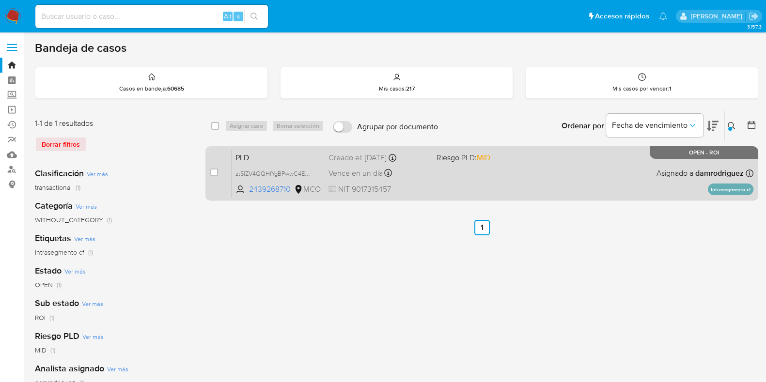
click at [218, 169] on div "case-item-checkbox No es posible asignar el caso" at bounding box center [220, 173] width 21 height 49
click at [215, 170] on input "checkbox" at bounding box center [214, 173] width 8 height 8
checkbox input "true"
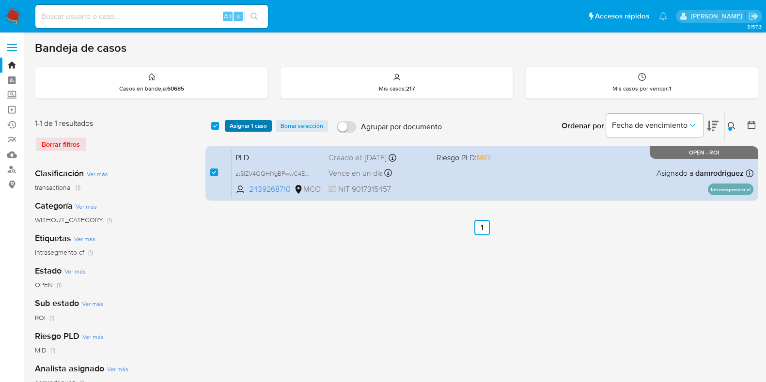
click at [255, 126] on span "Asignar 1 caso" at bounding box center [248, 126] width 37 height 10
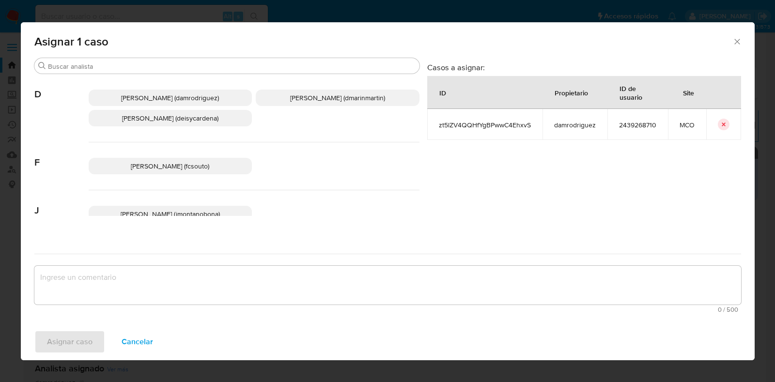
click at [178, 166] on span "[PERSON_NAME] (fcsouto)" at bounding box center [170, 166] width 78 height 10
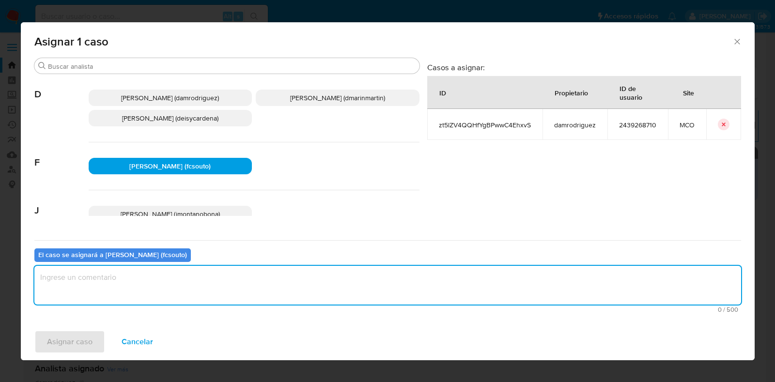
click at [284, 288] on textarea "assign-modal" at bounding box center [387, 285] width 707 height 39
type textarea "Asignación"
click at [48, 340] on span "Asignar caso" at bounding box center [70, 341] width 46 height 21
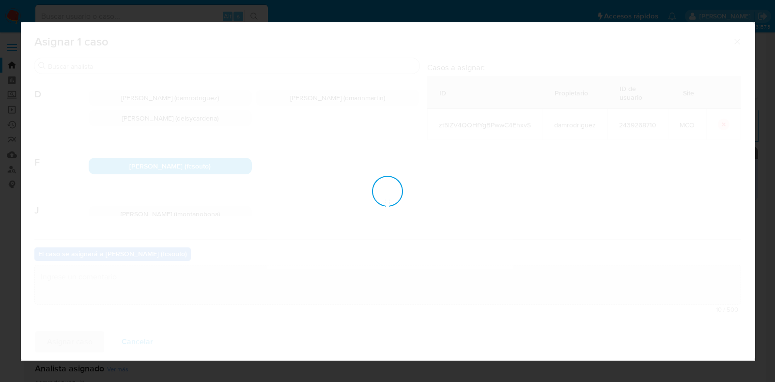
checkbox input "false"
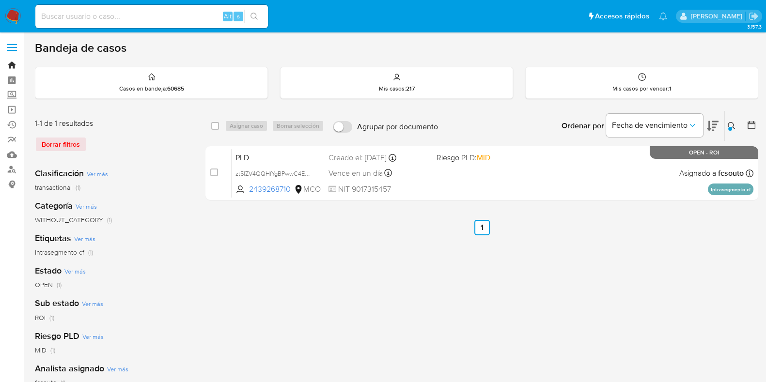
click at [13, 64] on link "Bandeja" at bounding box center [57, 65] width 115 height 15
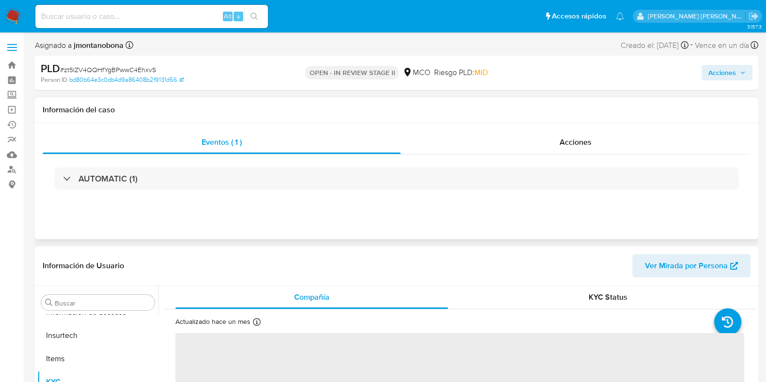
scroll to position [182, 0]
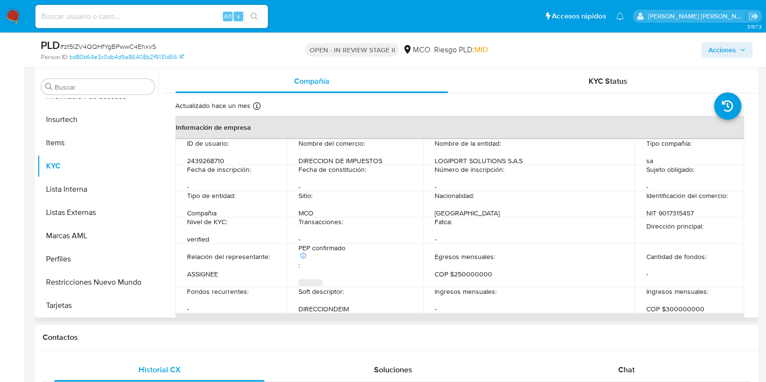
select select "10"
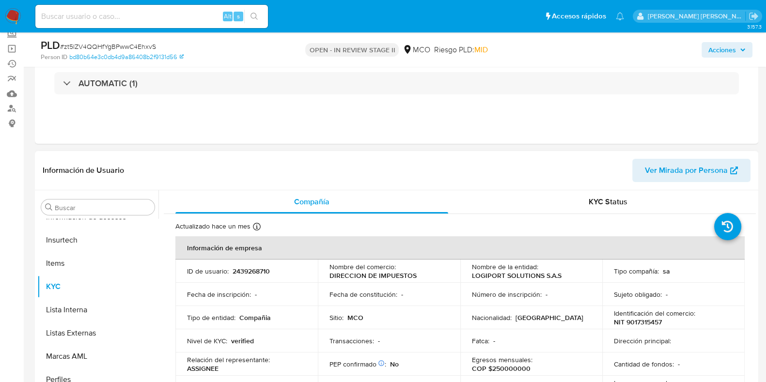
scroll to position [0, 0]
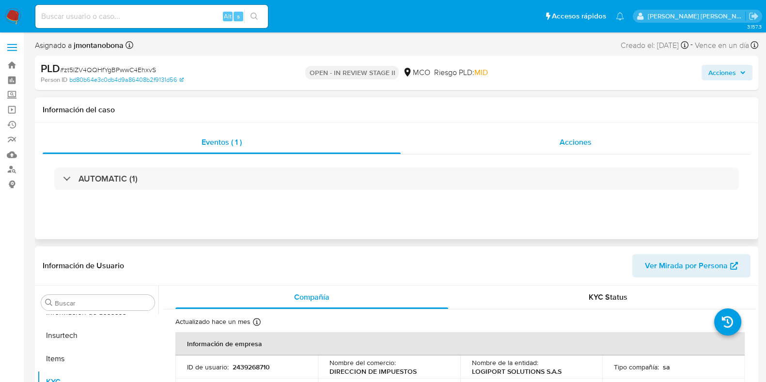
click at [572, 144] on span "Acciones" at bounding box center [575, 142] width 32 height 11
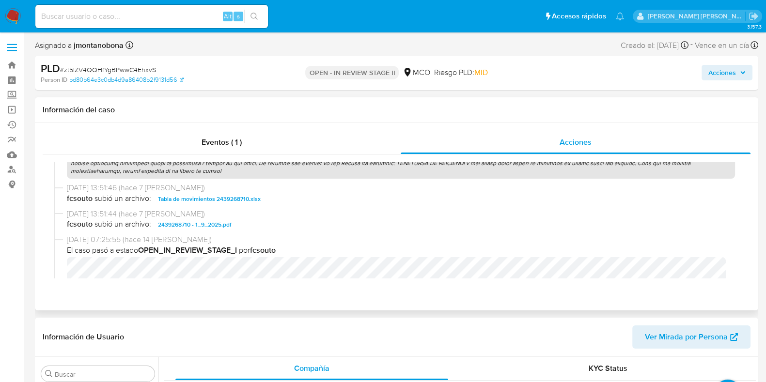
scroll to position [606, 0]
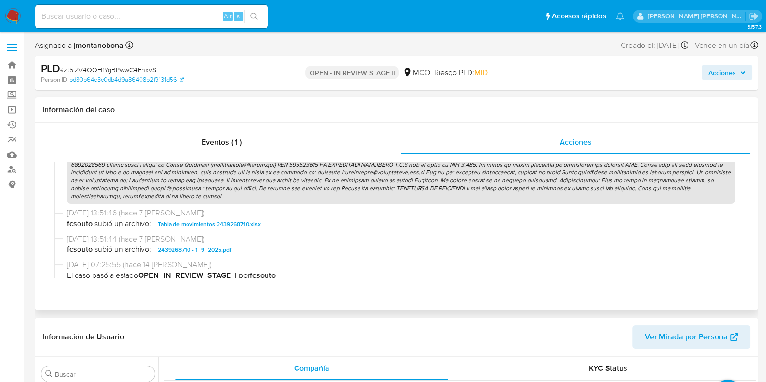
click at [233, 226] on span "Tabla de movimientos 2439268710.xlsx" at bounding box center [209, 224] width 103 height 12
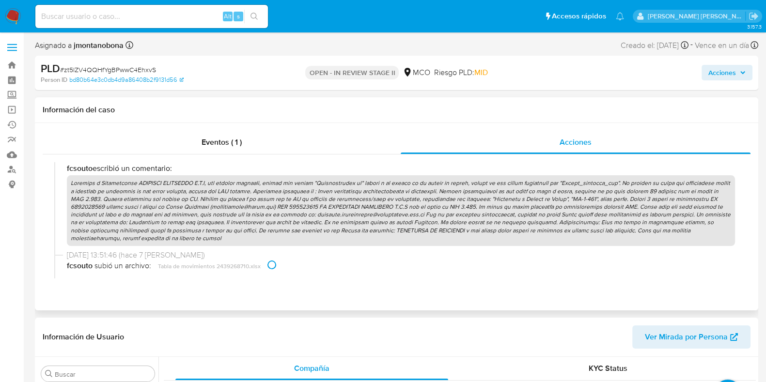
scroll to position [545, 0]
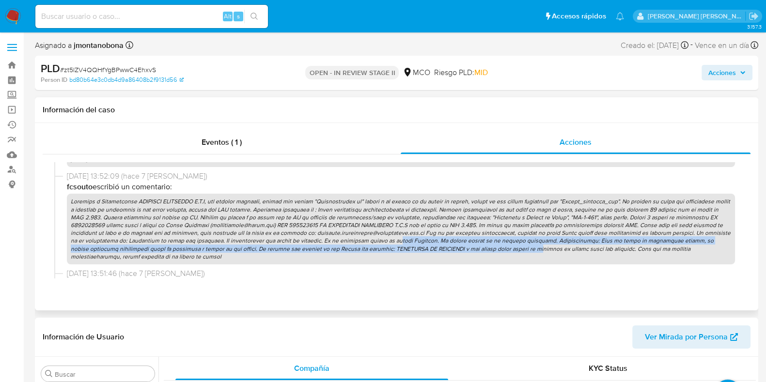
drag, startPoint x: 370, startPoint y: 246, endPoint x: 531, endPoint y: 246, distance: 161.8
click at [501, 246] on p at bounding box center [401, 229] width 668 height 71
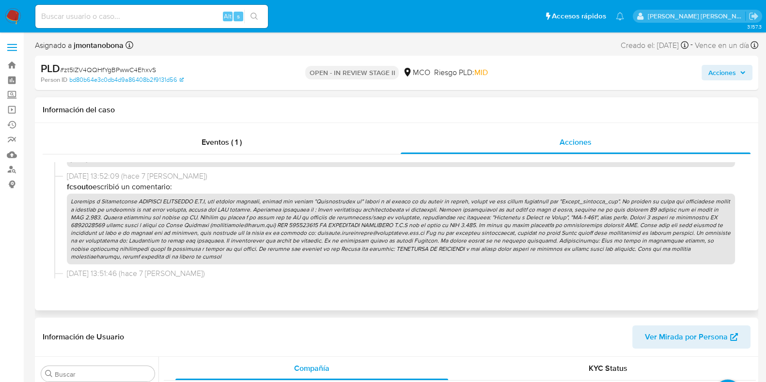
click at [532, 246] on p at bounding box center [401, 229] width 668 height 71
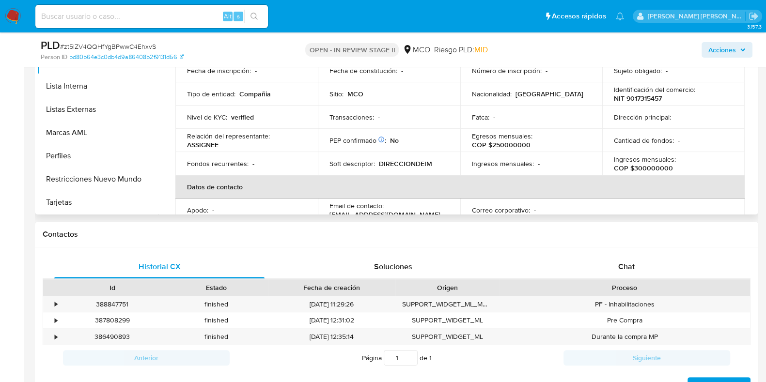
scroll to position [242, 0]
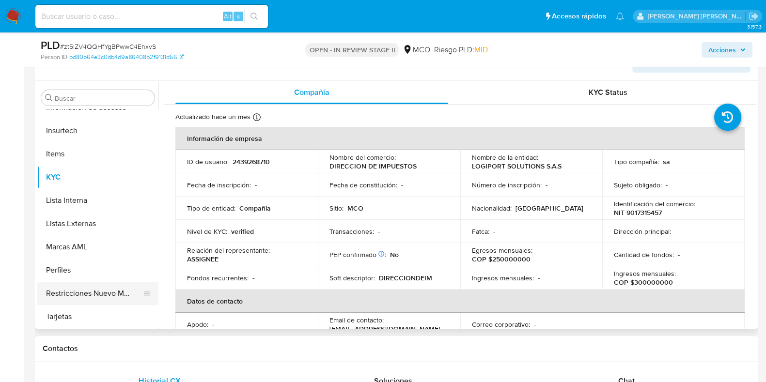
click at [98, 290] on button "Restricciones Nuevo Mundo" at bounding box center [93, 293] width 113 height 23
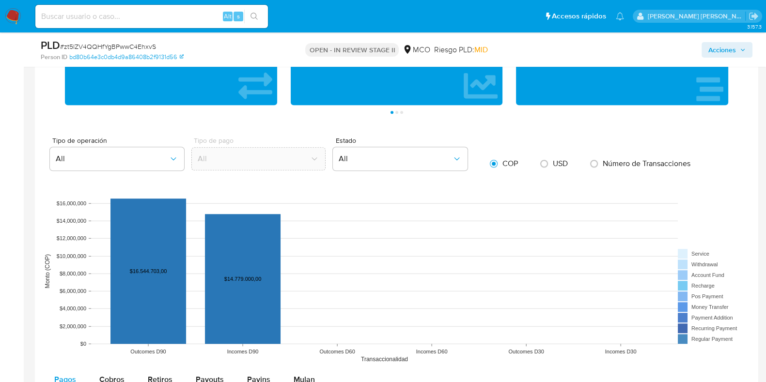
scroll to position [1029, 0]
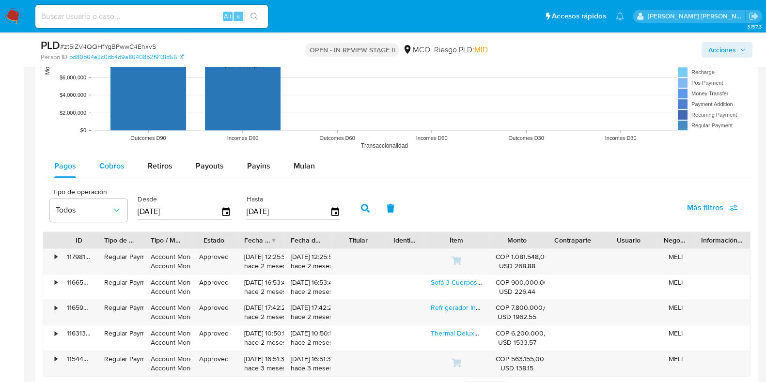
click at [119, 167] on span "Cobros" at bounding box center [111, 165] width 25 height 11
select select "10"
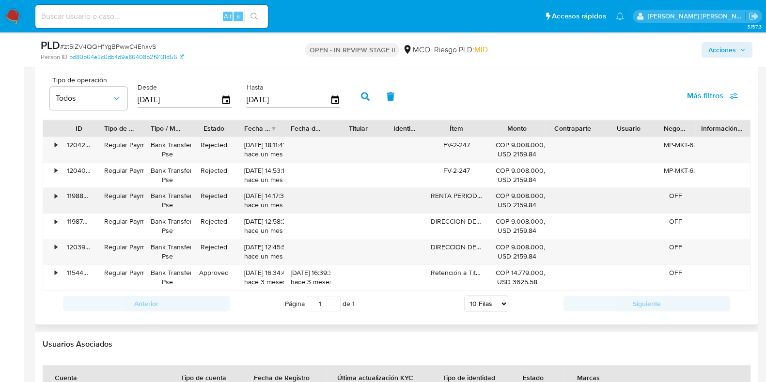
scroll to position [1150, 0]
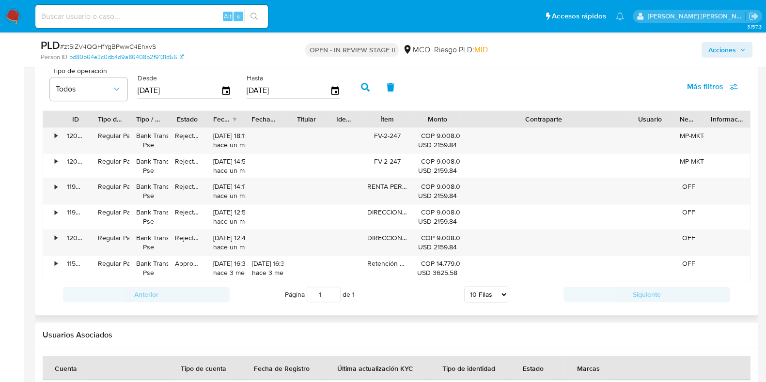
drag, startPoint x: 599, startPoint y: 116, endPoint x: 683, endPoint y: 122, distance: 84.0
click at [708, 118] on div "ID Tipo de operación Tipo / Método Estado Fecha de creación Fecha de aprobación…" at bounding box center [396, 119] width 707 height 16
click at [472, 135] on div "• 120427203002 Regular Payment Bank Transfer Pse Rejected 30/07/2025 18:11:41 h…" at bounding box center [396, 140] width 707 height 25
click at [453, 136] on div "COP 9.008.000,00 USD 2159.84" at bounding box center [437, 140] width 32 height 18
drag, startPoint x: 436, startPoint y: 136, endPoint x: 456, endPoint y: 134, distance: 20.0
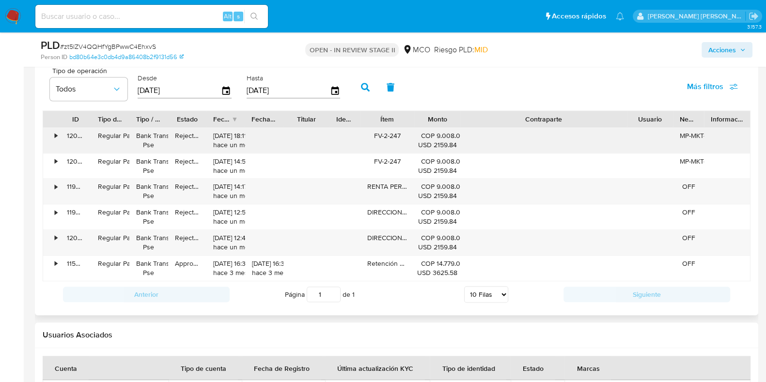
click at [453, 134] on div "COP 9.008.000,00 USD 2159.84" at bounding box center [437, 140] width 32 height 18
drag, startPoint x: 436, startPoint y: 144, endPoint x: 455, endPoint y: 143, distance: 19.4
click at [453, 143] on div "USD 2159.84" at bounding box center [437, 144] width 32 height 9
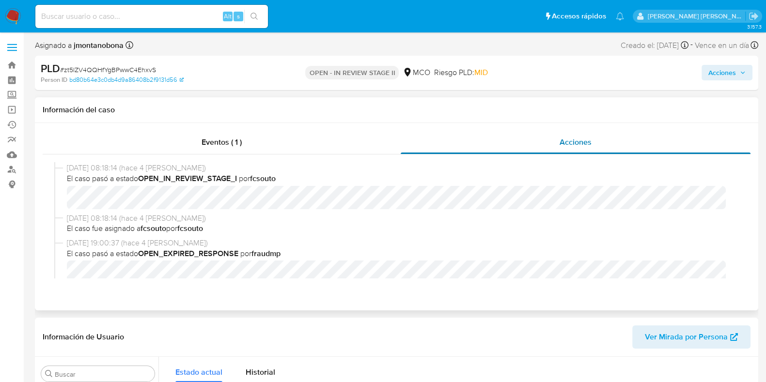
scroll to position [85, 0]
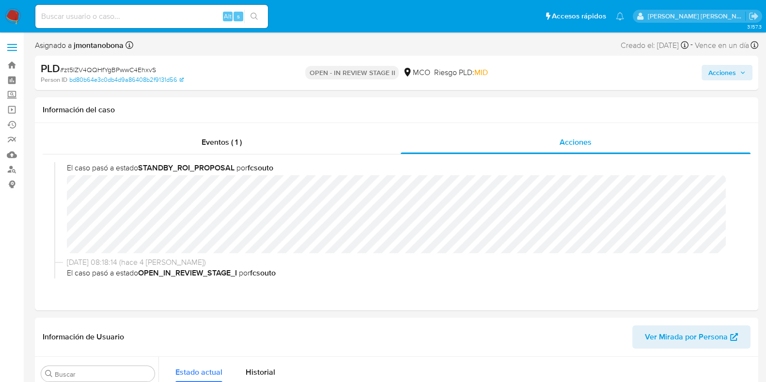
click at [737, 76] on span "Acciones" at bounding box center [726, 73] width 37 height 14
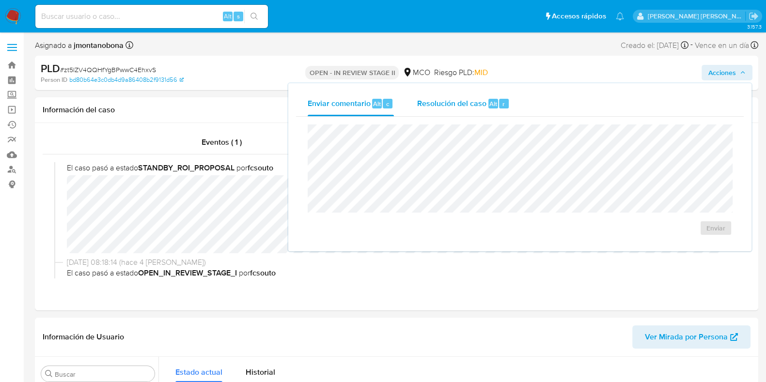
click at [463, 107] on span "Resolución del caso" at bounding box center [451, 103] width 69 height 11
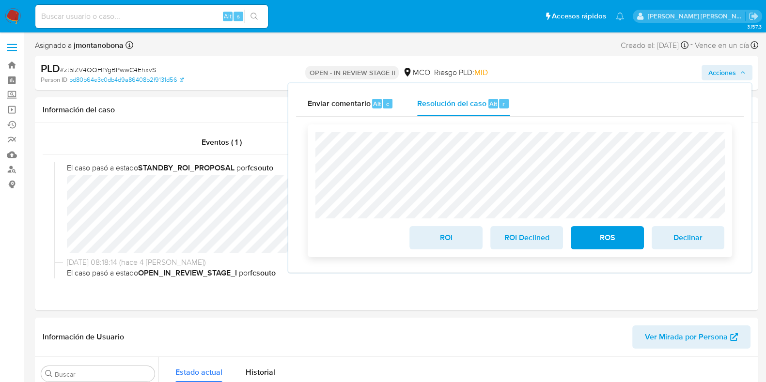
click at [443, 236] on span "ROI" at bounding box center [445, 237] width 47 height 21
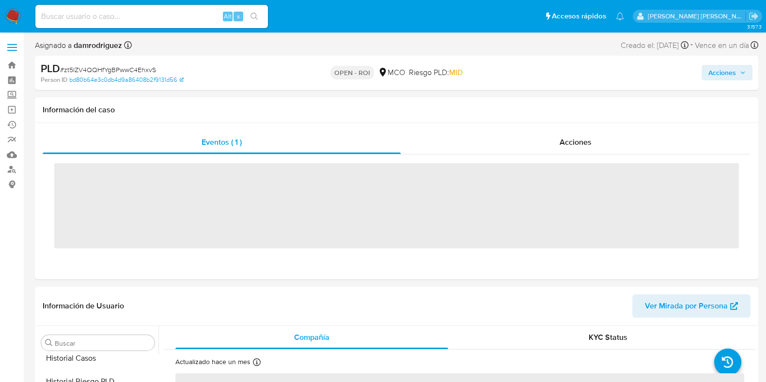
scroll to position [409, 0]
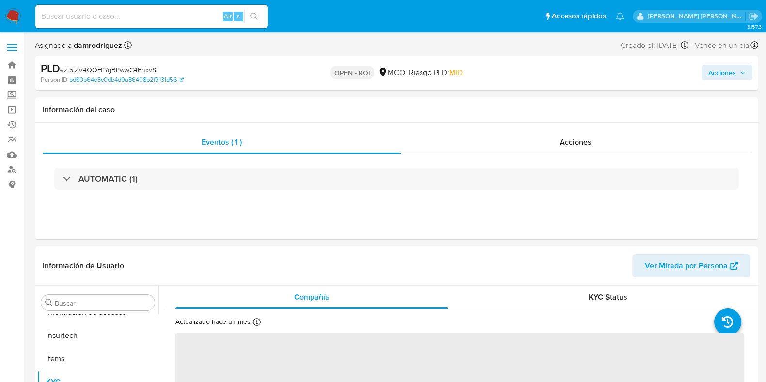
select select "10"
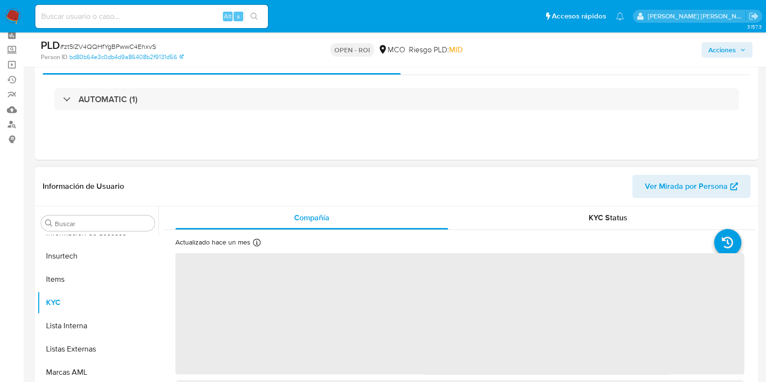
scroll to position [121, 0]
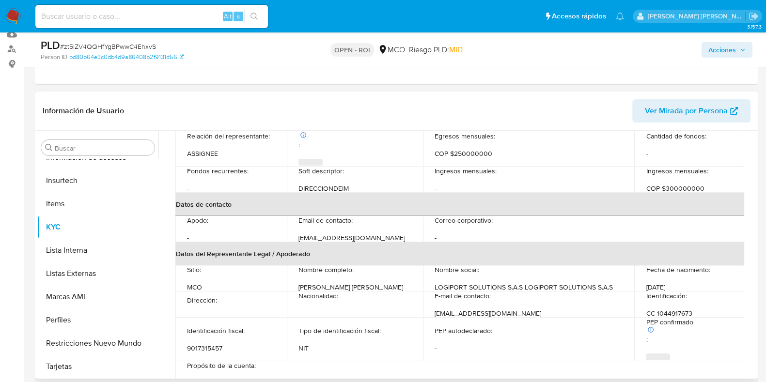
select select "10"
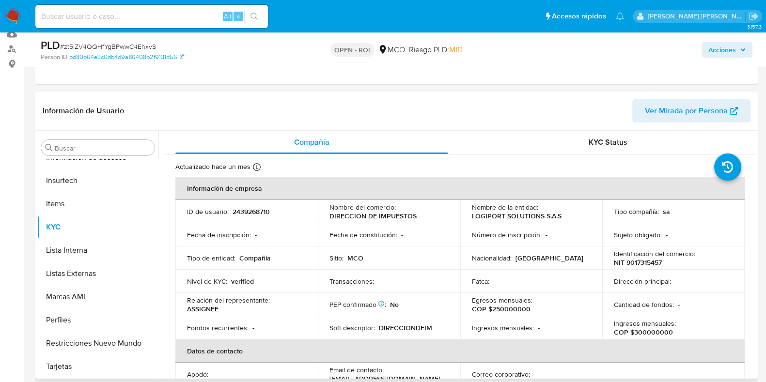
scroll to position [0, 0]
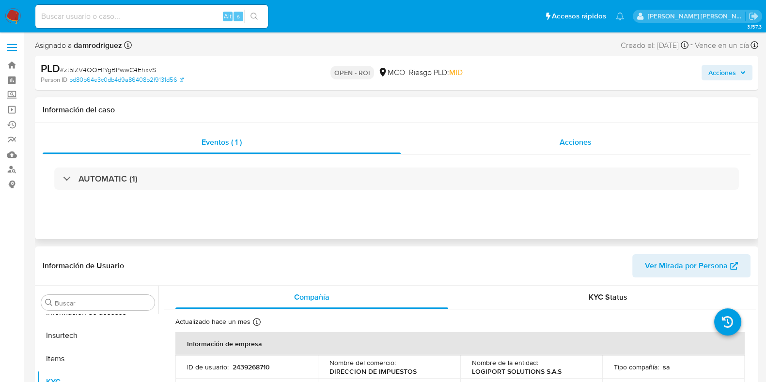
click at [548, 149] on div "Acciones" at bounding box center [576, 142] width 350 height 23
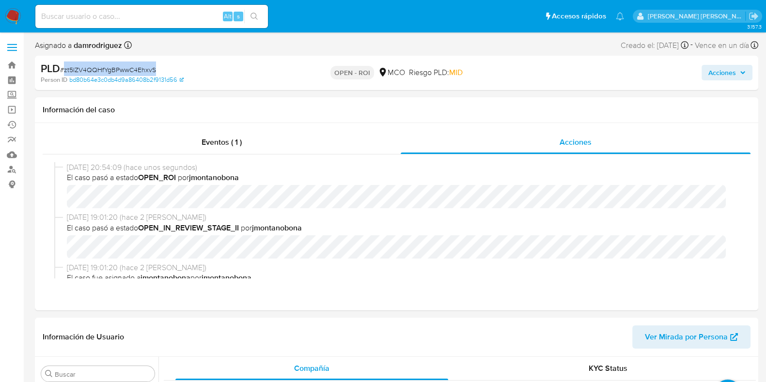
drag, startPoint x: 157, startPoint y: 68, endPoint x: 65, endPoint y: 71, distance: 92.1
click at [65, 71] on div "PLD # zt5lZV4QQHfYgBPwwC4EhxvS" at bounding box center [157, 69] width 233 height 15
copy span "zt5lZV4QQHfYgBPwwC4EhxvS"
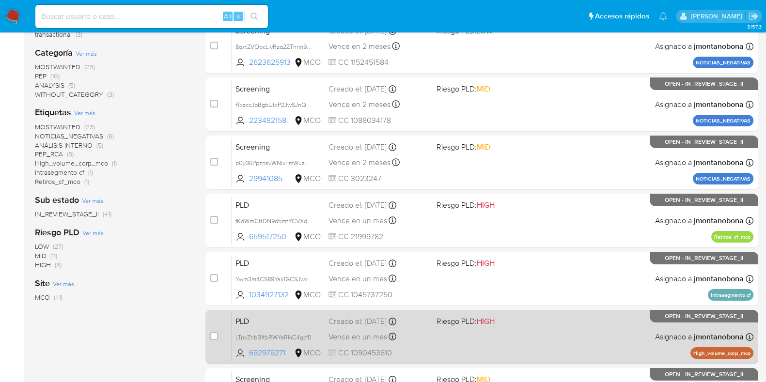
scroll to position [382, 0]
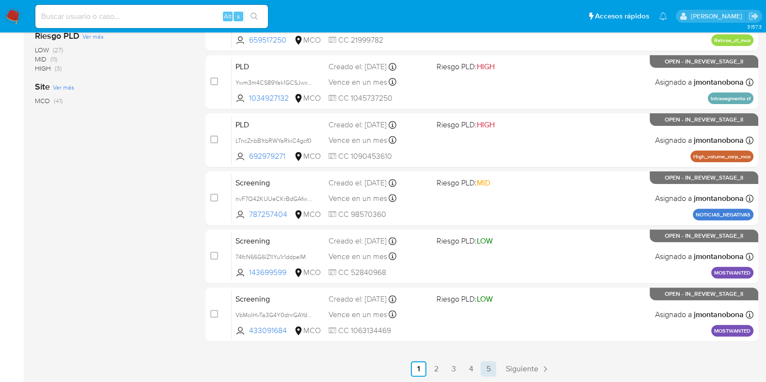
click at [485, 368] on link "5" at bounding box center [489, 369] width 16 height 16
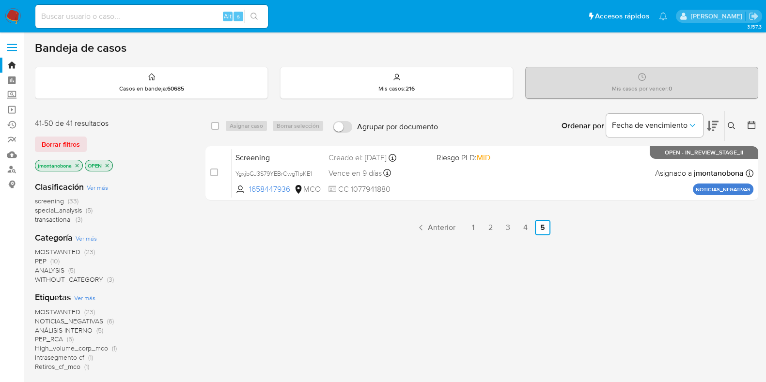
click at [78, 164] on icon "close-filter" at bounding box center [77, 166] width 6 height 6
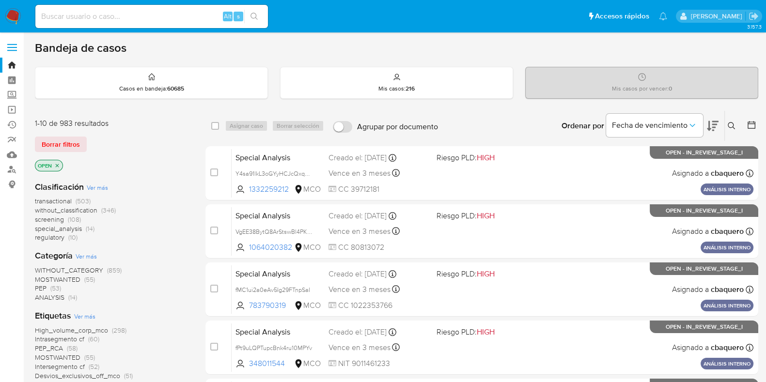
click at [57, 164] on icon "close-filter" at bounding box center [57, 165] width 3 height 3
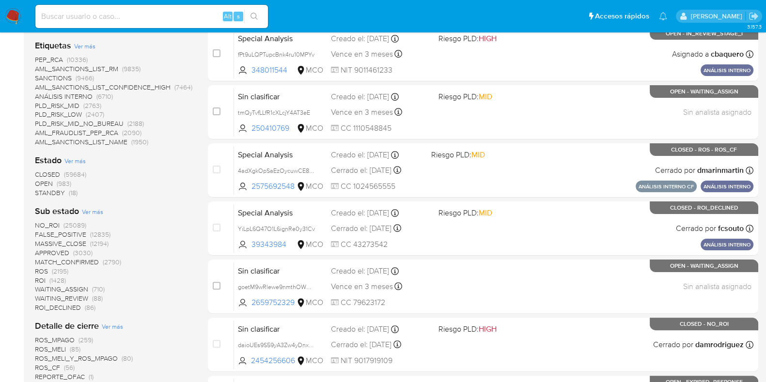
scroll to position [242, 0]
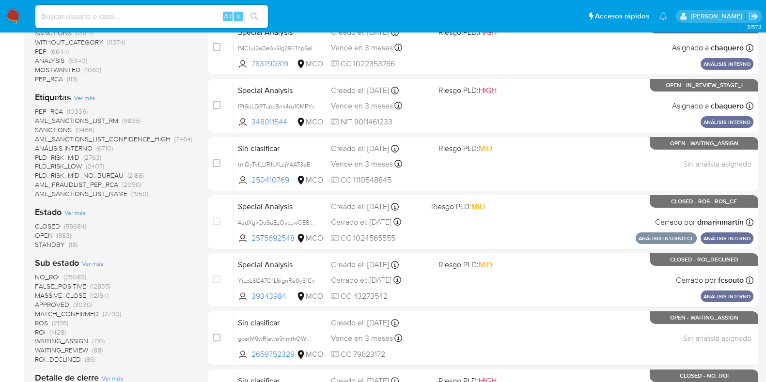
click at [51, 244] on span "STANDBY" at bounding box center [50, 245] width 30 height 10
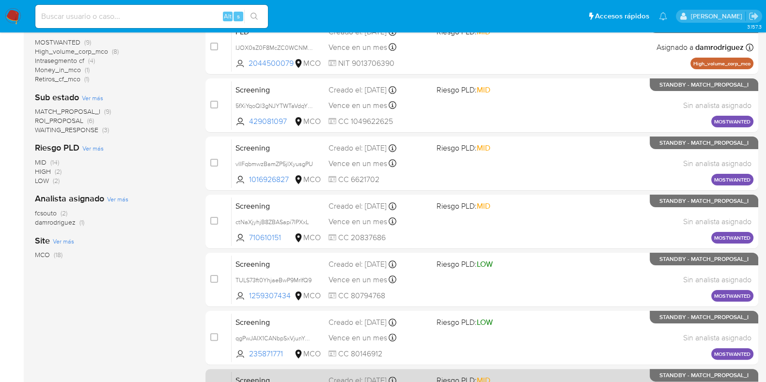
scroll to position [382, 0]
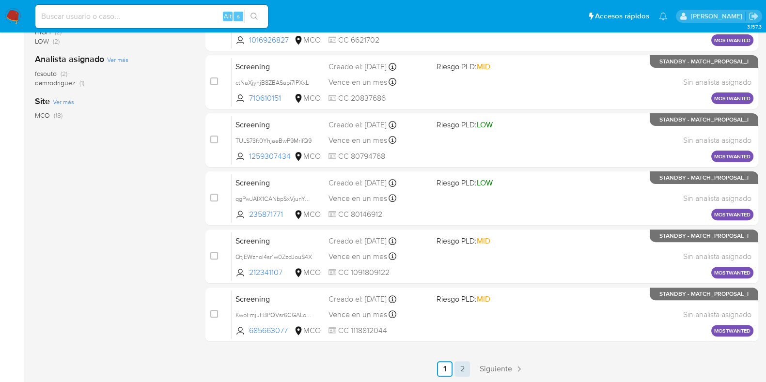
click at [463, 365] on link "2" at bounding box center [462, 369] width 16 height 16
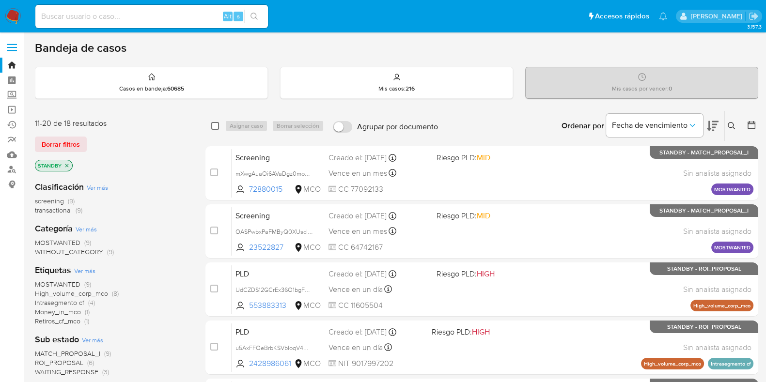
click at [217, 123] on input "checkbox" at bounding box center [215, 126] width 8 height 8
checkbox input "true"
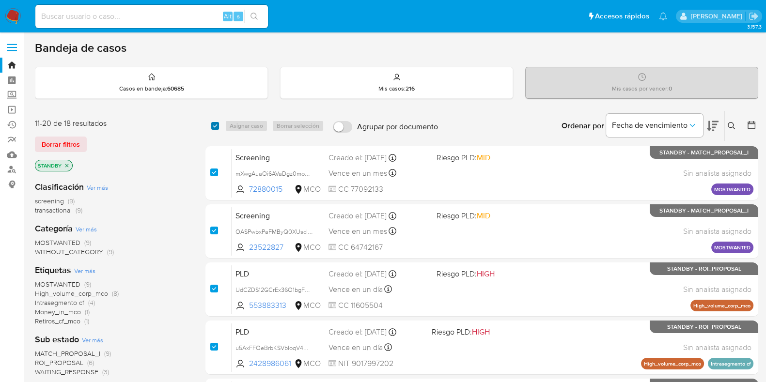
checkbox input "true"
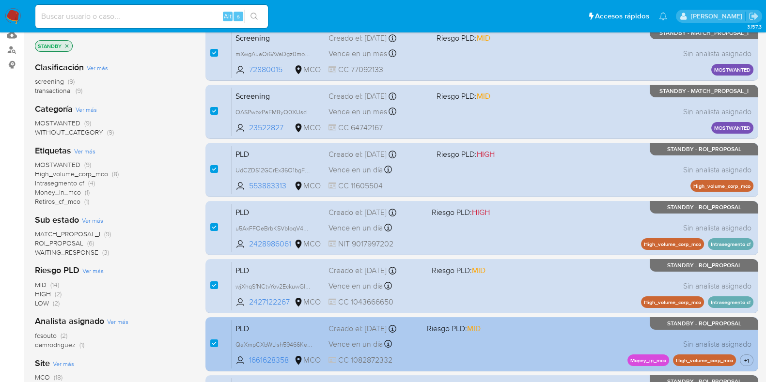
scroll to position [265, 0]
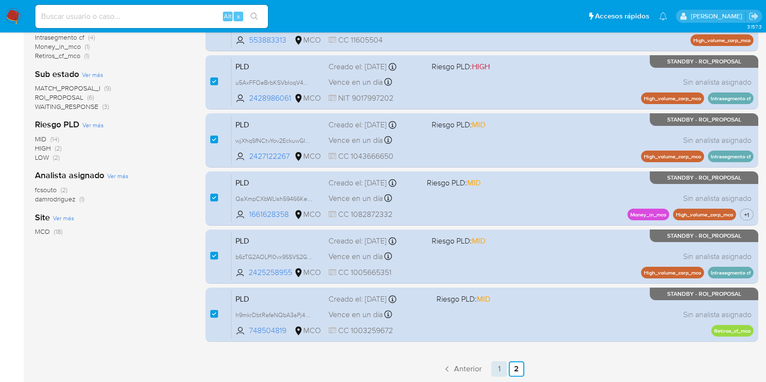
click at [499, 366] on link "1" at bounding box center [499, 369] width 16 height 16
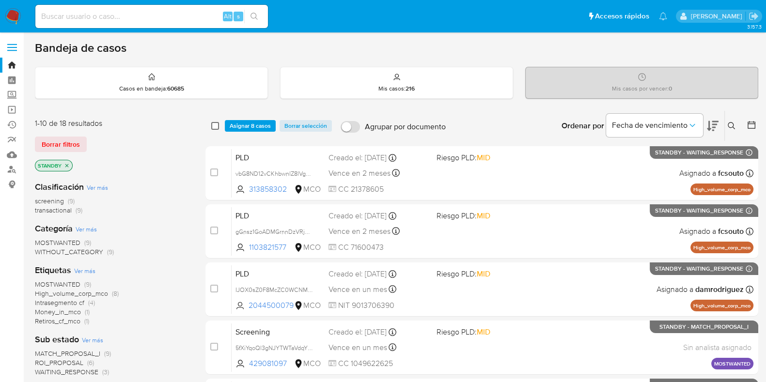
click at [218, 126] on input "checkbox" at bounding box center [215, 126] width 8 height 8
checkbox input "true"
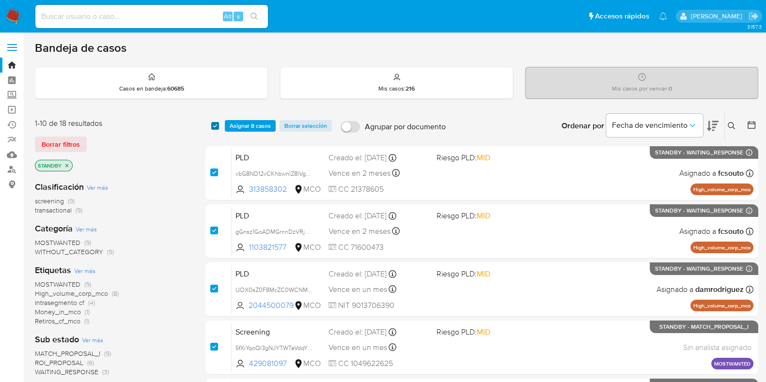
checkbox input "true"
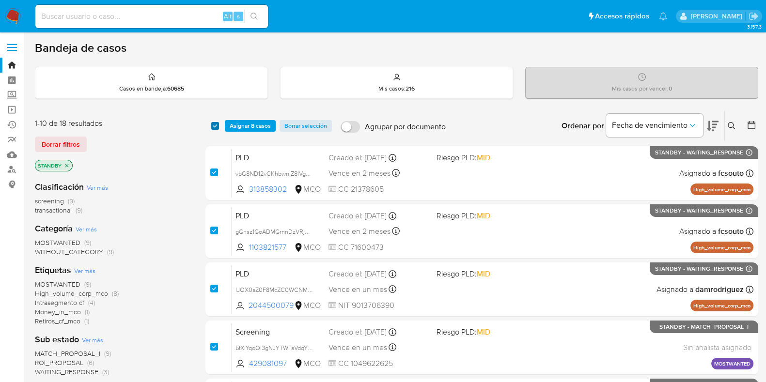
checkbox input "true"
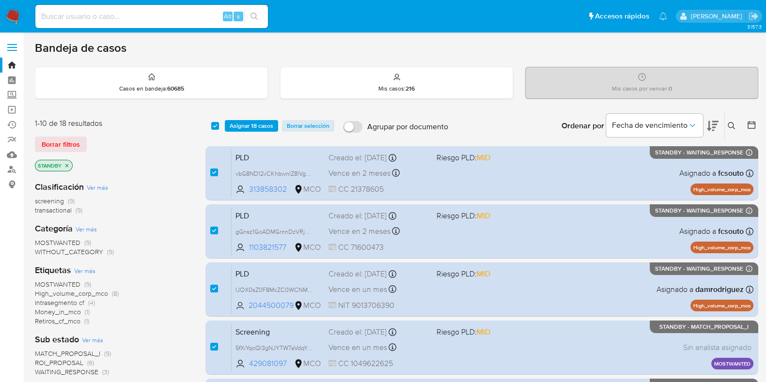
click at [730, 125] on icon at bounding box center [732, 126] width 8 height 8
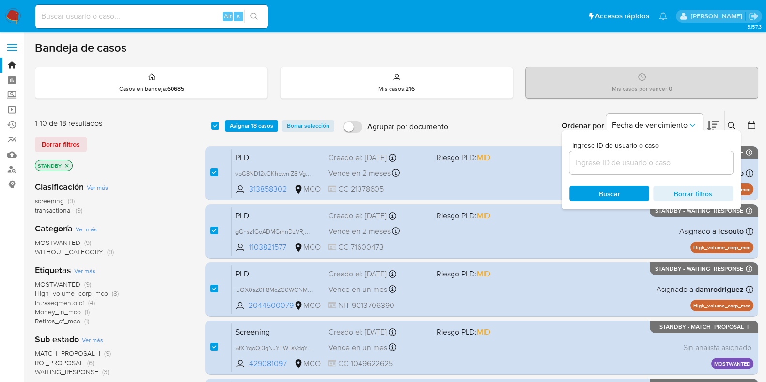
click at [556, 115] on div "Ordenar por Fecha de vencimiento" at bounding box center [639, 126] width 171 height 30
click at [245, 124] on span "Asignar 18 casos" at bounding box center [252, 126] width 44 height 10
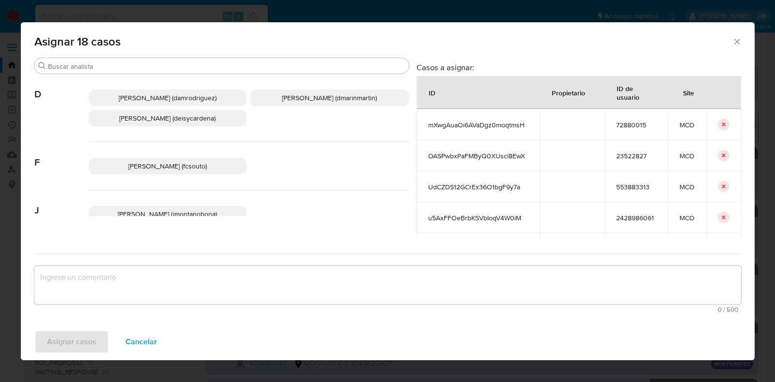
click at [739, 44] on icon "Cerrar ventana" at bounding box center [737, 42] width 10 height 10
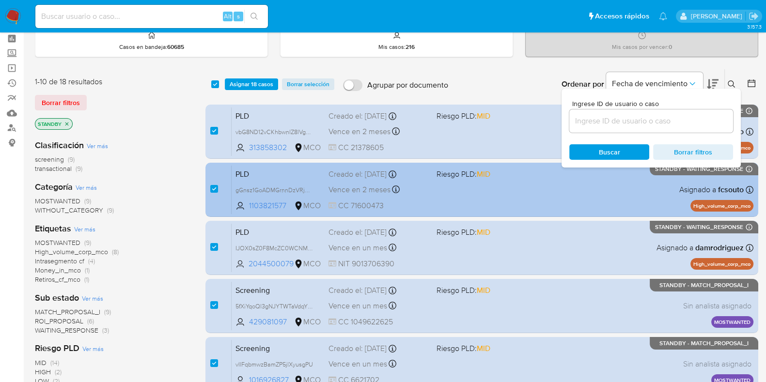
scroll to position [60, 0]
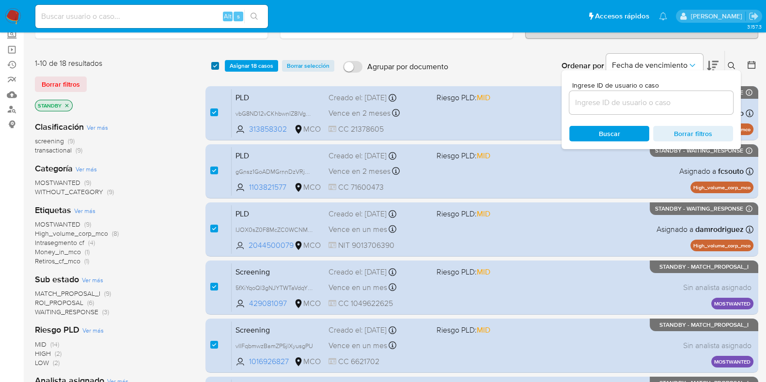
click at [218, 65] on input "checkbox" at bounding box center [215, 66] width 8 height 8
checkbox input "false"
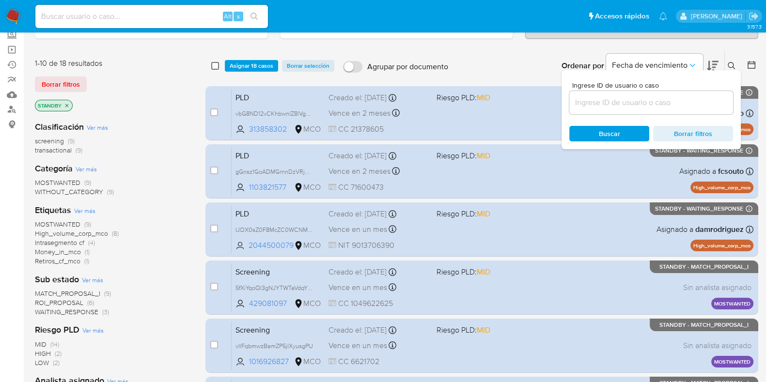
checkbox input "false"
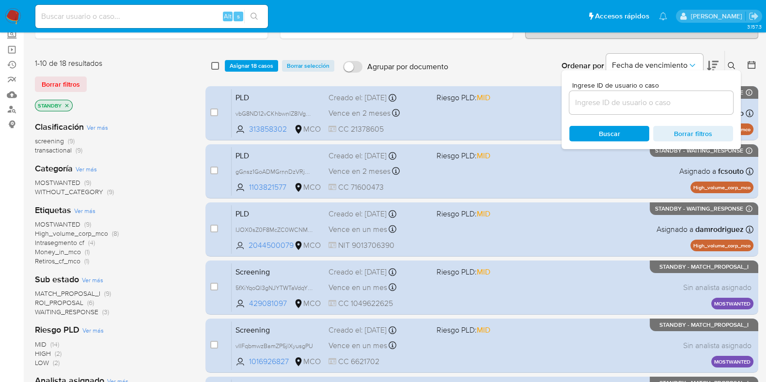
checkbox input "false"
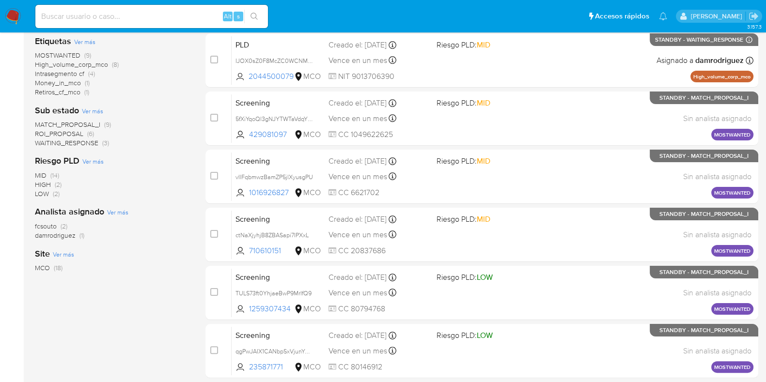
scroll to position [382, 0]
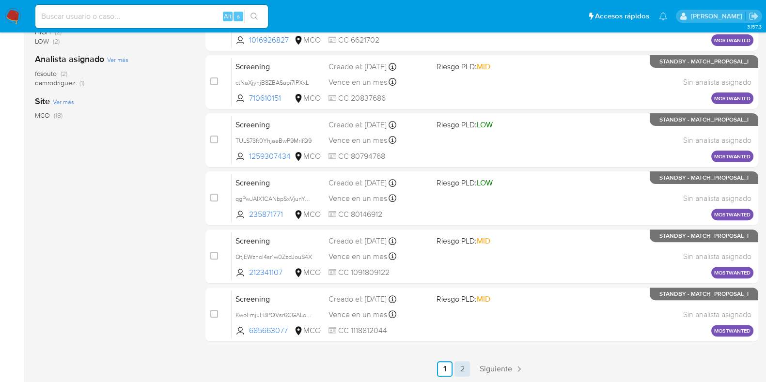
click at [465, 371] on link "2" at bounding box center [462, 369] width 16 height 16
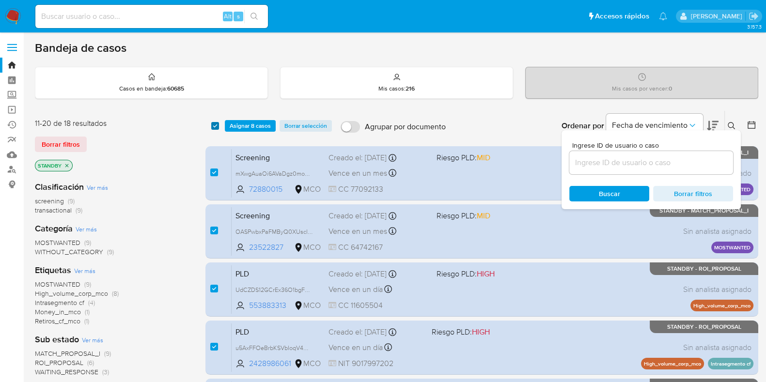
click at [218, 124] on input "checkbox" at bounding box center [215, 126] width 8 height 8
checkbox input "false"
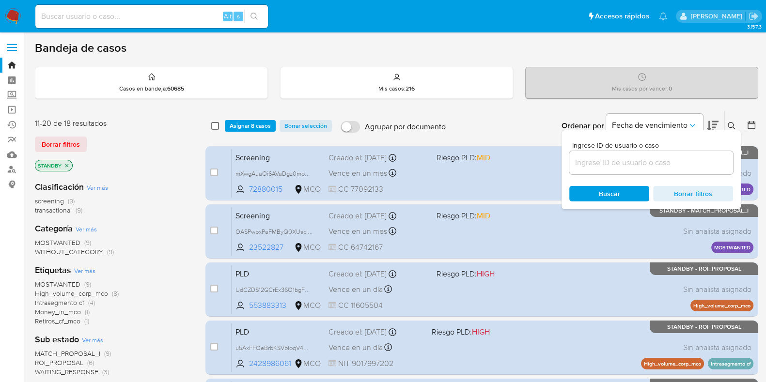
checkbox input "false"
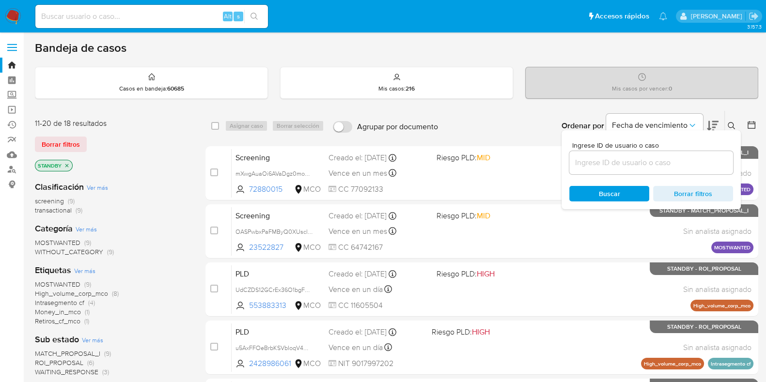
click at [735, 124] on icon at bounding box center [732, 126] width 8 height 8
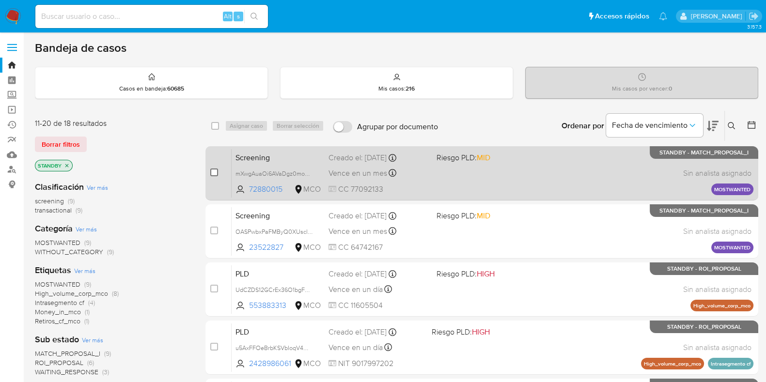
click at [216, 173] on input "checkbox" at bounding box center [214, 173] width 8 height 8
checkbox input "true"
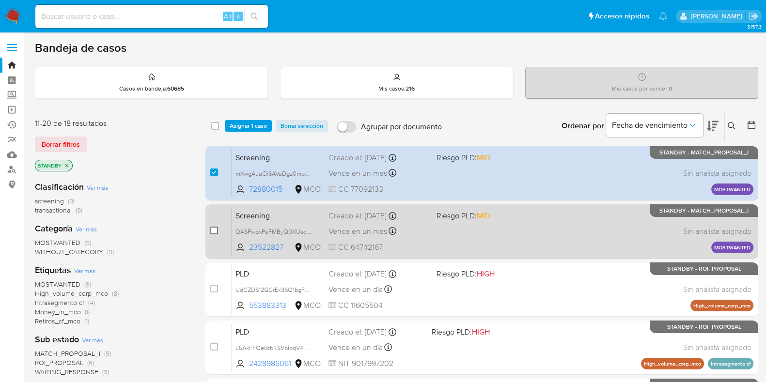
click at [216, 227] on input "checkbox" at bounding box center [214, 231] width 8 height 8
checkbox input "true"
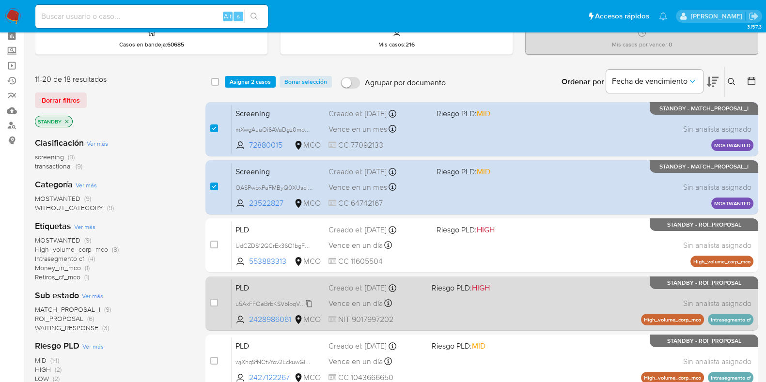
scroll to position [121, 0]
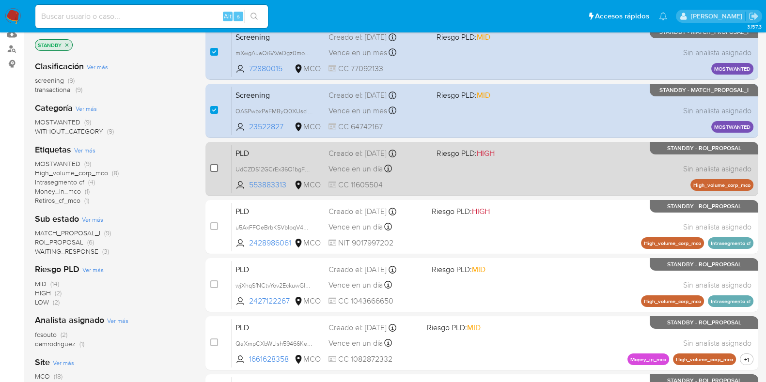
click at [215, 166] on input "checkbox" at bounding box center [214, 168] width 8 height 8
checkbox input "true"
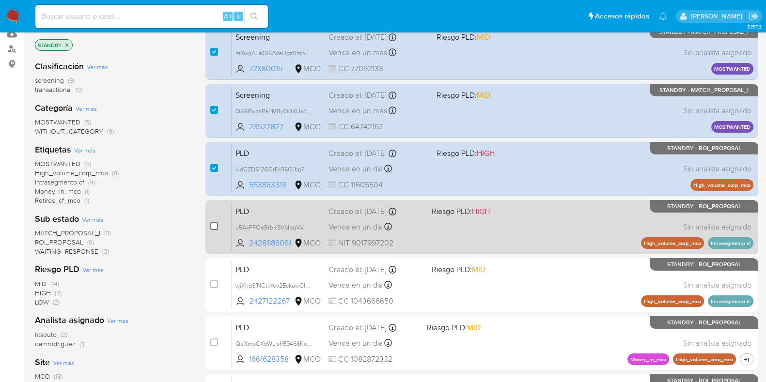
click at [211, 223] on input "checkbox" at bounding box center [214, 226] width 8 height 8
checkbox input "true"
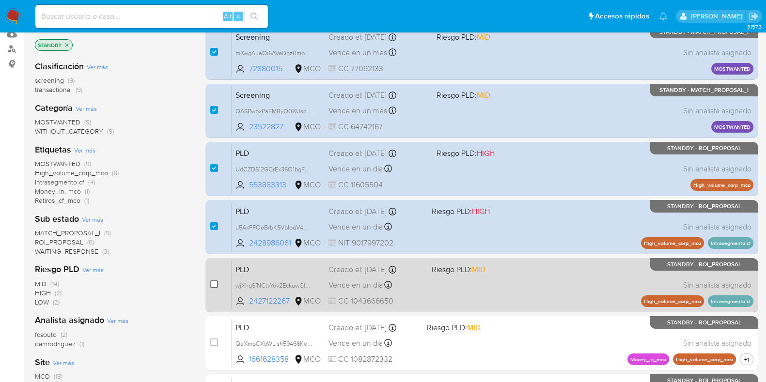
click at [217, 282] on input "checkbox" at bounding box center [214, 284] width 8 height 8
checkbox input "true"
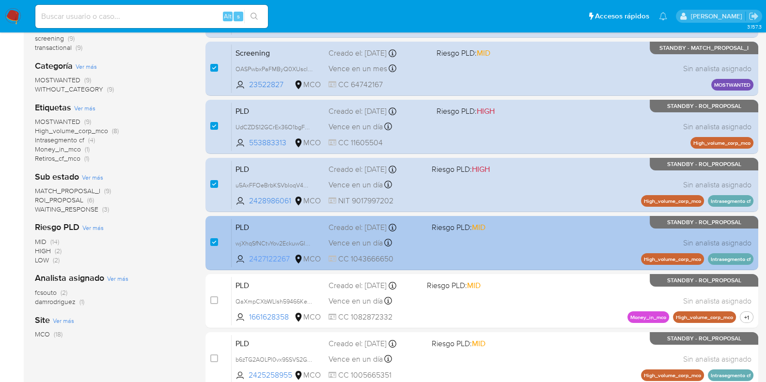
scroll to position [182, 0]
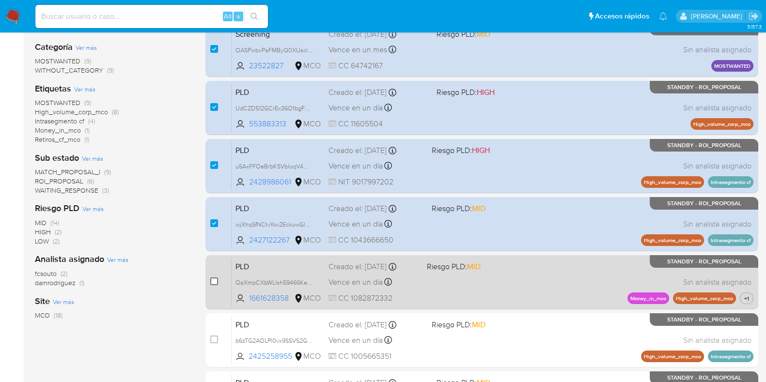
click at [215, 284] on input "checkbox" at bounding box center [214, 282] width 8 height 8
checkbox input "true"
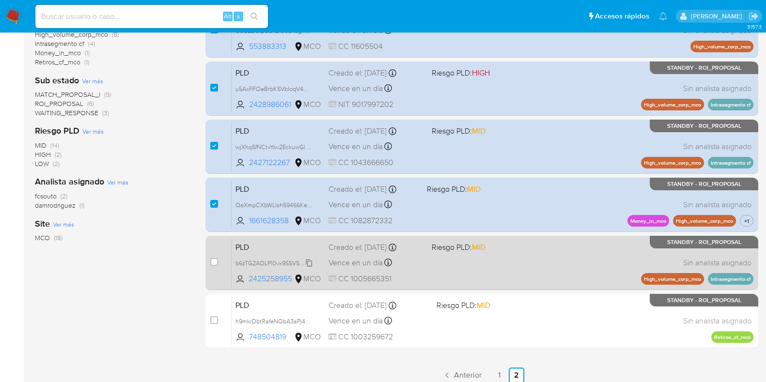
scroll to position [265, 0]
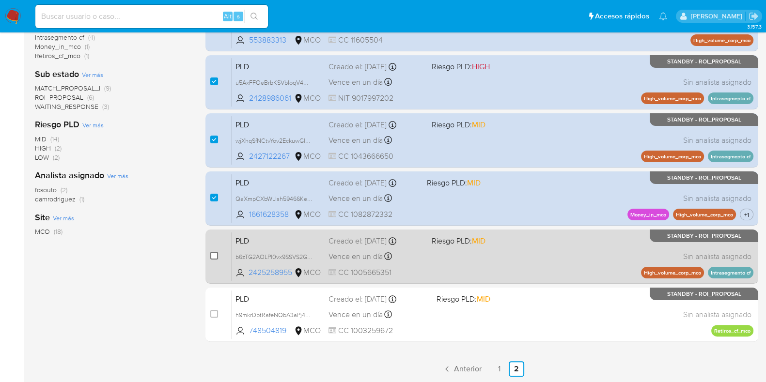
click at [211, 255] on input "checkbox" at bounding box center [214, 256] width 8 height 8
checkbox input "true"
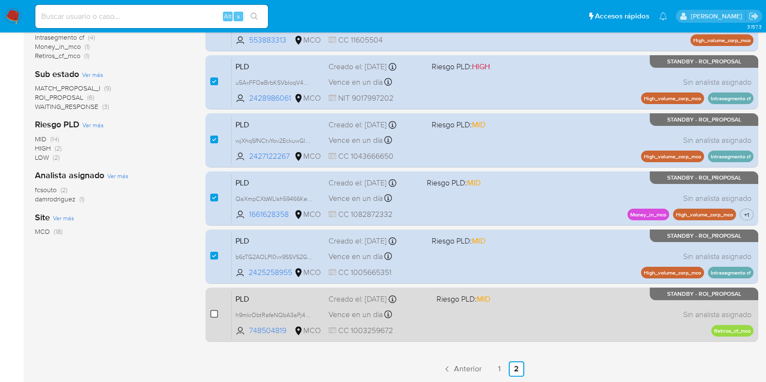
click at [215, 314] on input "checkbox" at bounding box center [214, 314] width 8 height 8
checkbox input "true"
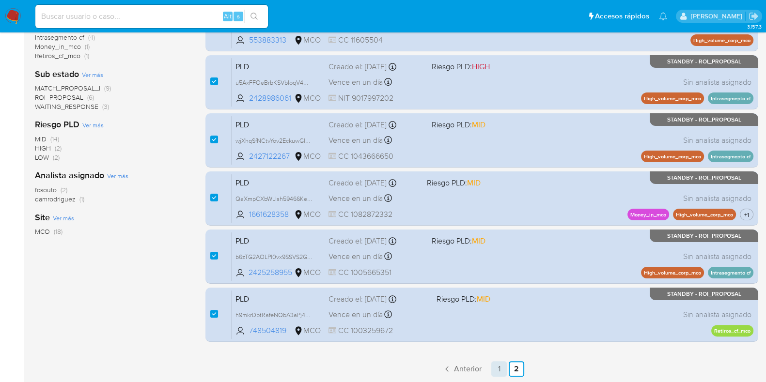
click at [494, 369] on link "1" at bounding box center [499, 369] width 16 height 16
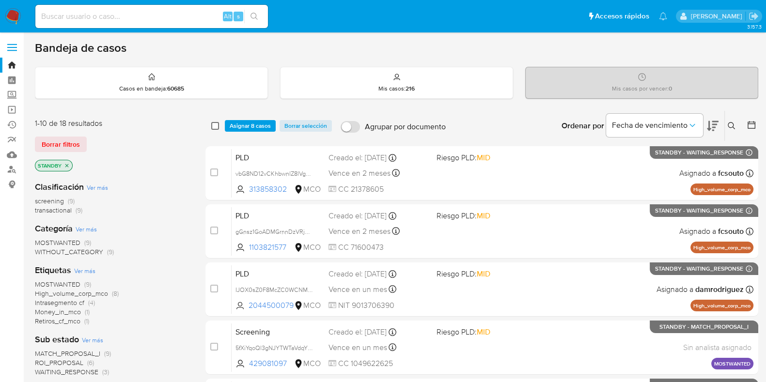
click at [214, 122] on input "checkbox" at bounding box center [215, 126] width 8 height 8
checkbox input "true"
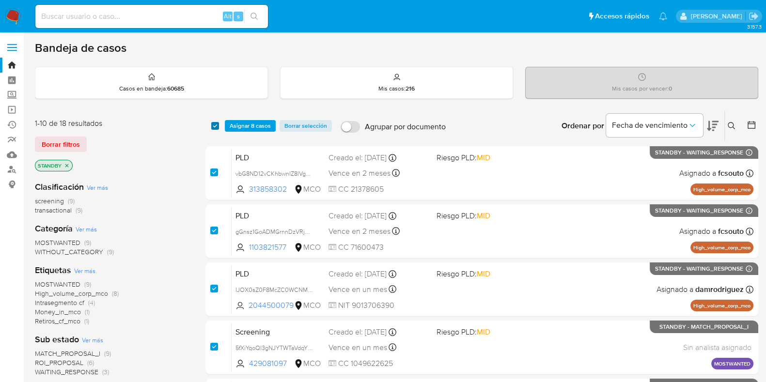
checkbox input "true"
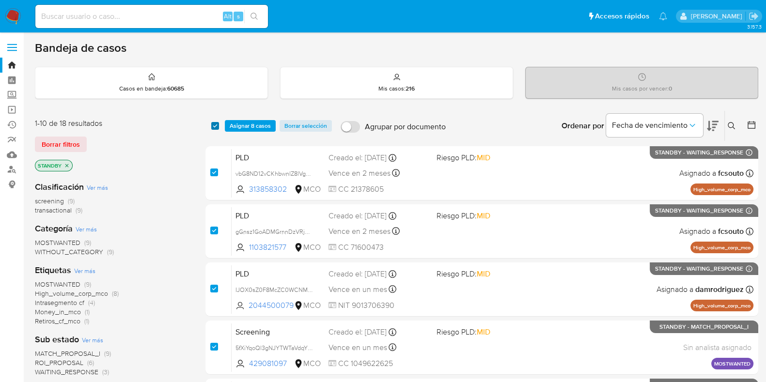
checkbox input "true"
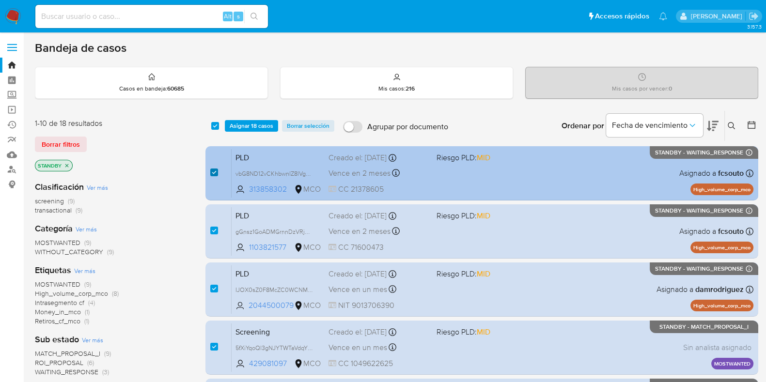
click at [215, 171] on input "checkbox" at bounding box center [214, 173] width 8 height 8
checkbox input "false"
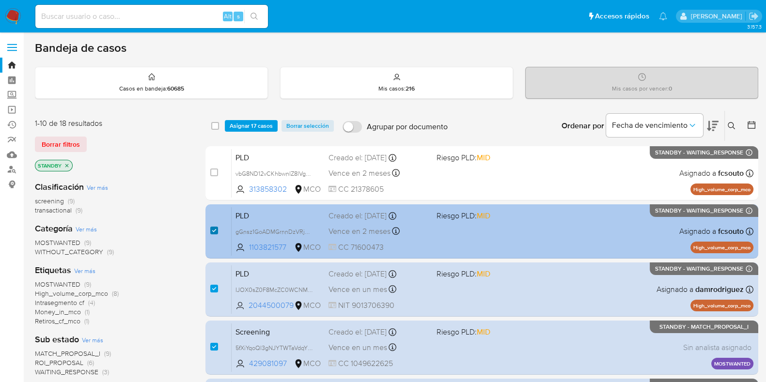
click at [213, 229] on input "checkbox" at bounding box center [214, 231] width 8 height 8
checkbox input "false"
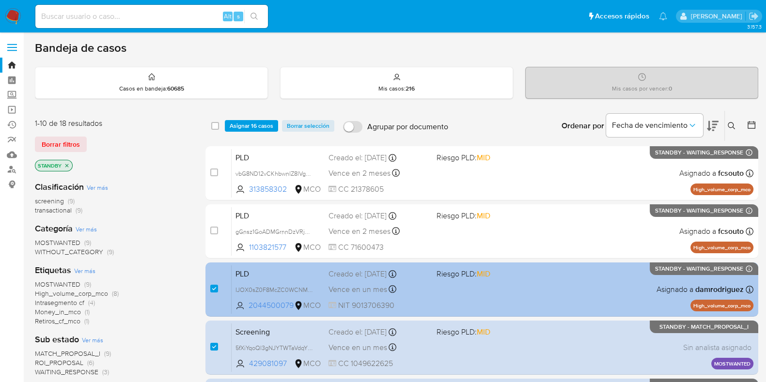
click at [218, 287] on div "case-item-checkbox No es posible asignar el caso" at bounding box center [220, 289] width 21 height 49
click at [216, 286] on input "checkbox" at bounding box center [214, 289] width 8 height 8
checkbox input "false"
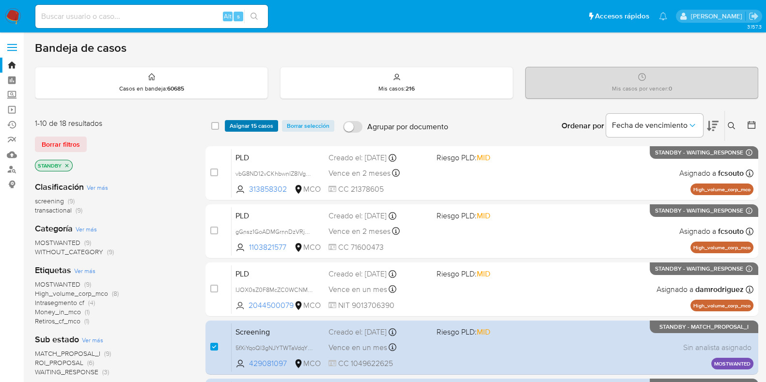
click at [254, 123] on span "Asignar 15 casos" at bounding box center [252, 126] width 44 height 10
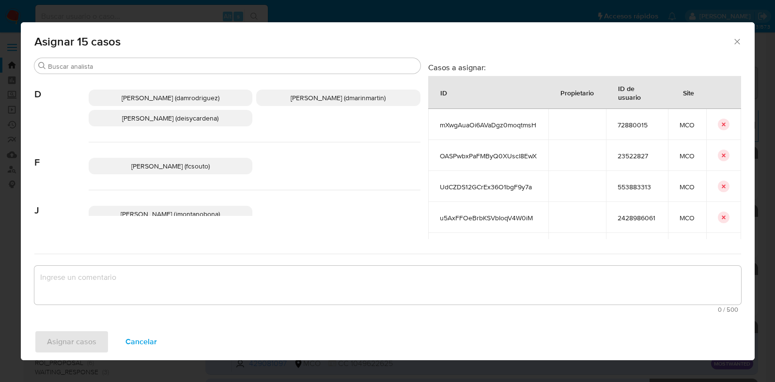
click at [158, 211] on span "Juan Pablo Montano Obonaga (jmontanobona)" at bounding box center [170, 214] width 99 height 10
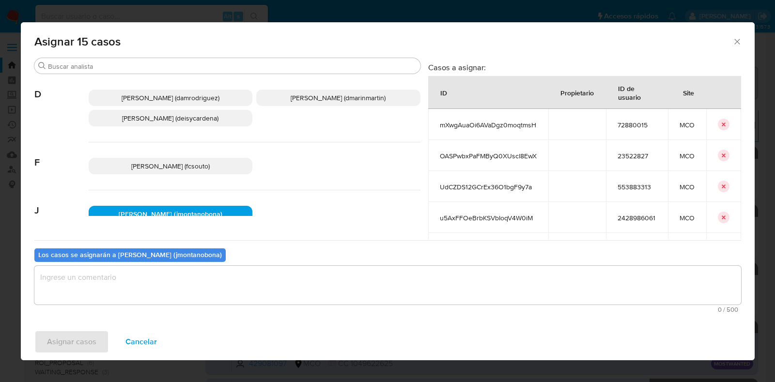
click at [196, 295] on textarea "assign-modal" at bounding box center [387, 285] width 707 height 39
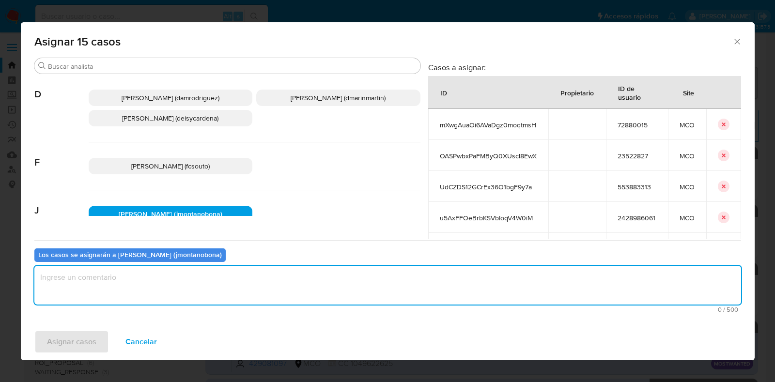
type textarea "a"
type textarea "Asignacion"
click at [62, 338] on span "Asignar casos" at bounding box center [71, 341] width 49 height 21
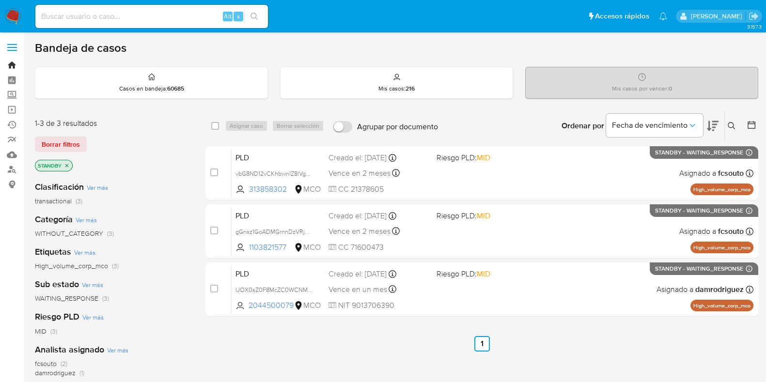
click at [13, 67] on link "Bandeja" at bounding box center [57, 65] width 115 height 15
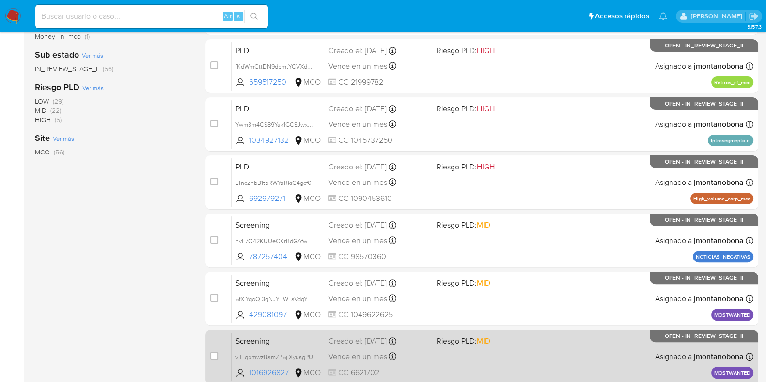
scroll to position [321, 0]
